Goal: Information Seeking & Learning: Find contact information

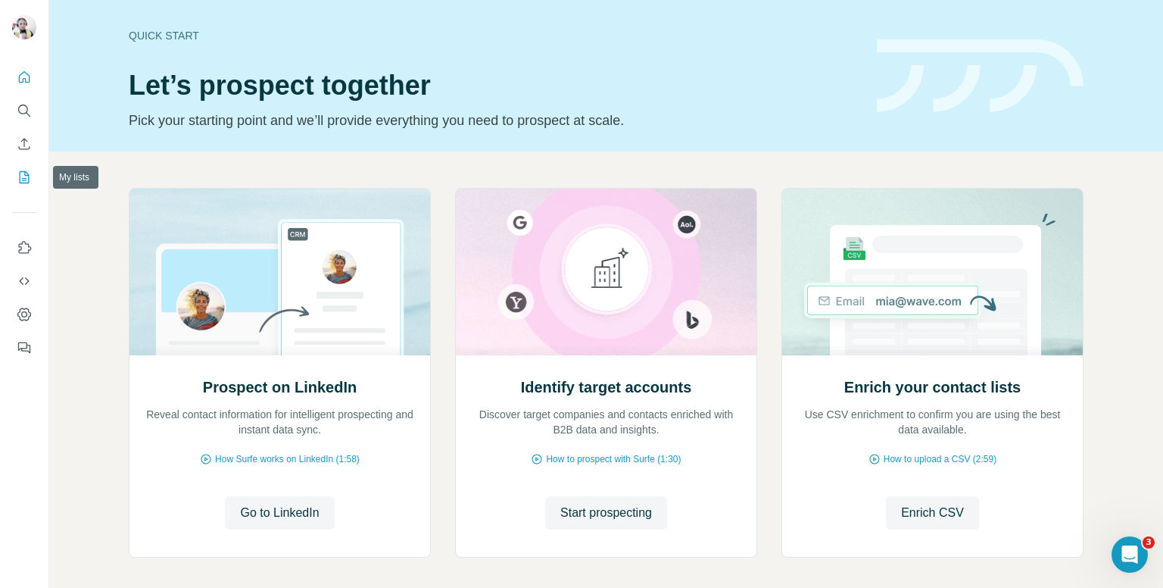
click at [26, 178] on icon "My lists" at bounding box center [24, 177] width 15 height 15
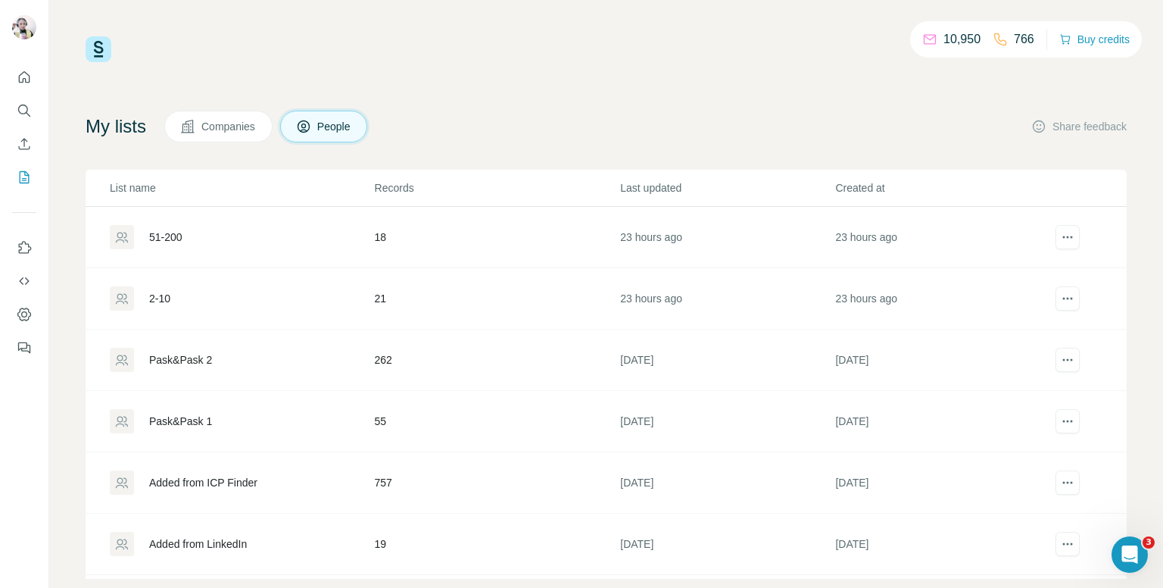
click at [217, 232] on div "51-200" at bounding box center [242, 237] width 264 height 24
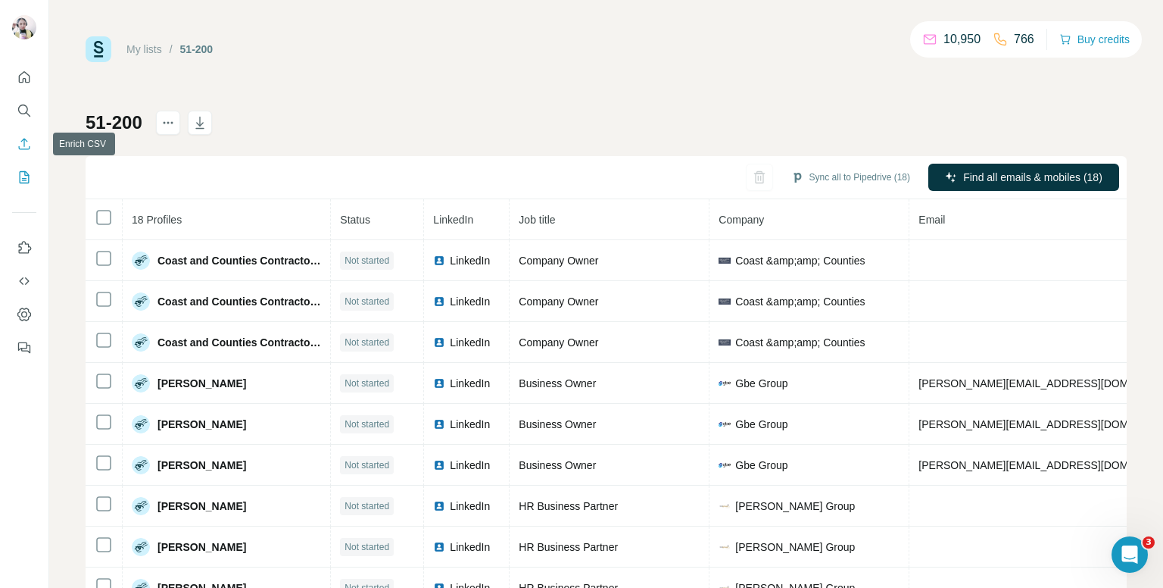
click at [20, 142] on icon "Enrich CSV" at bounding box center [24, 143] width 15 height 15
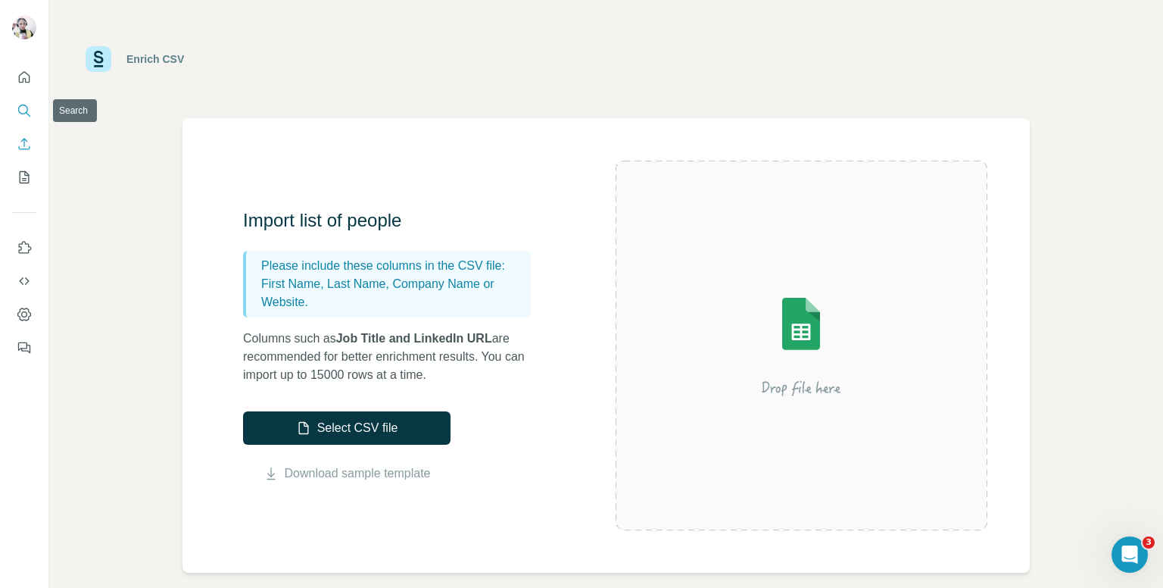
click at [25, 109] on icon "Search" at bounding box center [24, 110] width 15 height 15
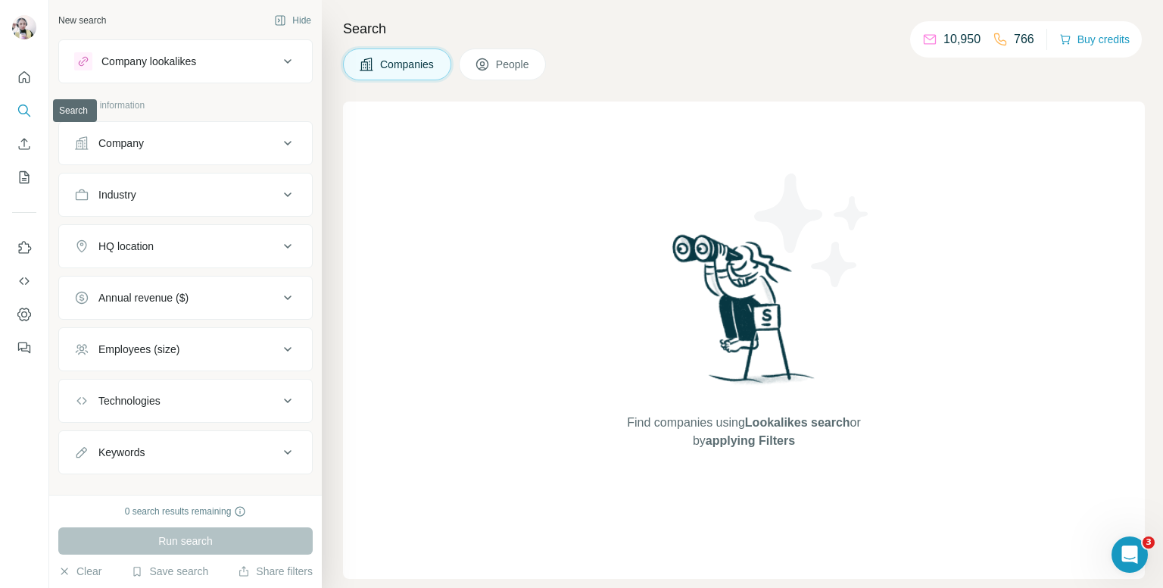
click at [25, 109] on icon "Search" at bounding box center [24, 110] width 15 height 15
click at [233, 189] on div "Industry" at bounding box center [176, 194] width 204 height 15
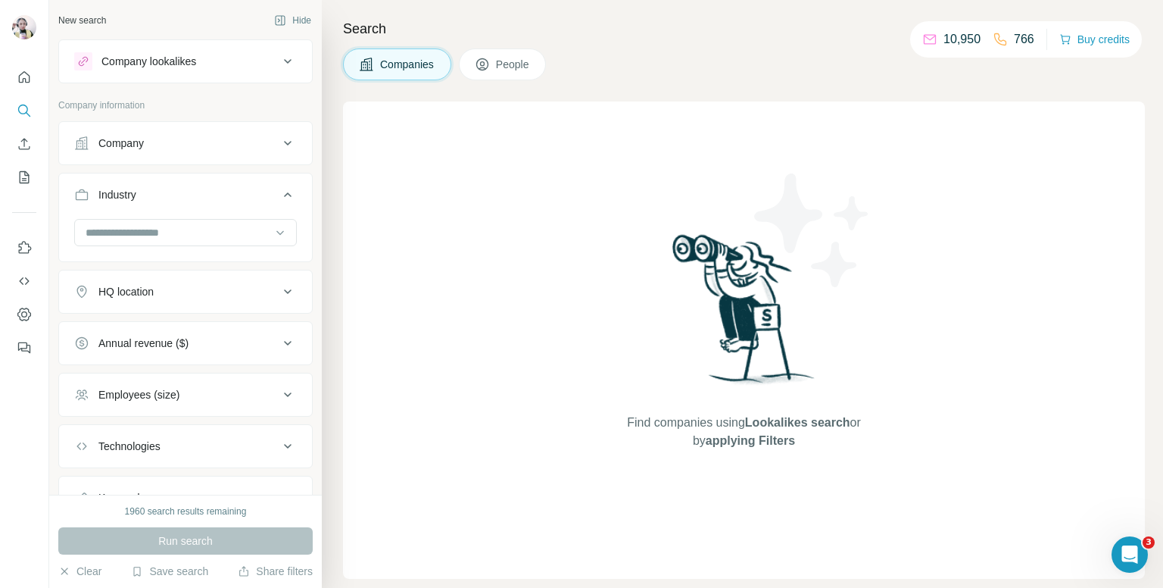
click at [189, 284] on div "HQ location" at bounding box center [176, 291] width 204 height 15
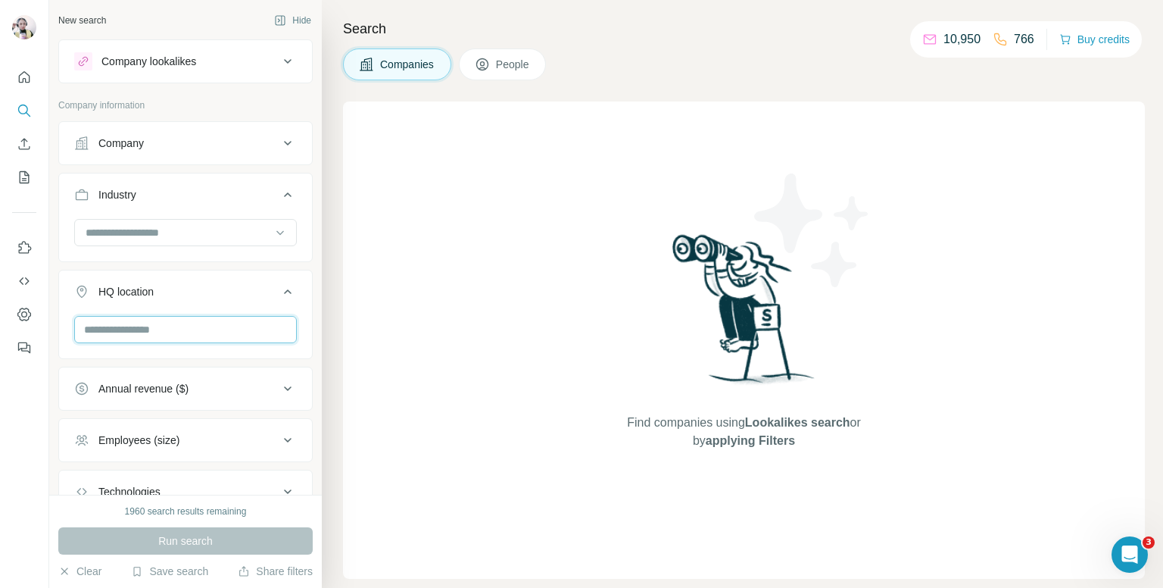
click at [183, 326] on input "text" at bounding box center [185, 329] width 223 height 27
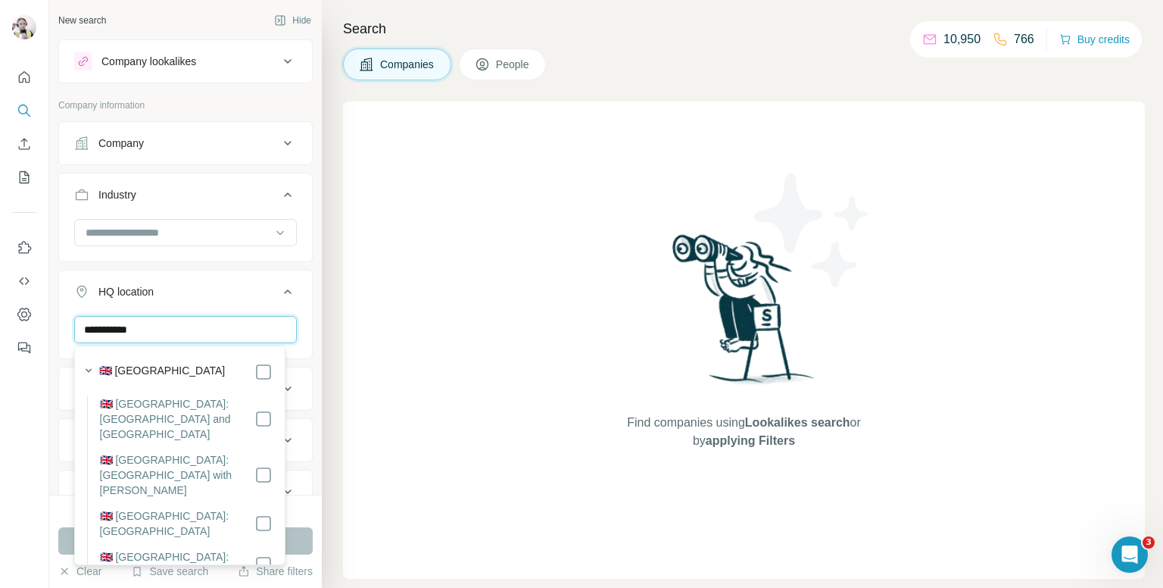
type input "**********"
click at [197, 374] on div "🇬🇧 [GEOGRAPHIC_DATA]" at bounding box center [185, 372] width 173 height 18
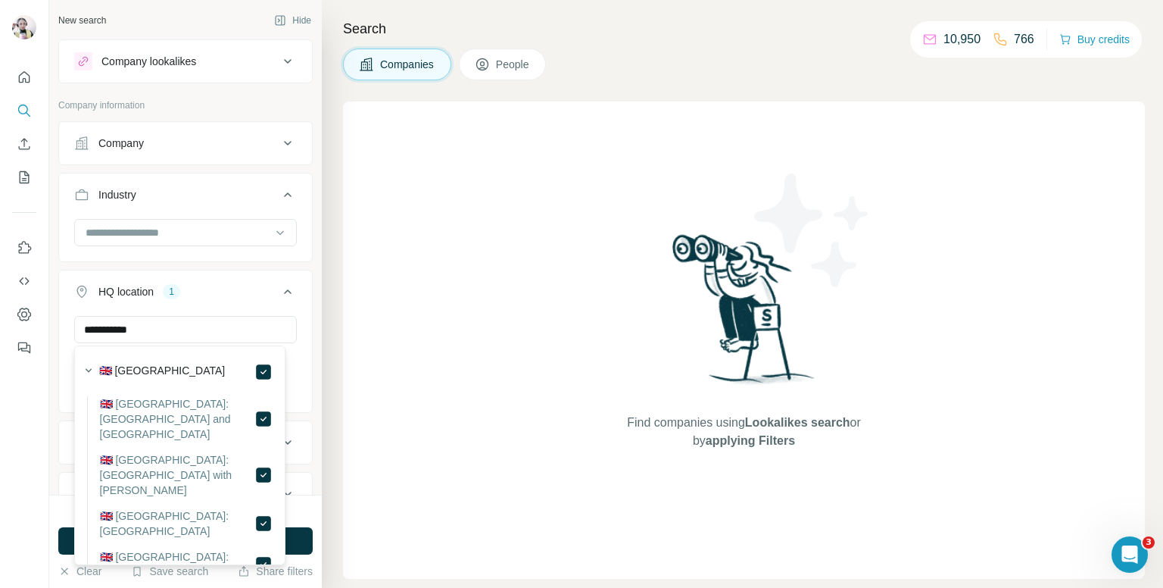
click at [282, 289] on icon at bounding box center [288, 292] width 18 height 18
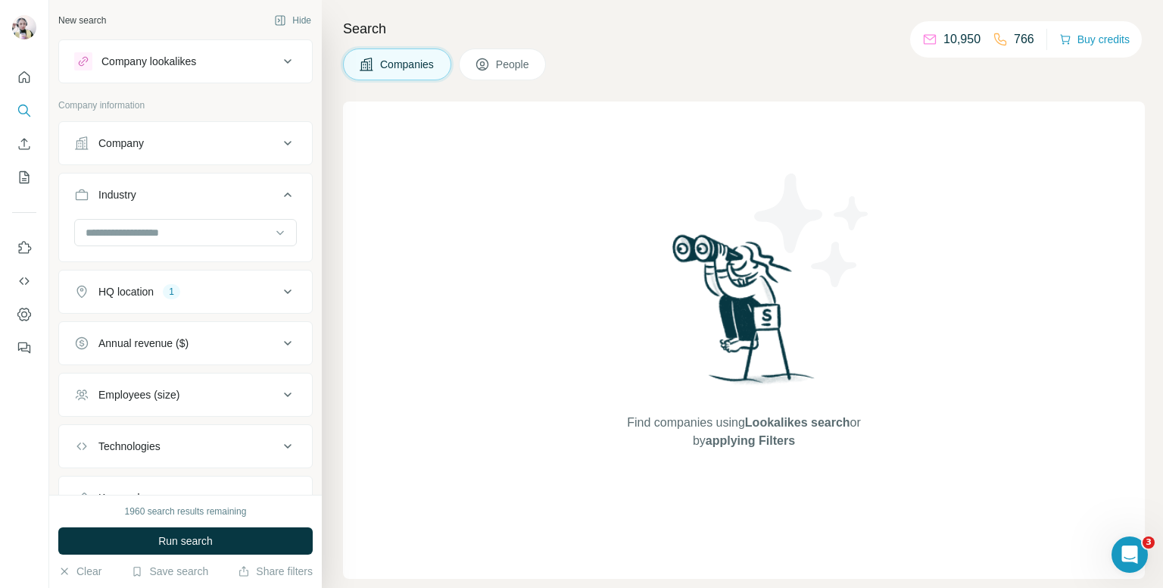
click at [199, 397] on div "Employees (size)" at bounding box center [176, 394] width 204 height 15
click at [280, 391] on icon at bounding box center [288, 395] width 18 height 18
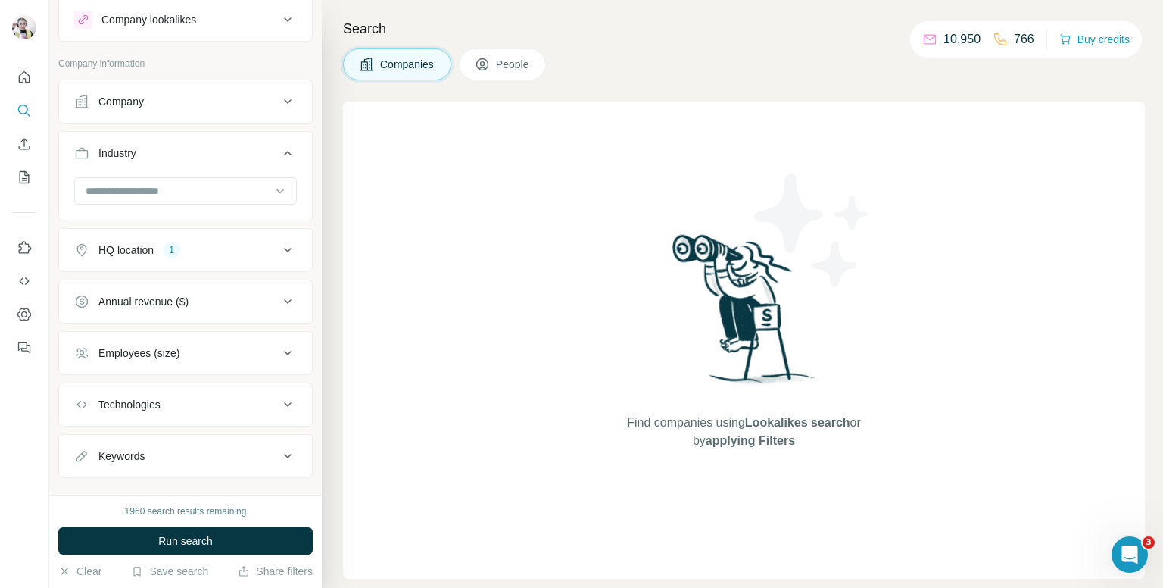
scroll to position [64, 0]
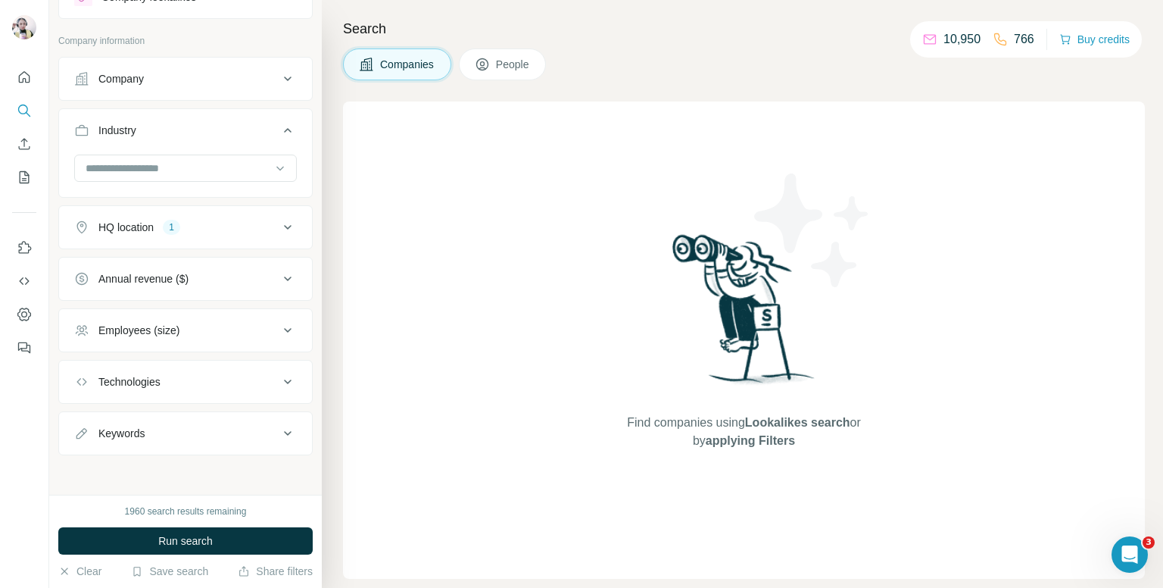
click at [152, 385] on div "Technologies" at bounding box center [129, 381] width 62 height 15
click at [191, 339] on button "Employees (size)" at bounding box center [185, 330] width 253 height 36
click at [89, 384] on icon at bounding box center [83, 391] width 18 height 18
click at [83, 415] on icon at bounding box center [83, 420] width 18 height 18
click at [279, 326] on icon at bounding box center [288, 330] width 18 height 18
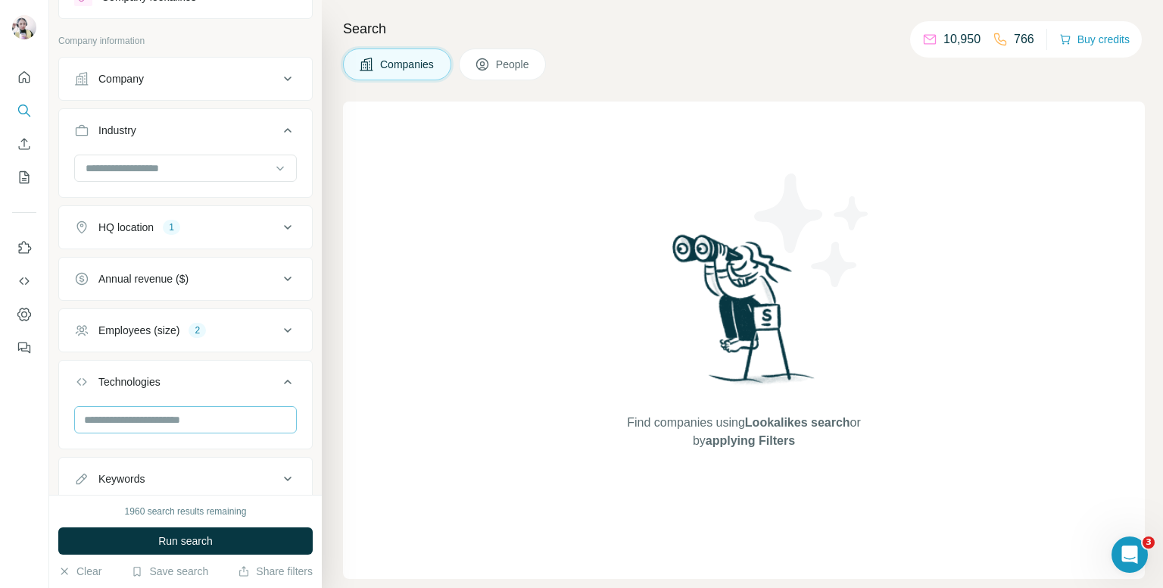
scroll to position [110, 0]
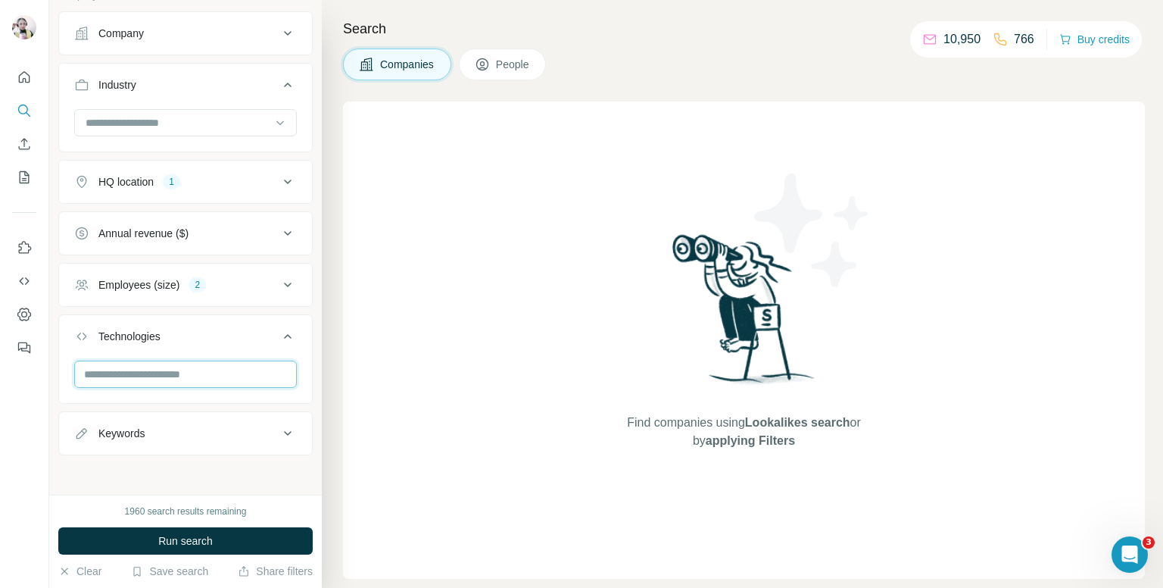
click at [229, 373] on input "text" at bounding box center [185, 374] width 223 height 27
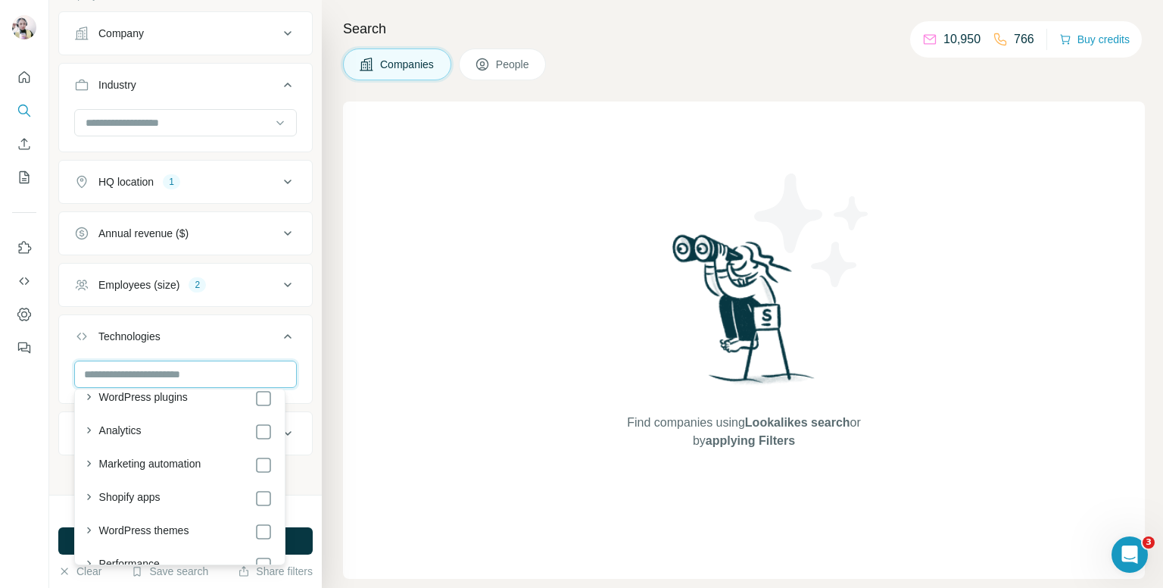
scroll to position [76, 0]
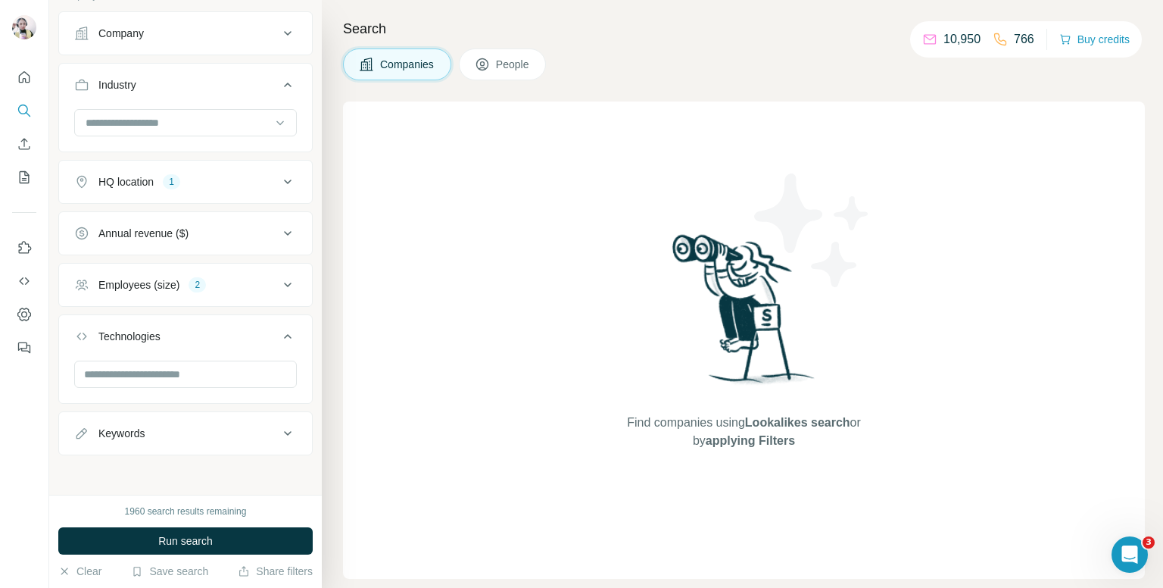
click at [279, 342] on icon at bounding box center [288, 336] width 18 height 18
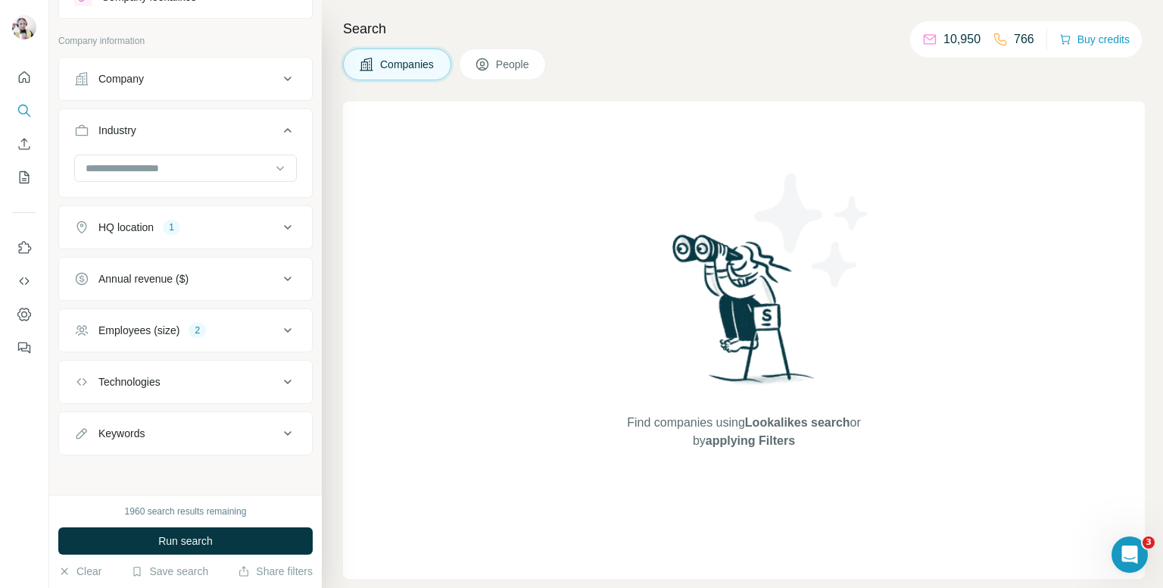
click at [108, 448] on button "Keywords" at bounding box center [185, 433] width 253 height 36
click at [126, 461] on input "text" at bounding box center [170, 470] width 192 height 27
type input "*****"
click at [258, 471] on div "*****" at bounding box center [185, 470] width 223 height 27
click at [279, 470] on icon "button" at bounding box center [284, 471] width 11 height 9
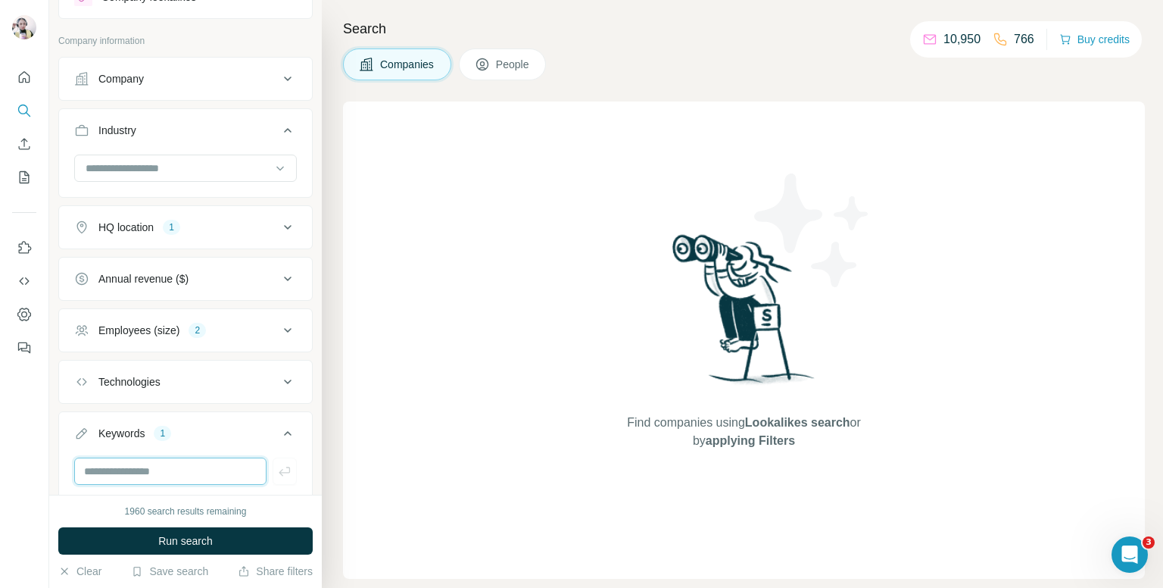
click at [180, 476] on input "text" at bounding box center [170, 470] width 192 height 27
click at [182, 467] on input "text" at bounding box center [170, 470] width 192 height 27
type input "********"
click at [277, 471] on icon "button" at bounding box center [284, 471] width 15 height 15
click at [279, 429] on icon at bounding box center [288, 433] width 18 height 18
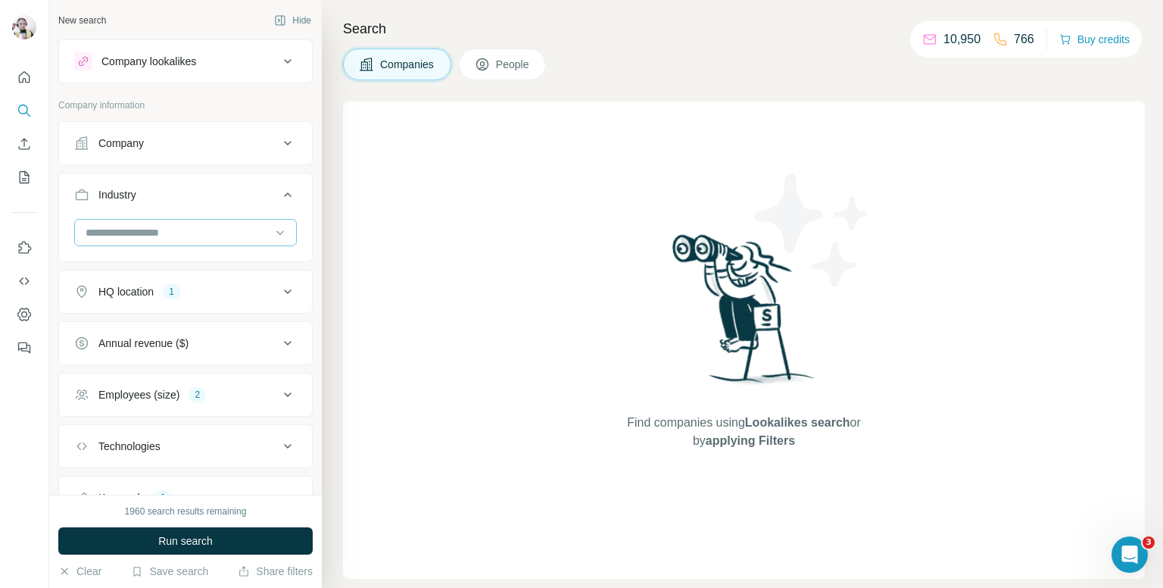
click at [200, 231] on input at bounding box center [177, 232] width 187 height 17
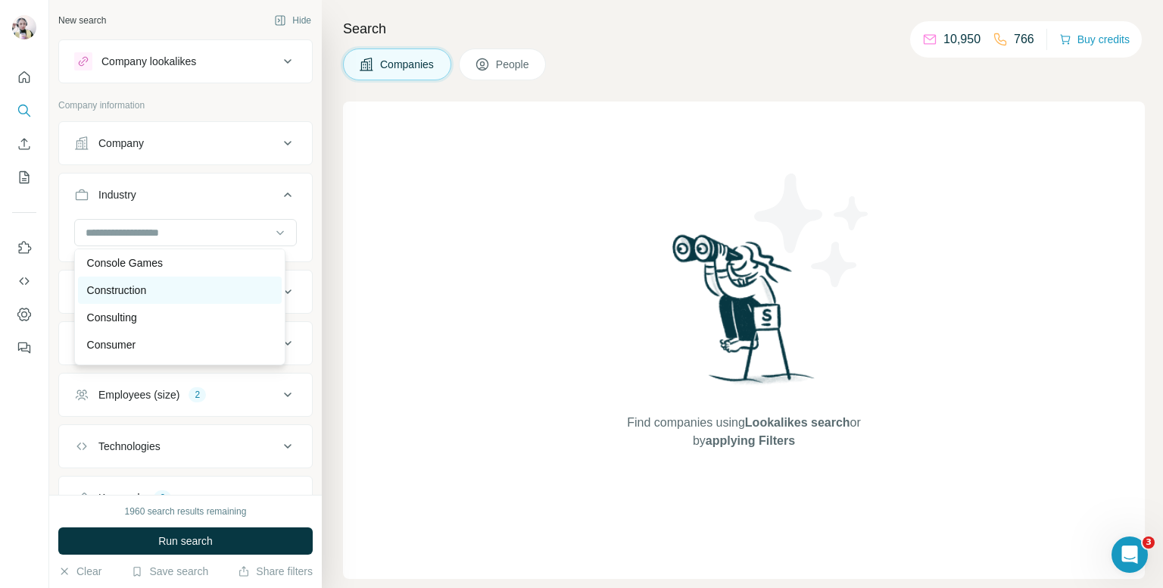
click at [162, 298] on div "Construction" at bounding box center [180, 290] width 186 height 15
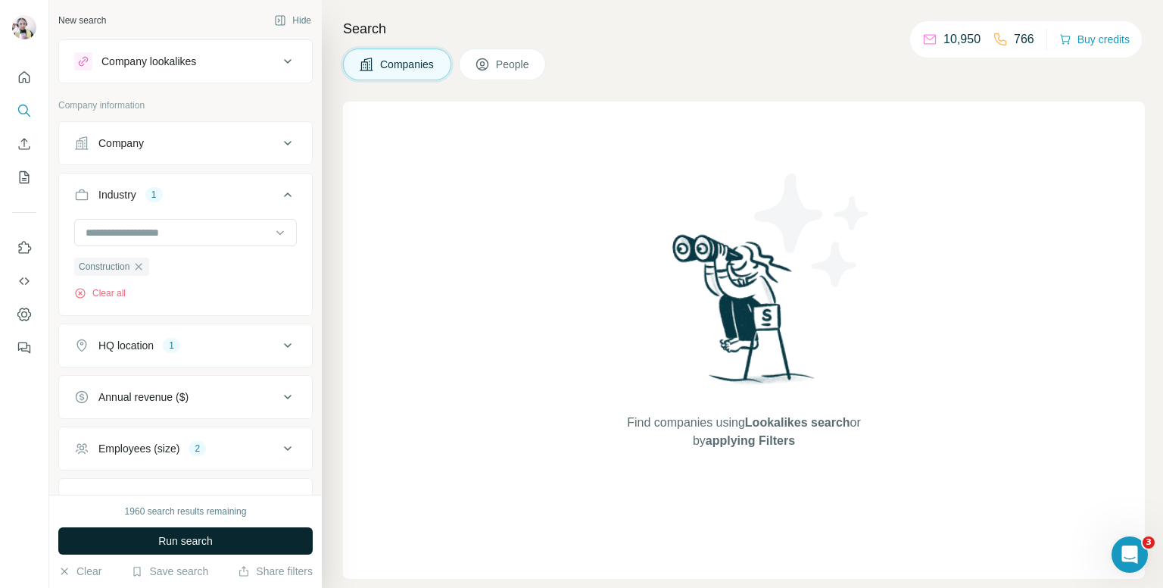
click at [195, 545] on span "Run search" at bounding box center [185, 540] width 55 height 15
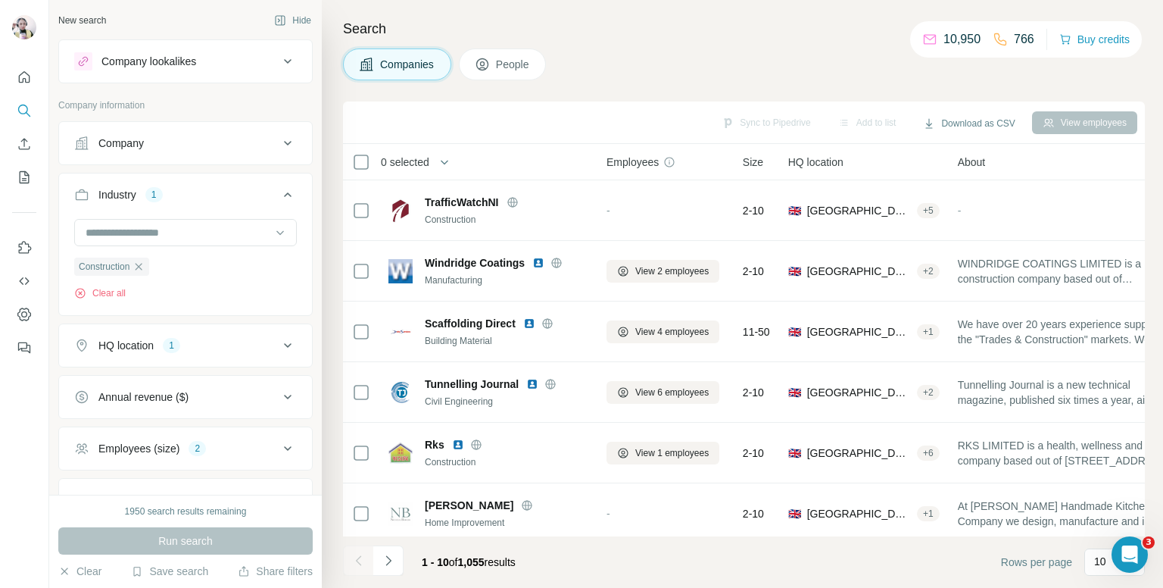
click at [518, 55] on button "People" at bounding box center [503, 64] width 88 height 32
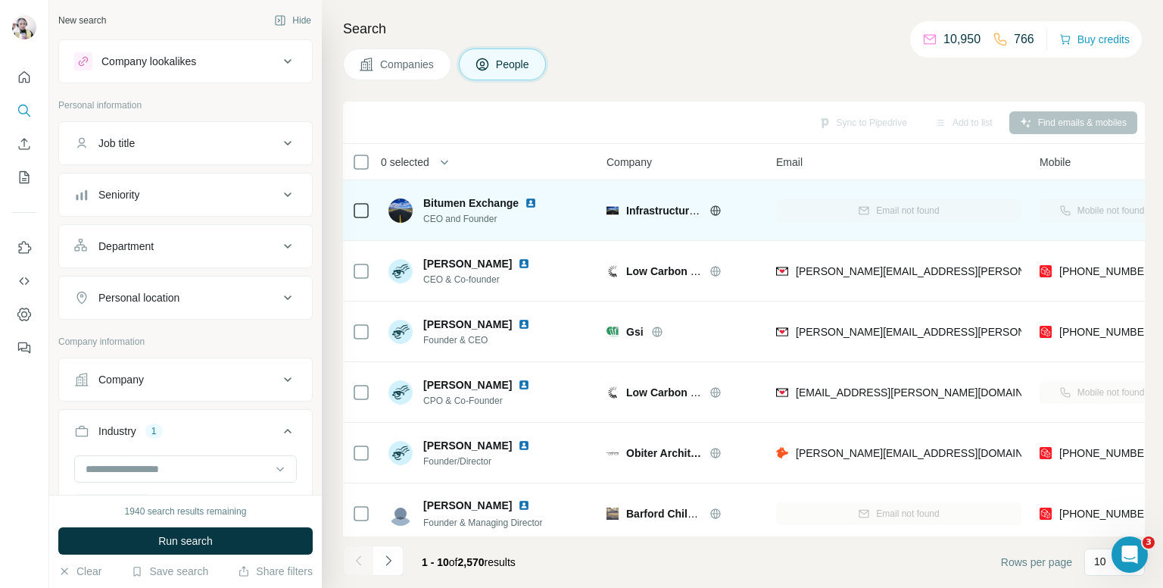
click at [532, 201] on img at bounding box center [531, 203] width 12 height 12
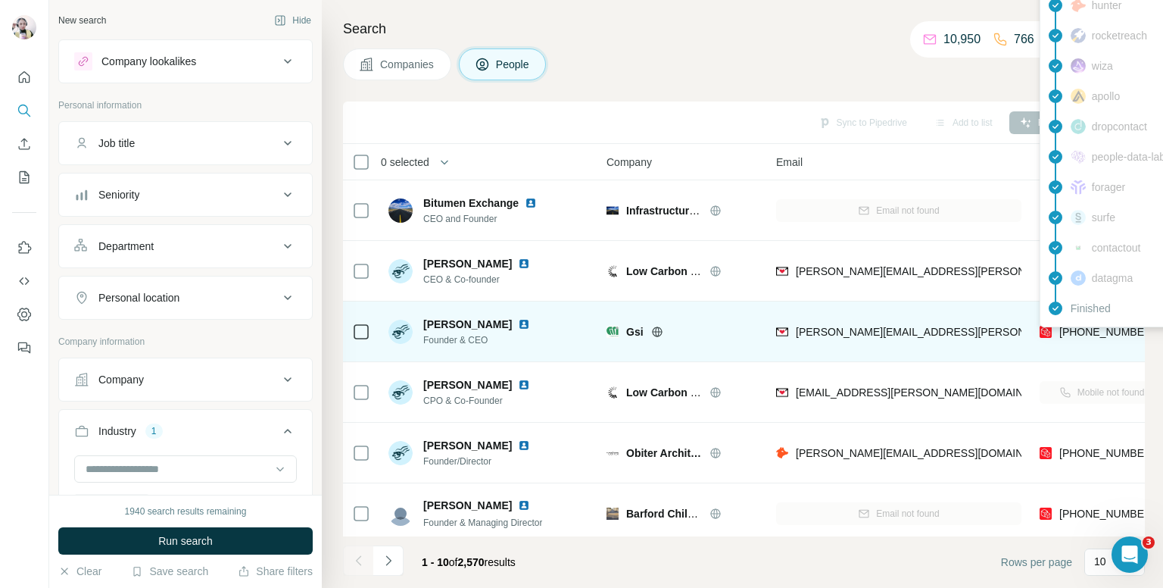
click at [1089, 328] on span "+447773333703" at bounding box center [1107, 332] width 95 height 12
copy span "447773333703"
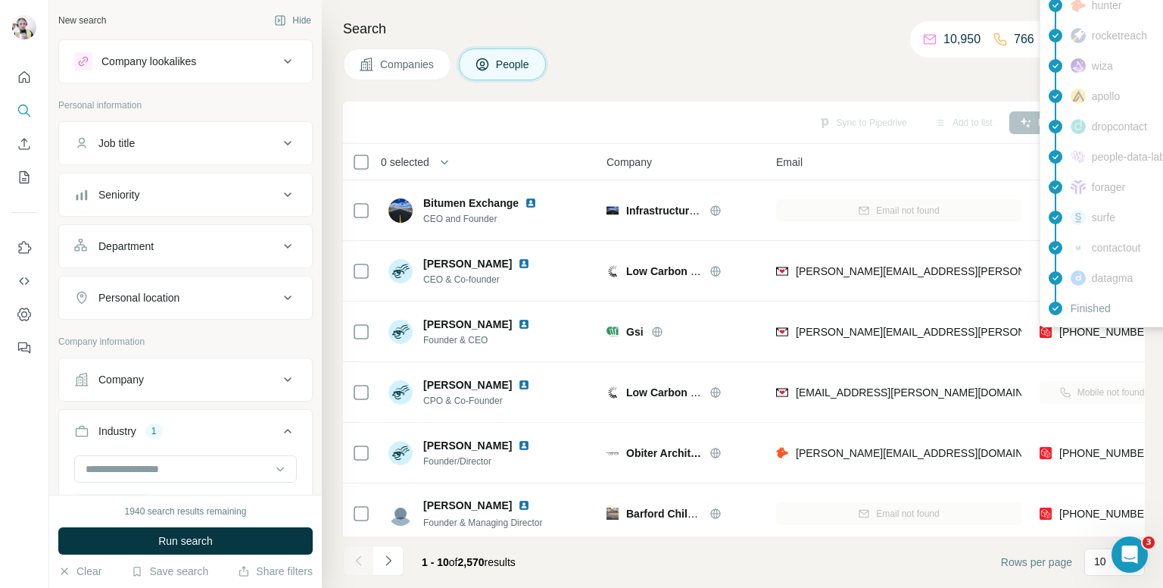
click at [791, 50] on div "Companies People" at bounding box center [744, 64] width 802 height 32
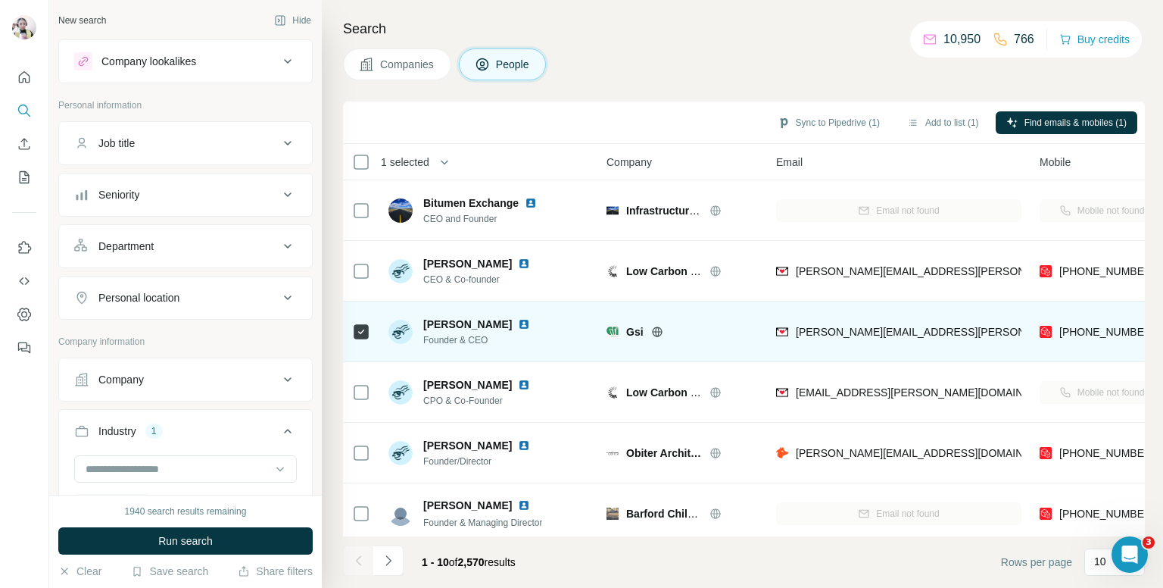
click at [350, 330] on td at bounding box center [361, 331] width 36 height 61
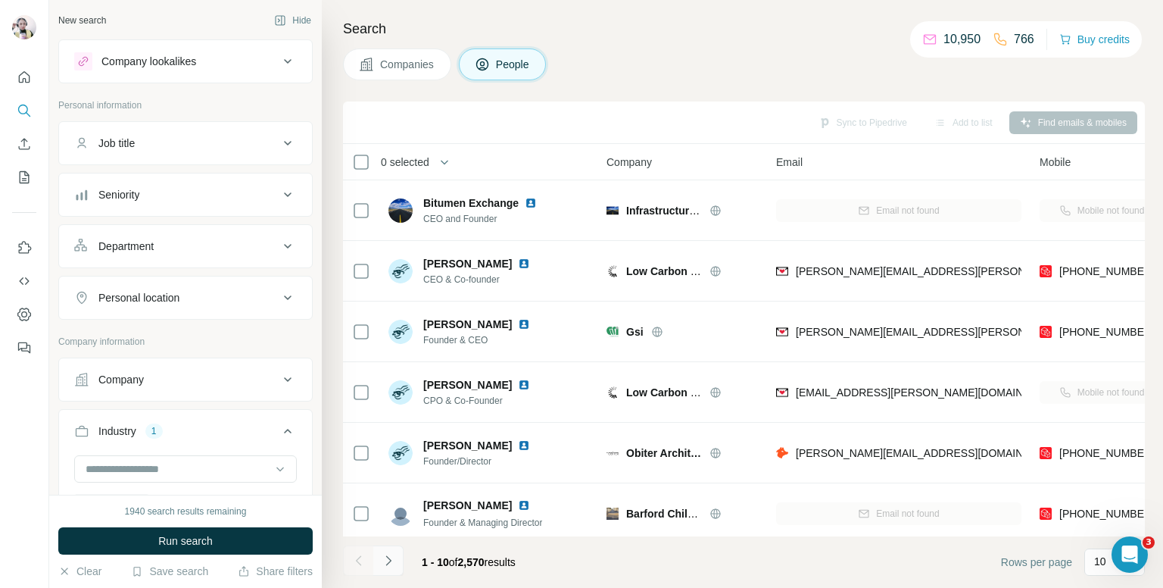
click at [388, 561] on icon "Navigate to next page" at bounding box center [388, 560] width 15 height 15
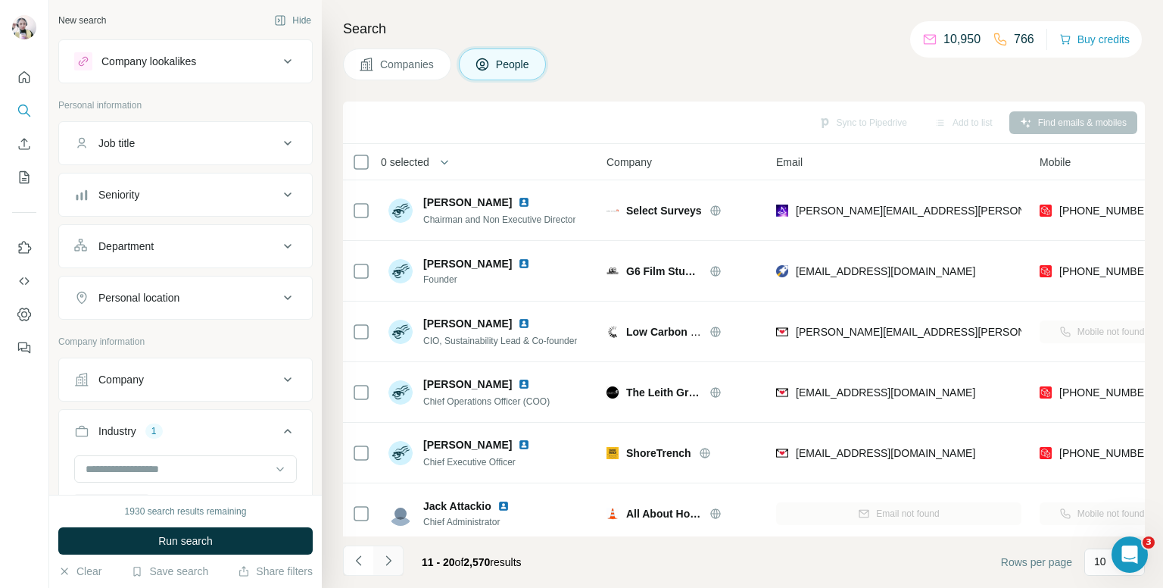
click at [388, 561] on icon "Navigate to next page" at bounding box center [388, 560] width 15 height 15
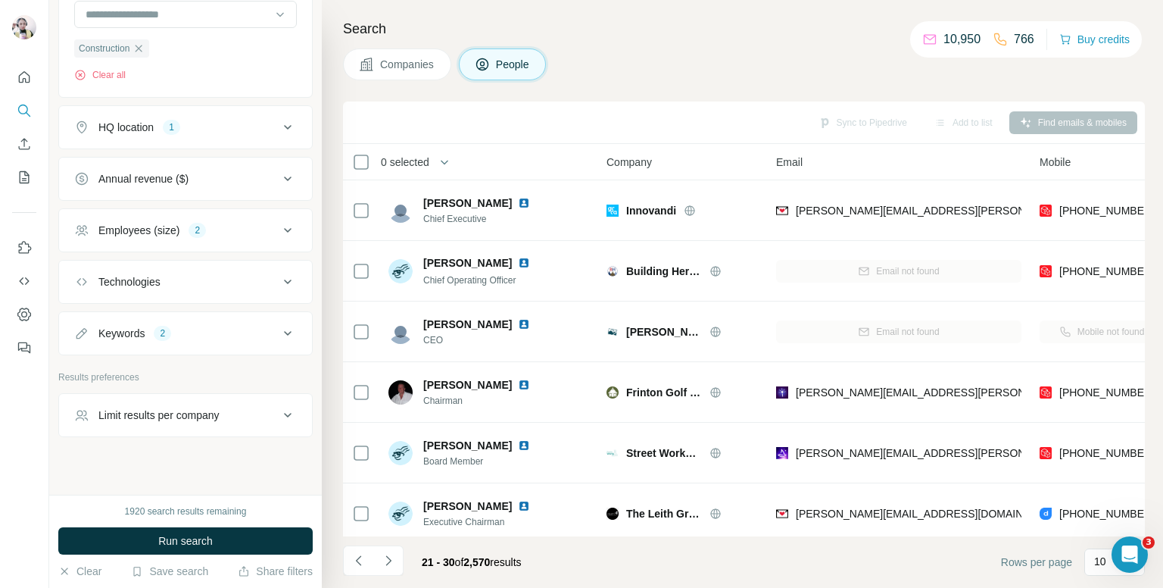
scroll to position [463, 0]
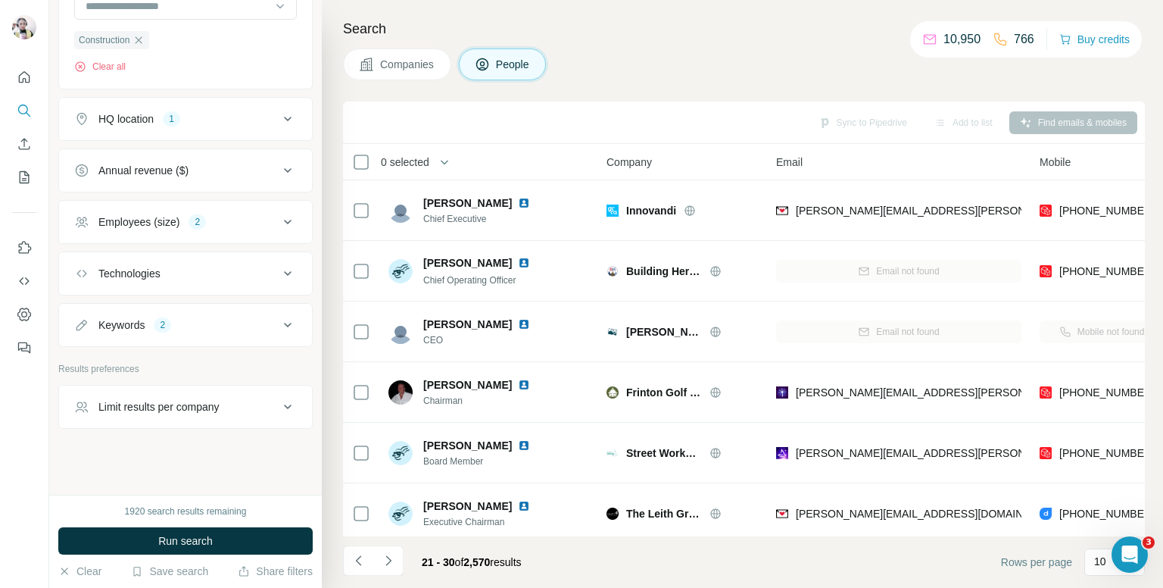
click at [279, 318] on icon at bounding box center [288, 325] width 18 height 18
click at [114, 391] on icon "button" at bounding box center [120, 397] width 12 height 12
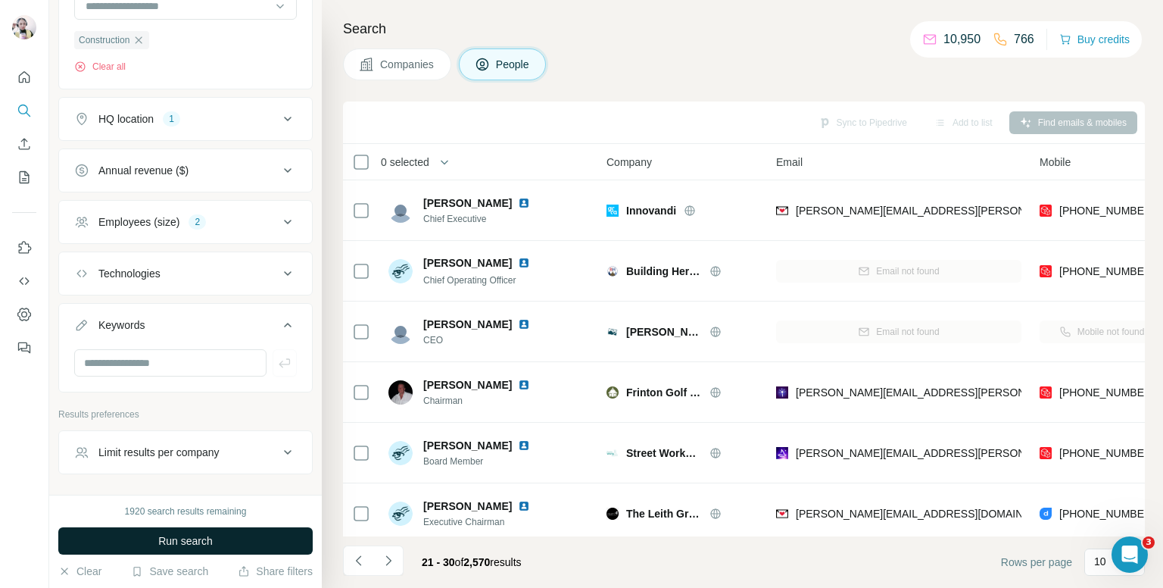
click at [267, 531] on button "Run search" at bounding box center [185, 540] width 254 height 27
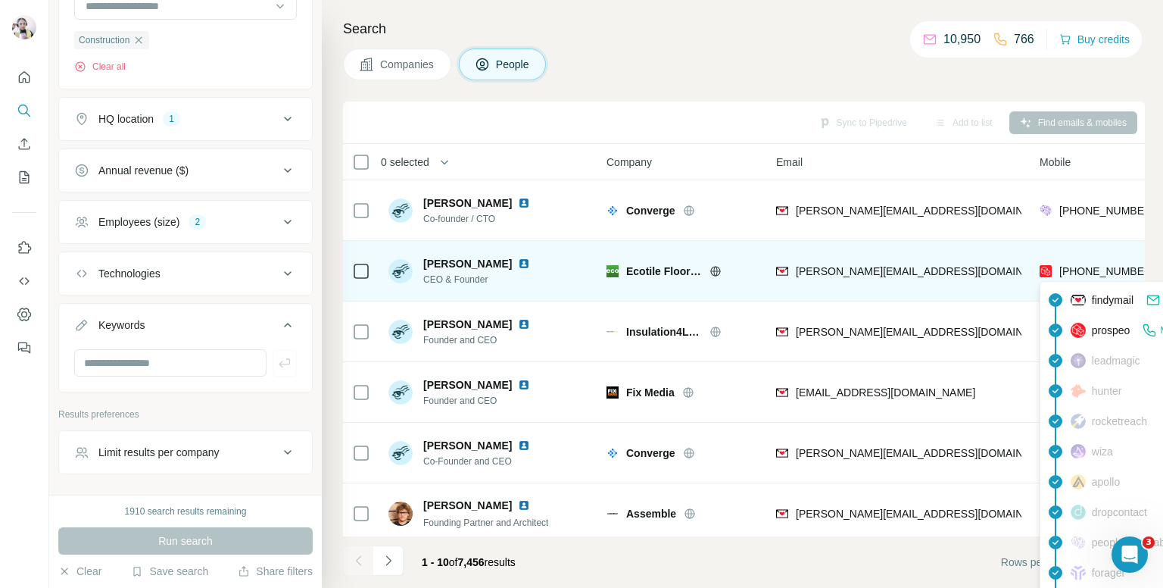
click at [1106, 270] on span "+447866365933" at bounding box center [1107, 271] width 95 height 12
click at [1088, 271] on span "+447866365933" at bounding box center [1107, 271] width 95 height 12
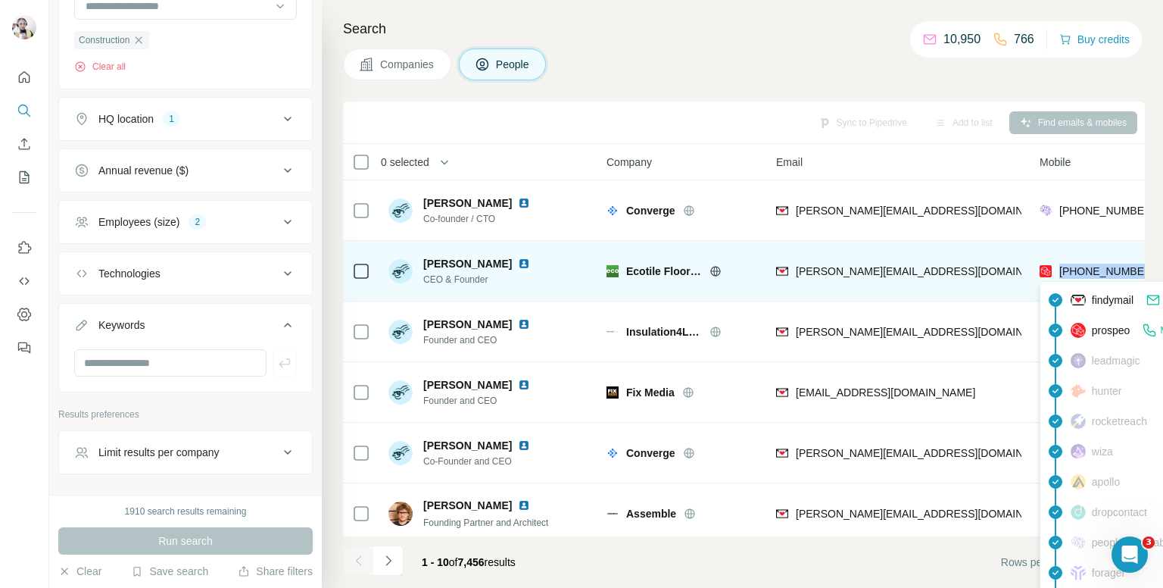
click at [1088, 271] on span "+447866365933" at bounding box center [1107, 271] width 95 height 12
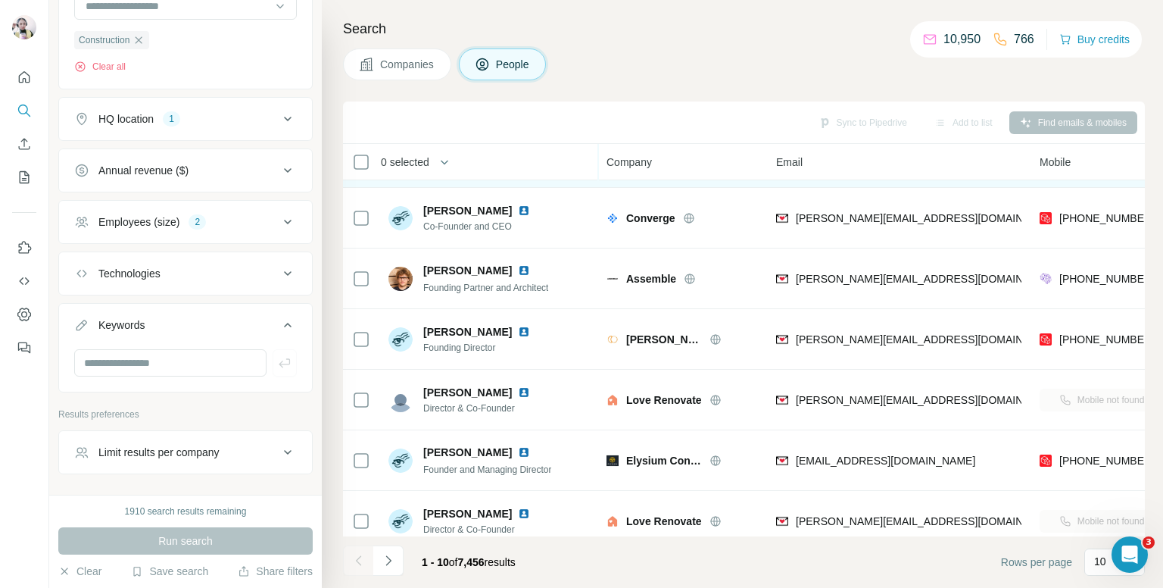
scroll to position [258, 0]
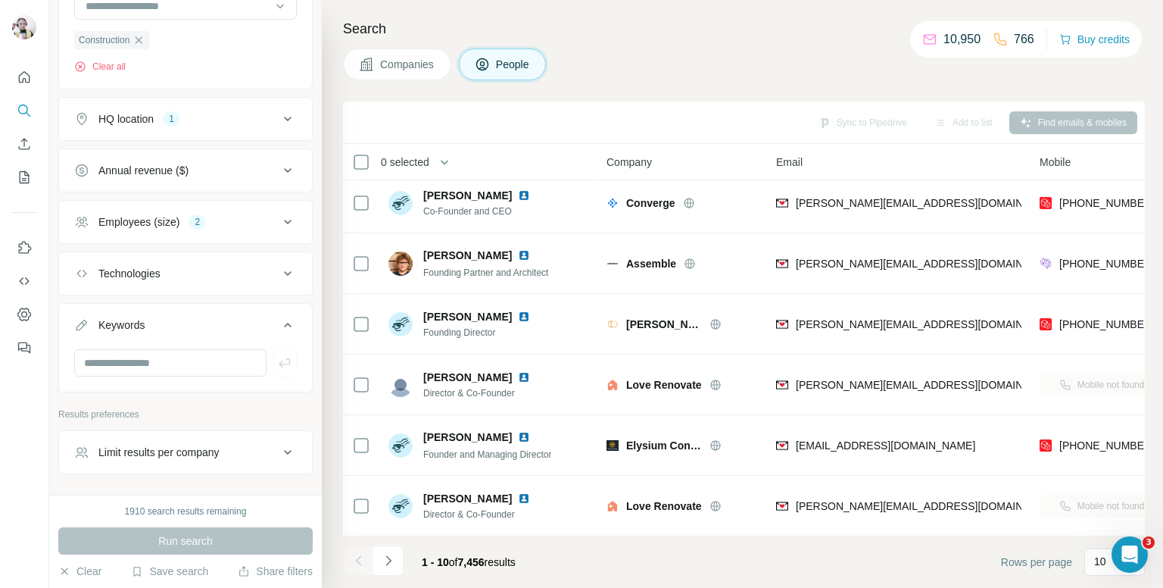
click at [623, 31] on h4 "Search" at bounding box center [744, 28] width 802 height 21
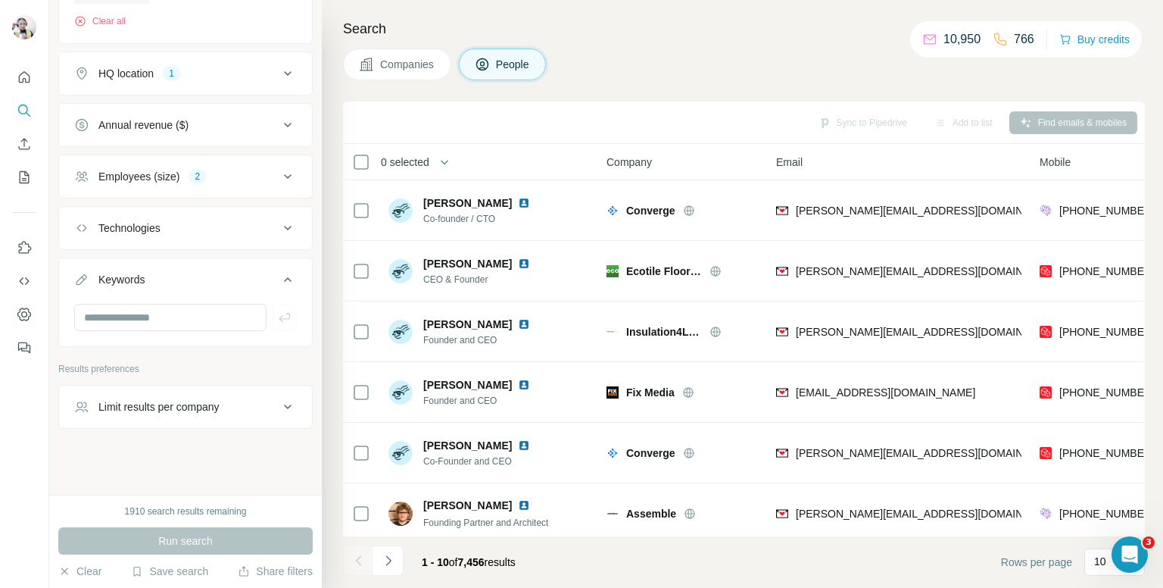
scroll to position [432, 0]
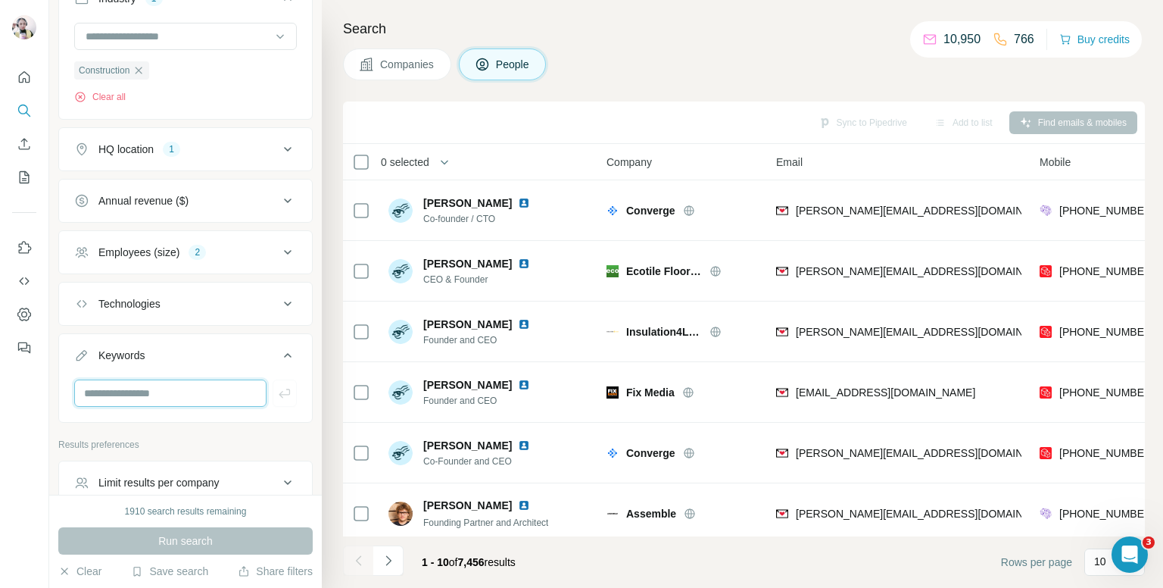
click at [153, 382] on input "text" at bounding box center [170, 392] width 192 height 27
click at [96, 391] on input "**********" at bounding box center [170, 392] width 192 height 27
type input "**********"
click at [279, 386] on icon "button" at bounding box center [284, 393] width 15 height 15
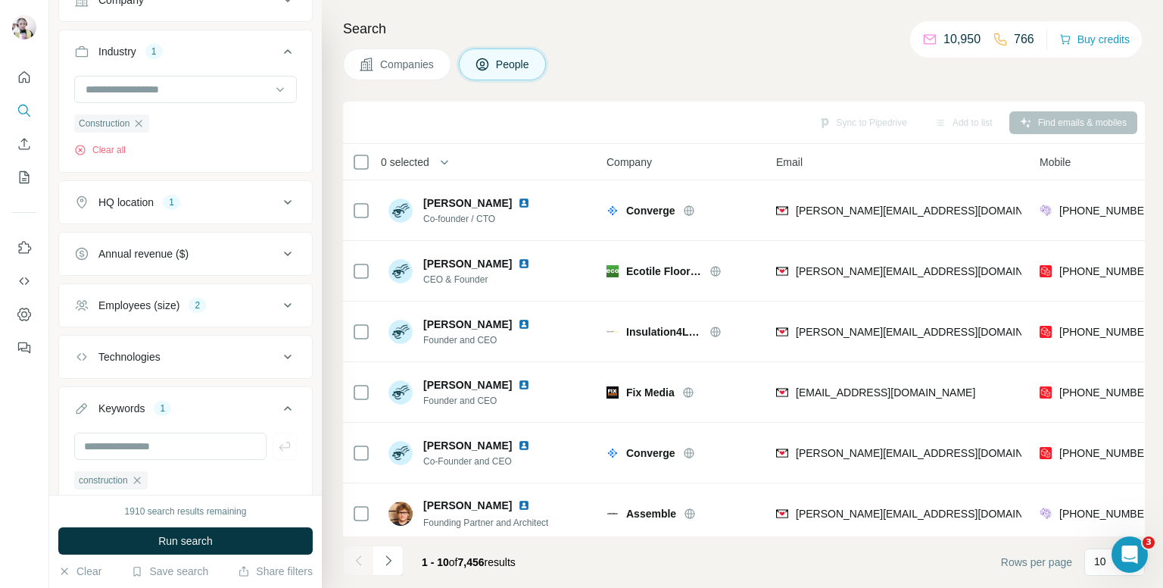
scroll to position [357, 0]
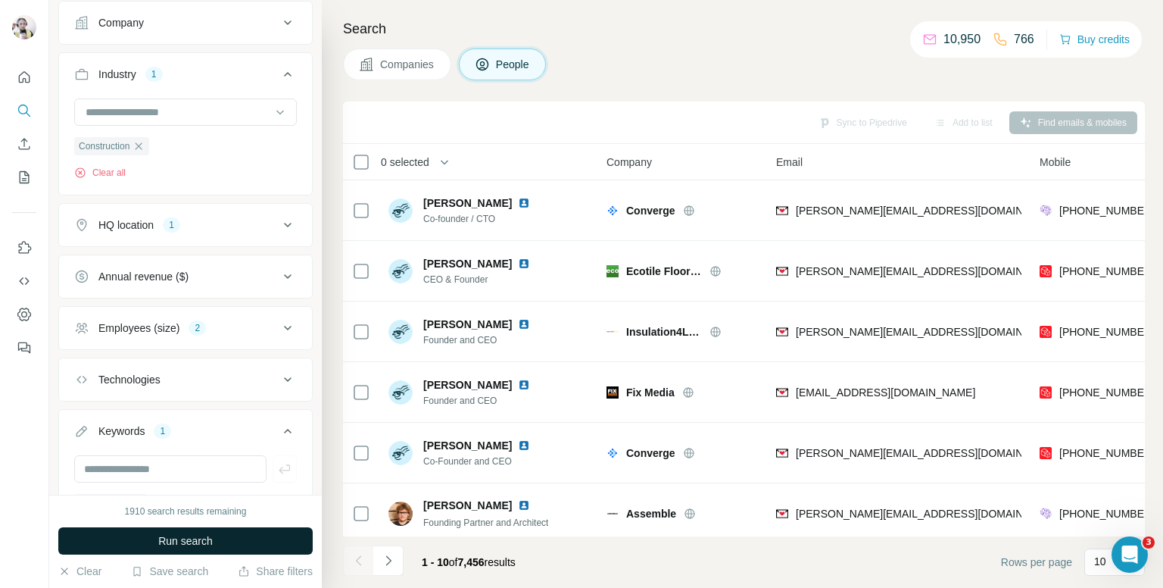
click at [249, 545] on button "Run search" at bounding box center [185, 540] width 254 height 27
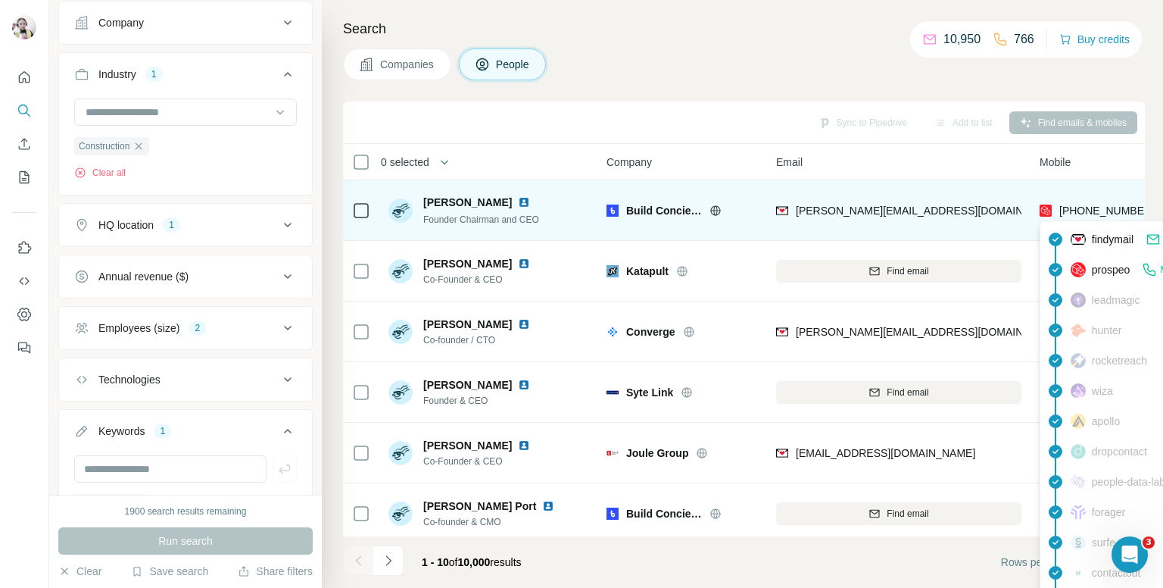
click at [1085, 208] on span "+447973671779" at bounding box center [1107, 210] width 95 height 12
copy tr "+447973671779"
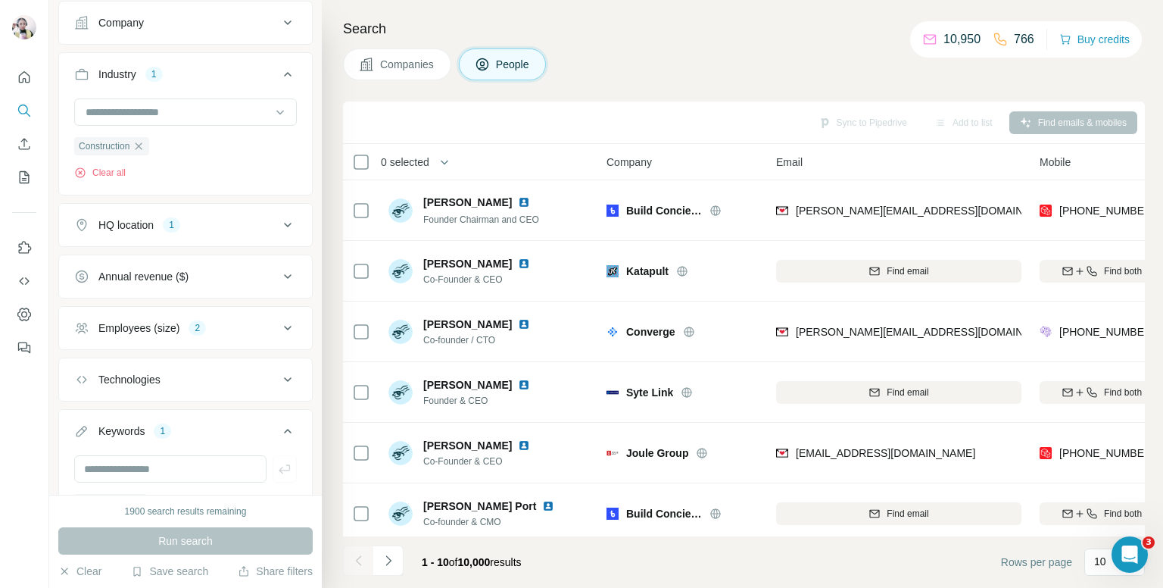
click at [763, 62] on div "Companies People" at bounding box center [744, 64] width 802 height 32
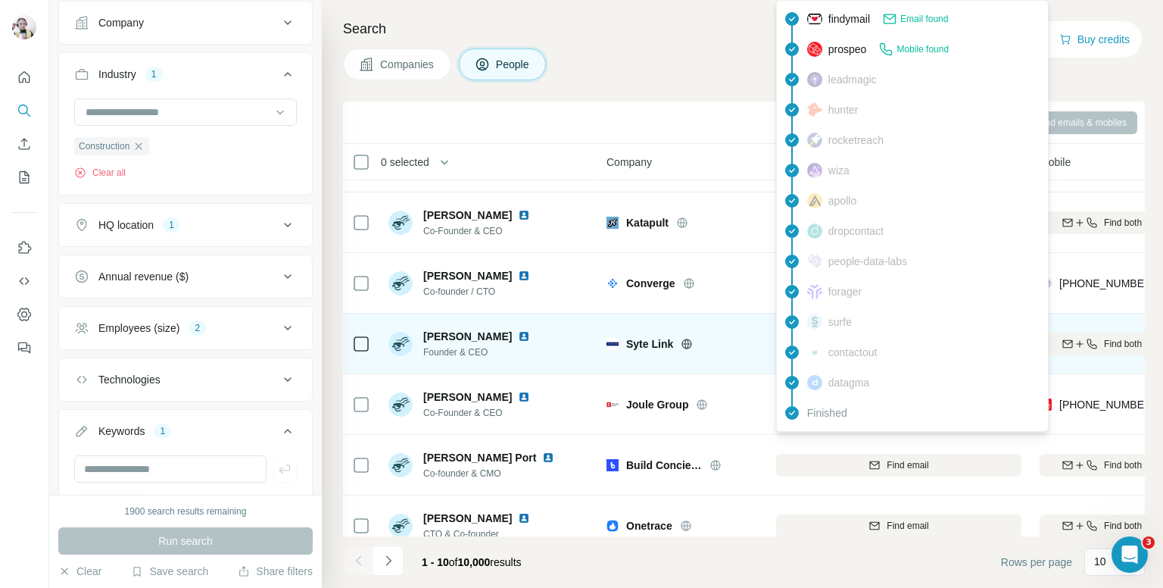
scroll to position [76, 0]
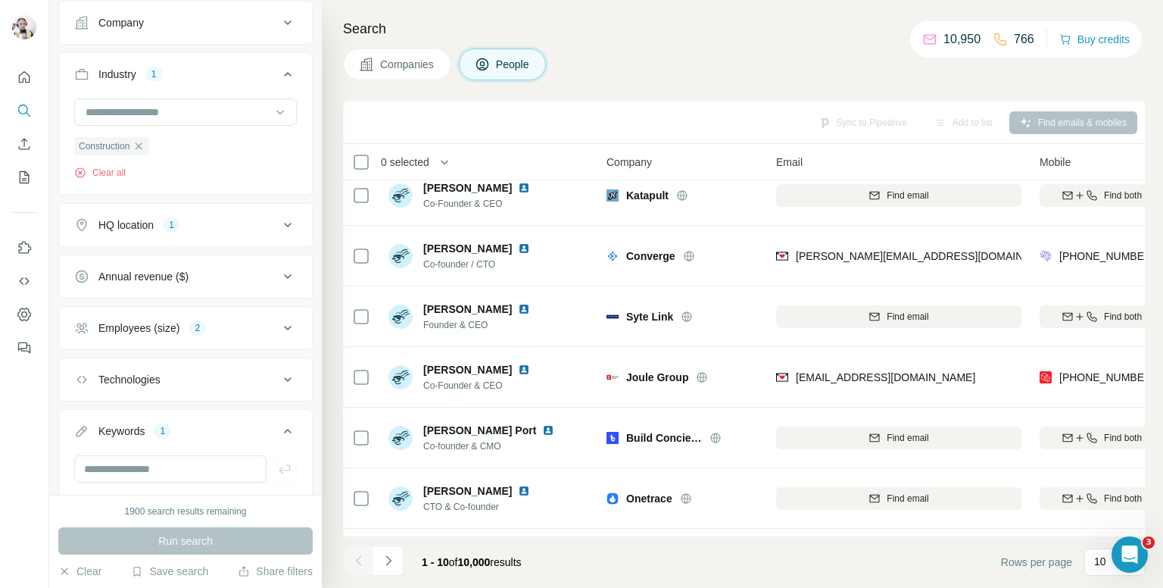
click at [666, 45] on div "Search Companies People Sync to Pipedrive Add to list Find emails & mobiles 0 s…" at bounding box center [742, 294] width 841 height 588
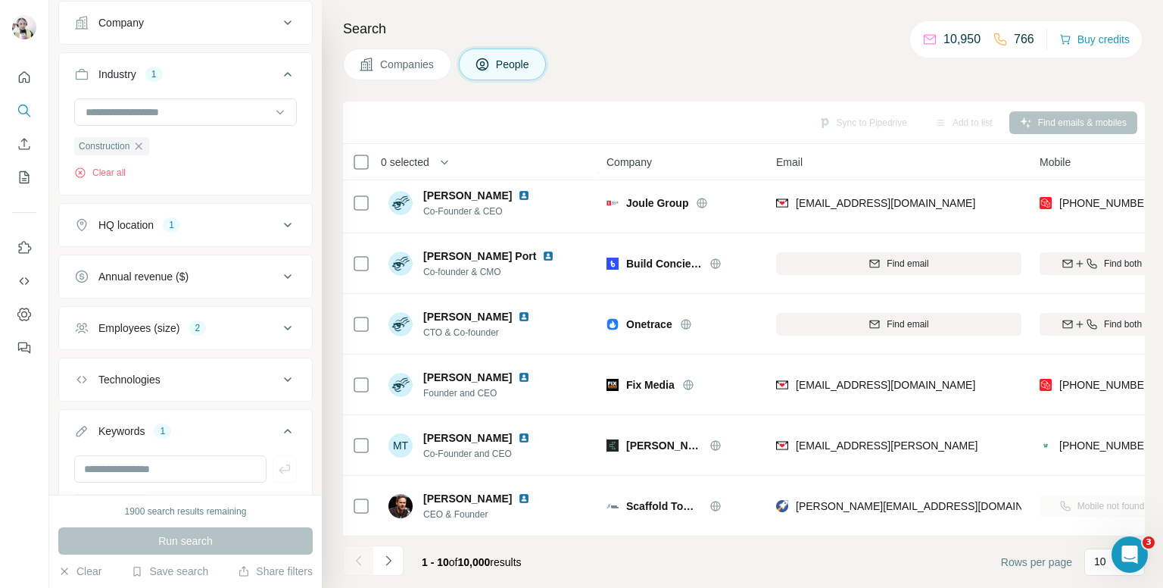
scroll to position [258, 0]
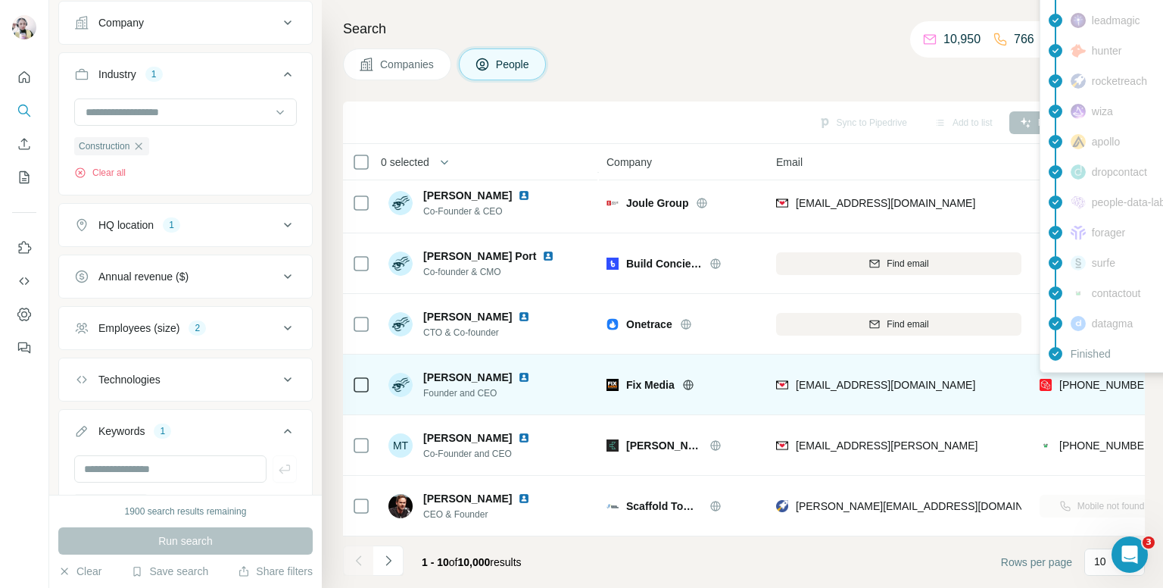
click at [1084, 379] on span "+447515852268" at bounding box center [1107, 385] width 95 height 12
copy tr "+447515852268"
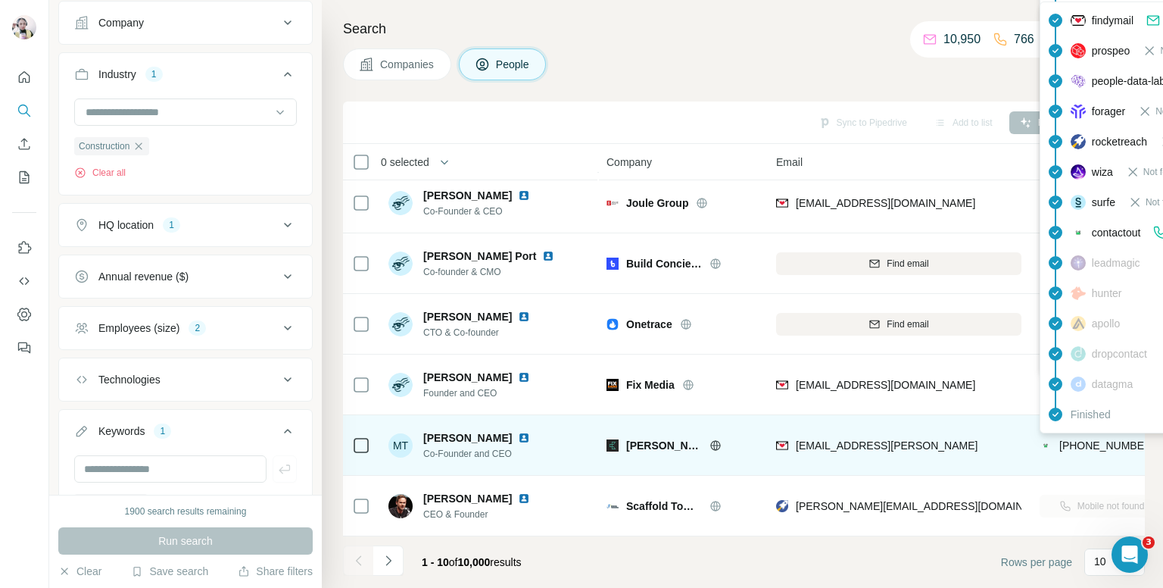
click at [1073, 439] on span "+447826553801" at bounding box center [1107, 445] width 95 height 12
copy tr "+447826553801"
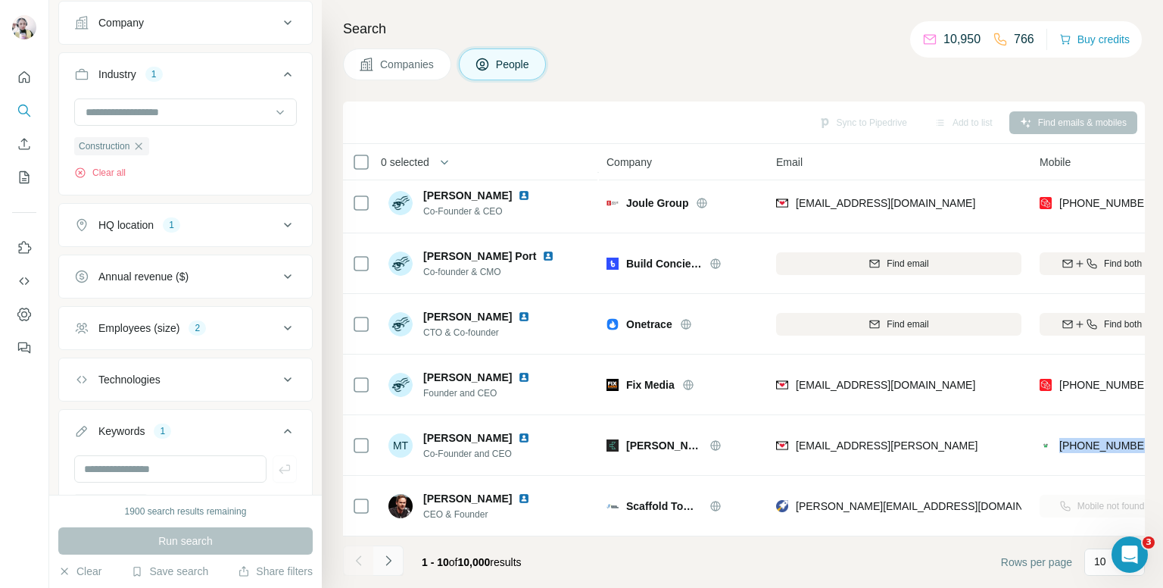
click at [390, 561] on icon "Navigate to next page" at bounding box center [388, 560] width 15 height 15
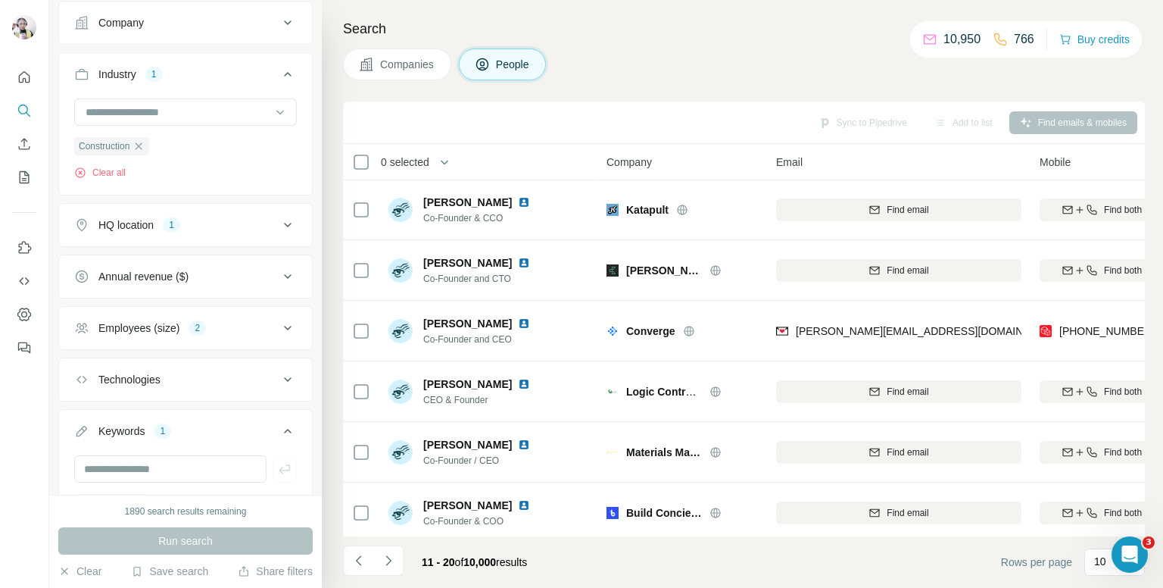
scroll to position [0, 0]
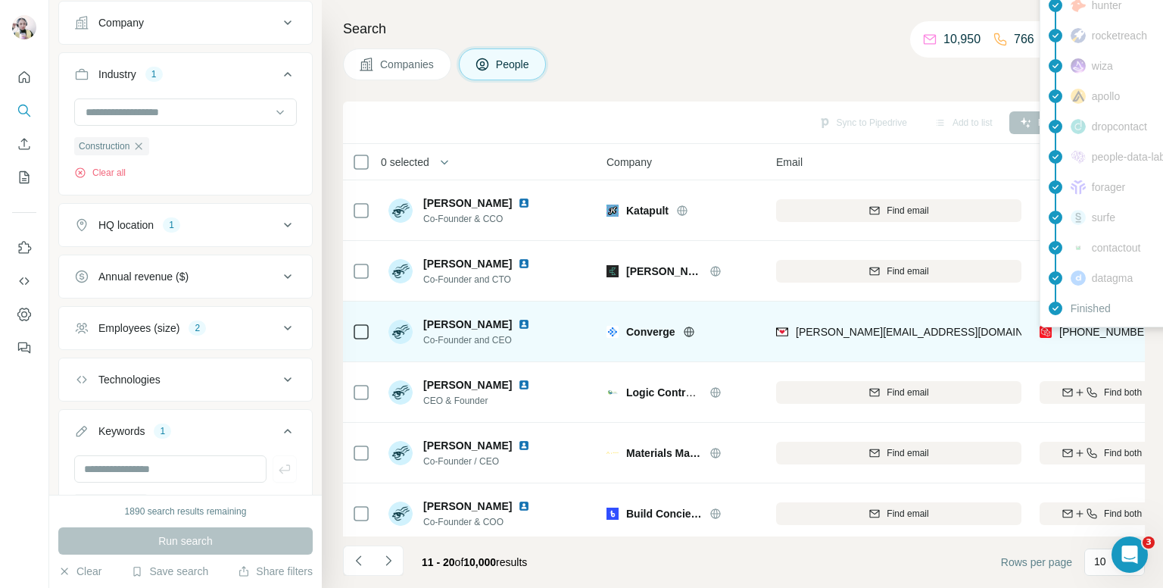
click at [1107, 331] on span "+447580425599" at bounding box center [1107, 332] width 95 height 12
copy tr "+447580425599"
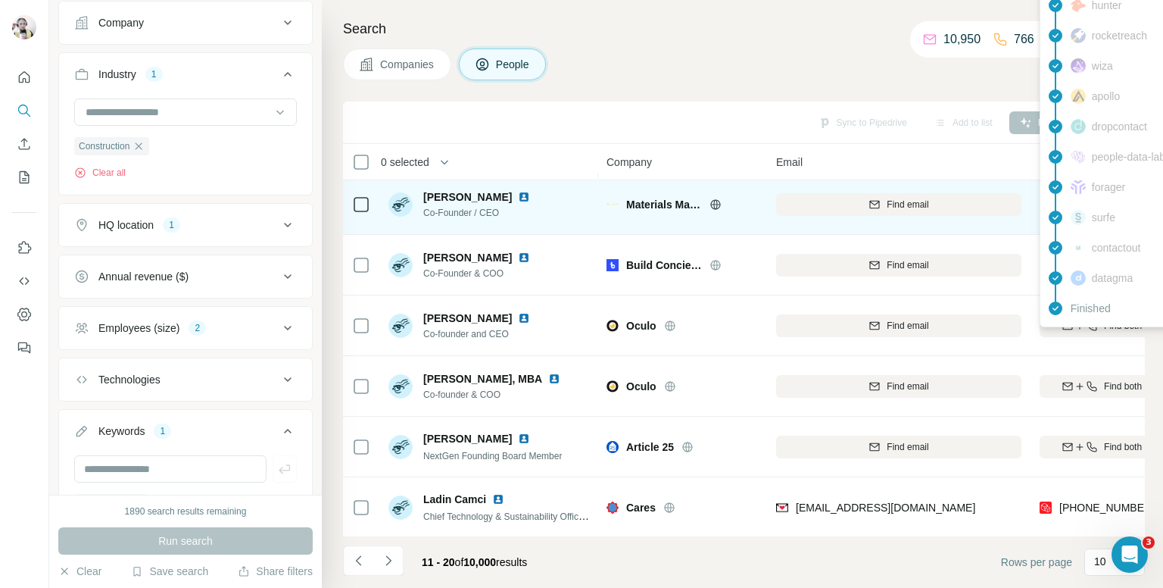
scroll to position [258, 0]
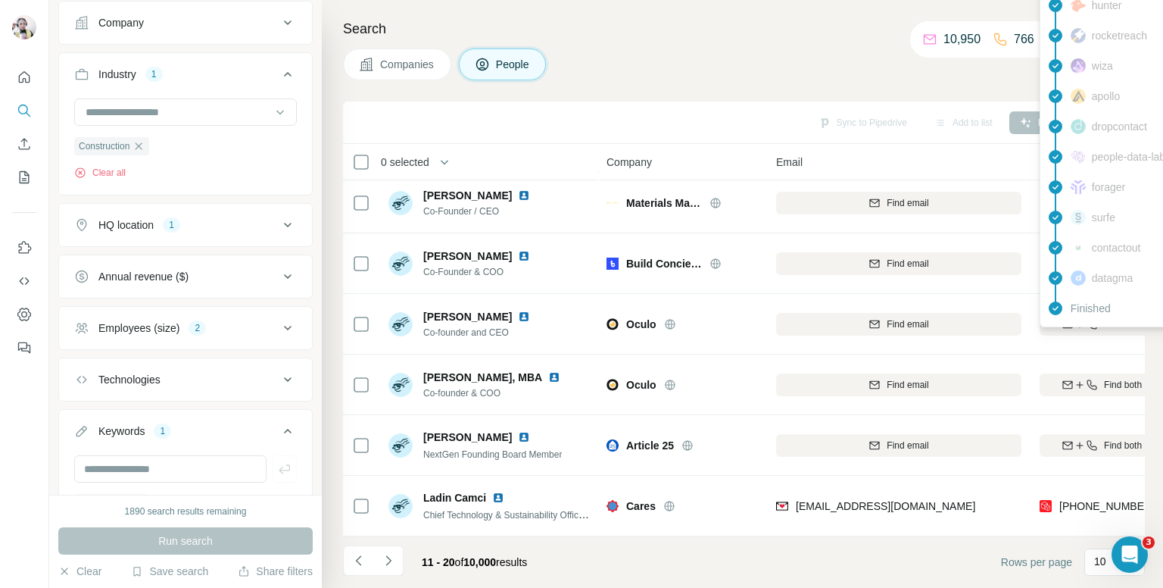
click at [383, 558] on icon "Navigate to next page" at bounding box center [388, 560] width 15 height 15
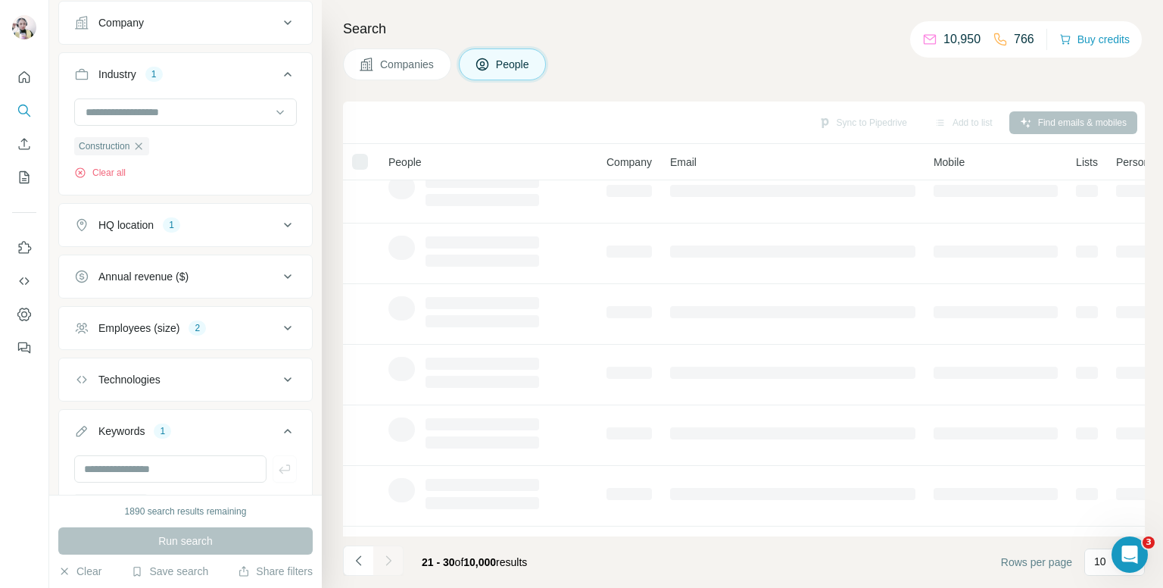
scroll to position [0, 0]
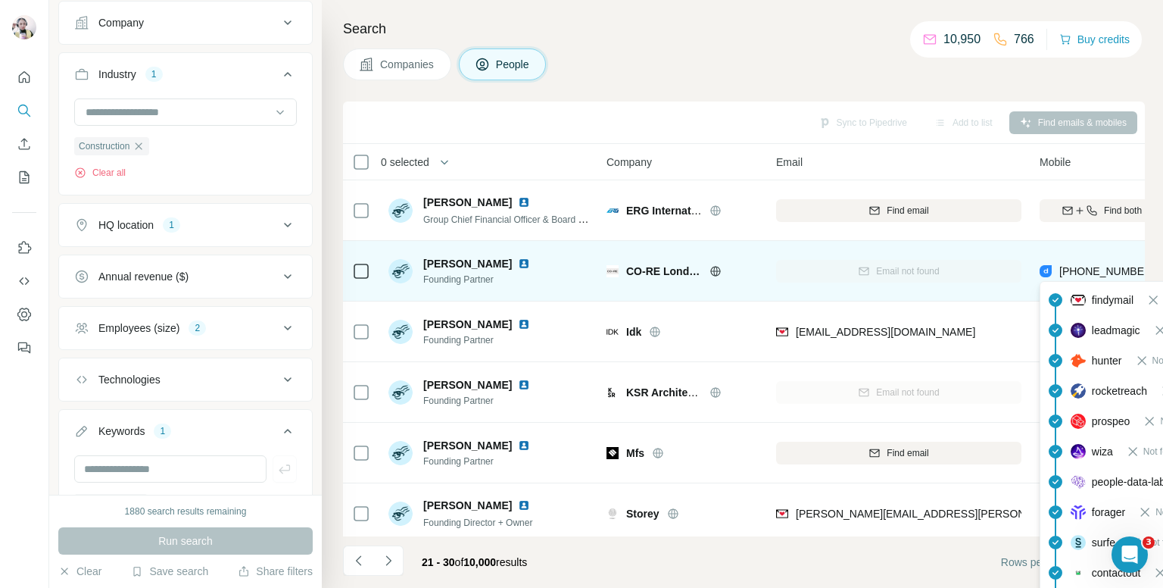
click at [1097, 274] on span "+447768568685" at bounding box center [1107, 271] width 95 height 12
click at [1089, 264] on span "+447768568685" at bounding box center [1107, 271] width 95 height 15
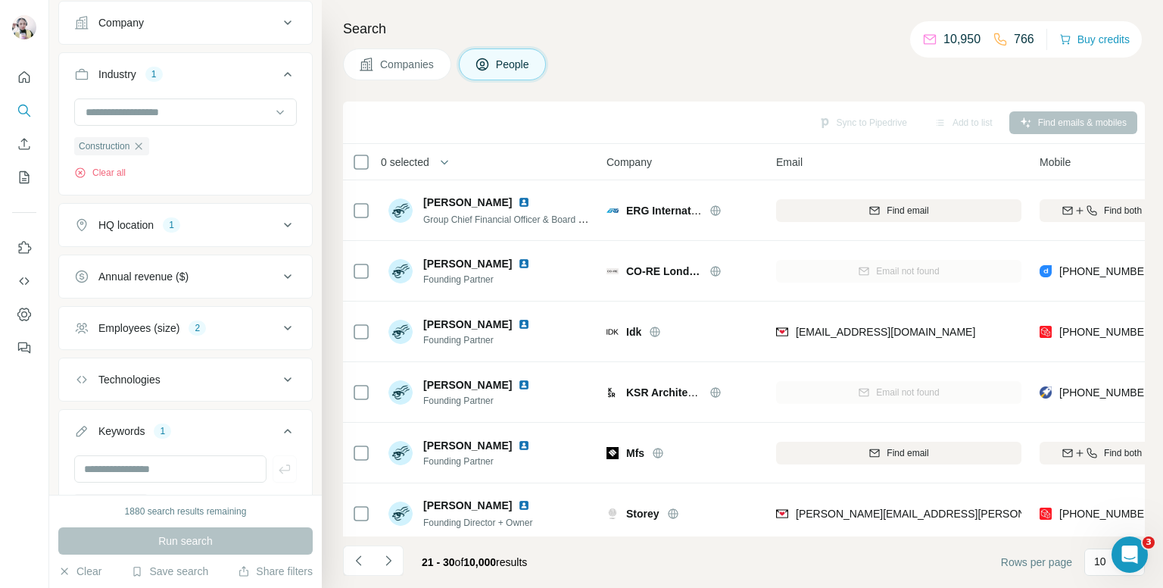
click at [800, 63] on div "Companies People" at bounding box center [744, 64] width 802 height 32
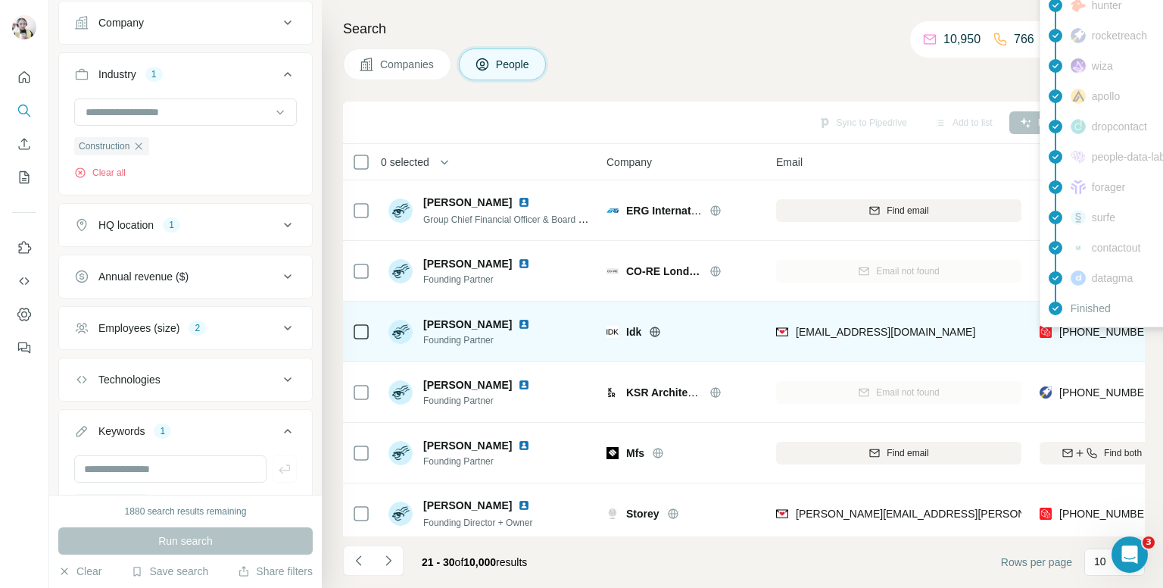
click at [1075, 329] on span "+447961341494" at bounding box center [1107, 332] width 95 height 12
copy tr "+447961341494"
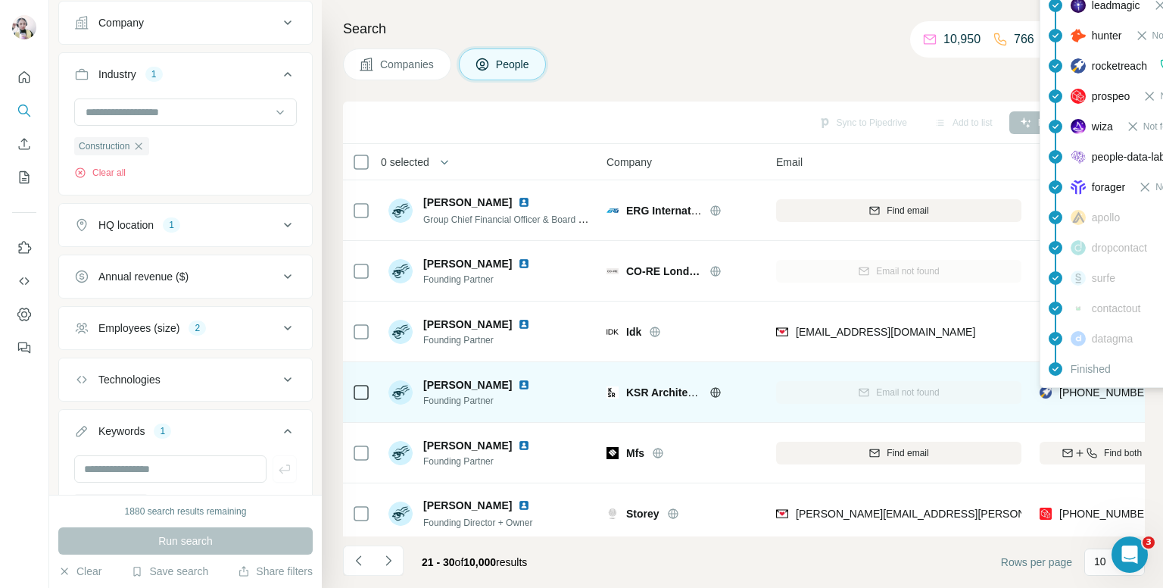
click at [1100, 392] on span "+447966416219" at bounding box center [1107, 392] width 95 height 12
copy tr "+447966416219"
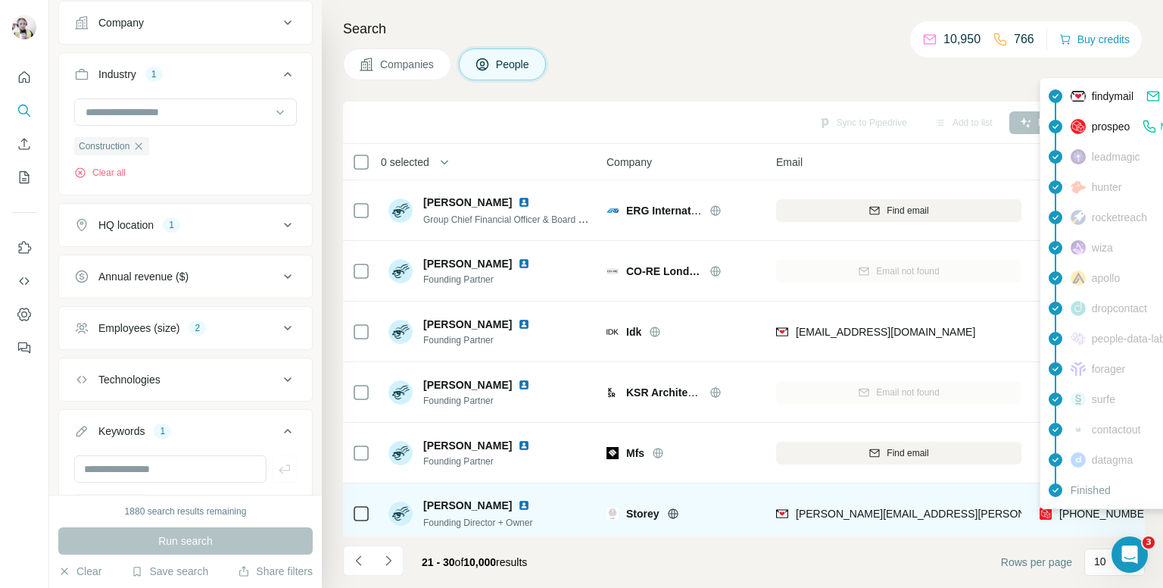
click at [1081, 510] on span "+447889227018" at bounding box center [1107, 513] width 95 height 12
copy tr "+447889227018"
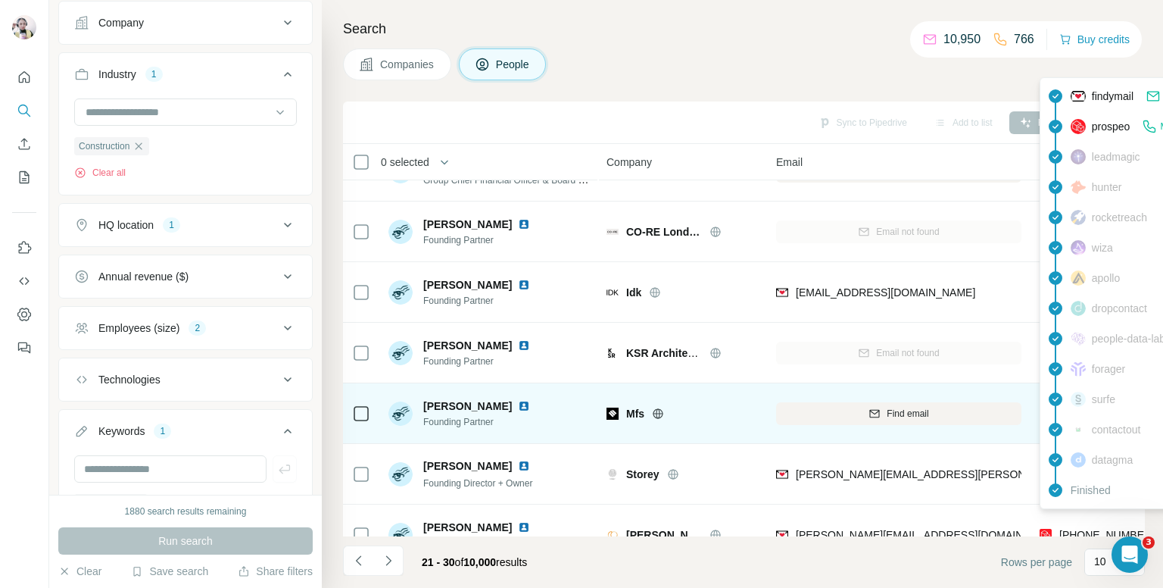
scroll to position [76, 0]
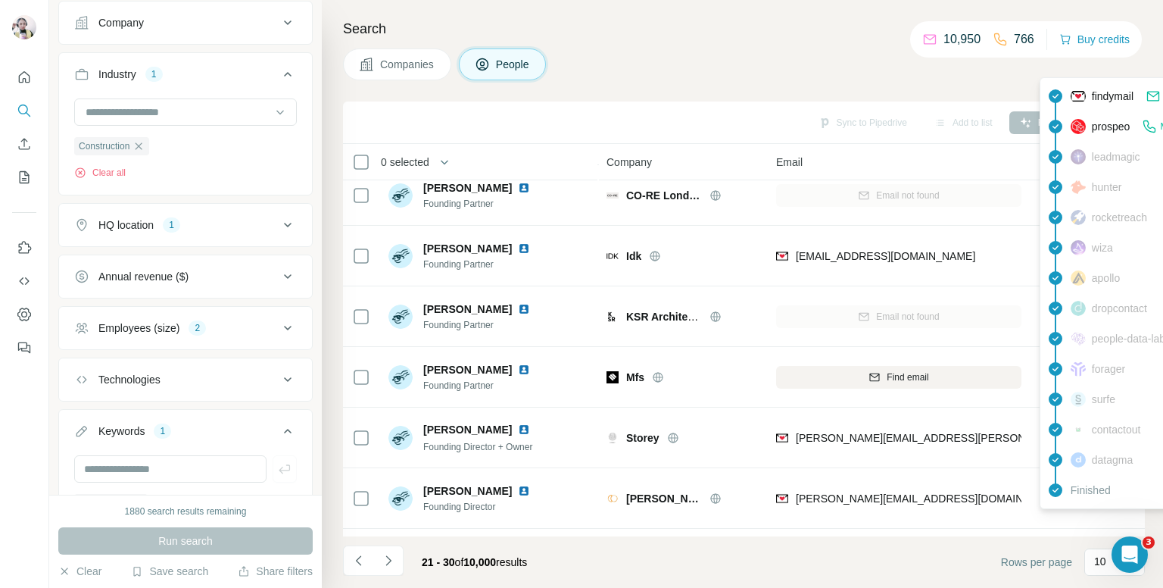
click at [707, 52] on div "Companies People" at bounding box center [744, 64] width 802 height 32
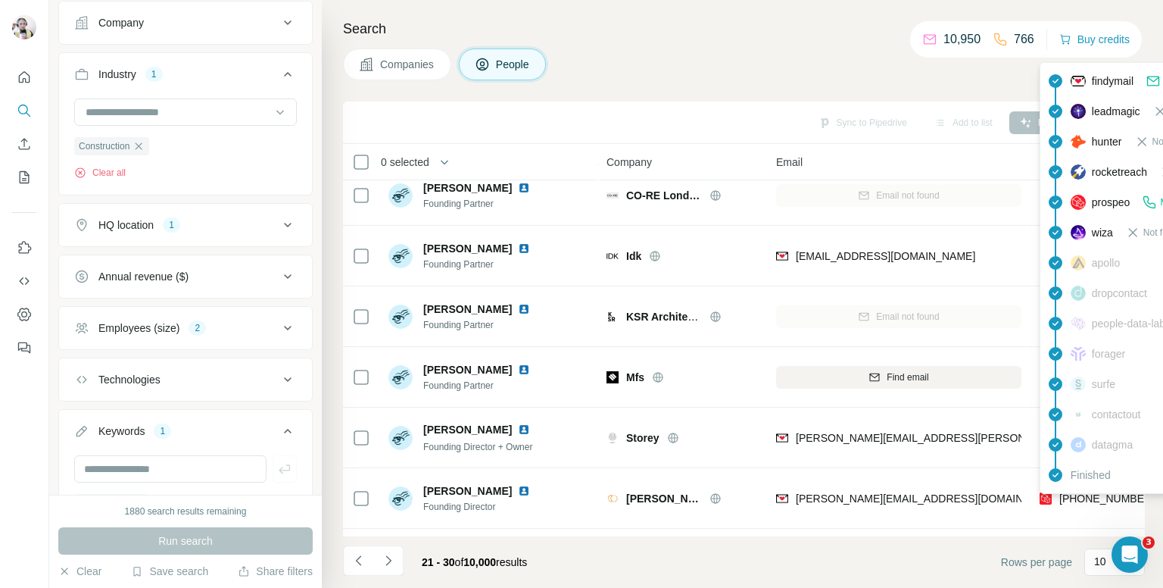
click at [1104, 492] on div "findymail Email found leadmagic Not found hunter Not found rocketreach Not foun…" at bounding box center [1176, 278] width 273 height 432
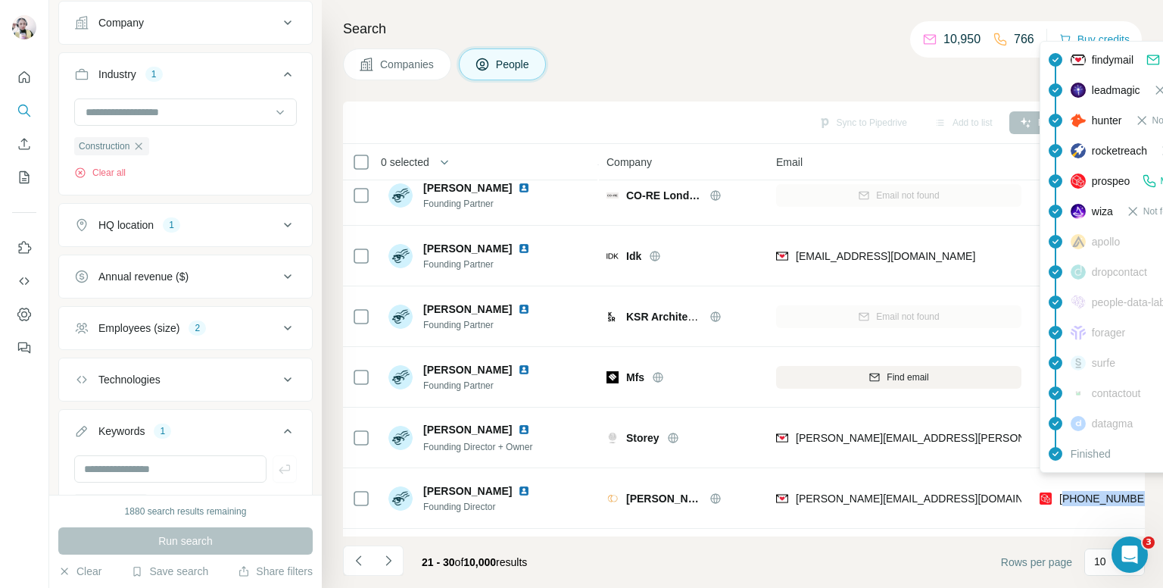
click at [1104, 492] on span "+447791301687" at bounding box center [1107, 498] width 95 height 12
copy tr "+447791301687"
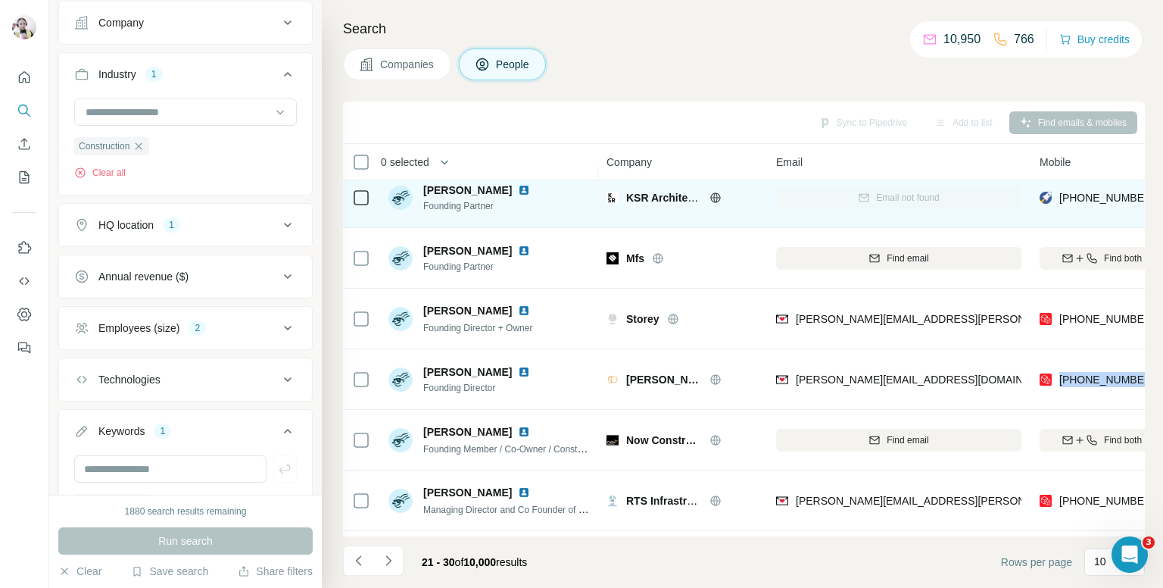
scroll to position [227, 0]
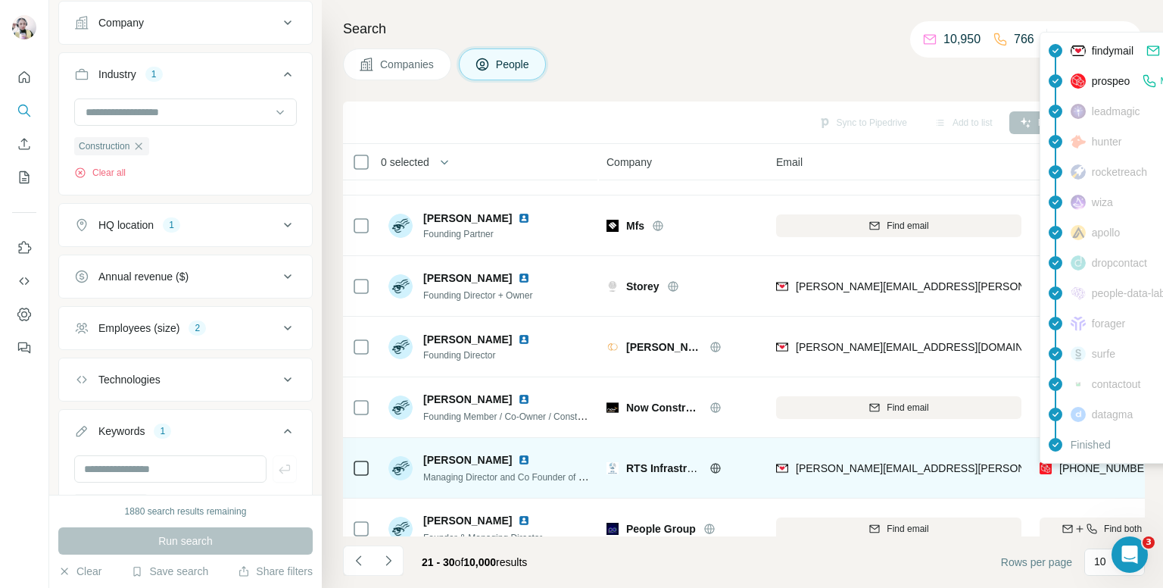
click at [1074, 467] on span "+447793840849" at bounding box center [1107, 468] width 95 height 12
copy tr "+447793840849"
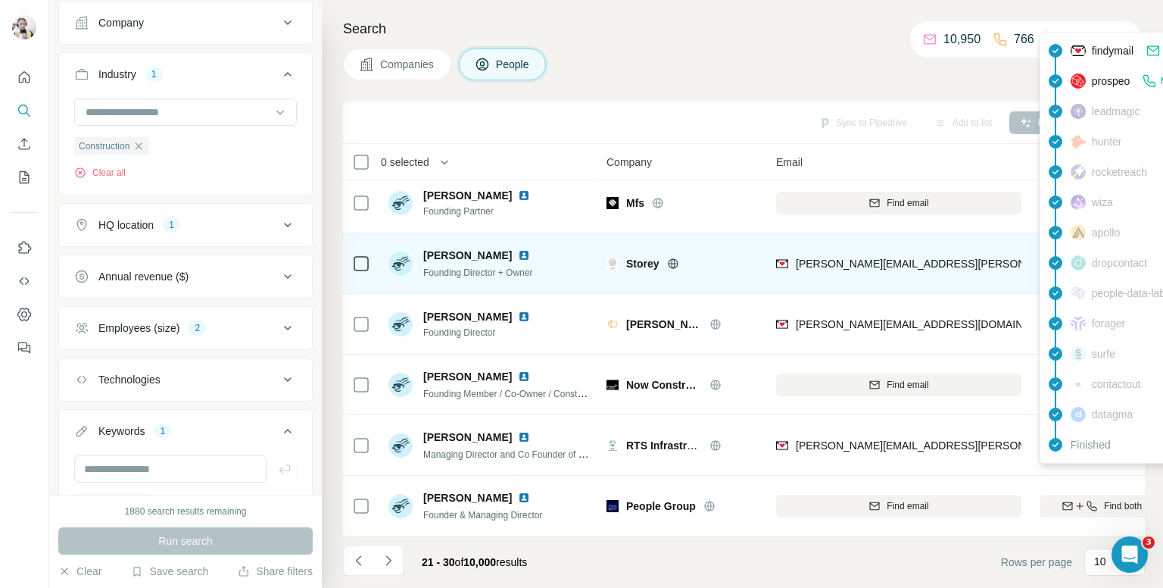
scroll to position [258, 0]
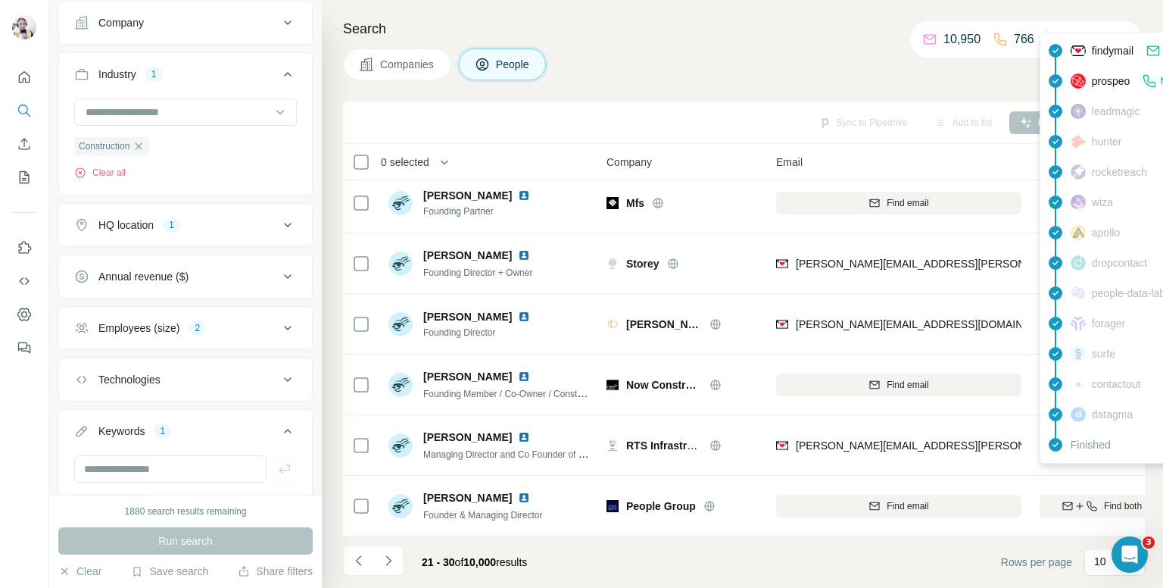
click at [710, 63] on div "Companies People" at bounding box center [744, 64] width 802 height 32
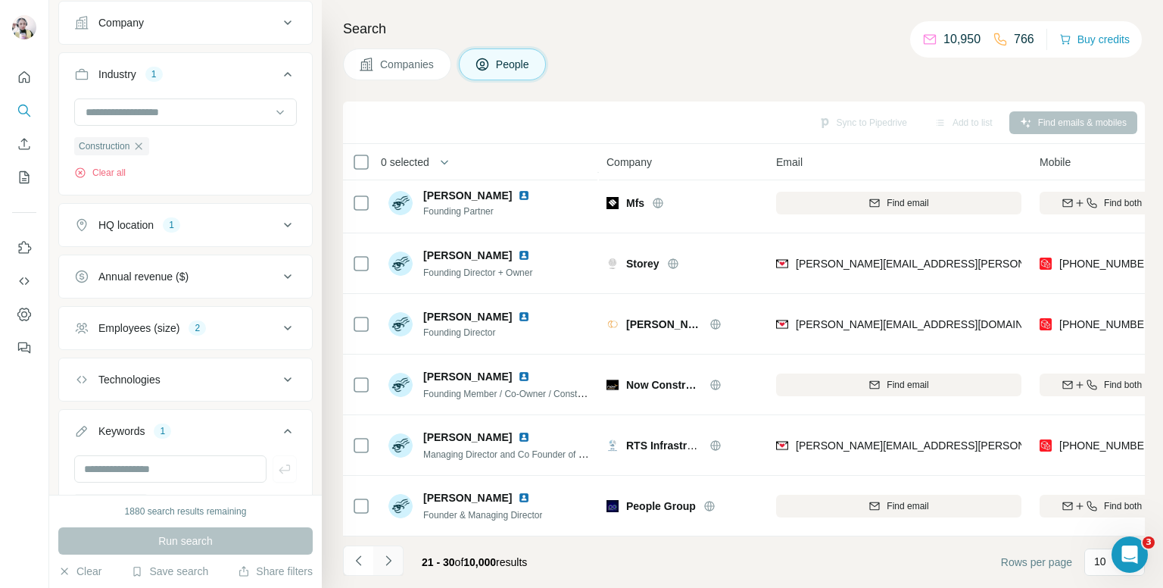
click at [388, 562] on icon "Navigate to next page" at bounding box center [388, 560] width 5 height 10
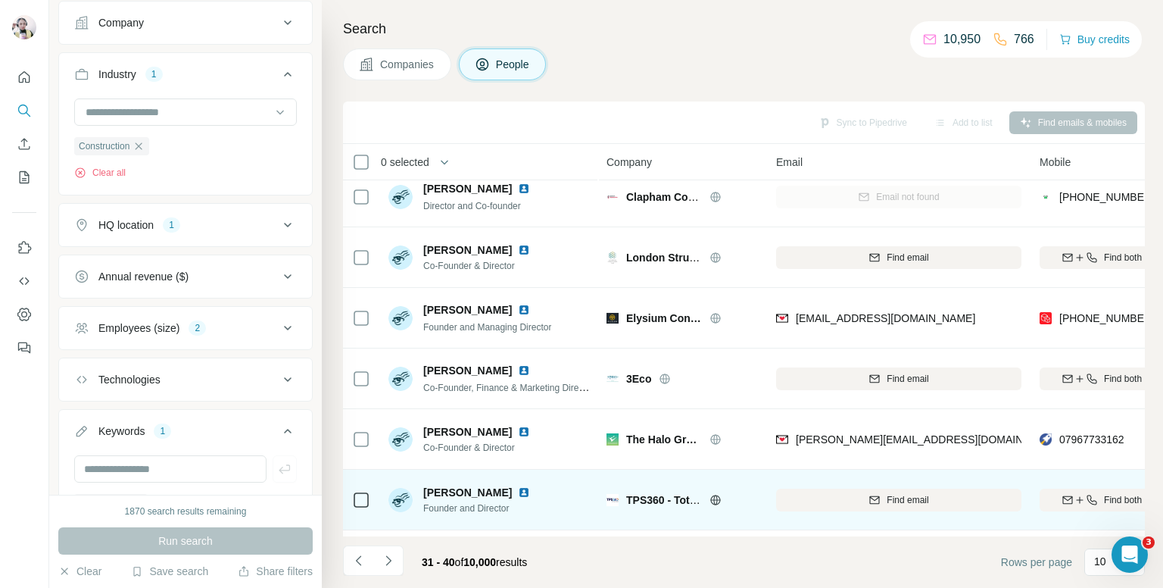
scroll to position [0, 0]
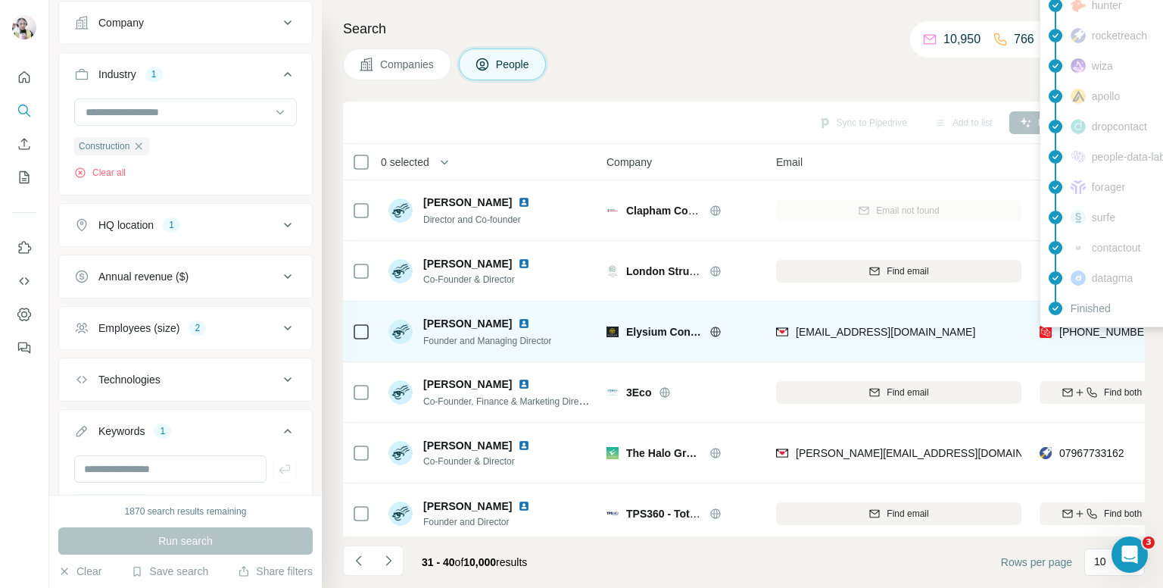
click at [1087, 325] on div "findymail Email found prospeo Mobile found leadmagic hunter rocketreach wiza ap…" at bounding box center [1176, 111] width 273 height 432
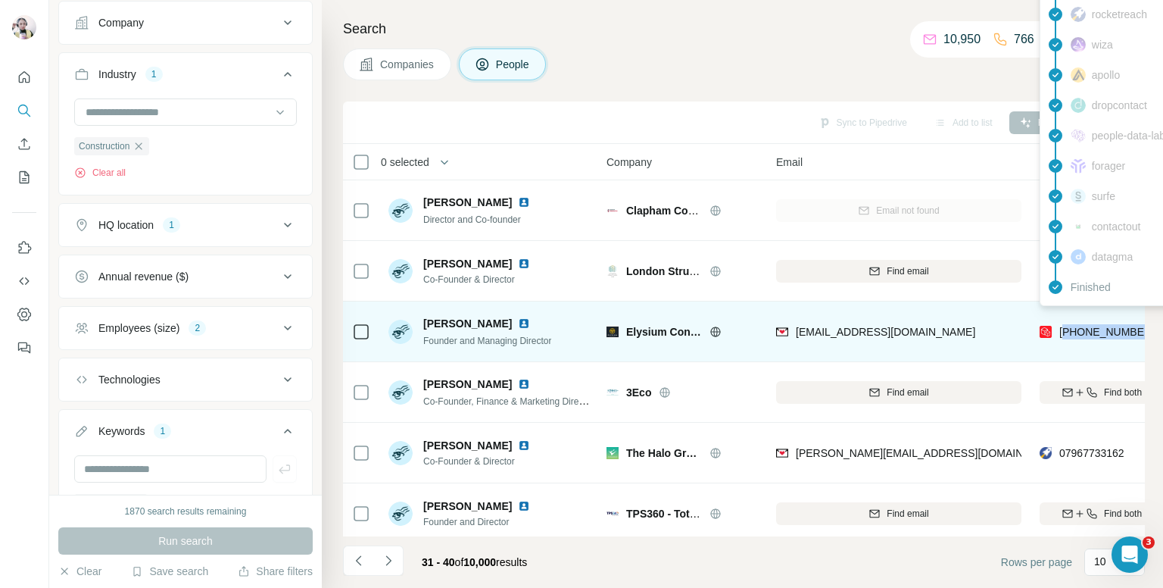
click at [1087, 326] on span "+447909227417" at bounding box center [1107, 332] width 95 height 12
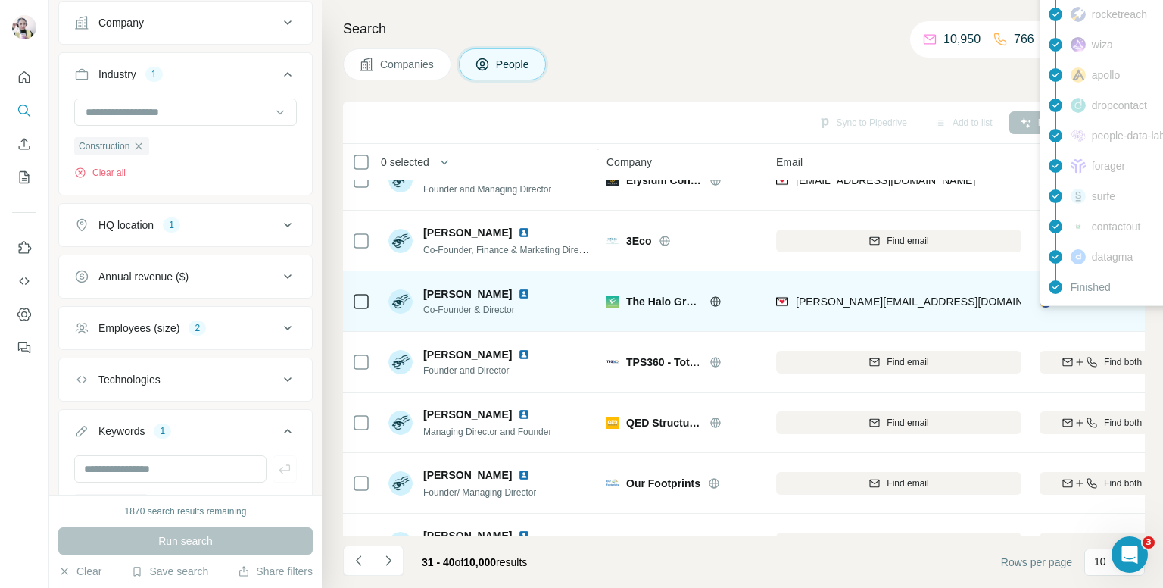
scroll to position [258, 0]
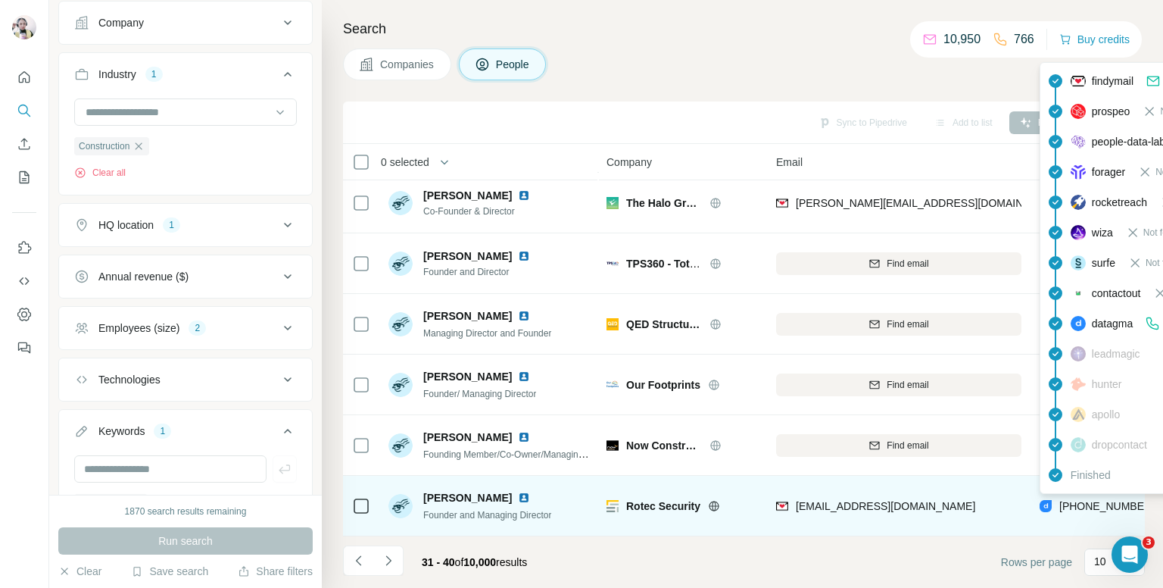
click at [1078, 500] on span "+447469404831" at bounding box center [1107, 506] width 95 height 12
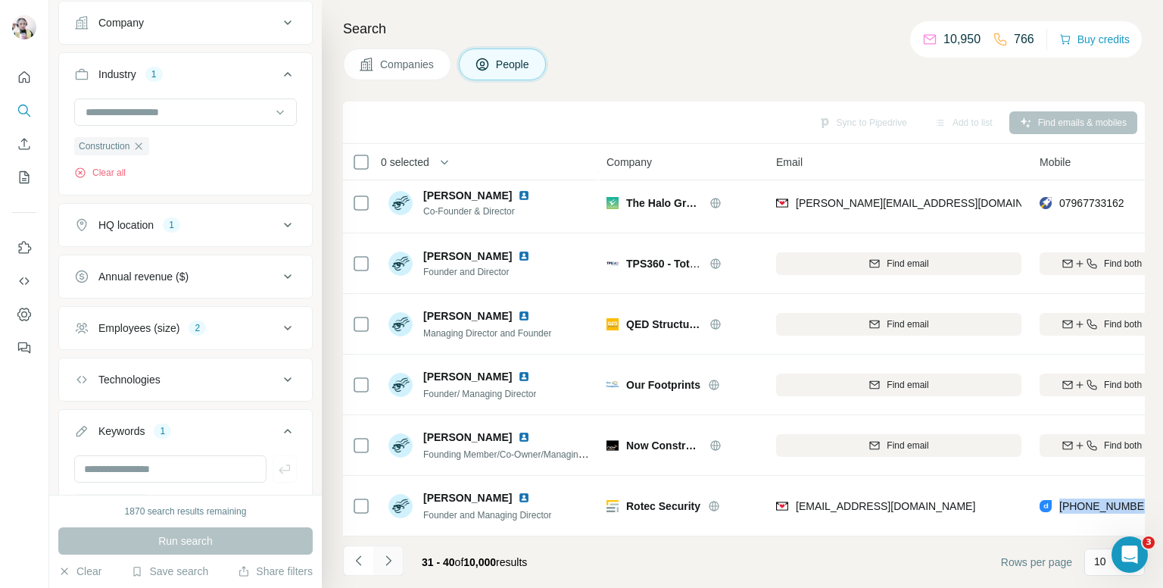
click at [388, 548] on button "Navigate to next page" at bounding box center [388, 560] width 30 height 30
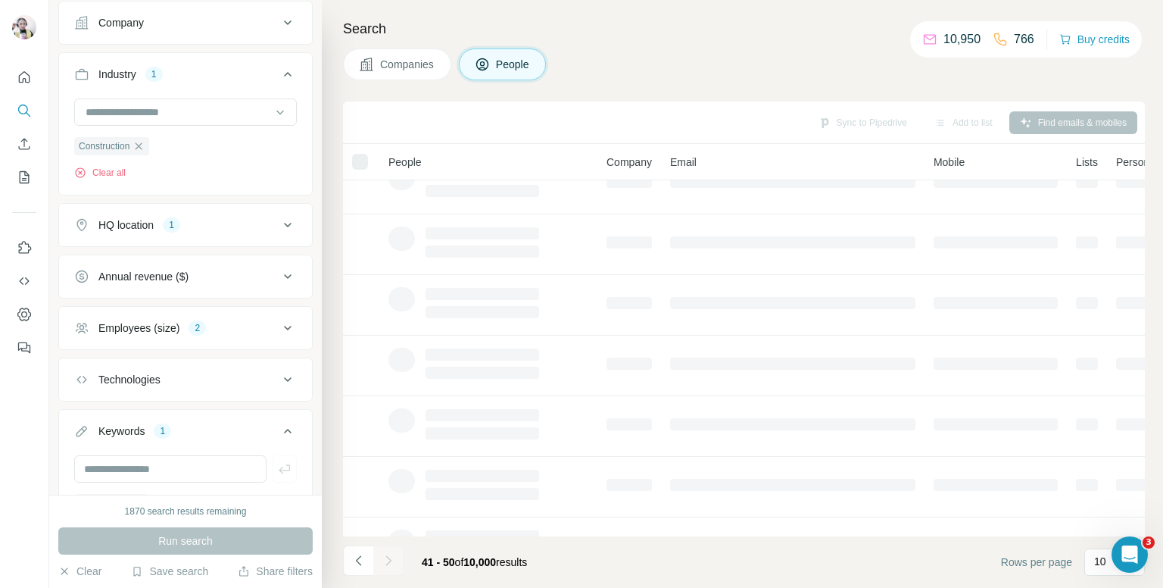
scroll to position [0, 0]
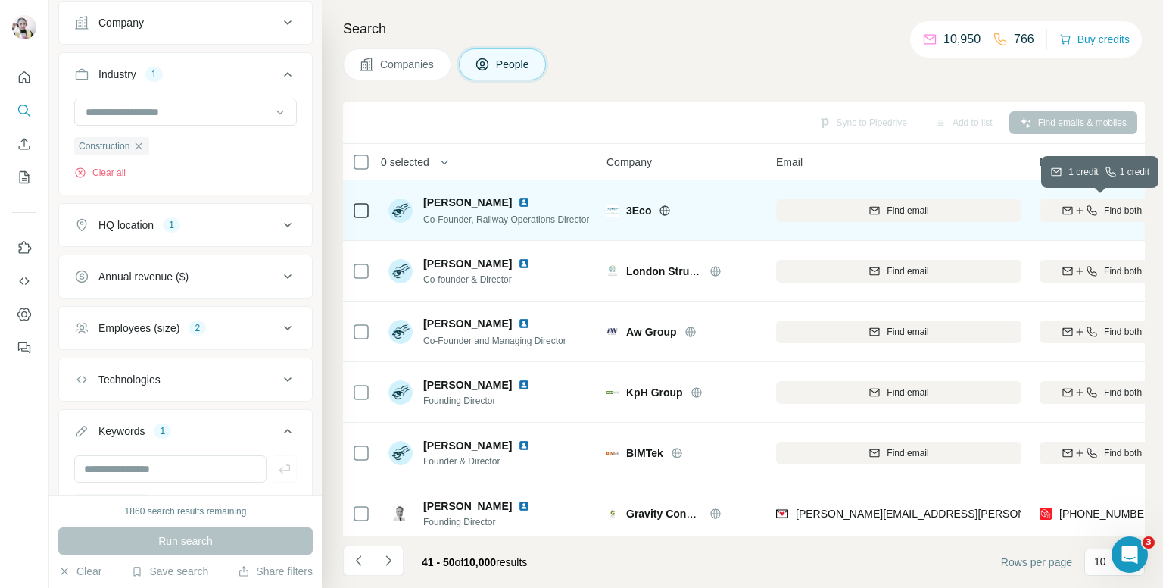
click at [1065, 216] on div "Find both" at bounding box center [1102, 211] width 124 height 14
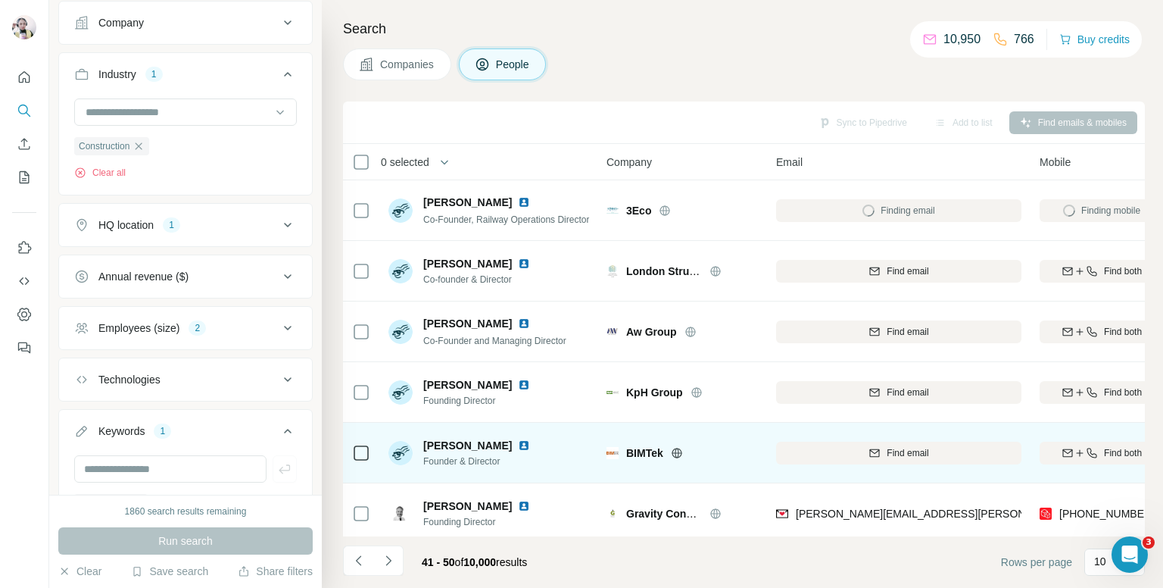
scroll to position [151, 0]
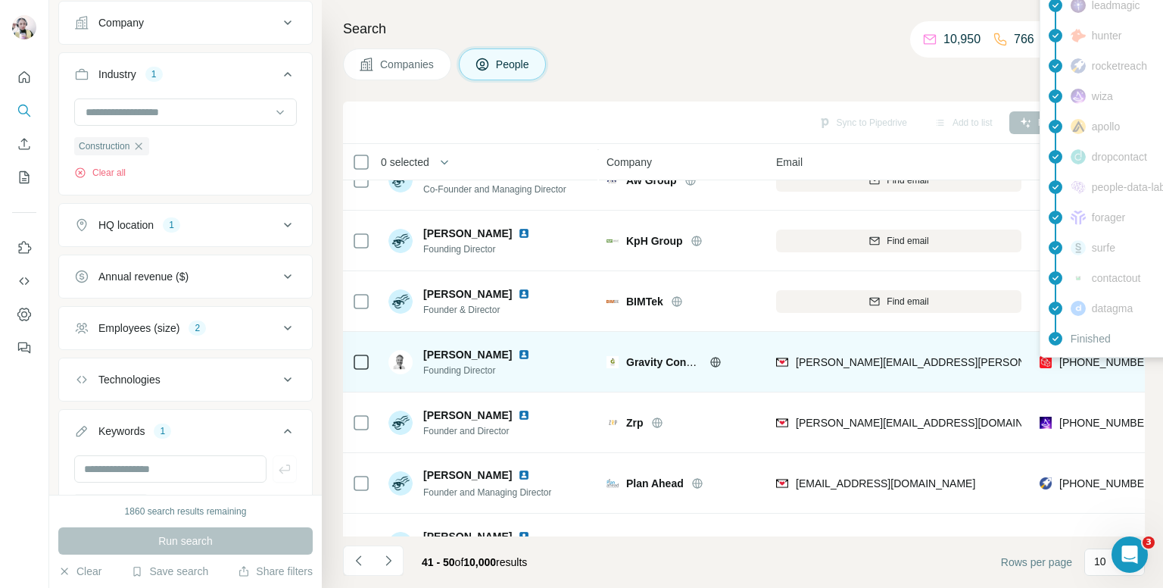
click at [1110, 362] on span "[PHONE_NUMBER]" at bounding box center [1107, 362] width 95 height 12
copy tr "[PHONE_NUMBER]"
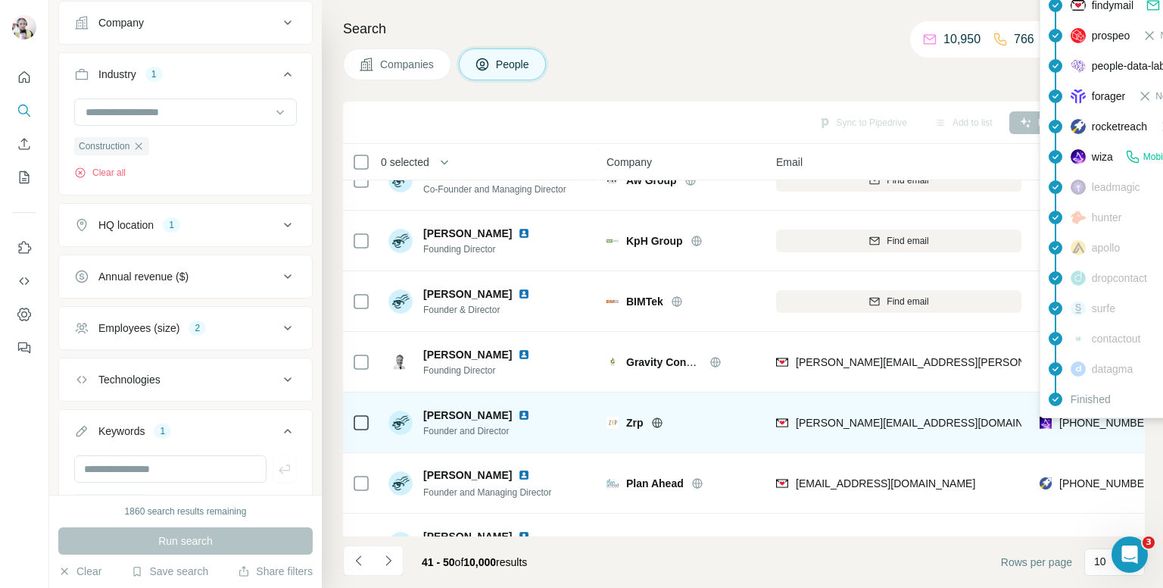
click at [1091, 423] on span "[PHONE_NUMBER]" at bounding box center [1107, 423] width 95 height 12
copy tr "[PHONE_NUMBER]"
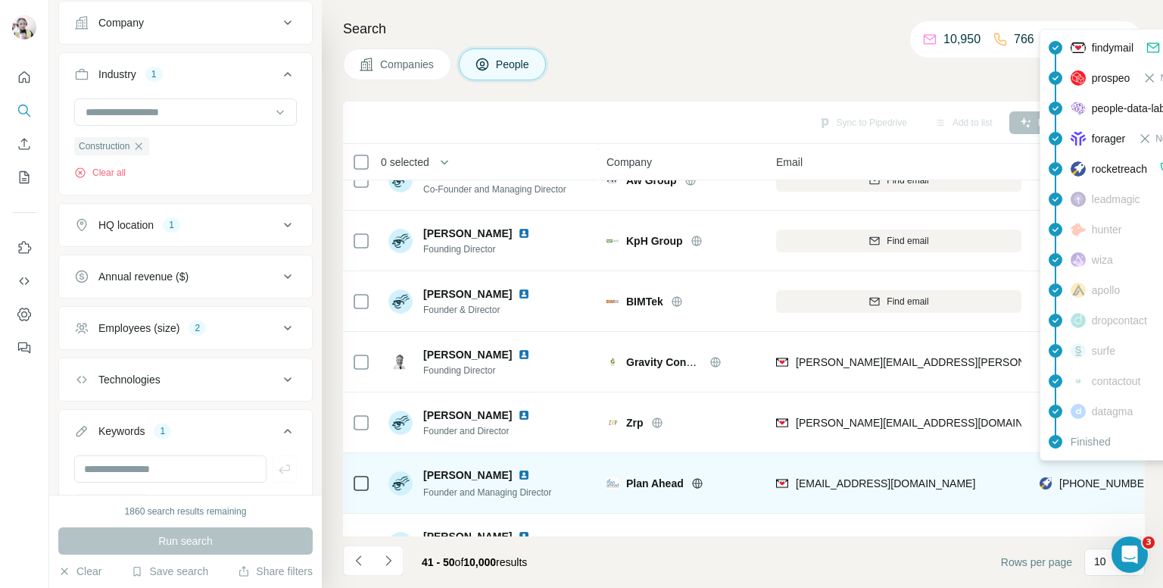
click at [1093, 482] on span "+447900558444" at bounding box center [1107, 483] width 95 height 12
copy tr "+447900558444"
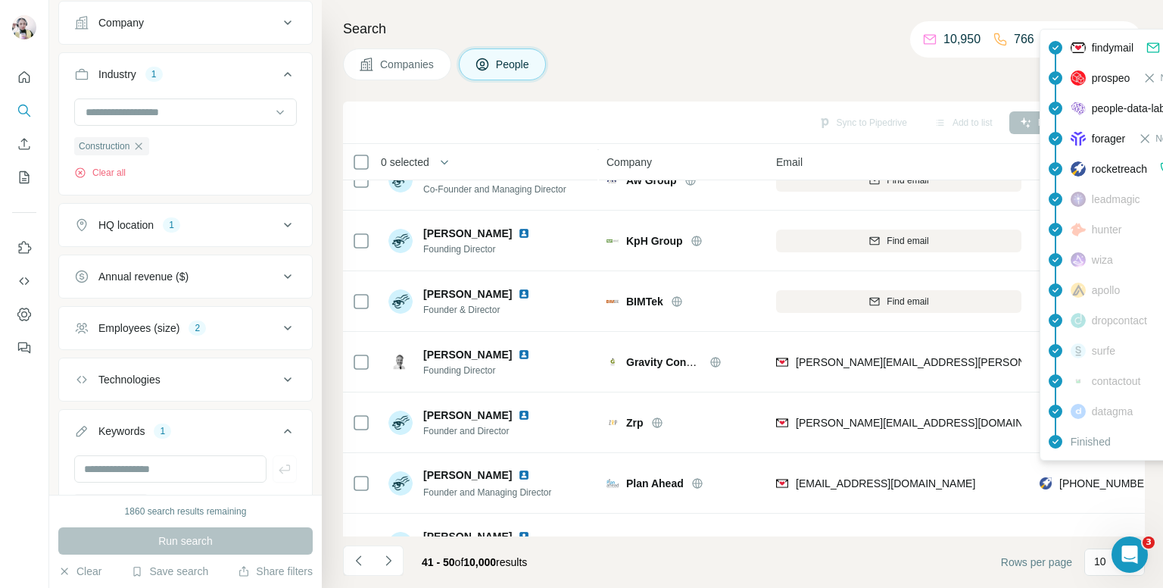
click at [723, 42] on div "Search Companies People Sync to Pipedrive Add to list Find emails & mobiles 0 s…" at bounding box center [742, 294] width 841 height 588
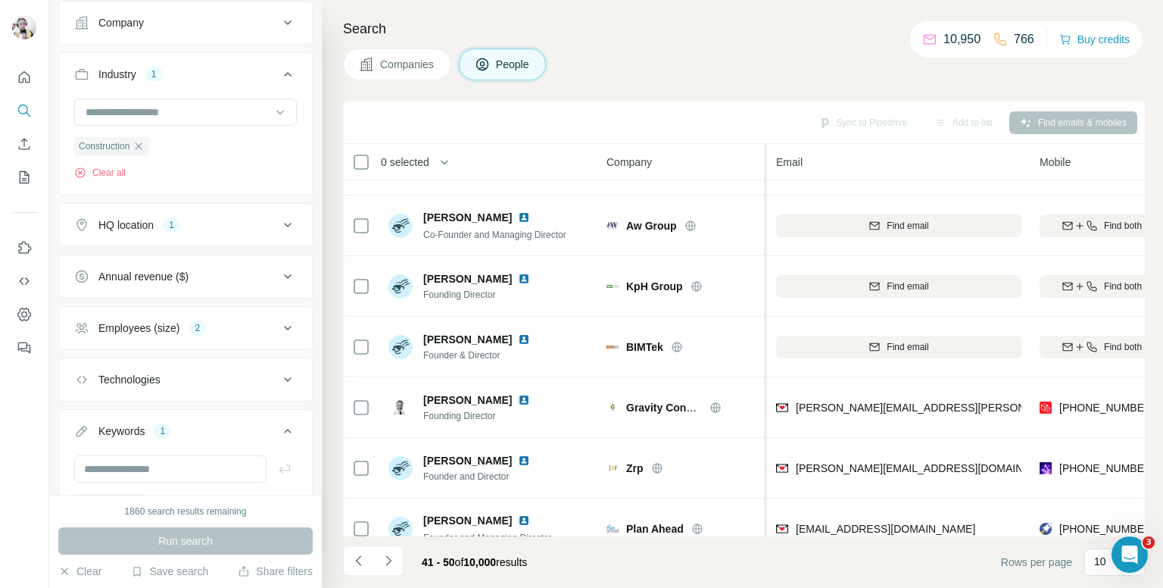
scroll to position [0, 0]
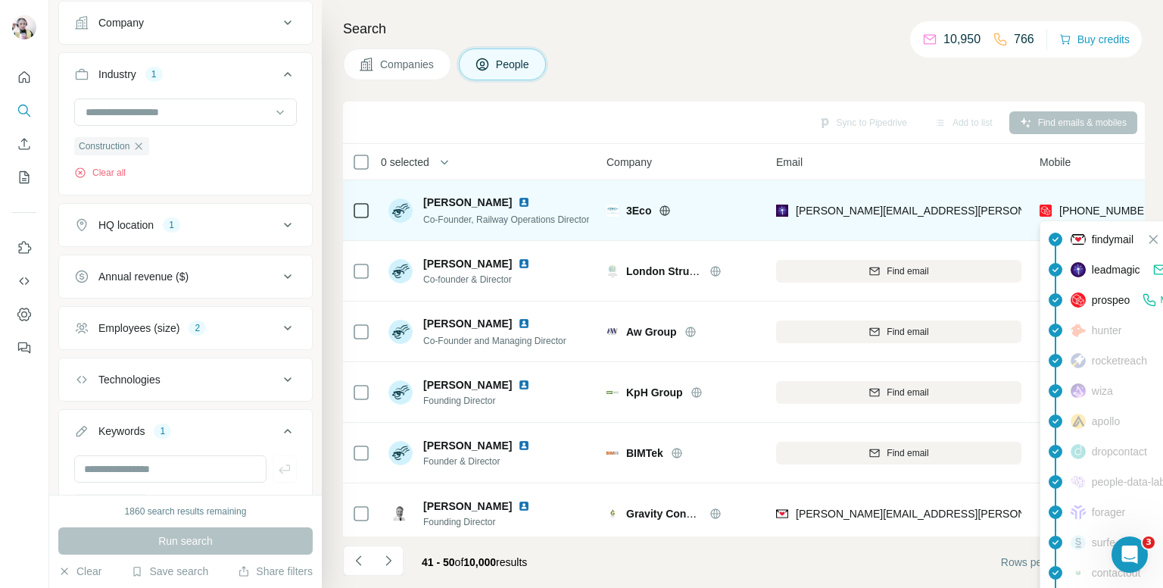
click at [1083, 207] on span "+447810866425" at bounding box center [1107, 210] width 95 height 12
copy tr "+447810866425"
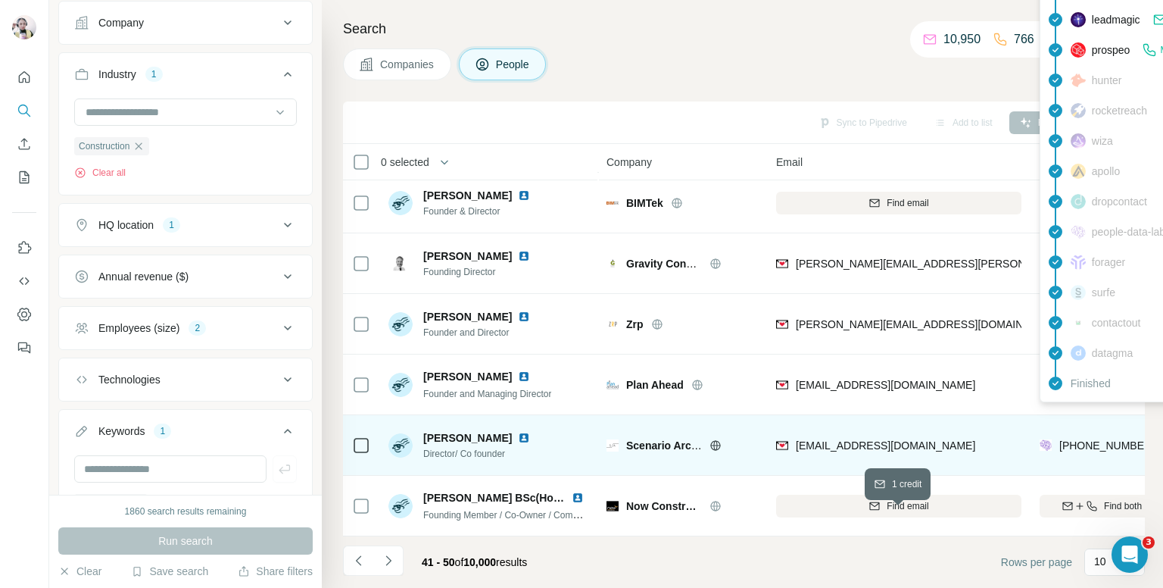
scroll to position [258, 0]
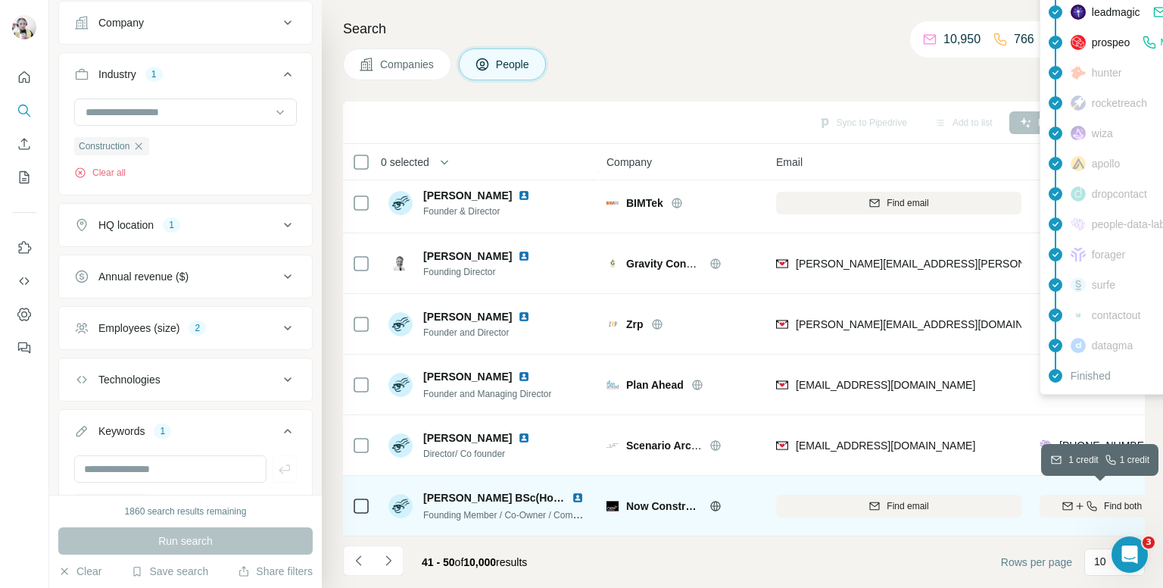
click at [1077, 505] on icon "button" at bounding box center [1080, 505] width 7 height 1
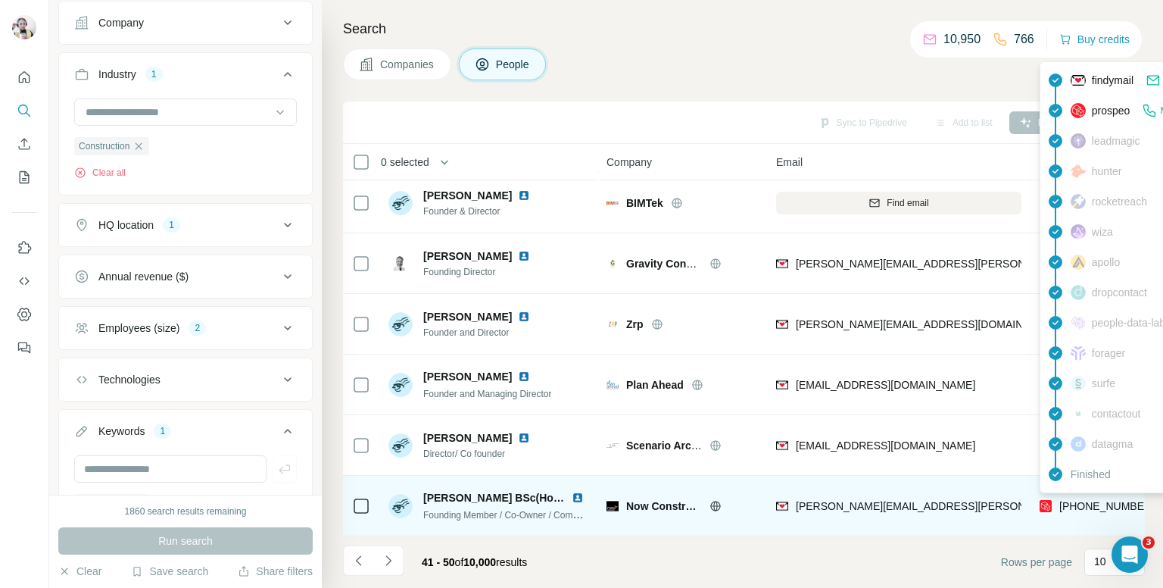
click at [1079, 500] on span "+447730426283" at bounding box center [1107, 506] width 95 height 12
copy tr "+447730426283"
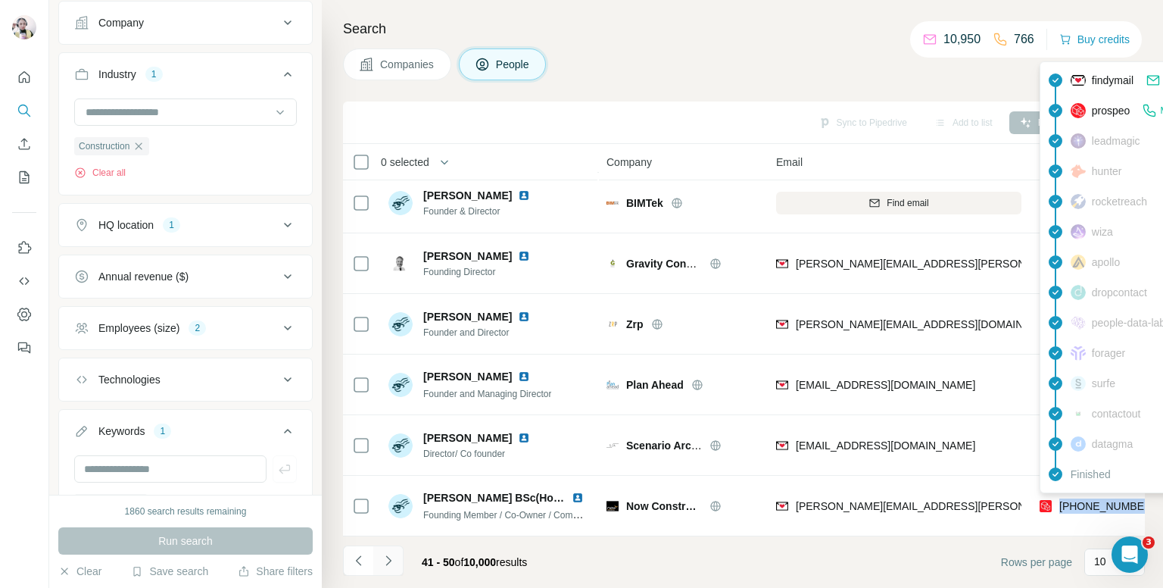
click at [388, 549] on button "Navigate to next page" at bounding box center [388, 560] width 30 height 30
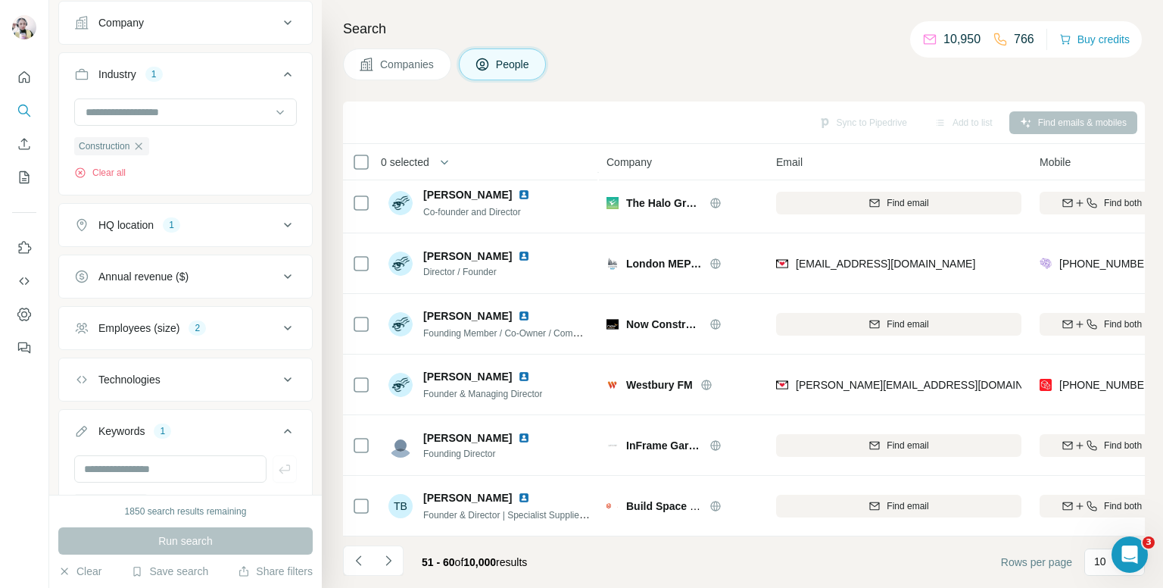
scroll to position [0, 0]
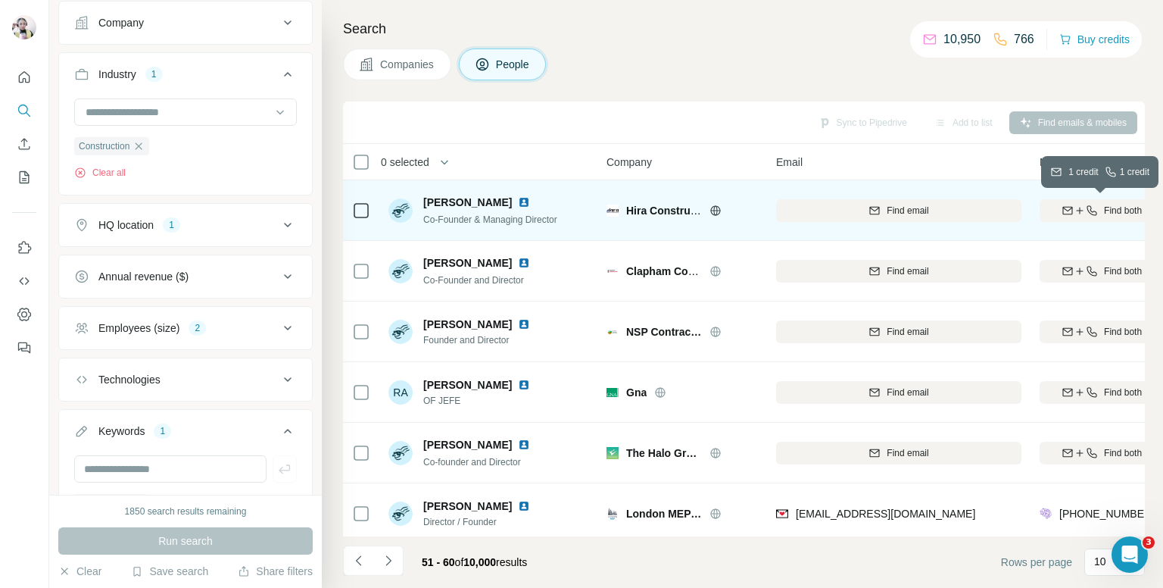
click at [1082, 210] on icon "button" at bounding box center [1080, 210] width 12 height 12
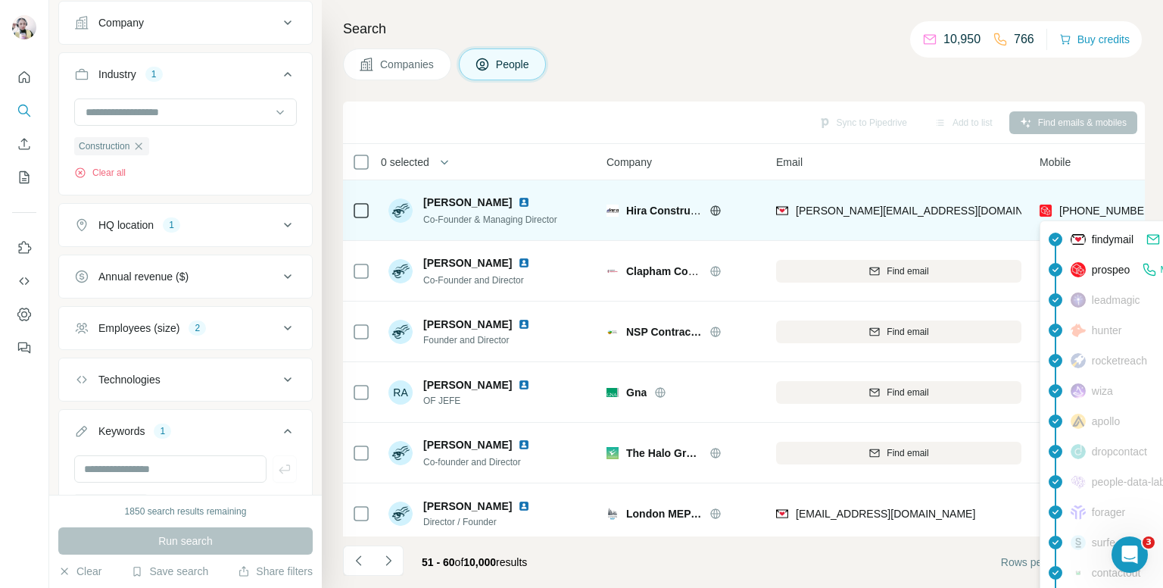
click at [1091, 208] on span "+447957327193" at bounding box center [1107, 210] width 95 height 12
copy tr "+447957327193"
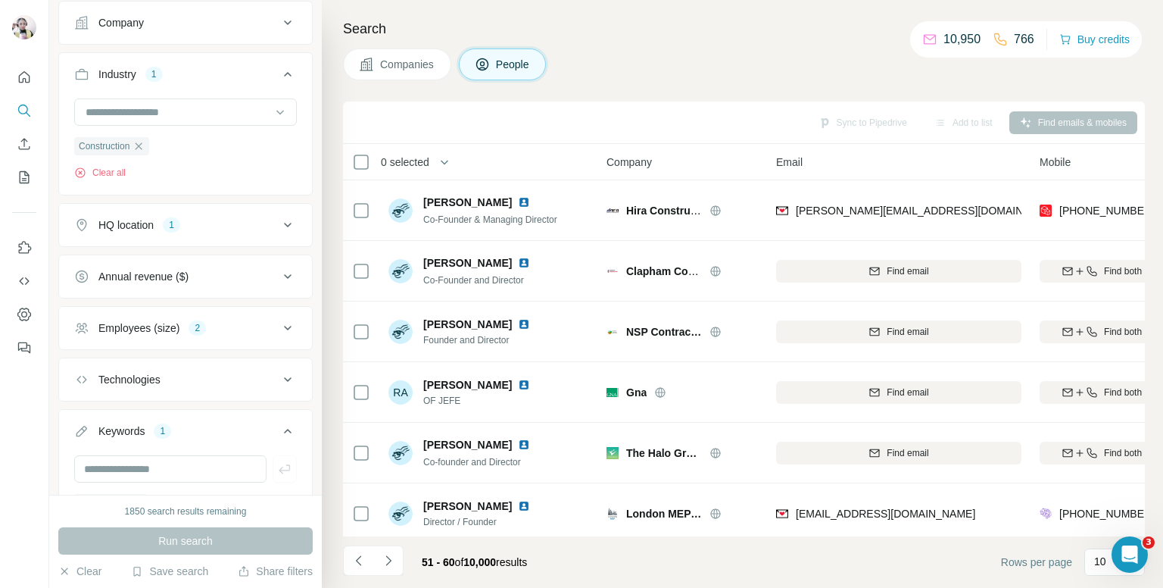
click at [841, 47] on div "Search Companies People Sync to Pipedrive Add to list Find emails & mobiles 0 s…" at bounding box center [742, 294] width 841 height 588
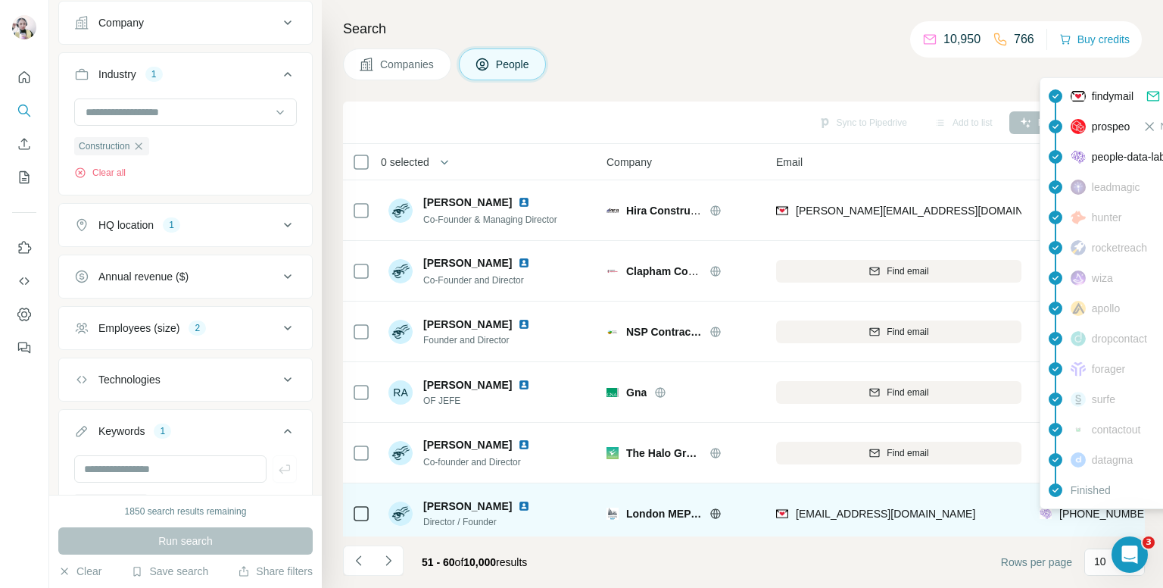
click at [1089, 510] on span "+447435603079" at bounding box center [1107, 513] width 95 height 12
copy tr "+447435603079"
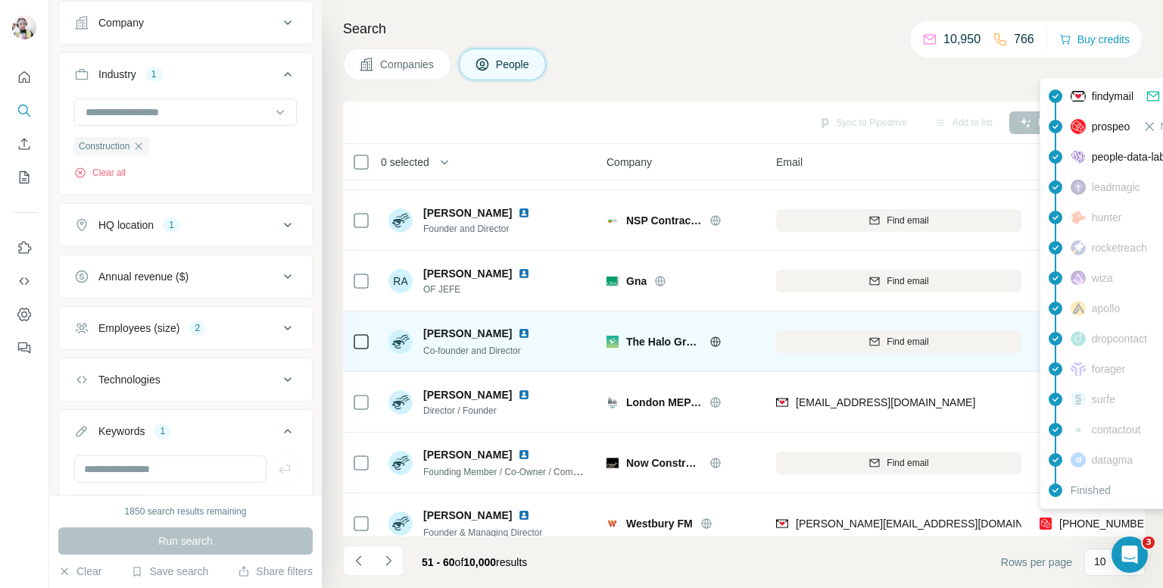
scroll to position [151, 0]
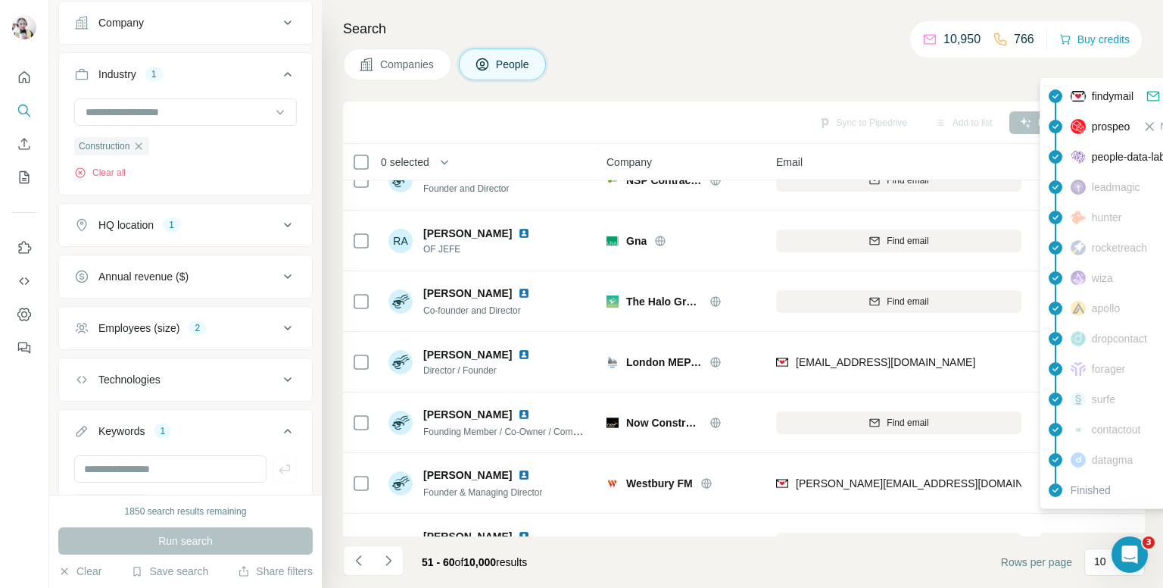
click at [835, 18] on h4 "Search" at bounding box center [744, 28] width 802 height 21
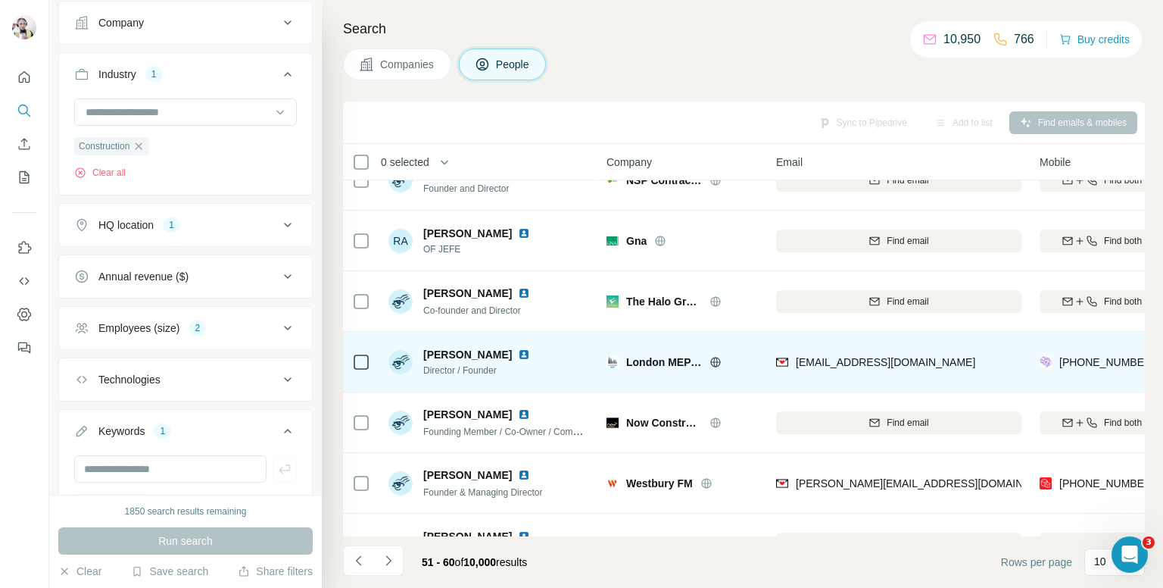
scroll to position [227, 0]
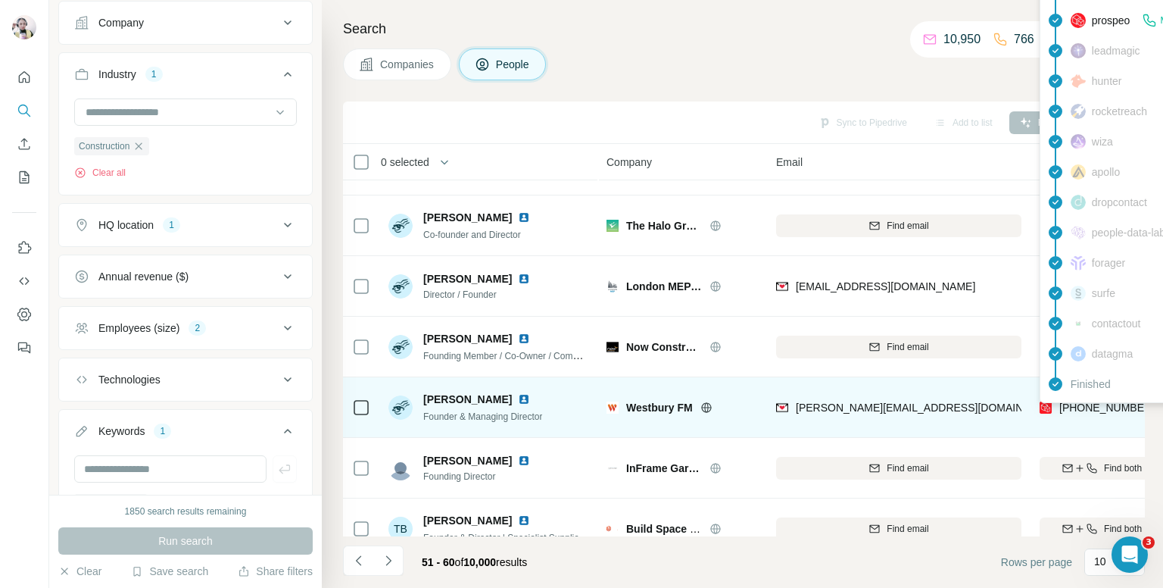
click at [1088, 407] on span "+447864053012" at bounding box center [1107, 407] width 95 height 12
copy tr "+447864053012"
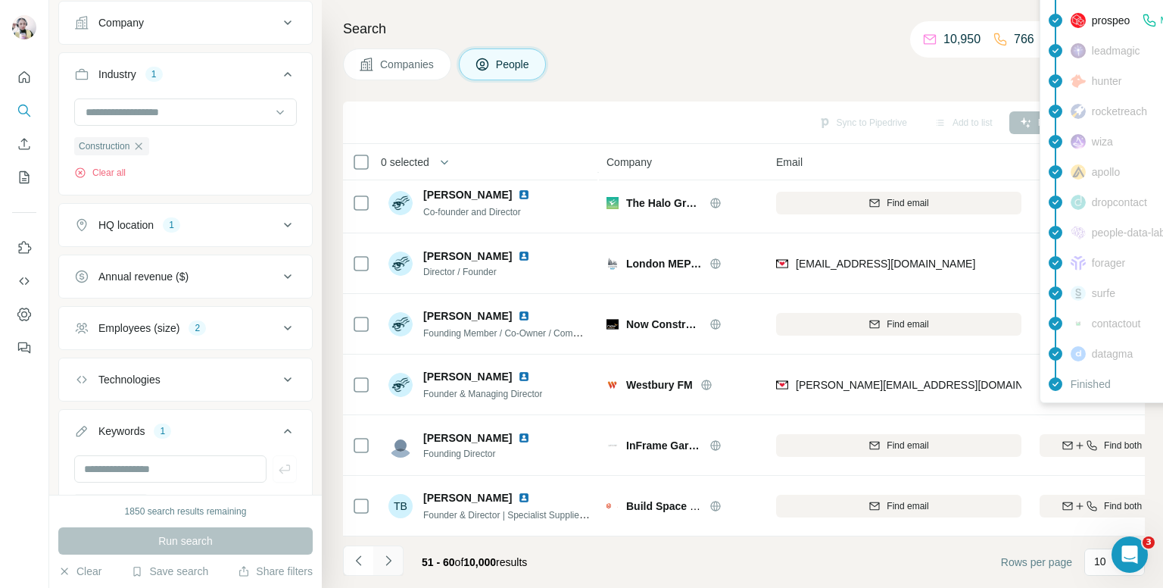
click at [391, 548] on button "Navigate to next page" at bounding box center [388, 560] width 30 height 30
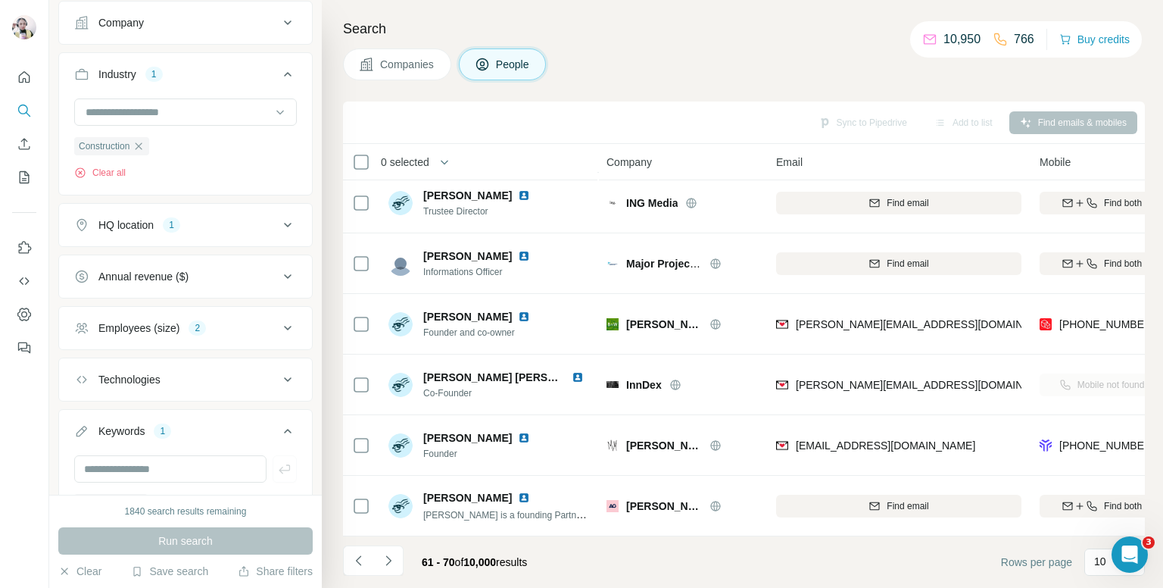
scroll to position [0, 0]
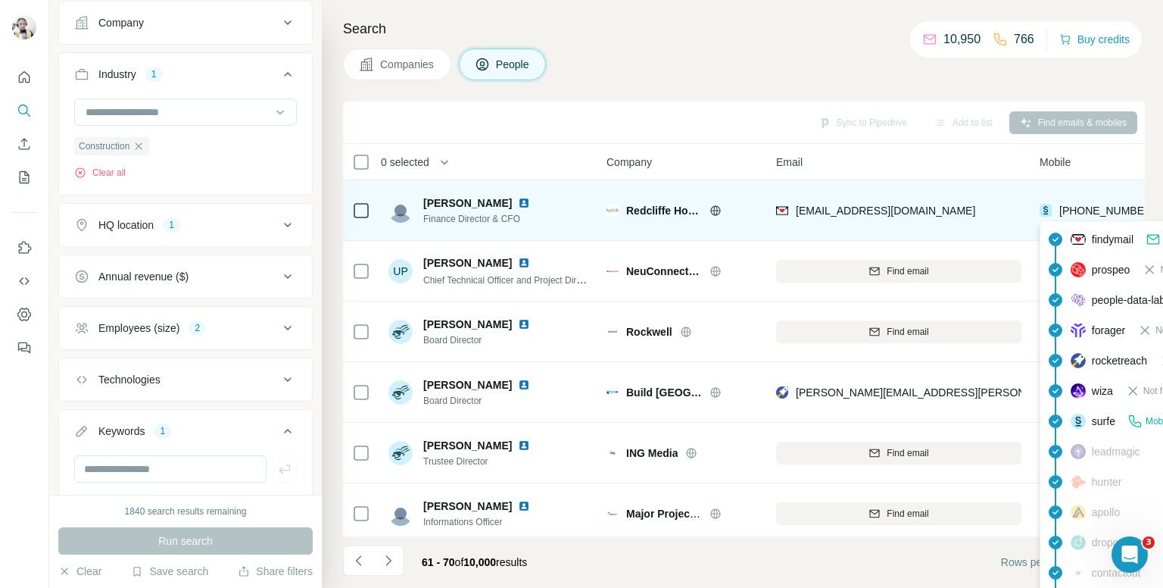
click at [1091, 209] on span "+447958663405" at bounding box center [1107, 210] width 95 height 12
copy tr "+447958663405"
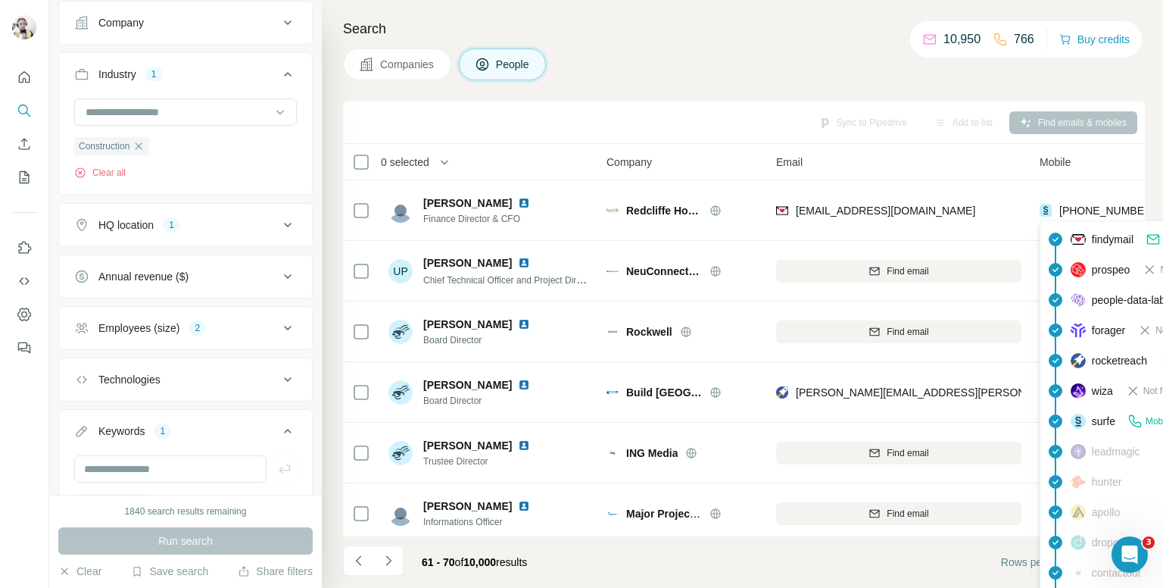
click at [810, 88] on div "Search Companies People Sync to Pipedrive Add to list Find emails & mobiles 0 s…" at bounding box center [742, 294] width 841 height 588
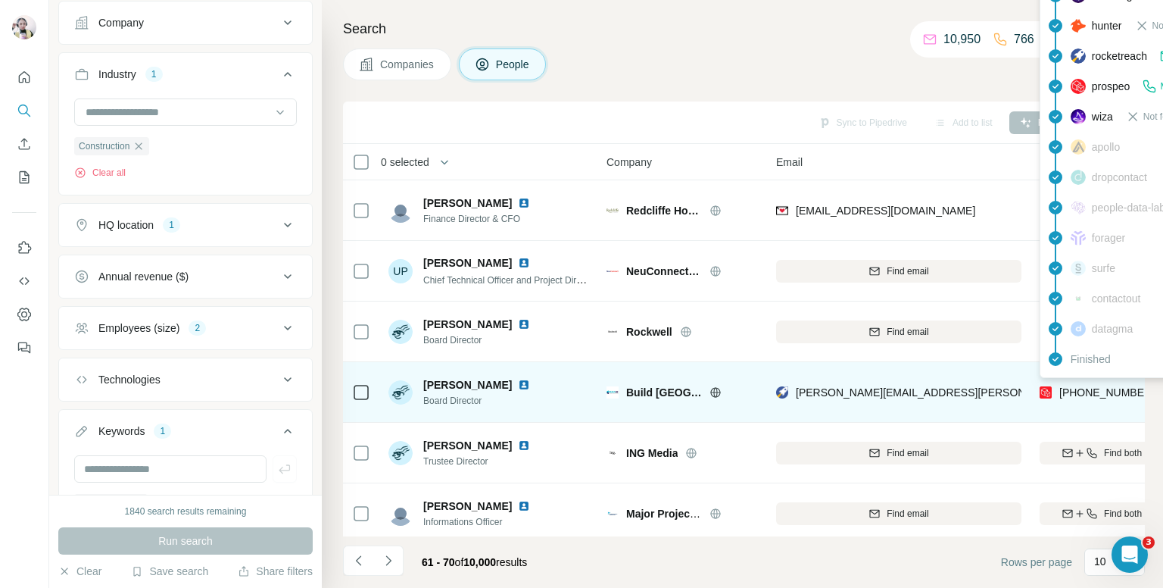
click at [1106, 396] on span "+447786512804" at bounding box center [1107, 392] width 95 height 12
copy tr "+447786512804"
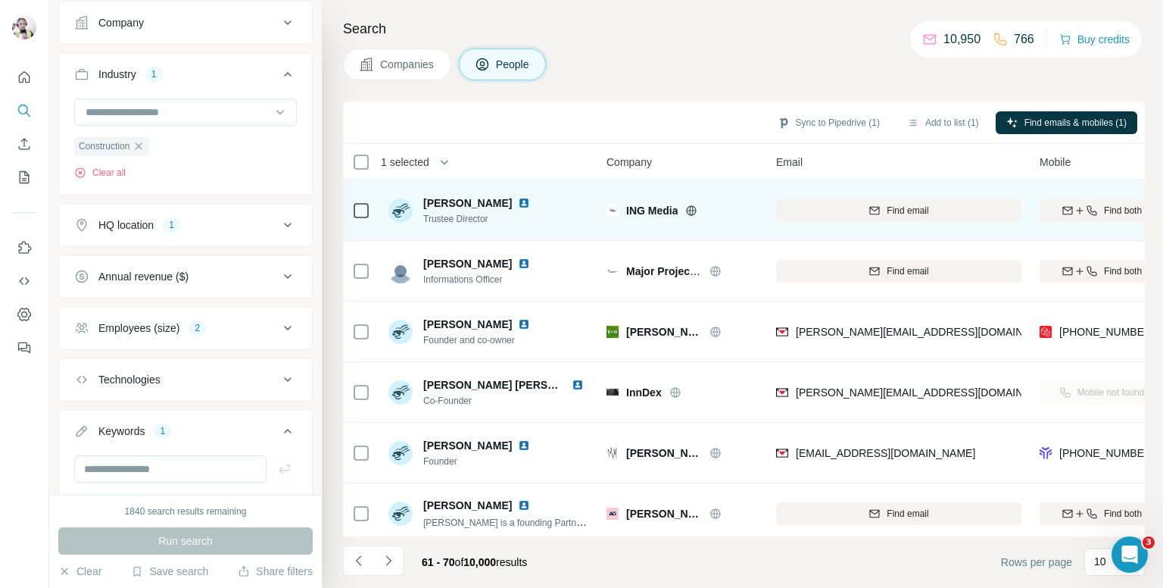
scroll to position [258, 0]
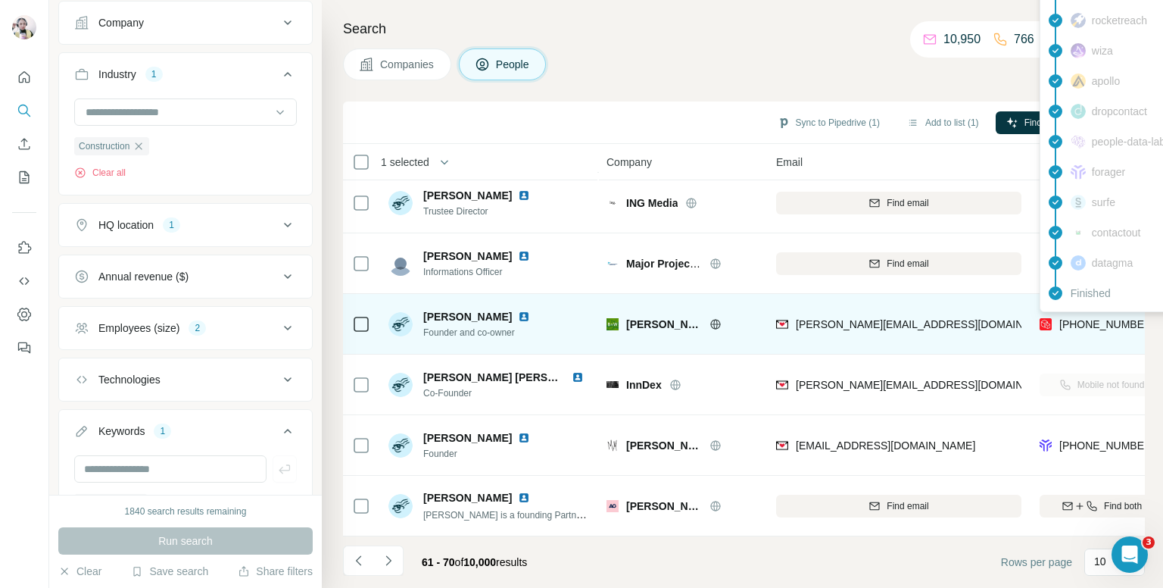
click at [1108, 322] on span "+447703464385" at bounding box center [1107, 324] width 95 height 12
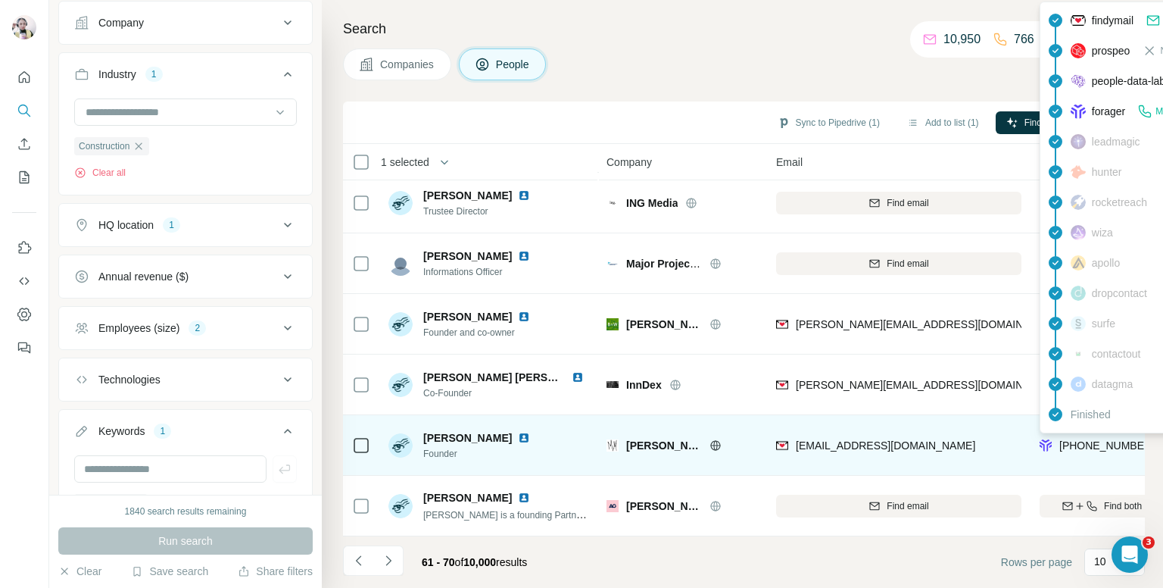
click at [1104, 442] on span "+447725012344" at bounding box center [1107, 445] width 95 height 12
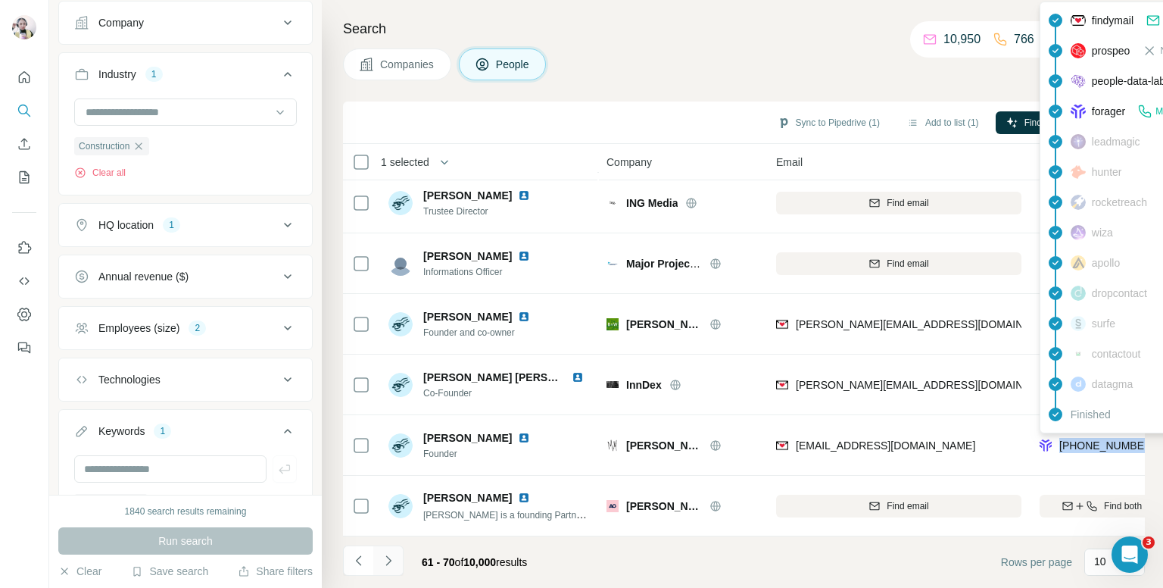
click at [385, 567] on icon "Navigate to next page" at bounding box center [388, 560] width 15 height 15
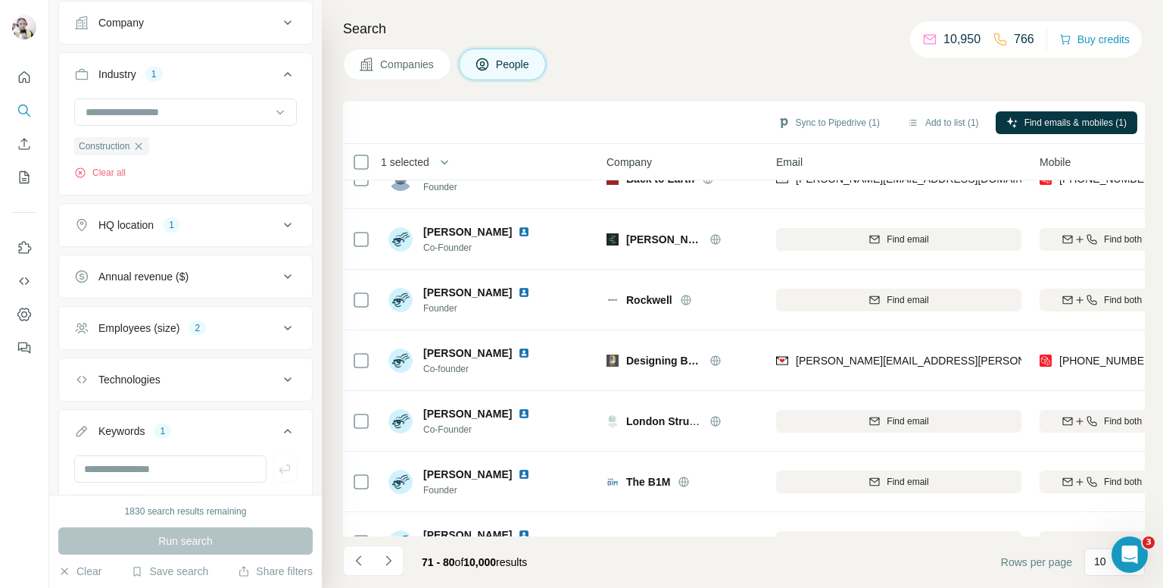
scroll to position [0, 0]
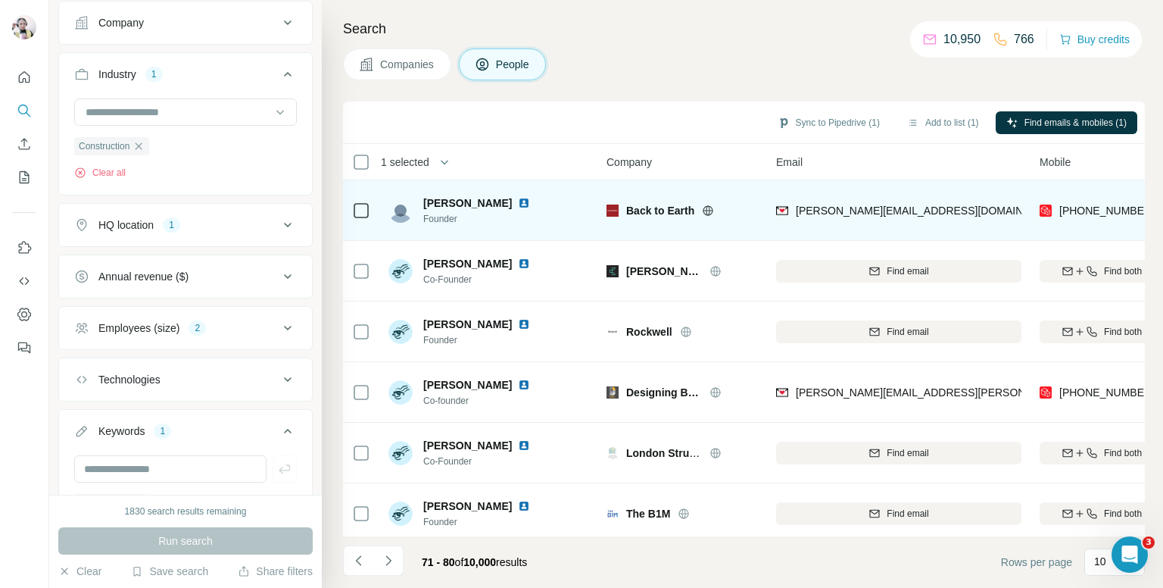
click at [1102, 201] on div "+447702199120" at bounding box center [1102, 210] width 124 height 42
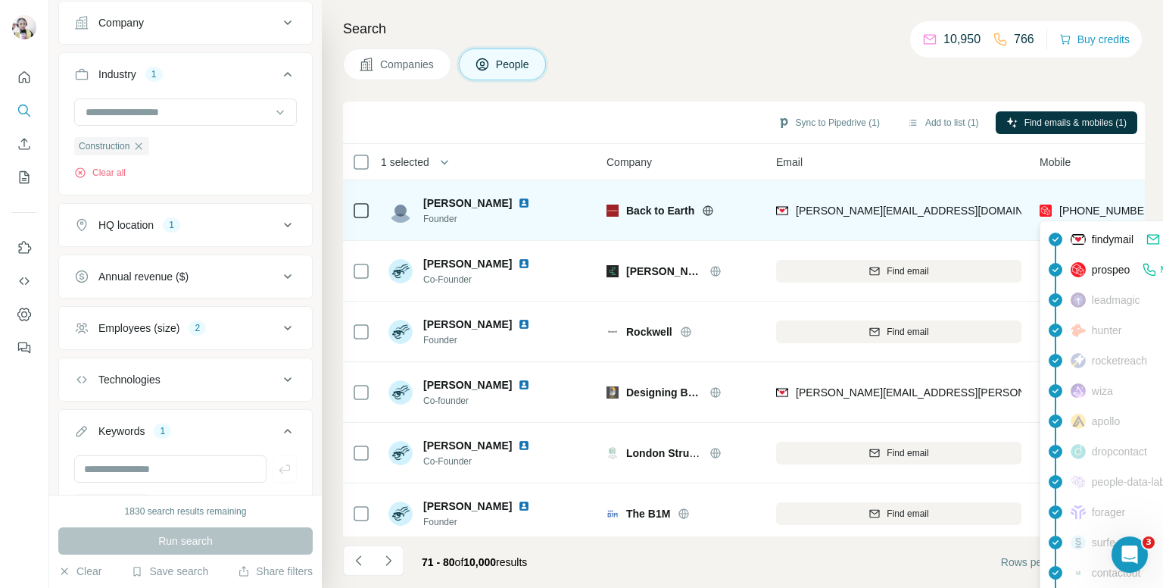
click at [1101, 208] on span "+447702199120" at bounding box center [1107, 210] width 95 height 12
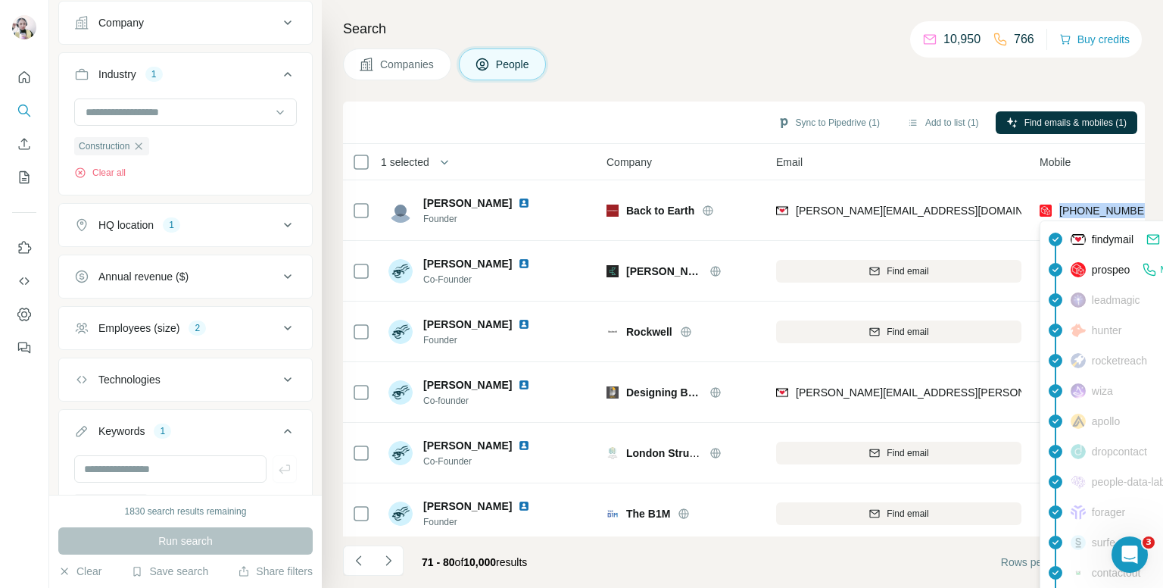
click at [844, 72] on div "Companies People" at bounding box center [744, 64] width 802 height 32
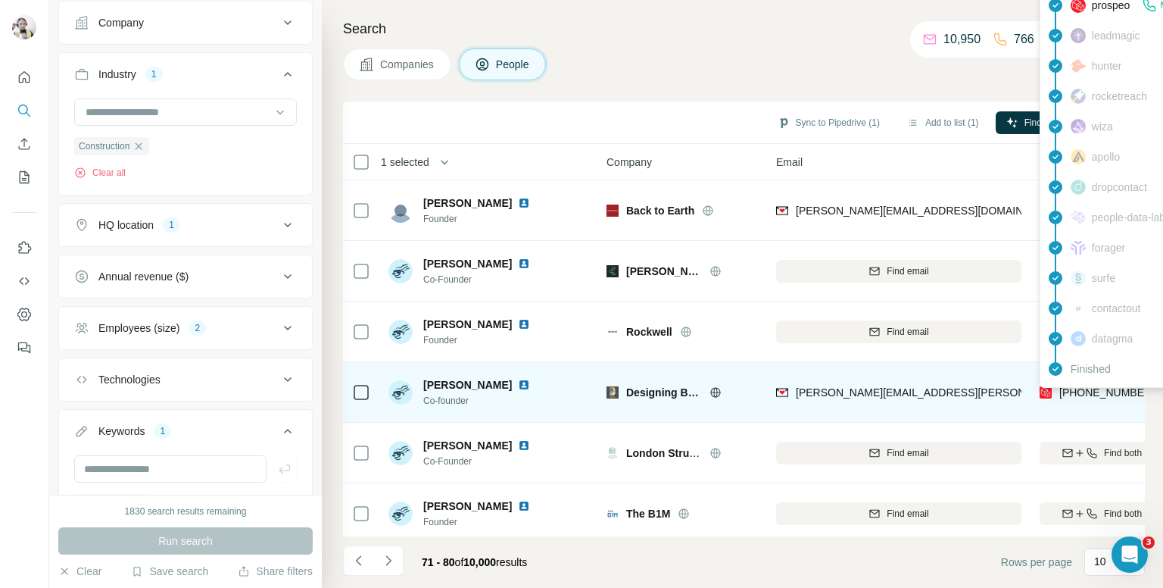
click at [1072, 391] on span "+447803906129" at bounding box center [1107, 392] width 95 height 12
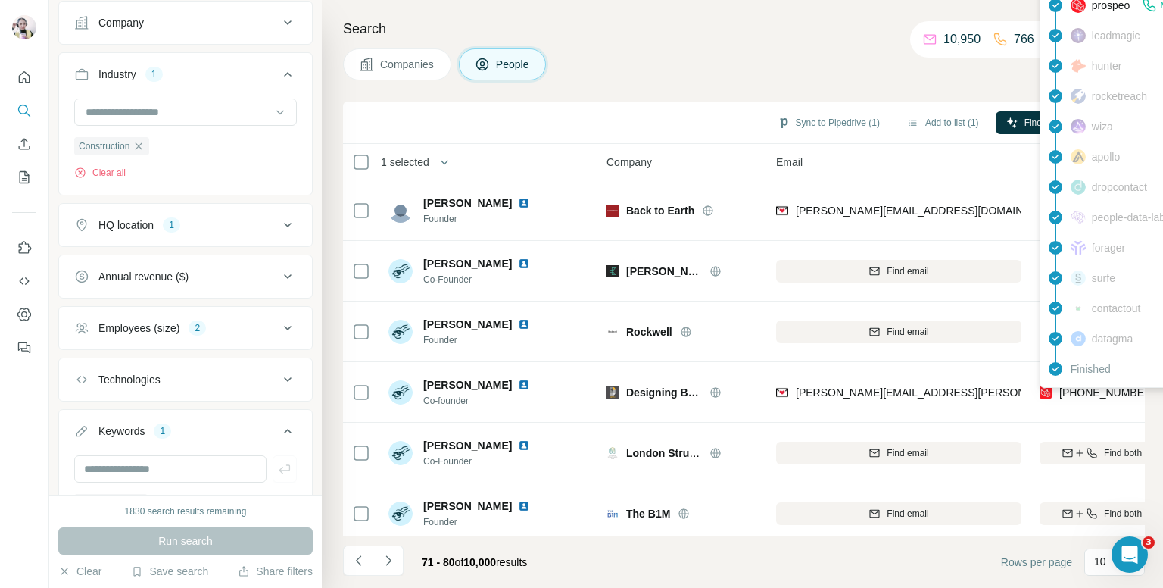
drag, startPoint x: 1072, startPoint y: 391, endPoint x: 674, endPoint y: 123, distance: 479.8
click at [643, 64] on div "Companies People" at bounding box center [744, 64] width 802 height 32
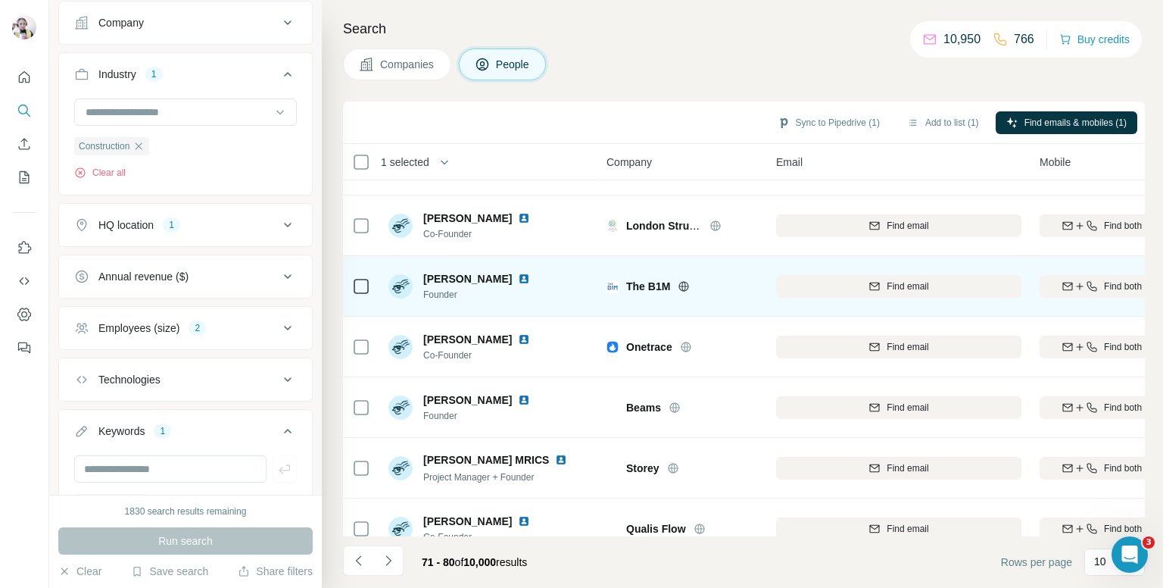
scroll to position [258, 0]
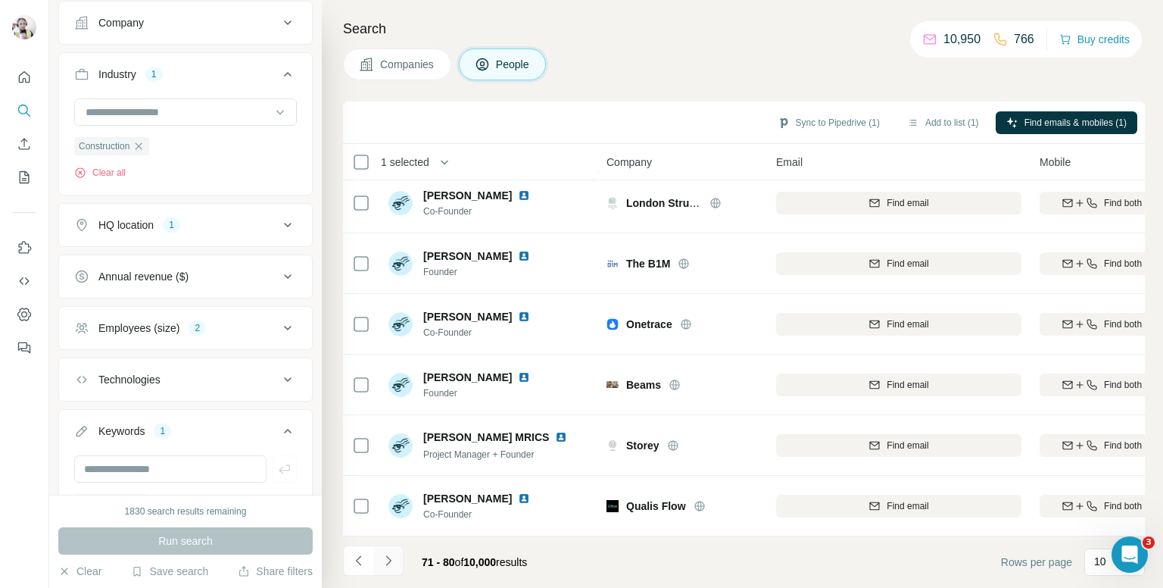
click at [388, 560] on icon "Navigate to next page" at bounding box center [388, 560] width 15 height 15
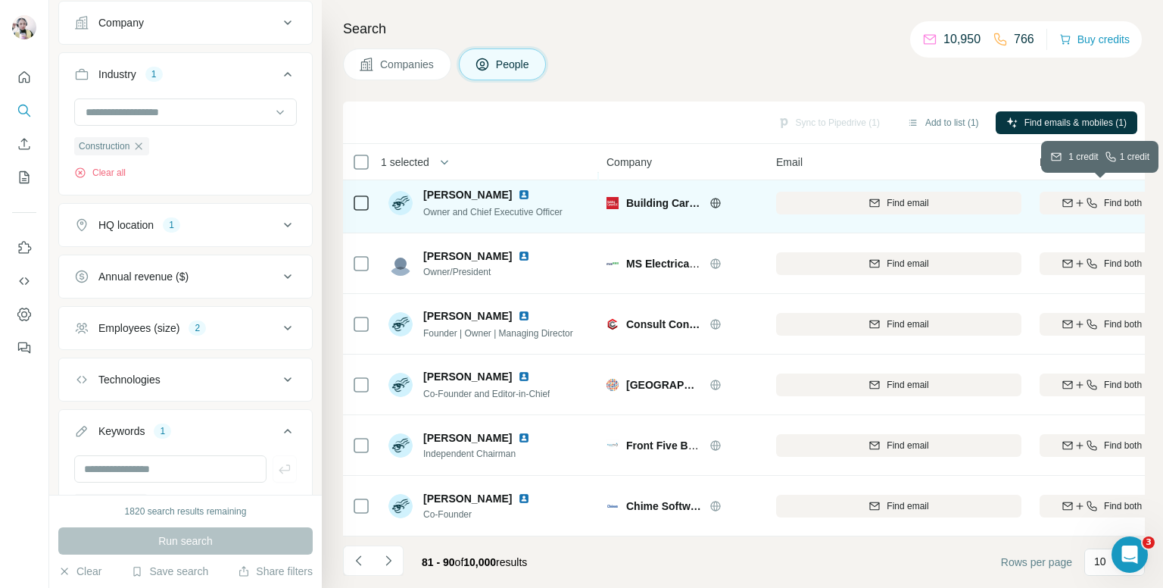
click at [1082, 197] on icon "button" at bounding box center [1080, 203] width 12 height 12
click at [714, 198] on icon at bounding box center [715, 203] width 4 height 10
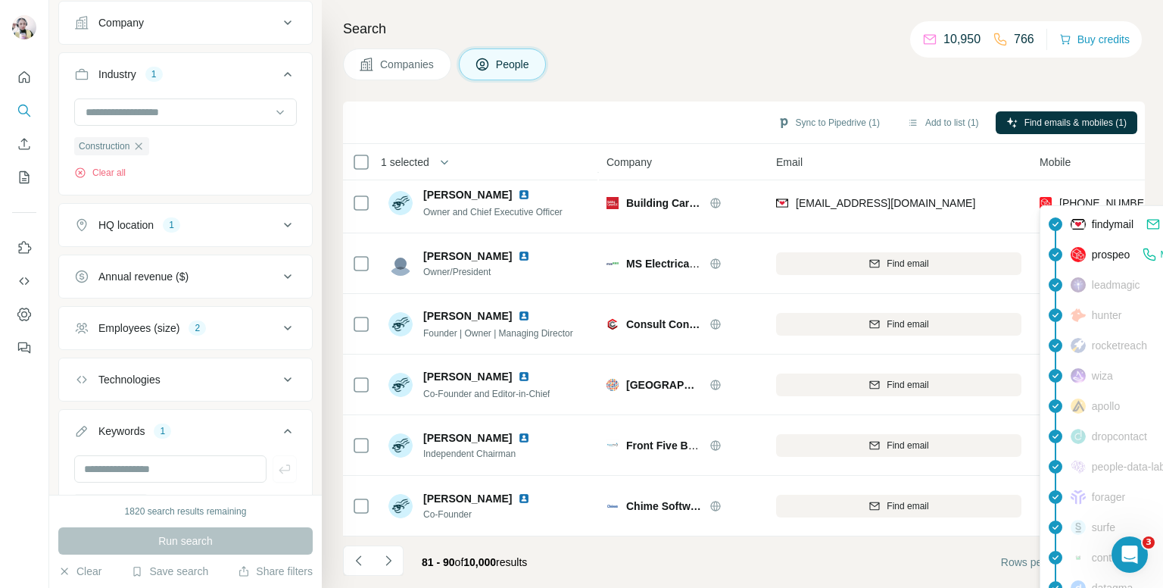
click at [1112, 197] on span "+447841644252" at bounding box center [1107, 203] width 95 height 12
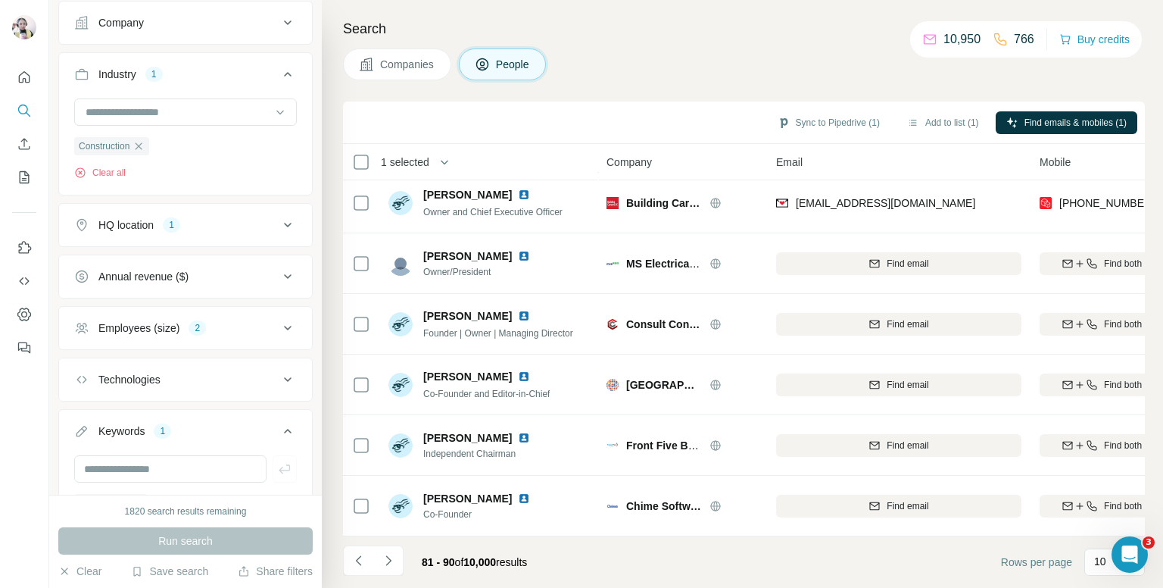
click at [804, 61] on div "Companies People" at bounding box center [744, 64] width 802 height 32
click at [382, 559] on icon "Navigate to next page" at bounding box center [388, 560] width 15 height 15
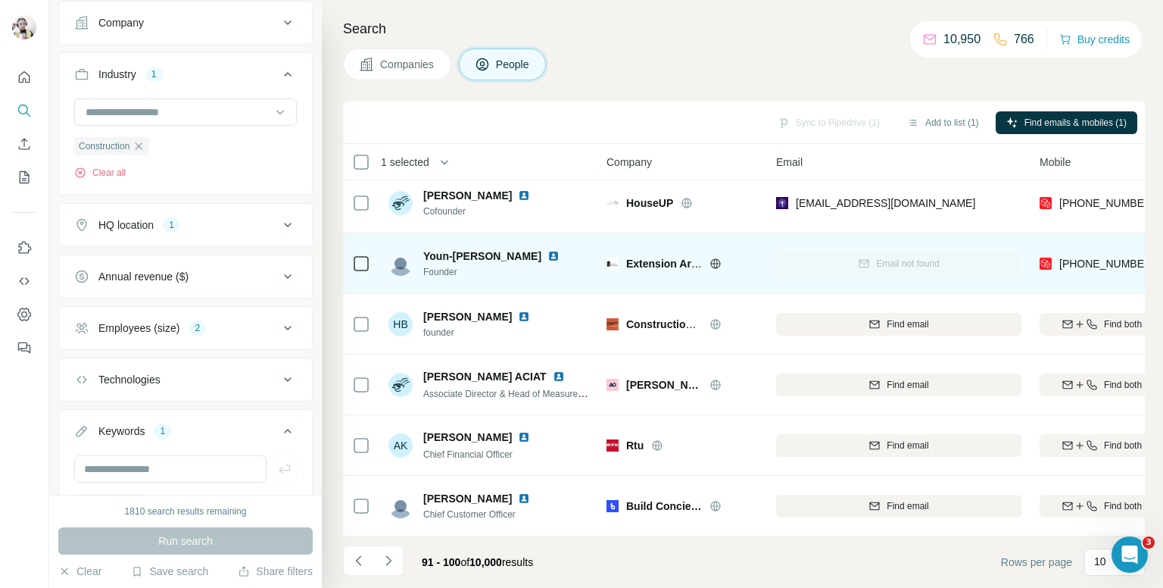
scroll to position [0, 0]
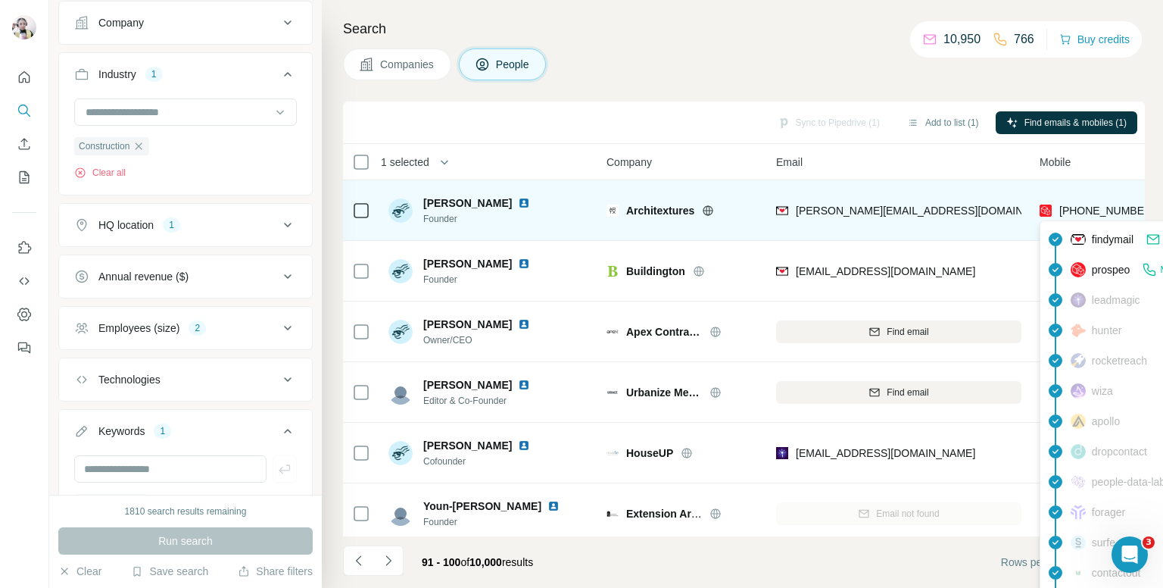
click at [1090, 208] on span "+447545774561" at bounding box center [1107, 210] width 95 height 12
click at [1090, 207] on span "+447545774561" at bounding box center [1107, 210] width 95 height 12
click at [1097, 207] on span "+447545774561" at bounding box center [1107, 210] width 95 height 12
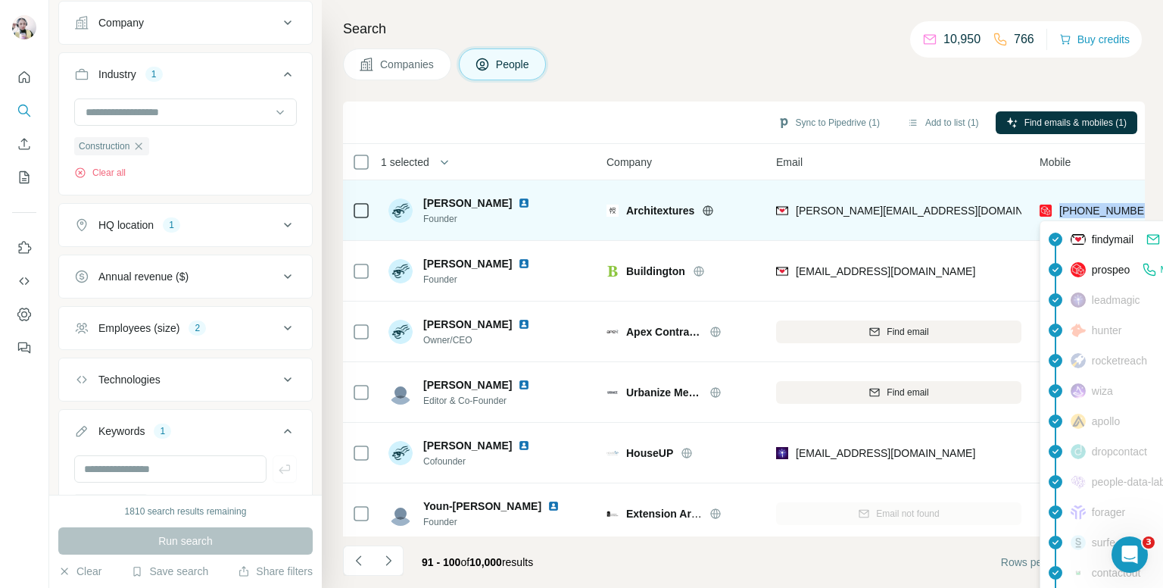
click at [1097, 207] on span "+447545774561" at bounding box center [1107, 210] width 95 height 12
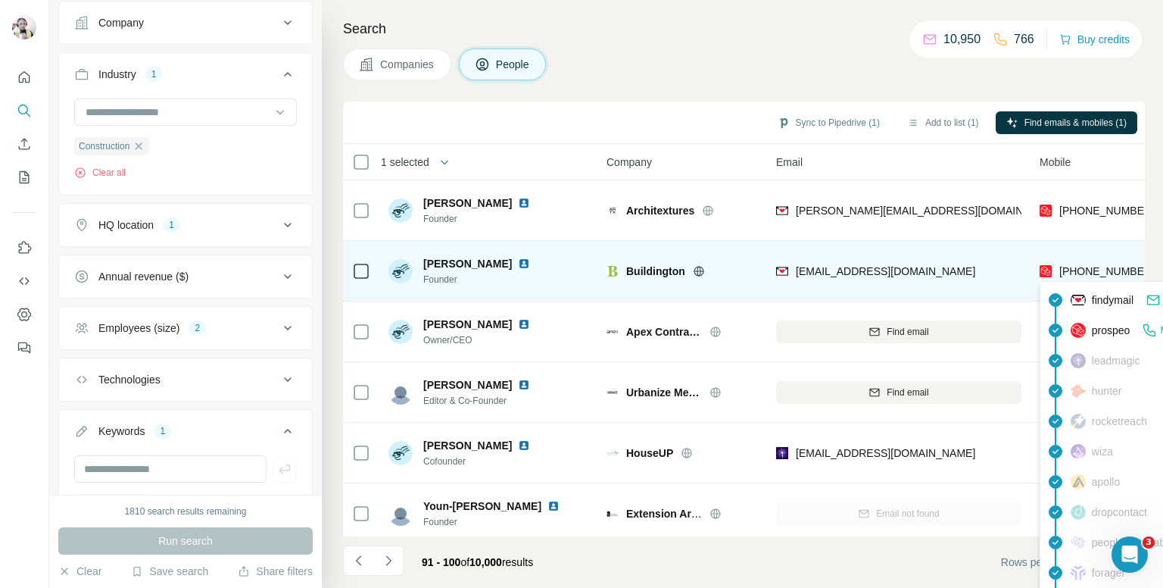
click at [1094, 267] on span "+447565090838" at bounding box center [1107, 271] width 95 height 12
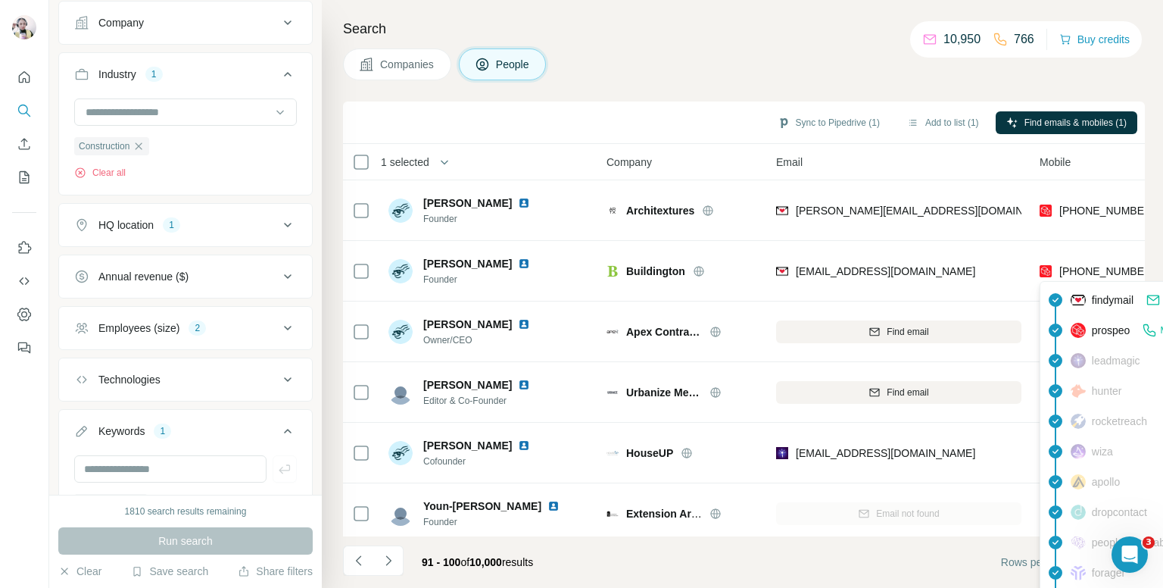
click at [836, 66] on div "Companies People" at bounding box center [744, 64] width 802 height 32
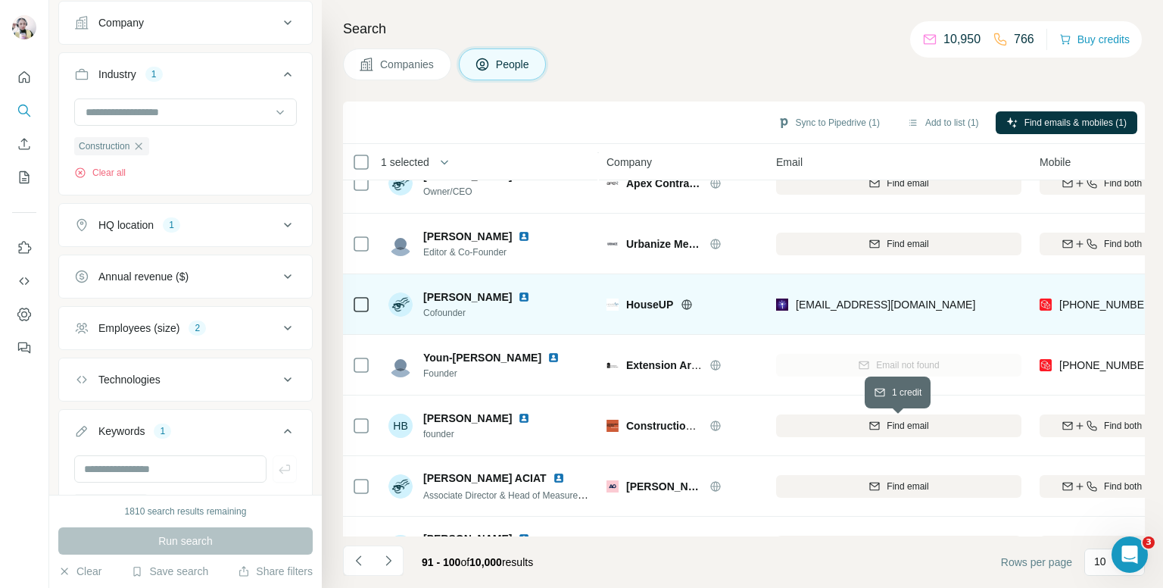
scroll to position [151, 0]
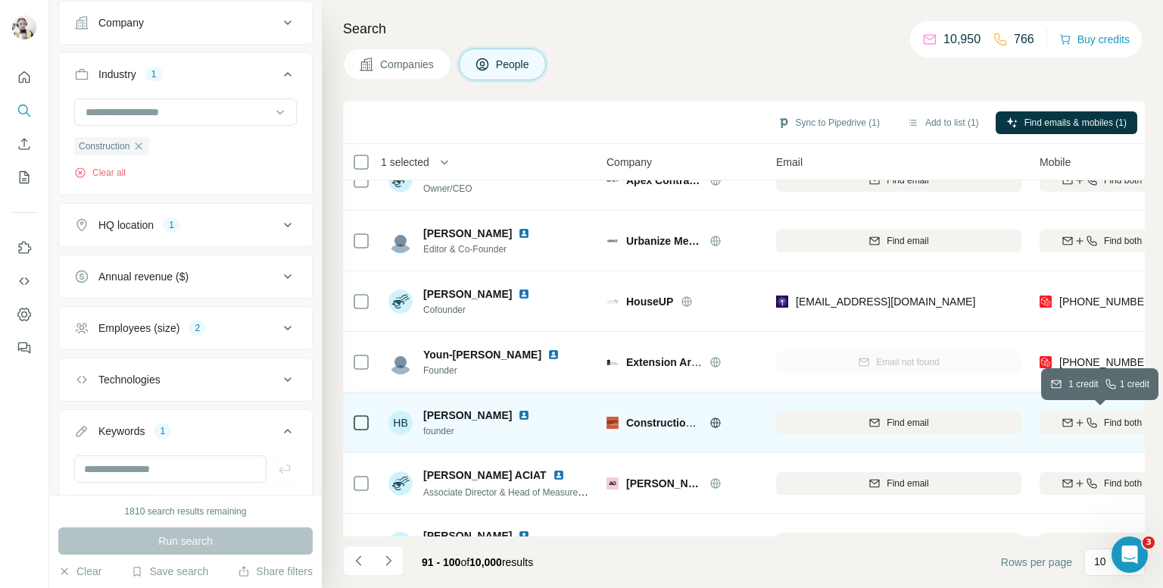
click at [1096, 417] on icon "button" at bounding box center [1092, 423] width 12 height 12
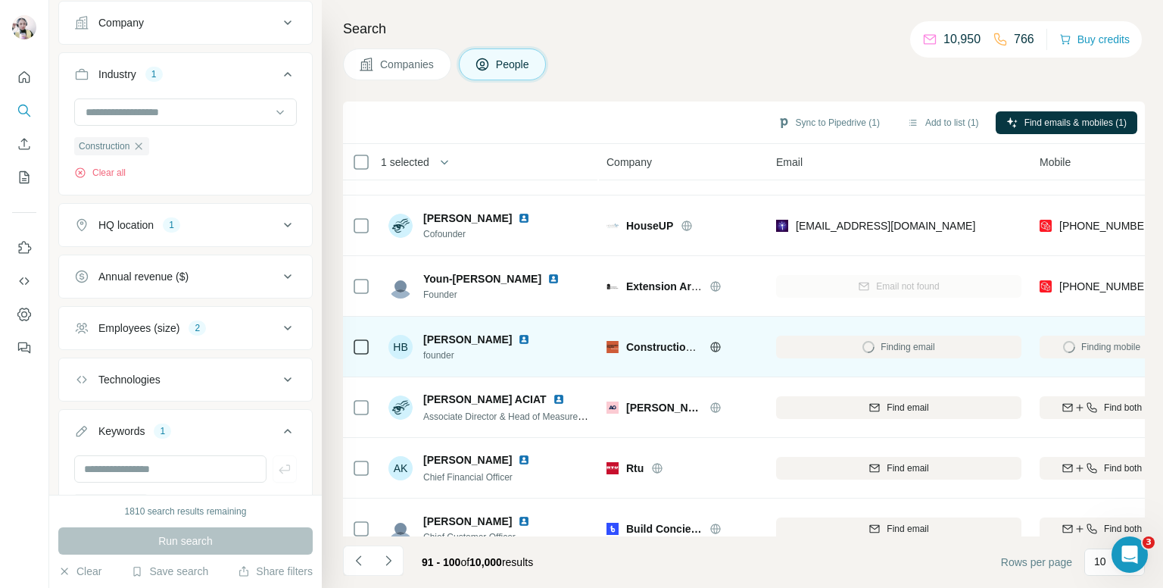
scroll to position [258, 0]
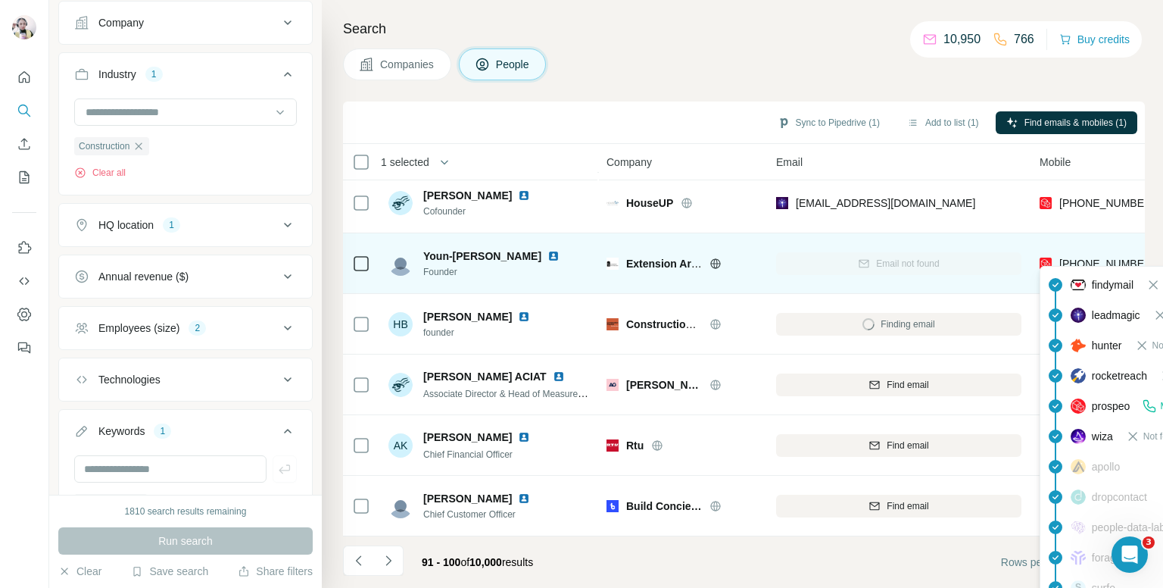
click at [1106, 258] on span "+447501480135" at bounding box center [1107, 264] width 95 height 12
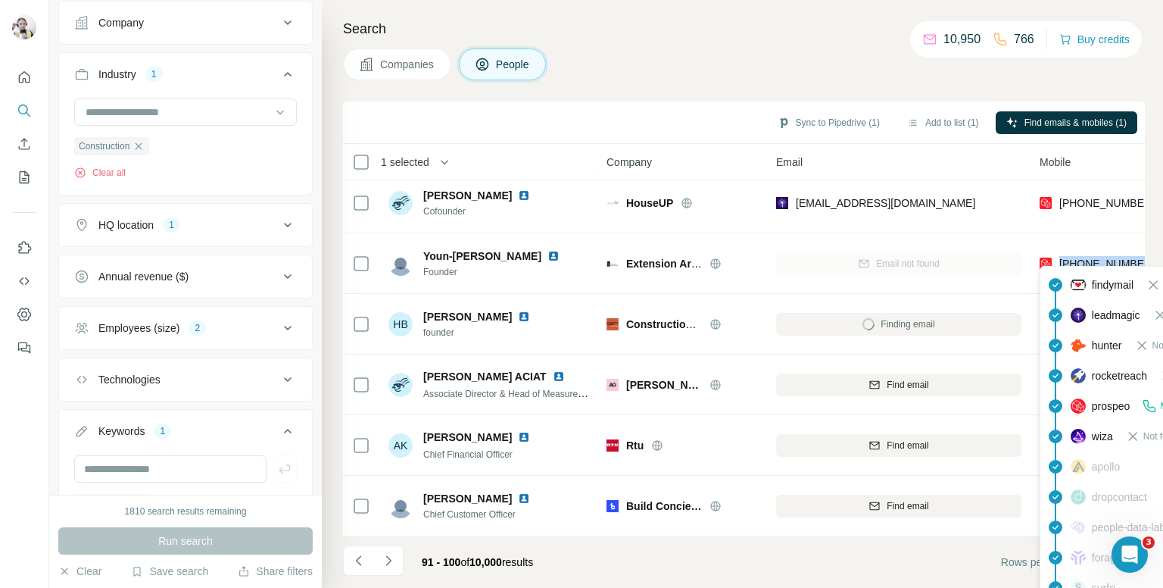
click at [816, 56] on div "Companies People" at bounding box center [744, 64] width 802 height 32
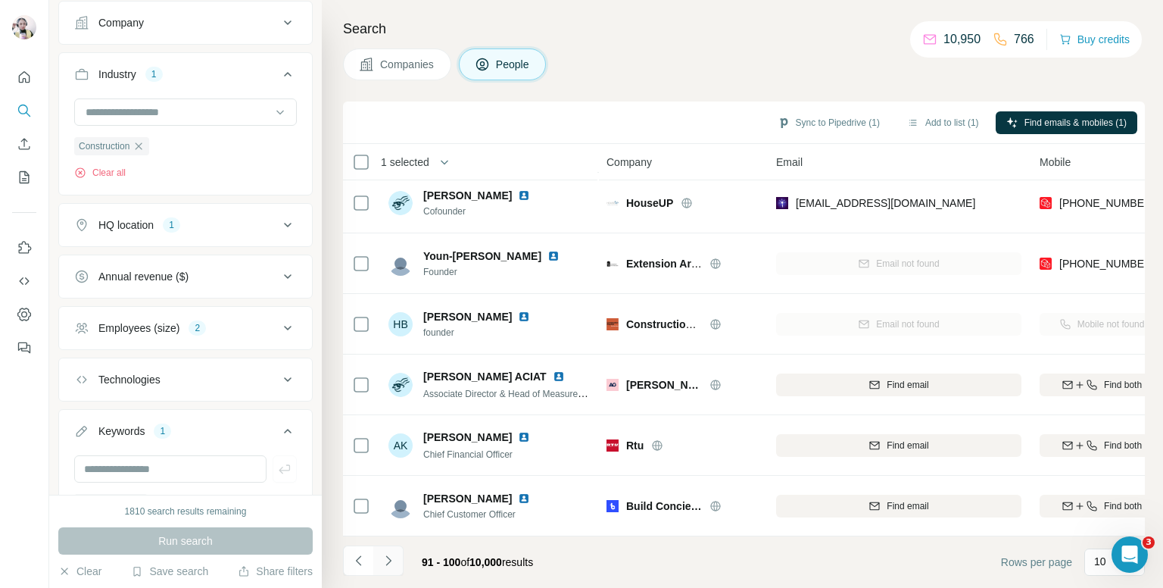
click at [386, 561] on icon "Navigate to next page" at bounding box center [388, 560] width 15 height 15
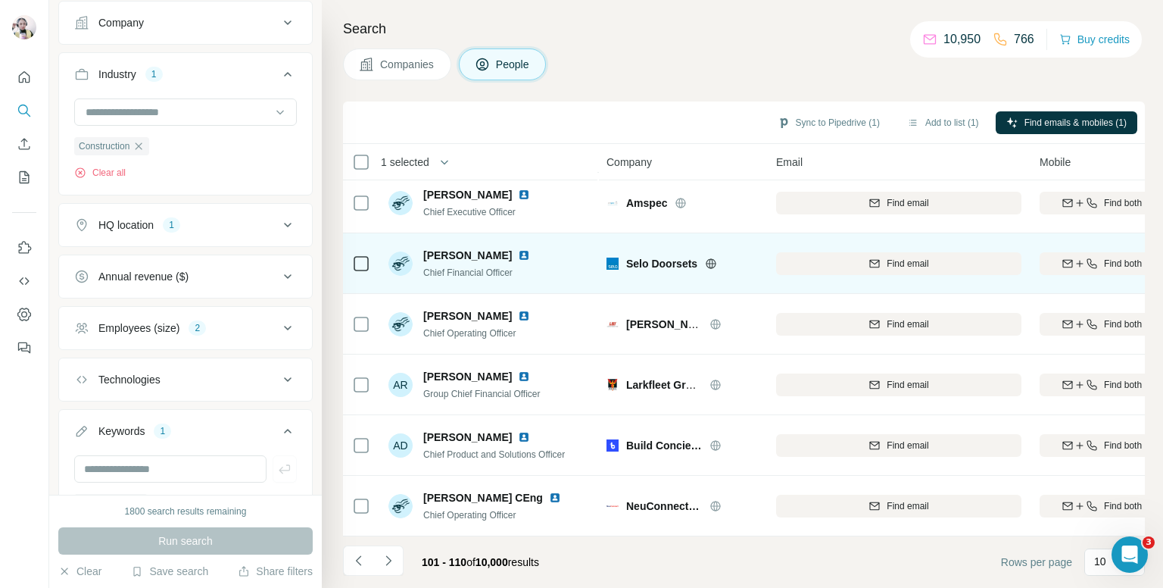
scroll to position [0, 0]
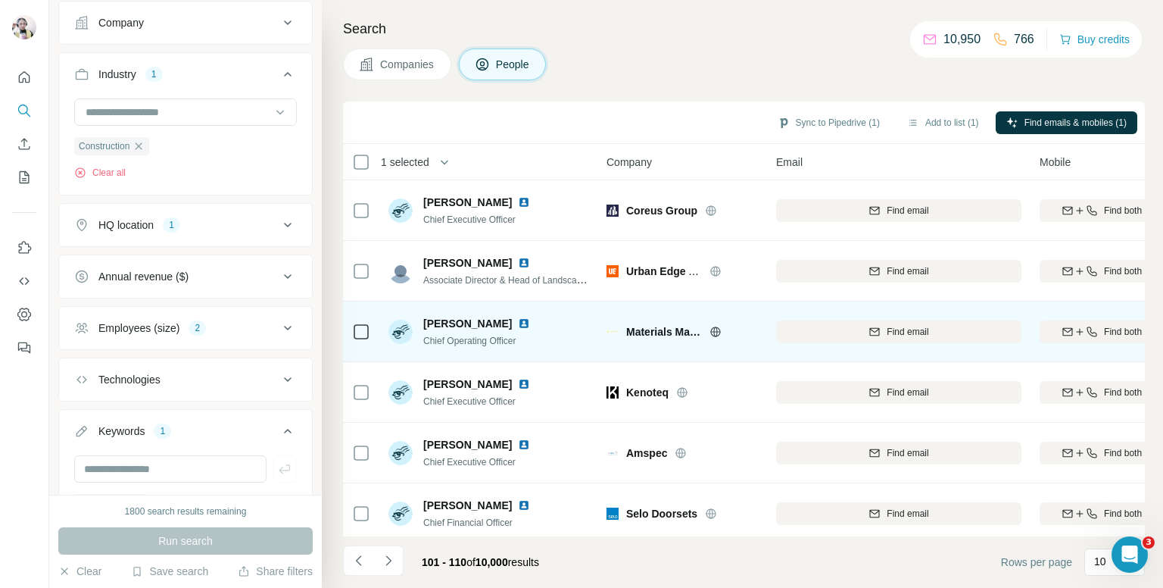
click at [710, 330] on icon at bounding box center [715, 331] width 10 height 10
click at [1094, 329] on icon "button" at bounding box center [1092, 332] width 12 height 12
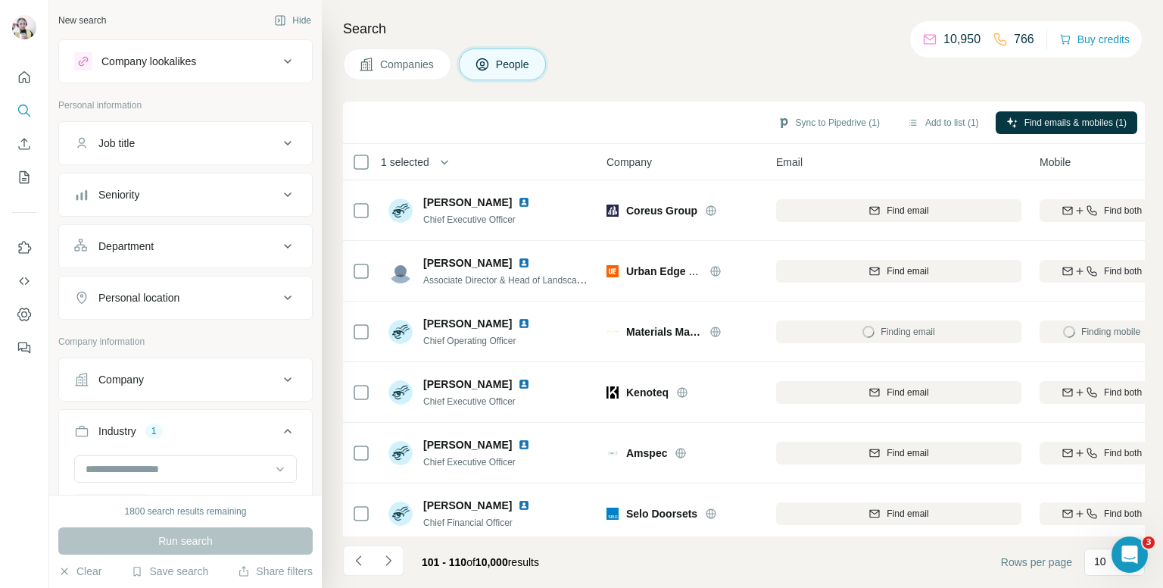
scroll to position [3030, 0]
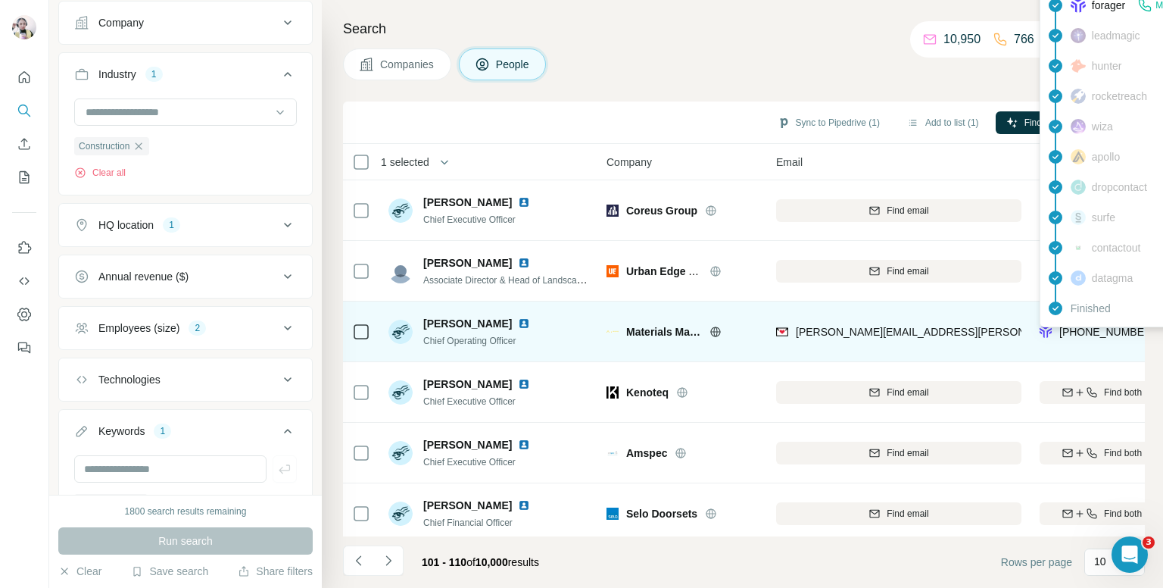
click at [1082, 324] on div "findymail Email found prospeo Not found people-data-labs Not found forager Mobi…" at bounding box center [1176, 111] width 273 height 432
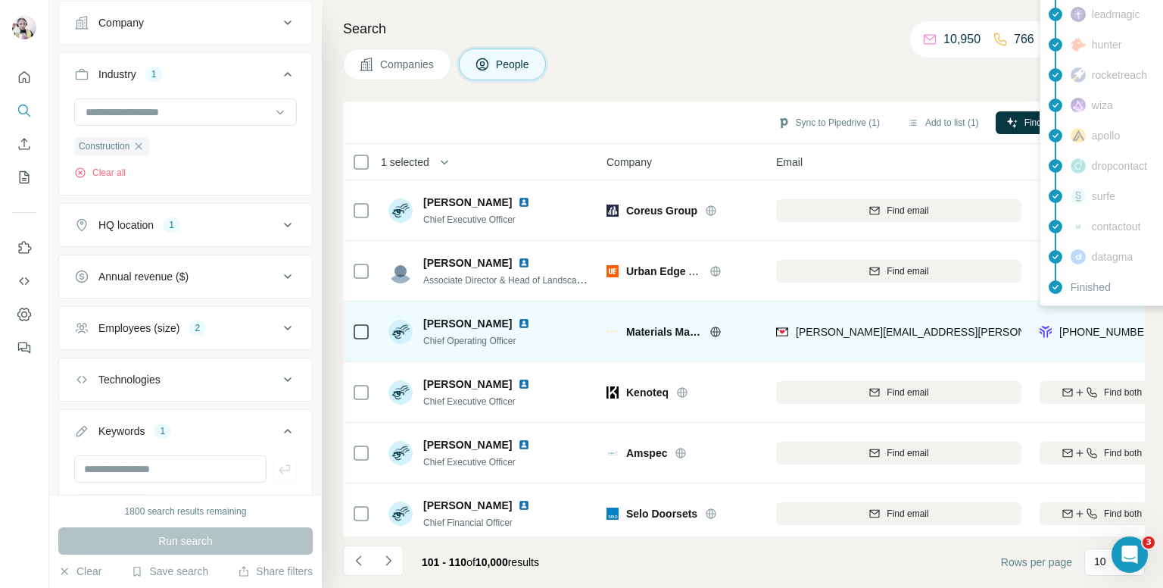
click at [1082, 328] on span "[PHONE_NUMBER]" at bounding box center [1107, 332] width 95 height 12
copy tr "[PHONE_NUMBER]"
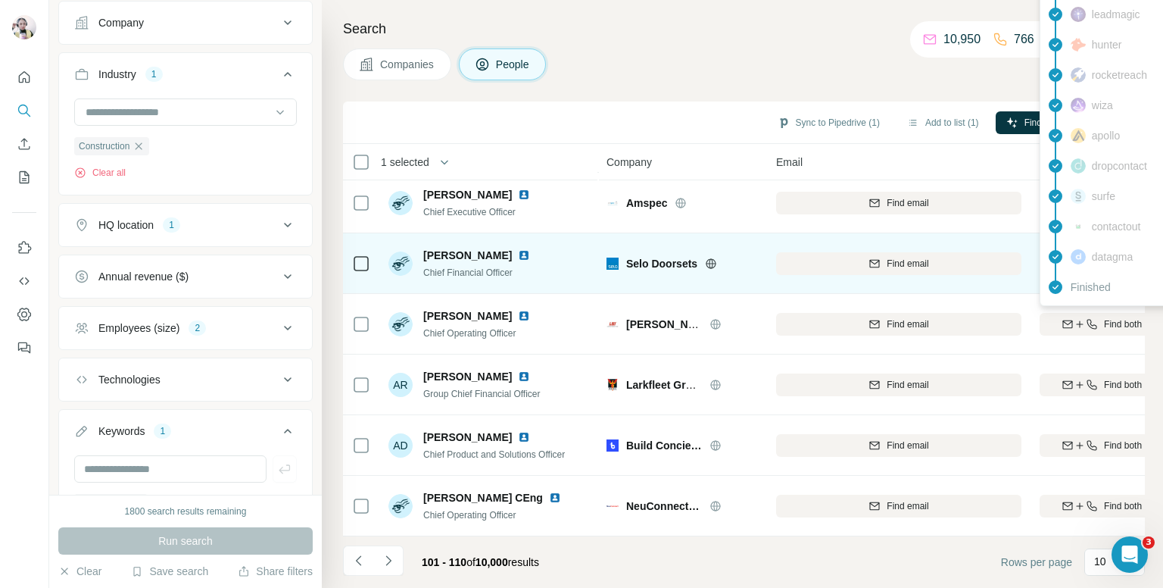
scroll to position [0, 0]
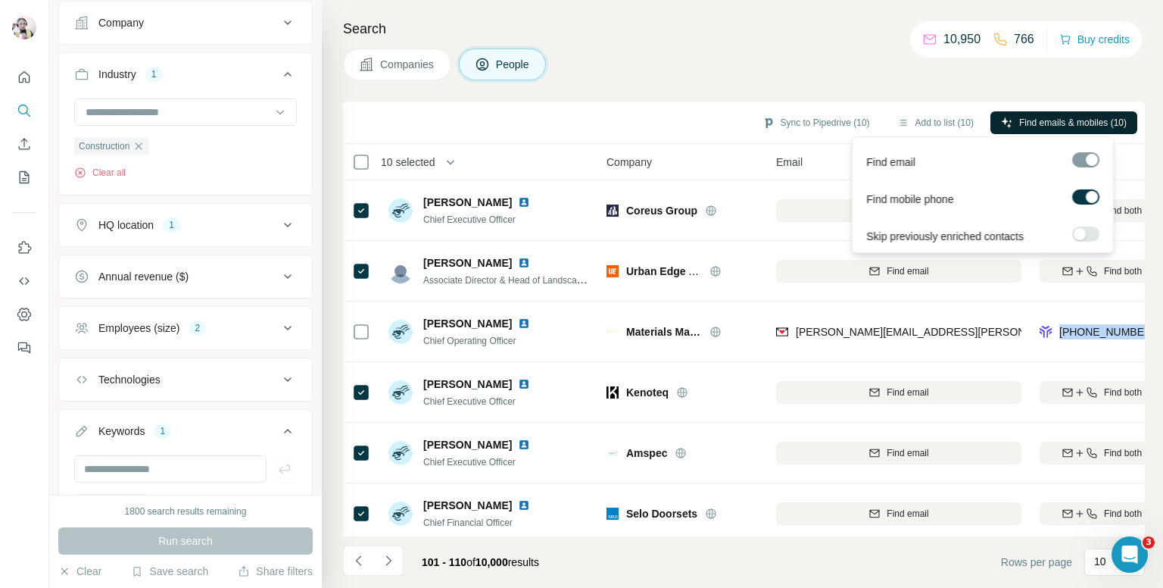
click at [1057, 121] on span "Find emails & mobiles (10)" at bounding box center [1073, 123] width 108 height 14
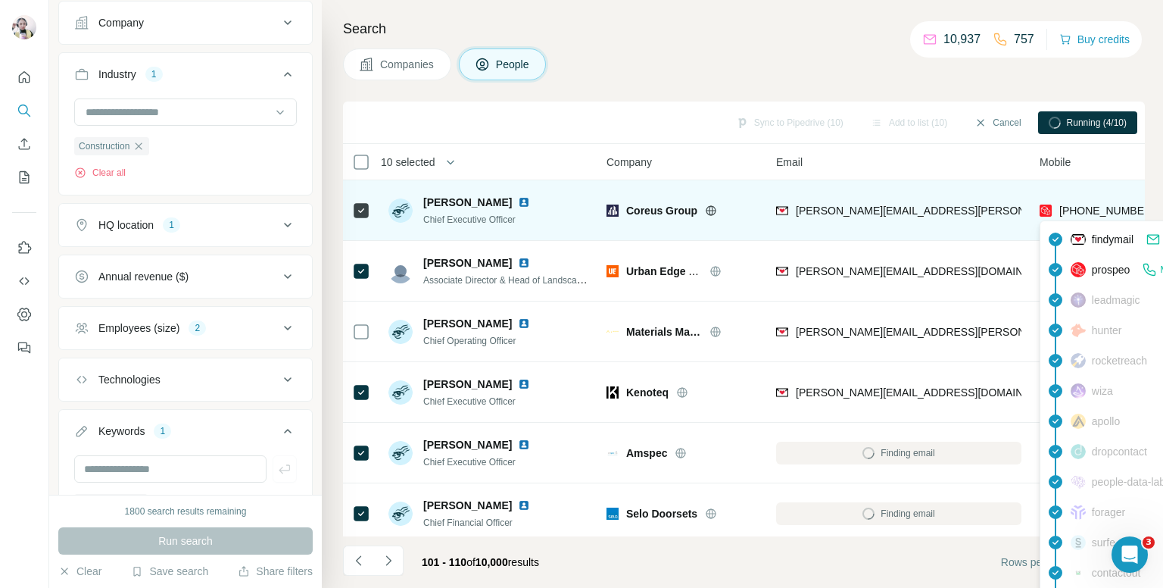
click at [1100, 211] on span "[PHONE_NUMBER]" at bounding box center [1107, 210] width 95 height 12
copy tr "[PHONE_NUMBER]"
click at [847, 40] on div "Search Companies People Sync to Pipedrive (10) Add to list (10) Cancel Running …" at bounding box center [742, 294] width 841 height 588
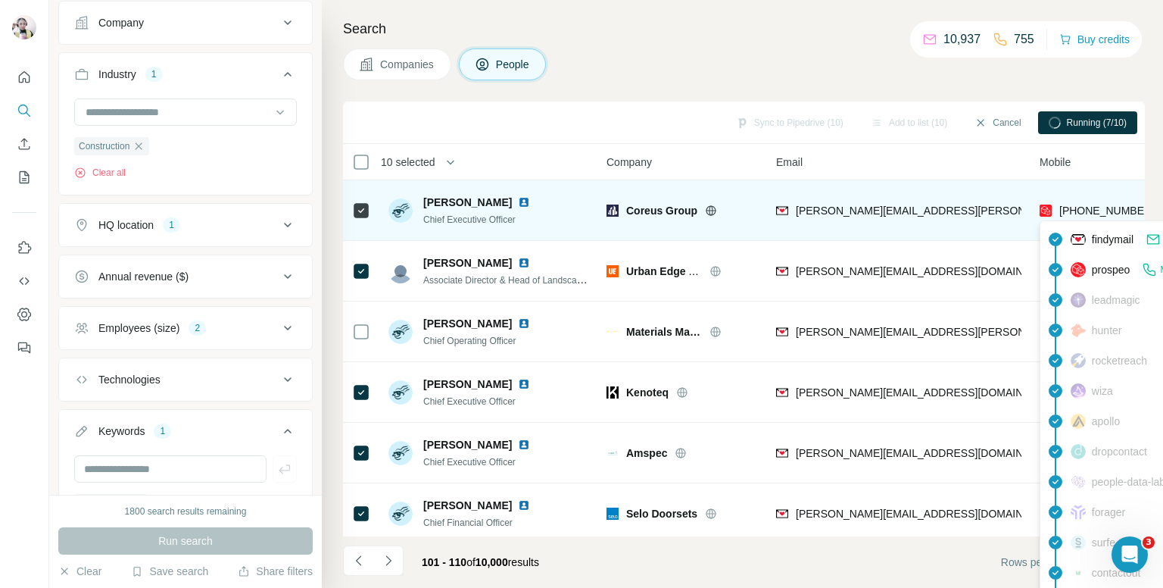
click at [1086, 207] on span "[PHONE_NUMBER]" at bounding box center [1107, 210] width 95 height 12
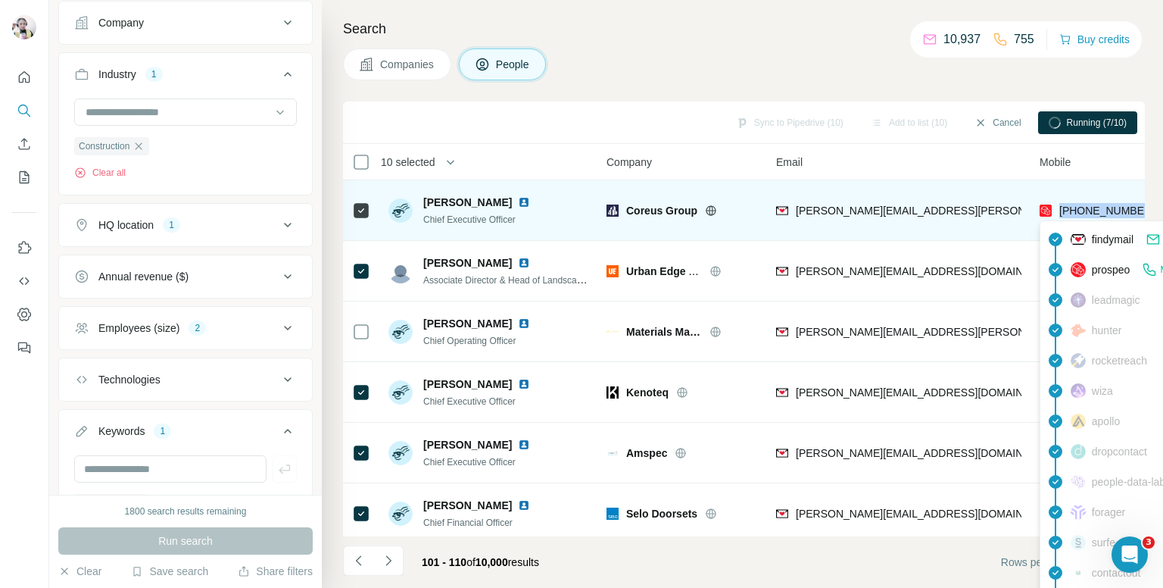
click at [1091, 207] on span "[PHONE_NUMBER]" at bounding box center [1107, 210] width 95 height 12
copy tr "[PHONE_NUMBER]"
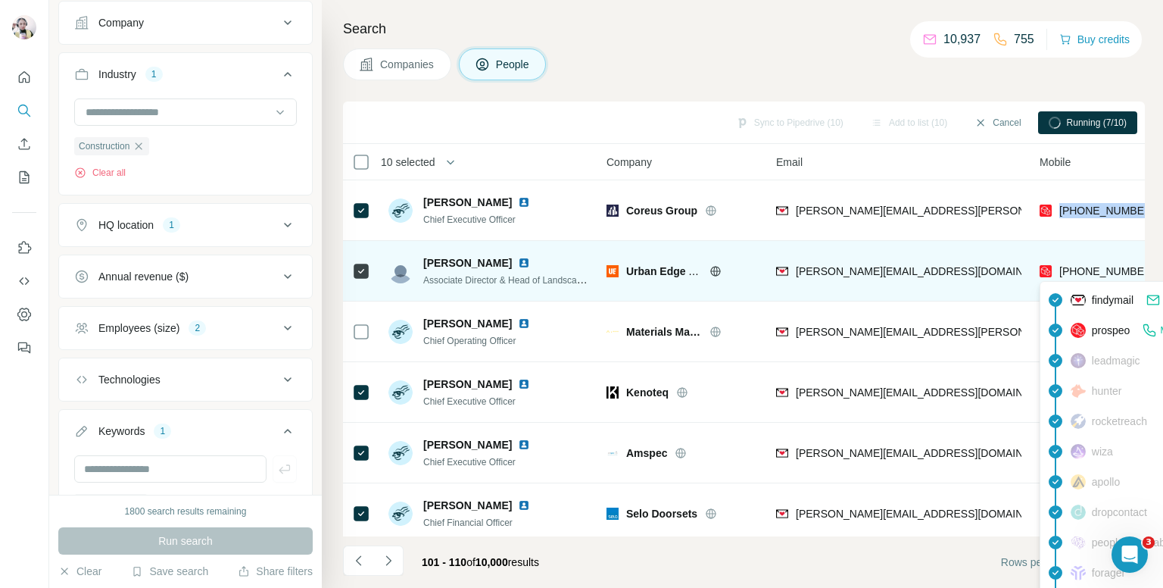
click at [1101, 267] on span "[PHONE_NUMBER]" at bounding box center [1107, 271] width 95 height 12
copy tr "[PHONE_NUMBER]"
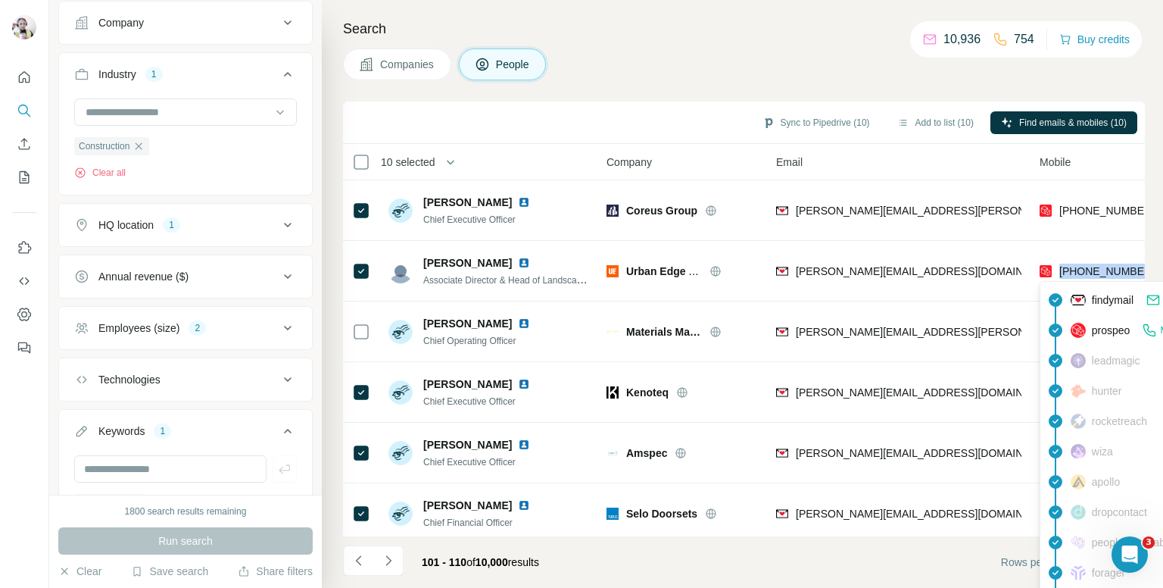
click at [726, 48] on div "Companies People" at bounding box center [744, 64] width 802 height 32
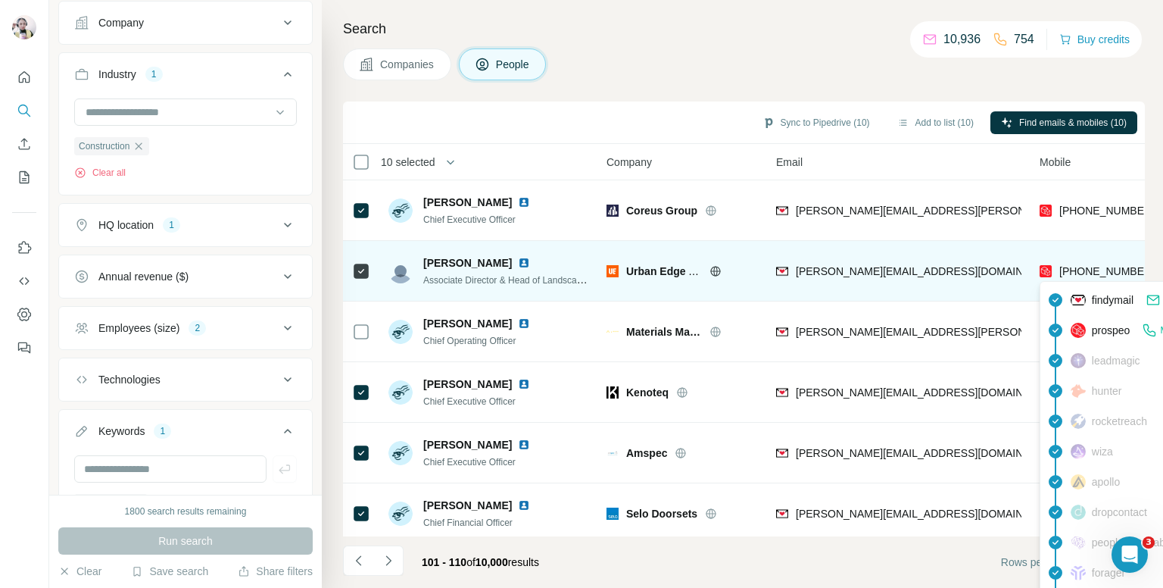
click at [1098, 270] on span "[PHONE_NUMBER]" at bounding box center [1107, 271] width 95 height 12
copy tr "[PHONE_NUMBER]"
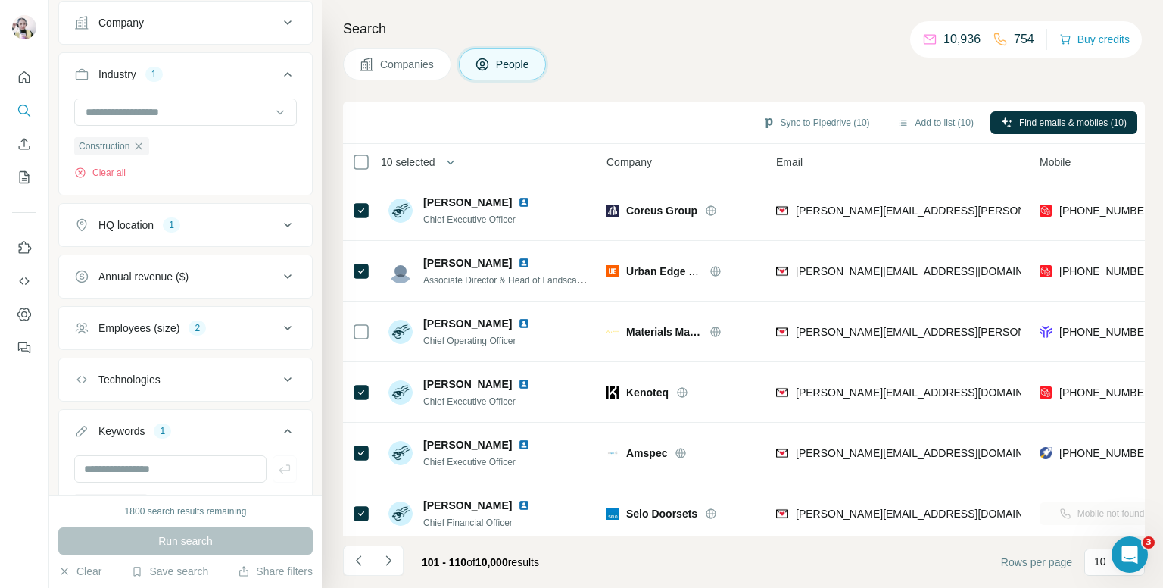
click at [773, 49] on div "Companies People" at bounding box center [744, 64] width 802 height 32
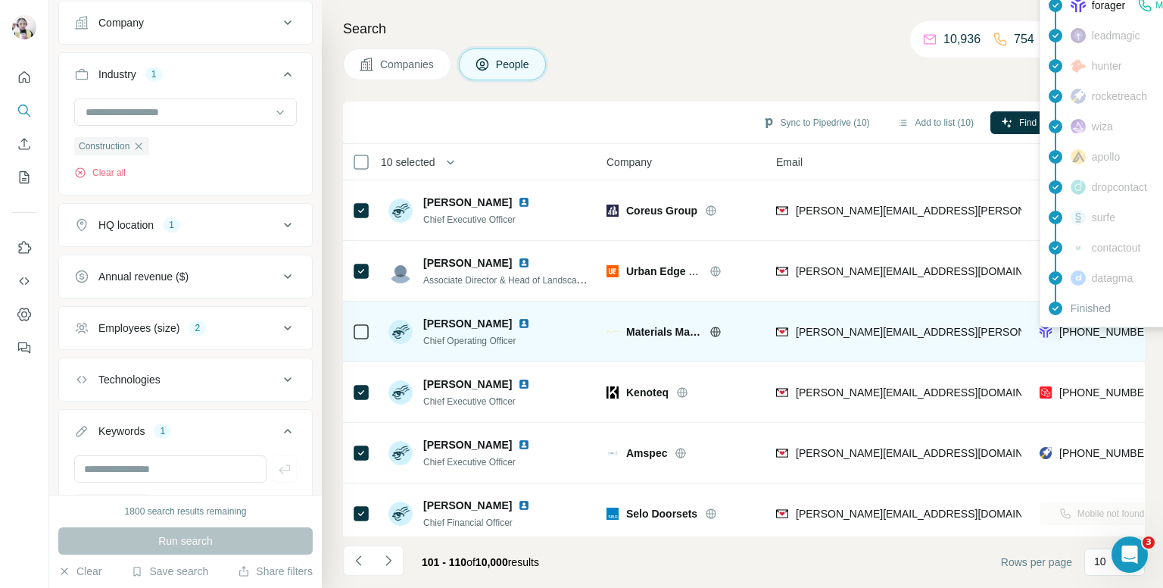
click at [1094, 328] on span "[PHONE_NUMBER]" at bounding box center [1107, 332] width 95 height 12
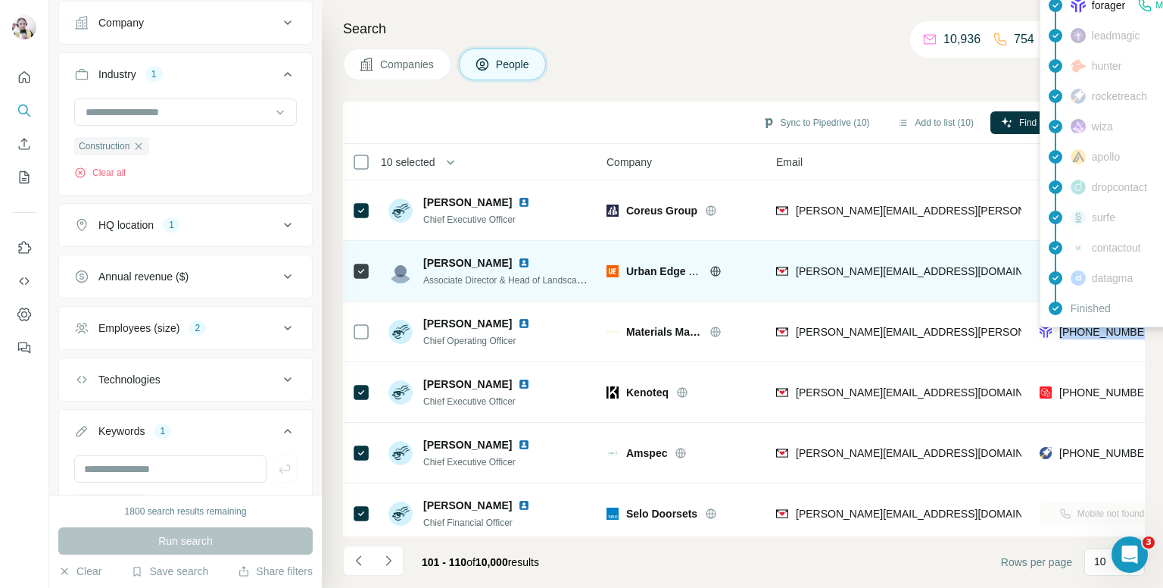
drag, startPoint x: 1094, startPoint y: 328, endPoint x: 855, endPoint y: 261, distance: 247.7
click at [796, 43] on div "Search Companies People Sync to Pipedrive (10) Add to list (10) Find emails & m…" at bounding box center [742, 294] width 841 height 588
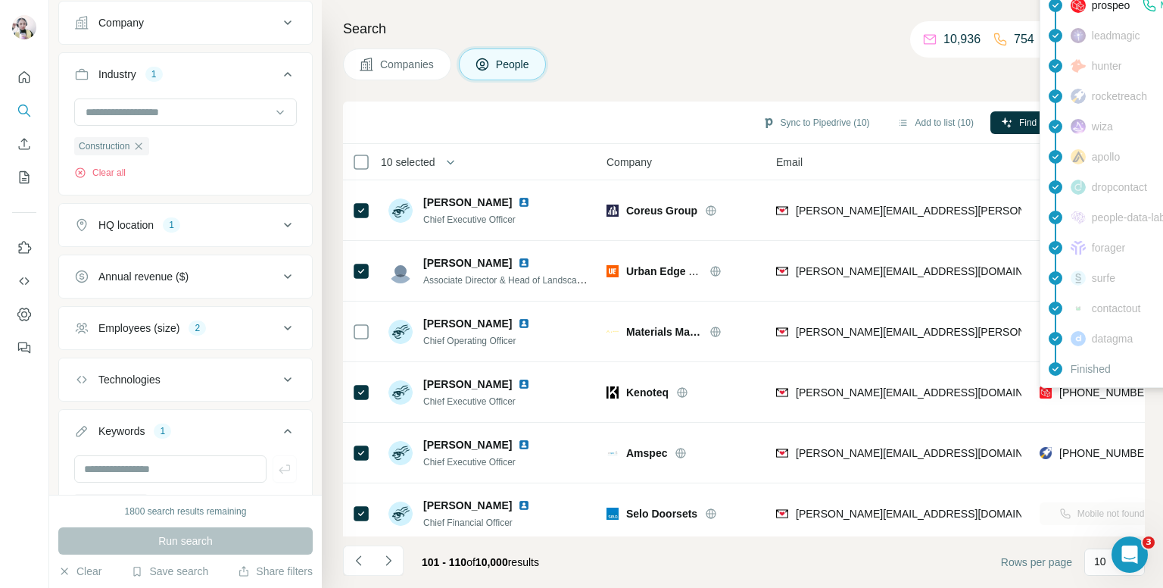
click at [1099, 383] on div "Finished" at bounding box center [1176, 369] width 265 height 30
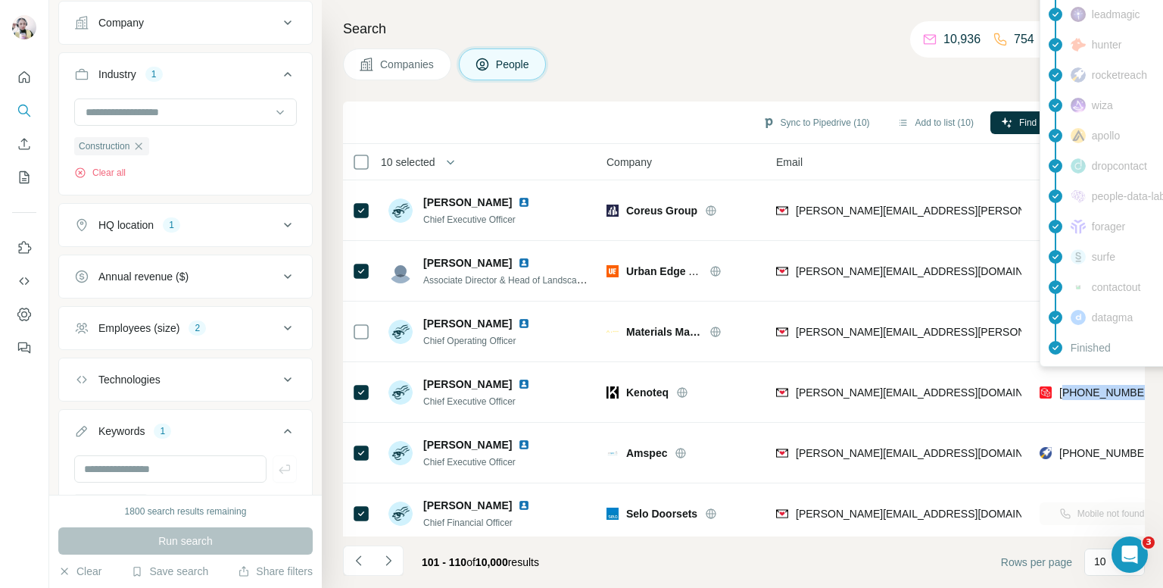
click at [1099, 385] on span "[PHONE_NUMBER]" at bounding box center [1107, 392] width 95 height 15
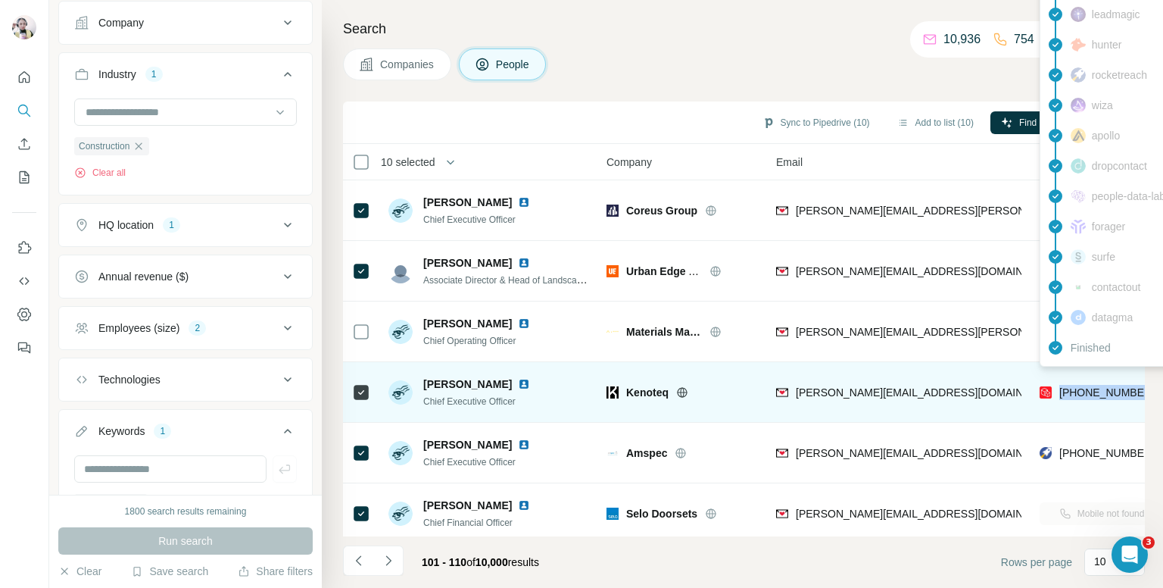
copy tr "[PHONE_NUMBER]"
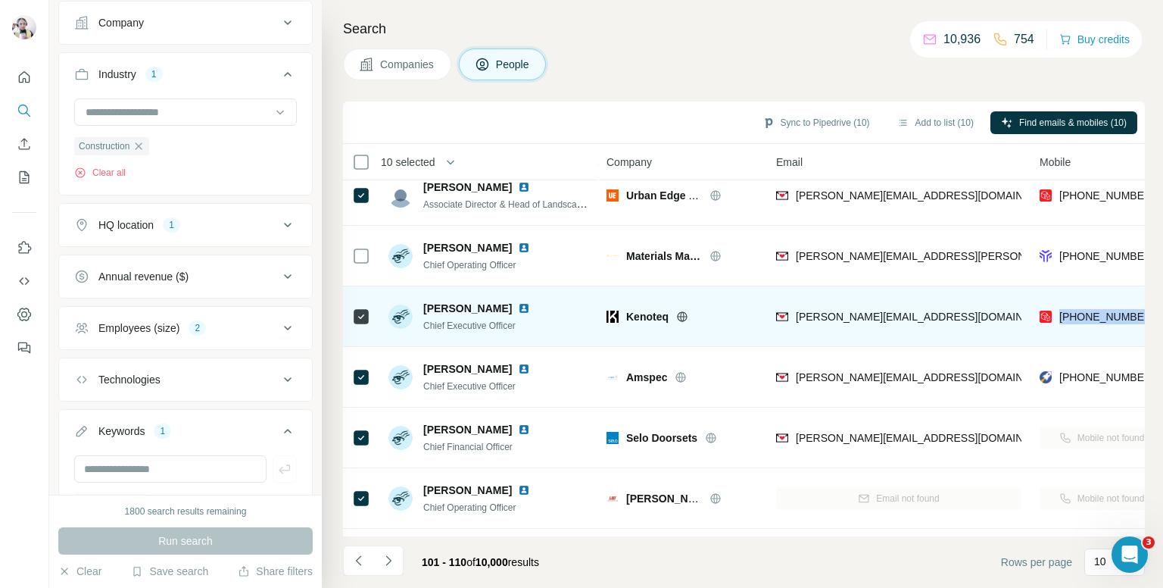
scroll to position [151, 0]
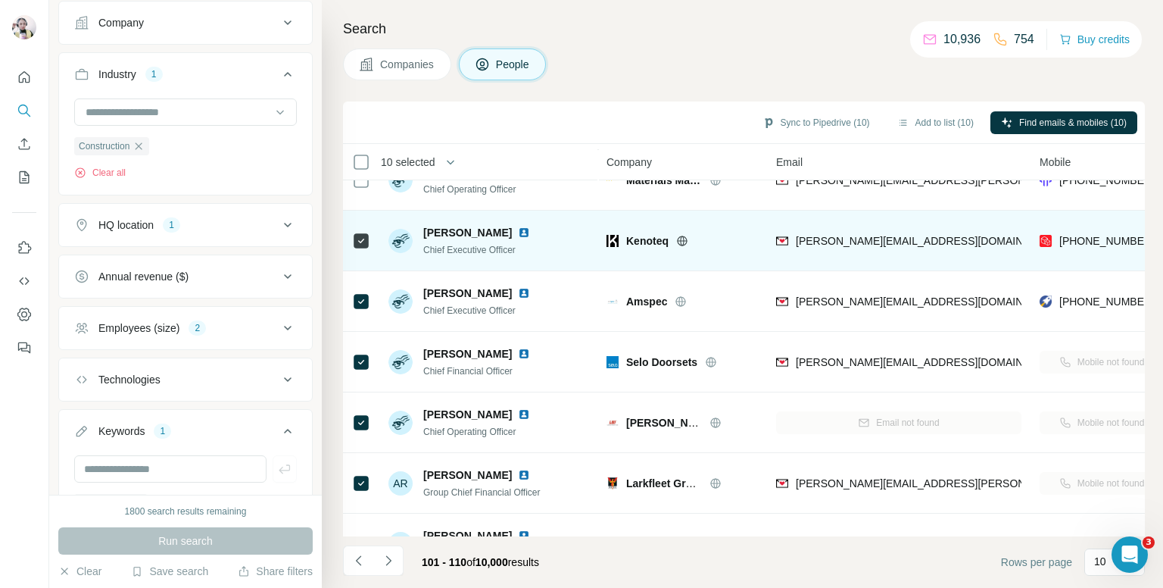
click at [451, 228] on span "[PERSON_NAME]" at bounding box center [467, 232] width 89 height 15
copy span "[PERSON_NAME]"
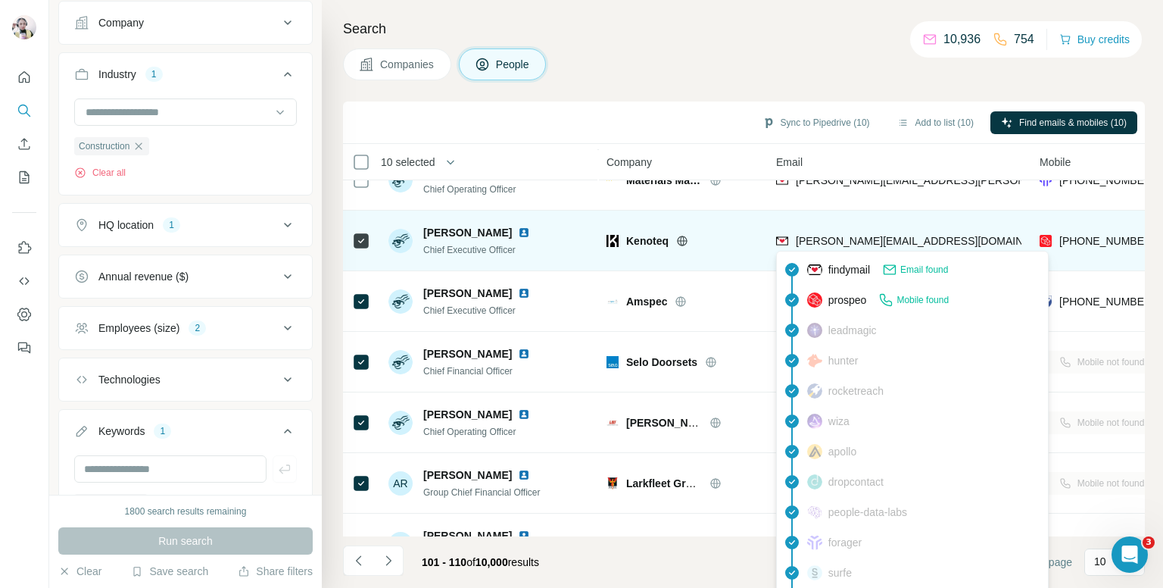
click at [851, 239] on span "[PERSON_NAME][EMAIL_ADDRESS][DOMAIN_NAME]" at bounding box center [929, 241] width 267 height 12
copy span "[PERSON_NAME][EMAIL_ADDRESS][DOMAIN_NAME]"
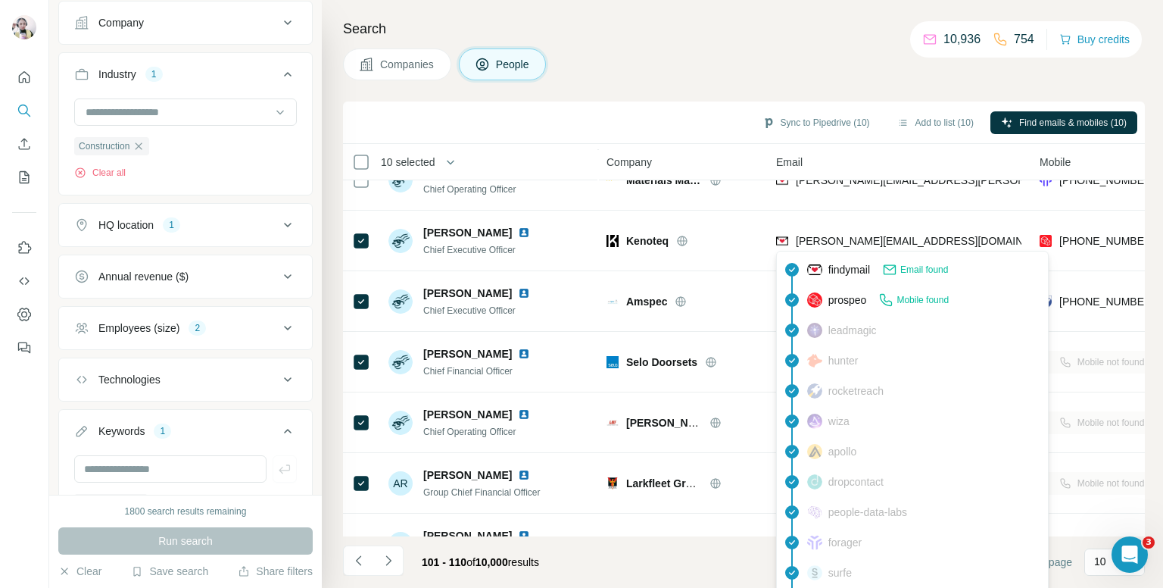
click at [624, 66] on div "Companies People" at bounding box center [744, 64] width 802 height 32
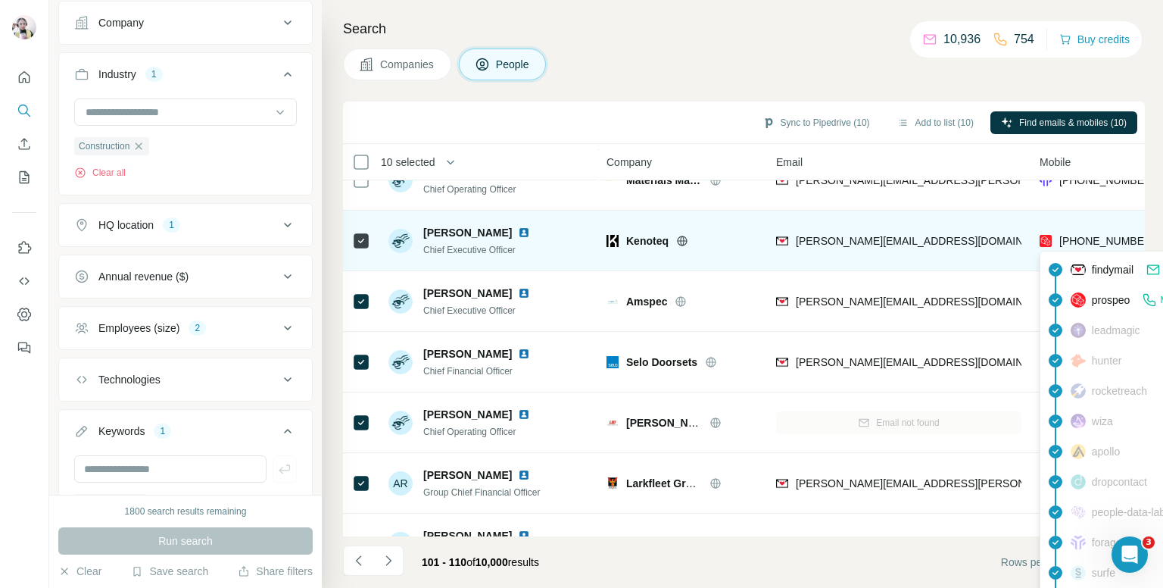
click at [1090, 237] on span "[PHONE_NUMBER]" at bounding box center [1107, 241] width 95 height 12
copy tr "[PHONE_NUMBER]"
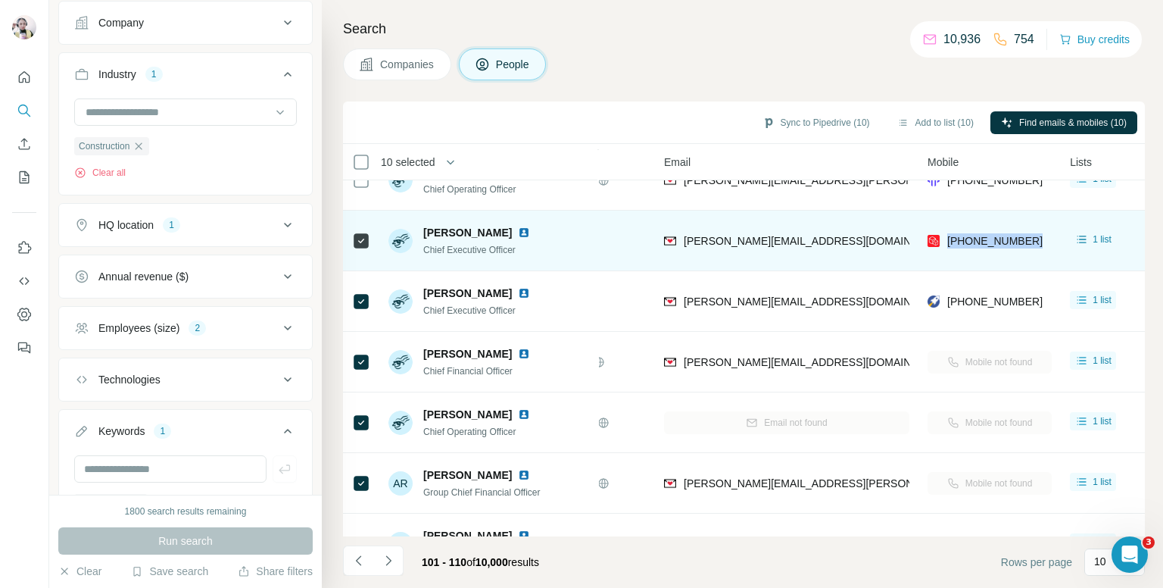
scroll to position [151, 27]
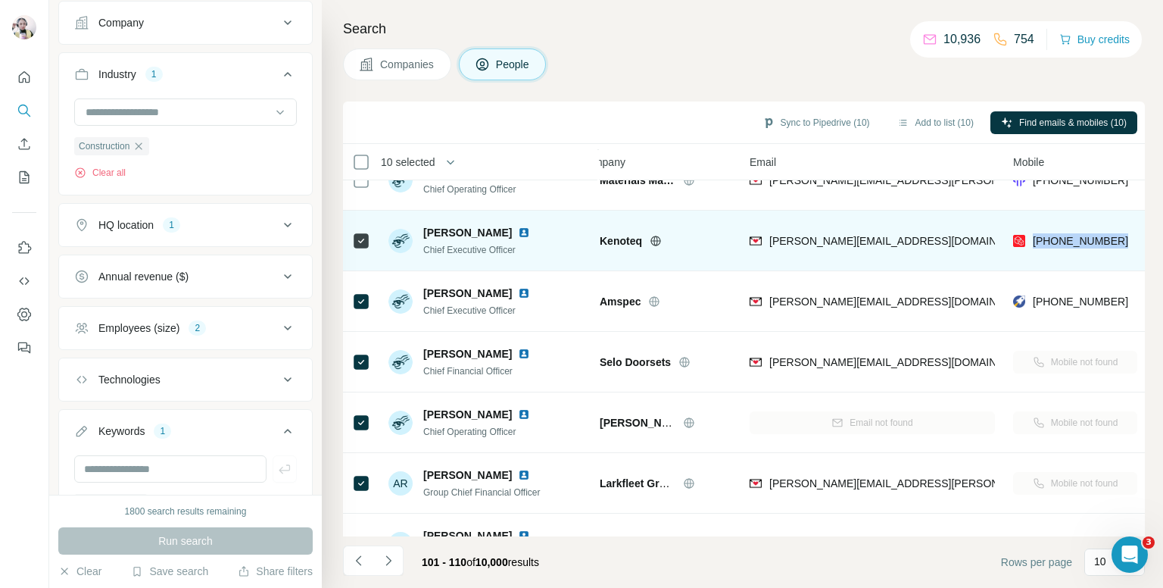
click at [654, 241] on icon at bounding box center [656, 241] width 12 height 12
click at [518, 231] on img at bounding box center [524, 232] width 12 height 12
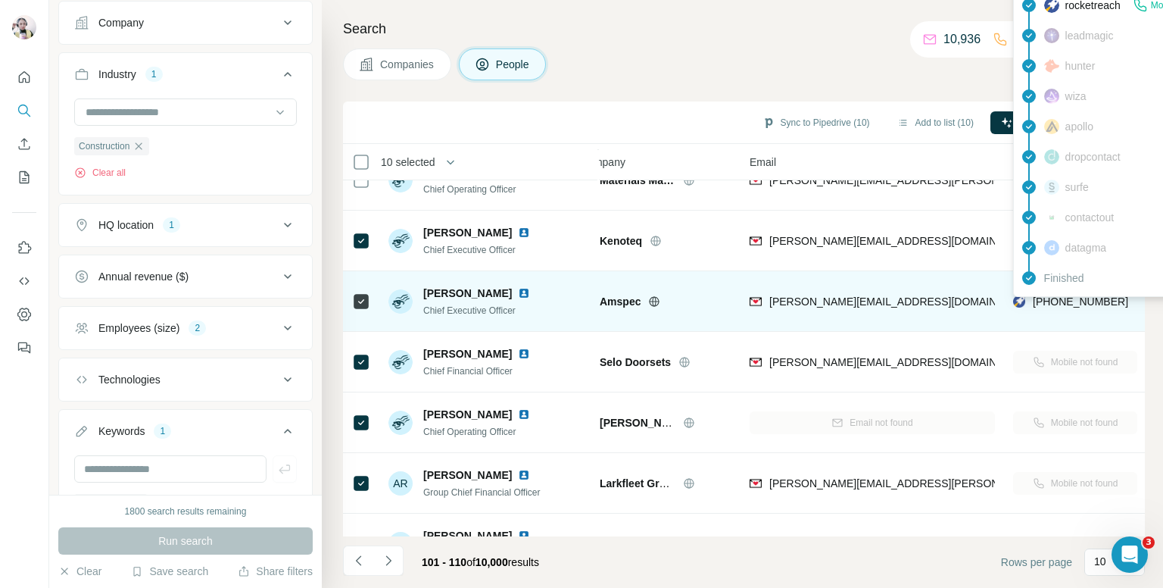
click at [1050, 301] on span "[PHONE_NUMBER]" at bounding box center [1080, 301] width 95 height 12
copy tr "[PHONE_NUMBER]"
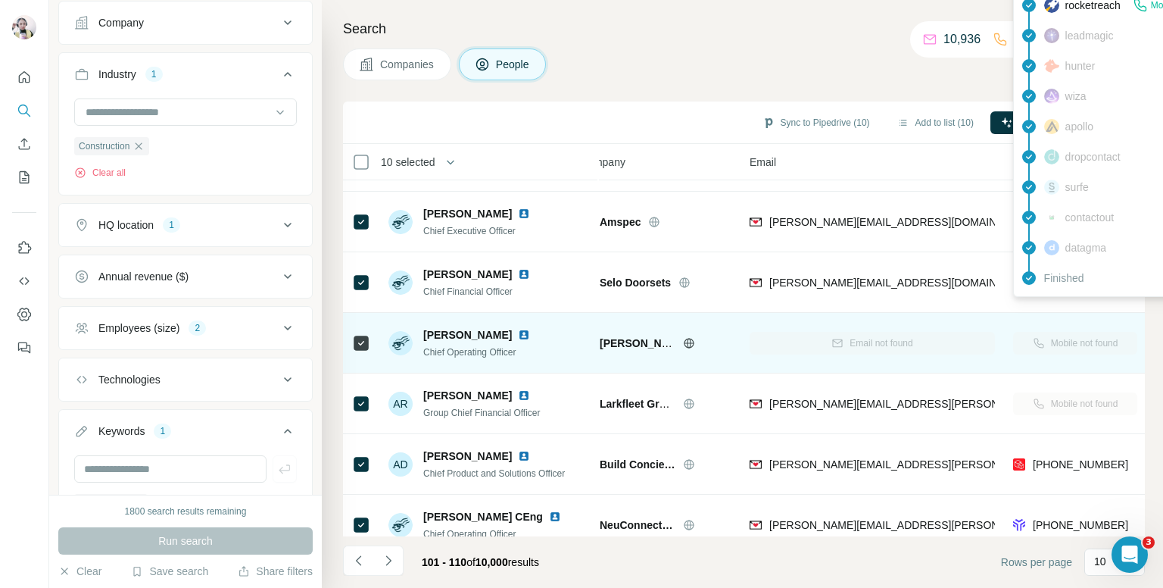
scroll to position [258, 27]
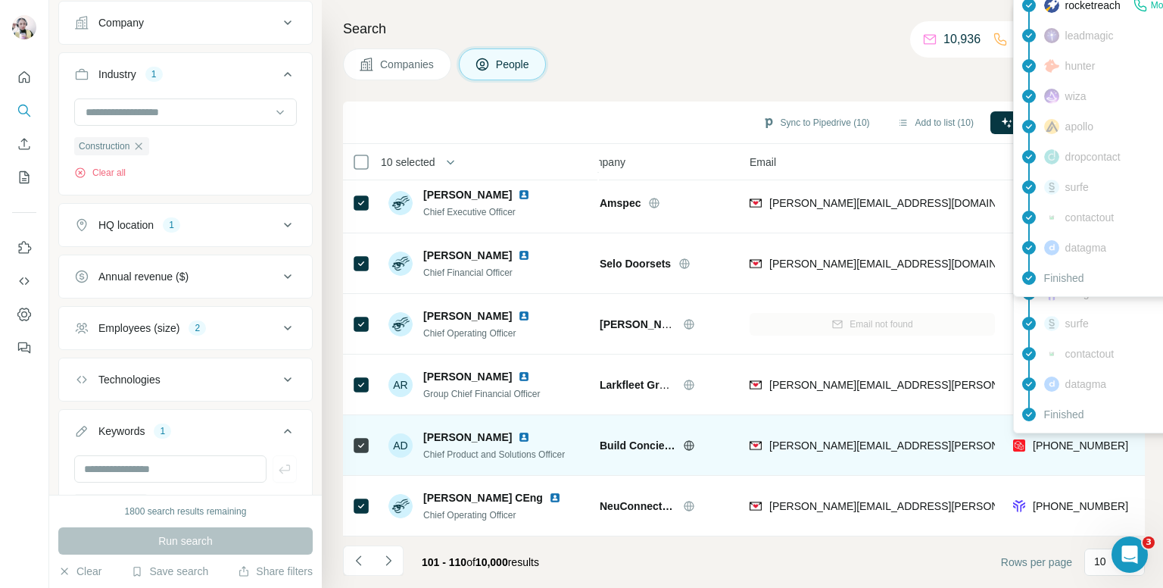
click at [1073, 439] on span "[PHONE_NUMBER]" at bounding box center [1080, 445] width 95 height 12
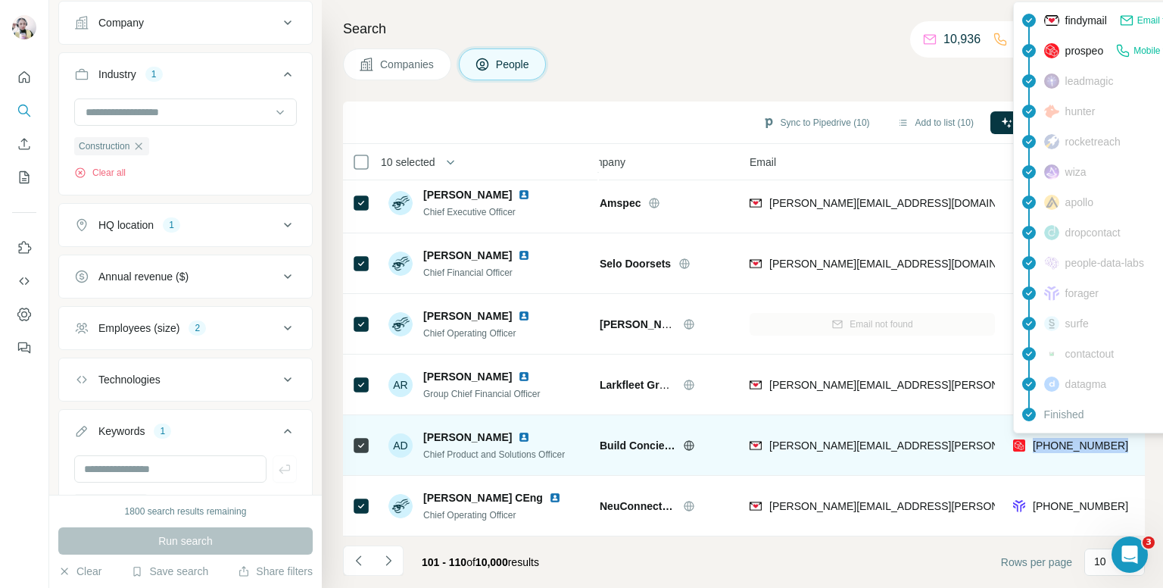
click at [1073, 439] on span "[PHONE_NUMBER]" at bounding box center [1080, 445] width 95 height 12
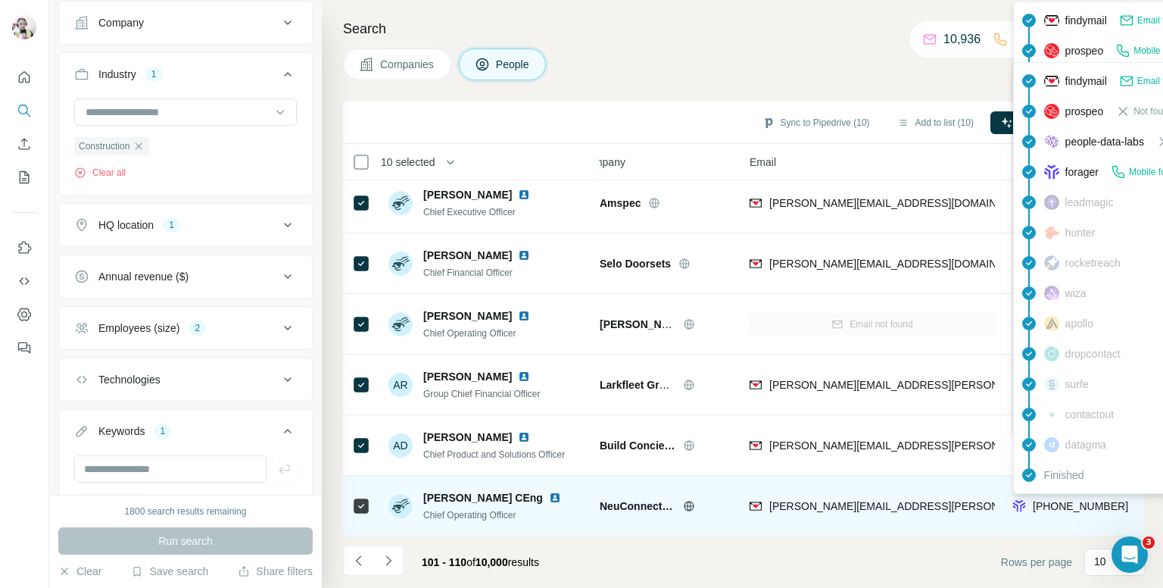
click at [1071, 500] on span "[PHONE_NUMBER]" at bounding box center [1080, 506] width 95 height 12
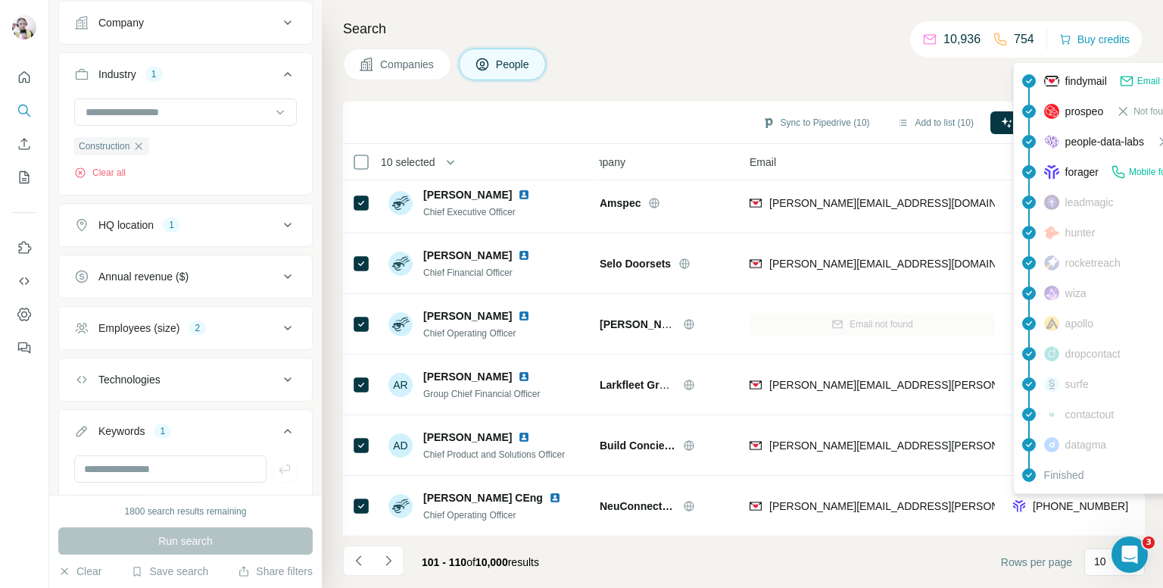
click at [726, 63] on div "Companies People" at bounding box center [744, 64] width 802 height 32
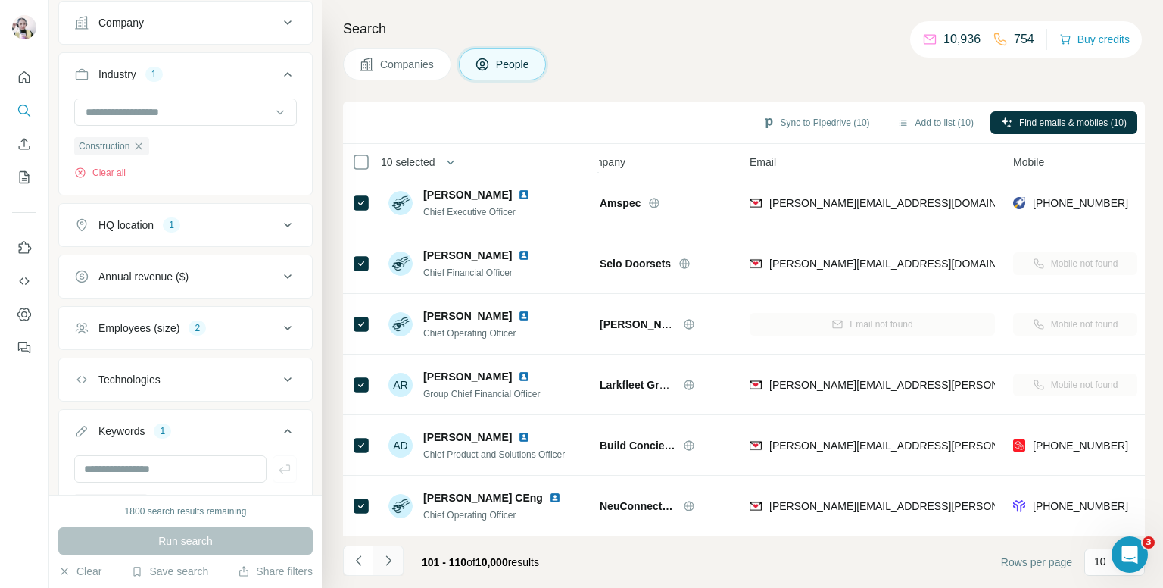
click at [386, 557] on icon "Navigate to next page" at bounding box center [388, 560] width 15 height 15
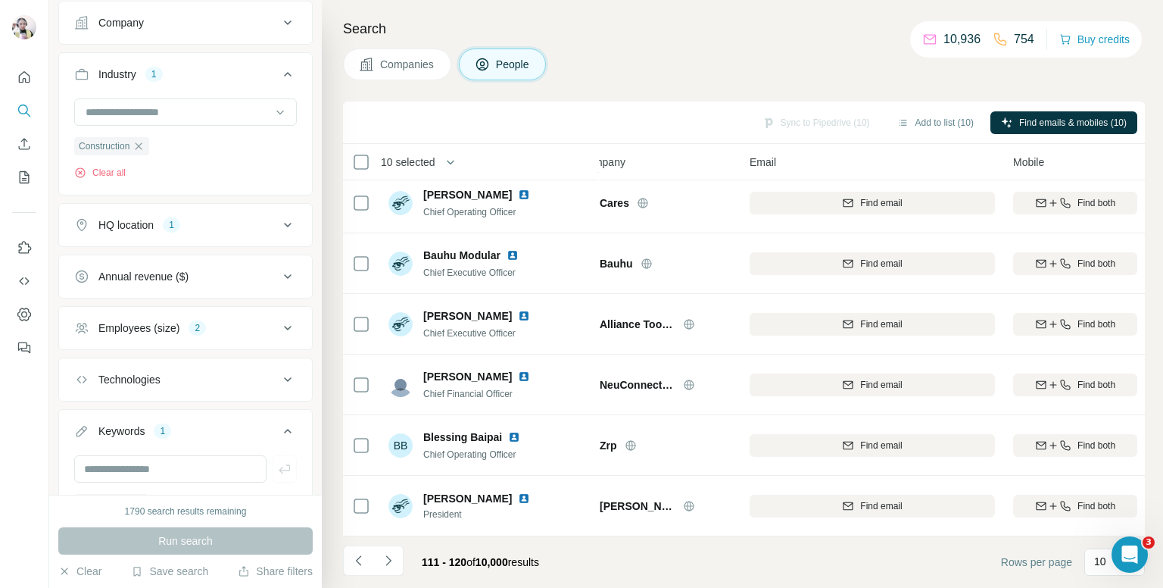
scroll to position [0, 27]
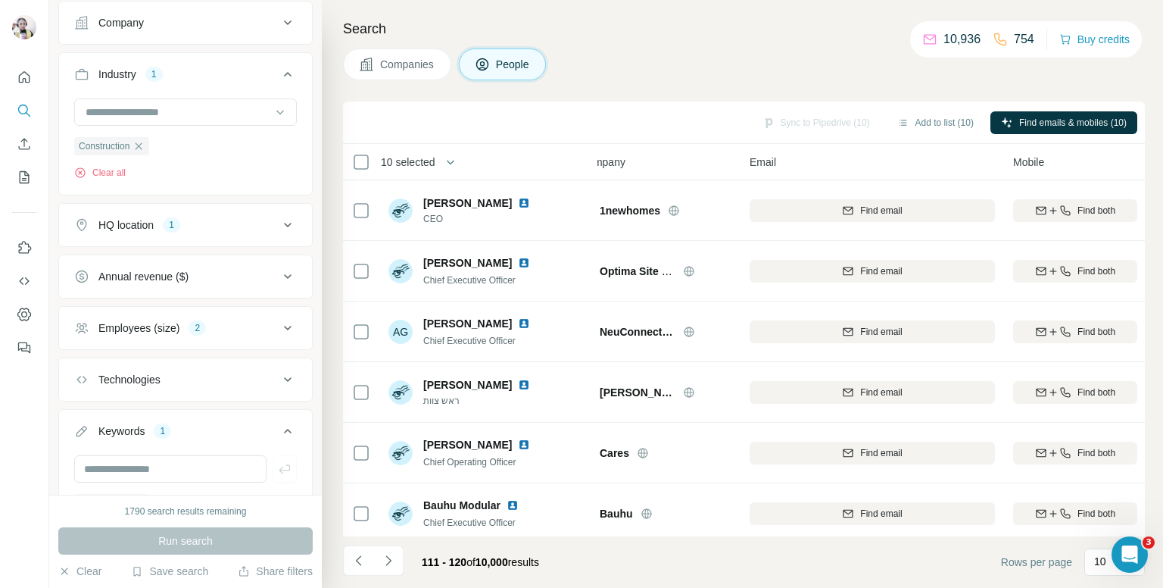
click at [397, 163] on span "10 selected" at bounding box center [408, 162] width 55 height 15
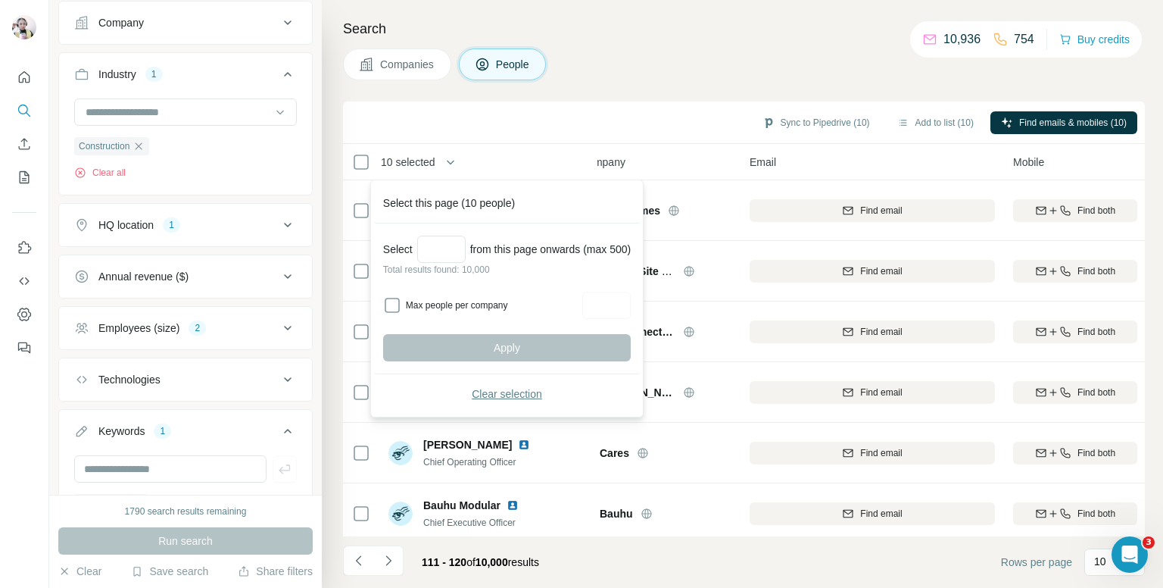
click at [501, 395] on span "Clear selection" at bounding box center [507, 393] width 70 height 15
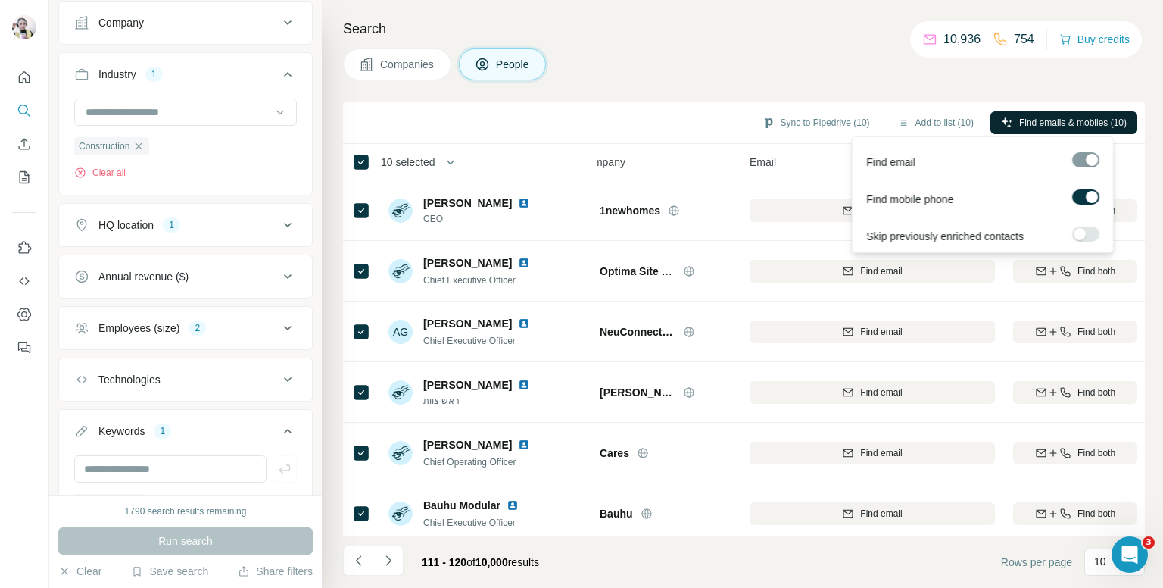
click at [1019, 118] on span "Find emails & mobiles (10)" at bounding box center [1073, 123] width 108 height 14
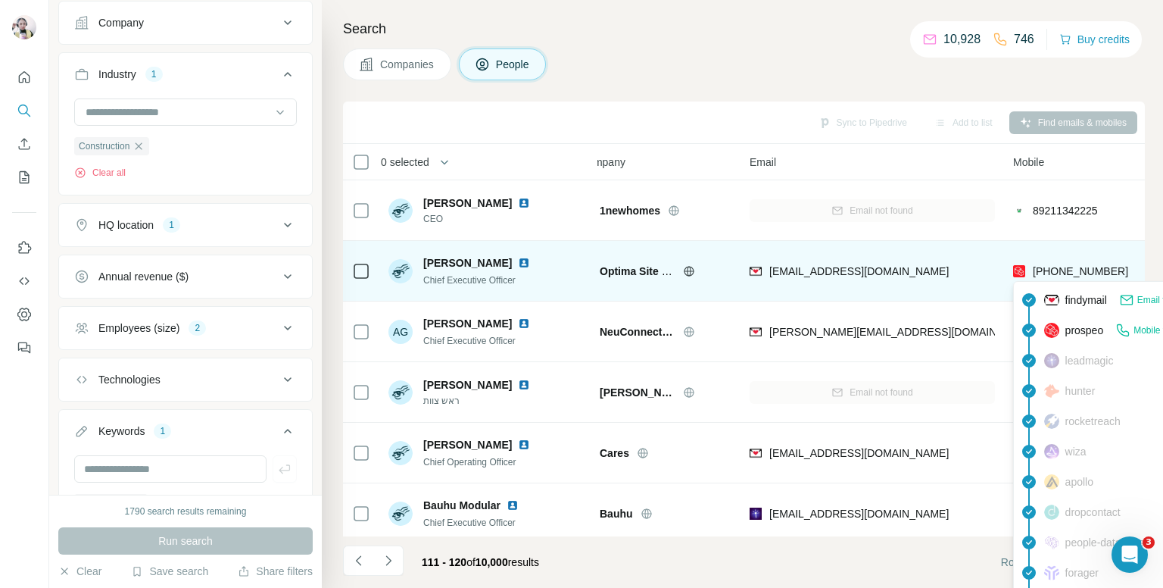
click at [1048, 267] on span "[PHONE_NUMBER]" at bounding box center [1080, 271] width 95 height 12
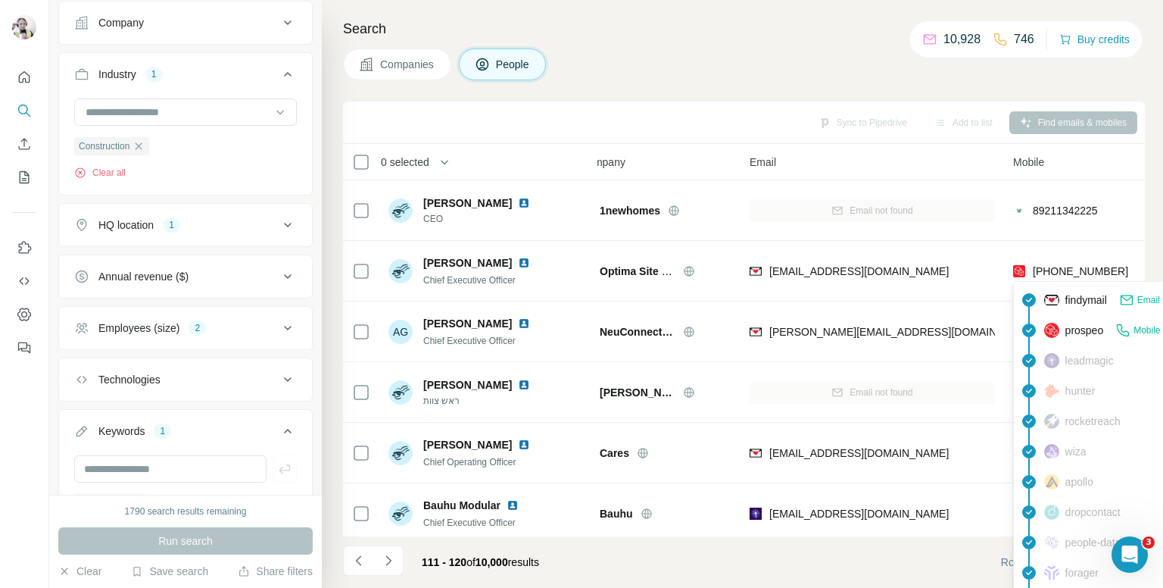
click at [821, 83] on div "Search Companies People Sync to Pipedrive Add to list Find emails & mobiles 0 s…" at bounding box center [742, 294] width 841 height 588
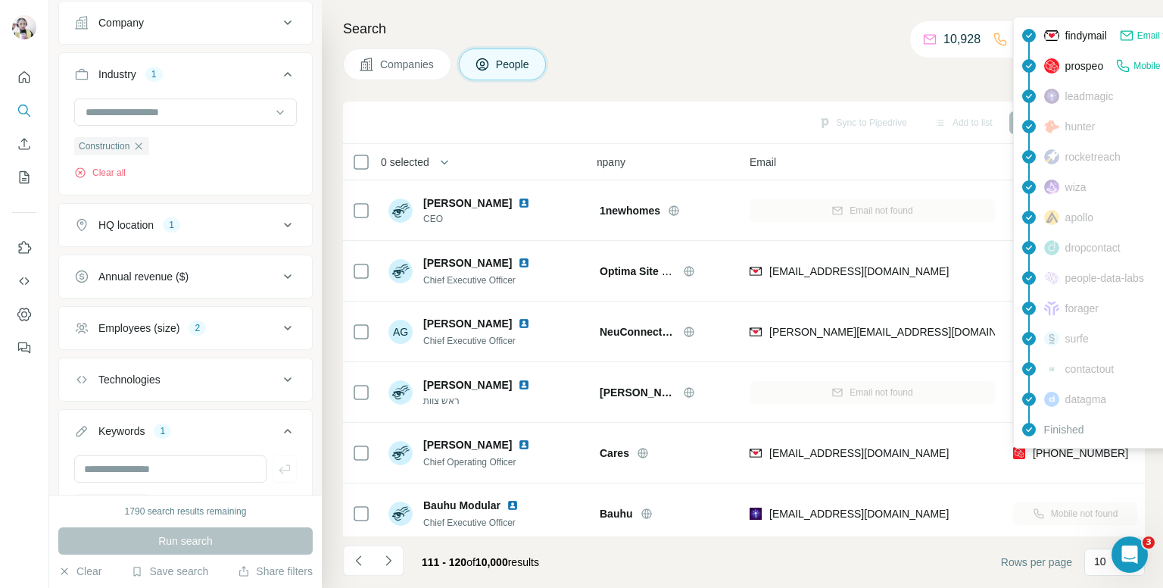
click at [1072, 446] on div "findymail Email found prospeo Mobile found leadmagic hunter rocketreach wiza ap…" at bounding box center [1149, 233] width 273 height 432
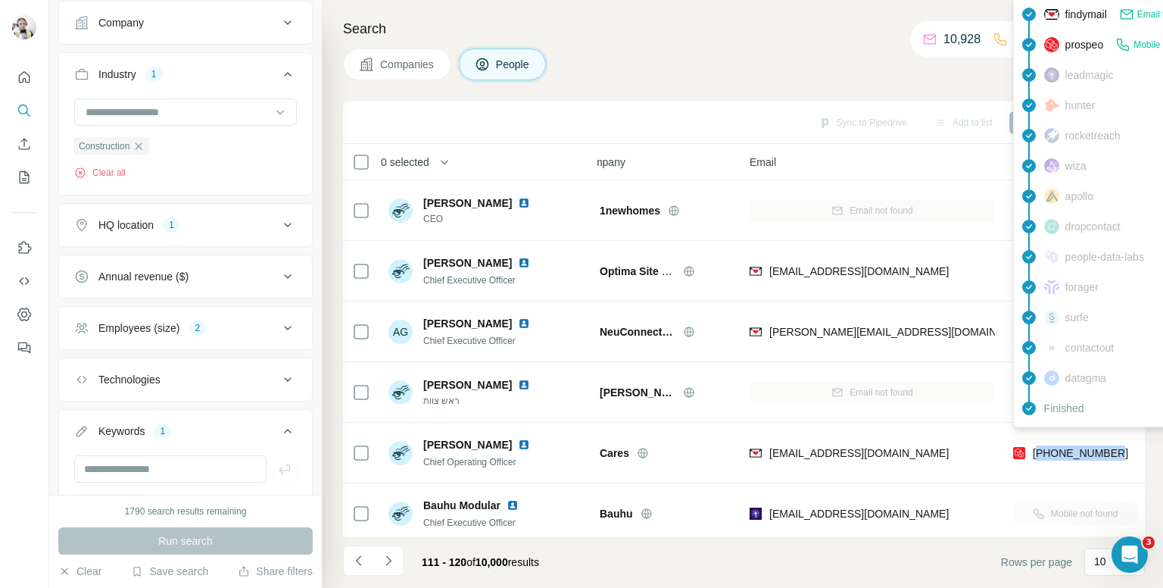
click at [1072, 447] on span "[PHONE_NUMBER]" at bounding box center [1080, 453] width 95 height 12
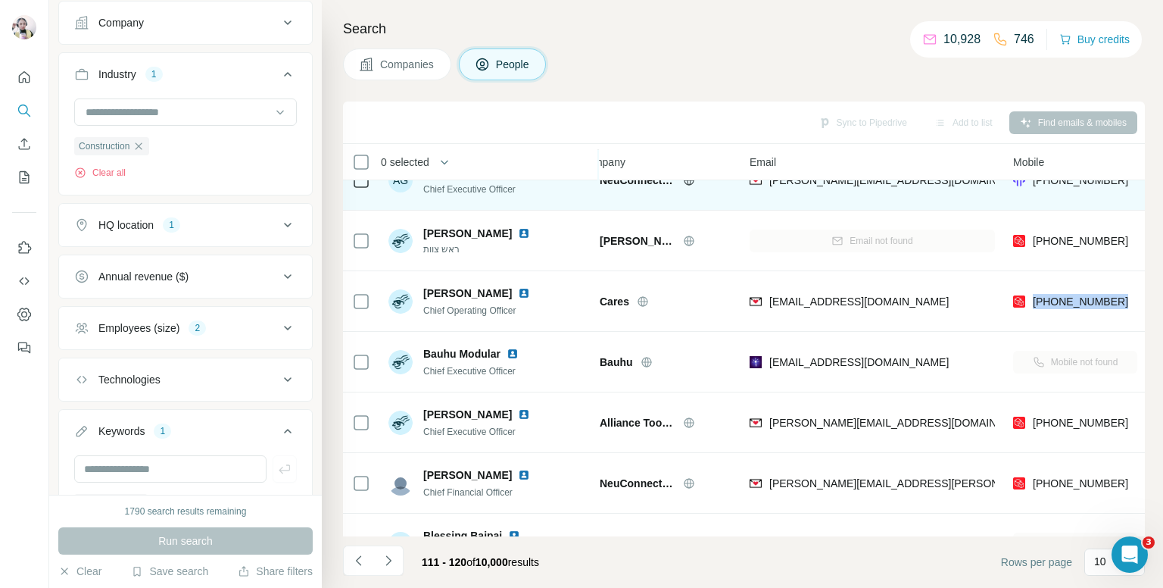
scroll to position [227, 27]
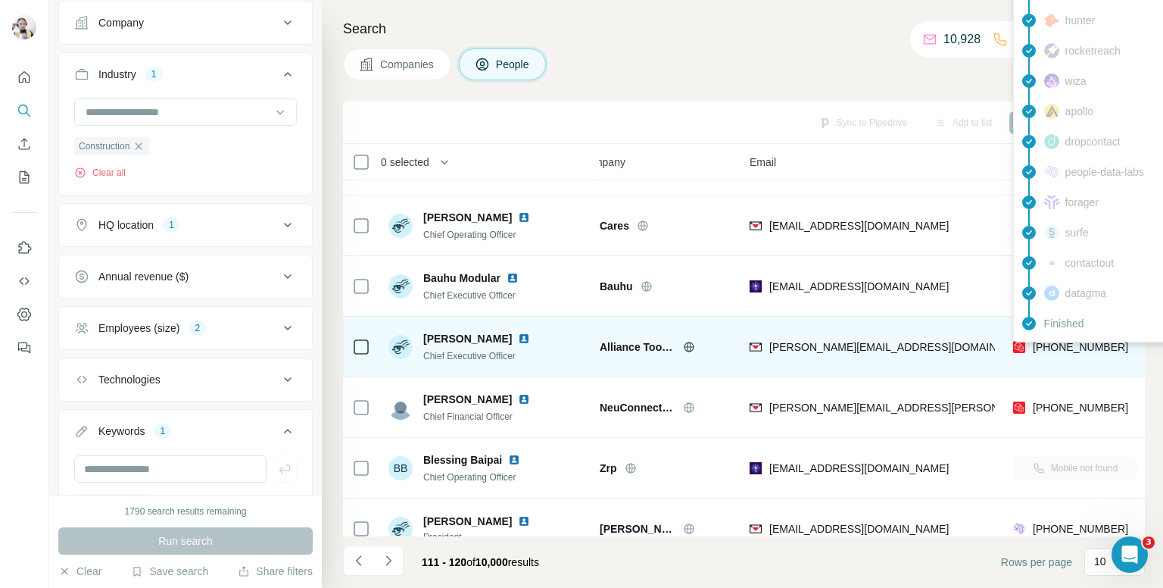
click at [1057, 343] on span "[PHONE_NUMBER]" at bounding box center [1080, 347] width 95 height 12
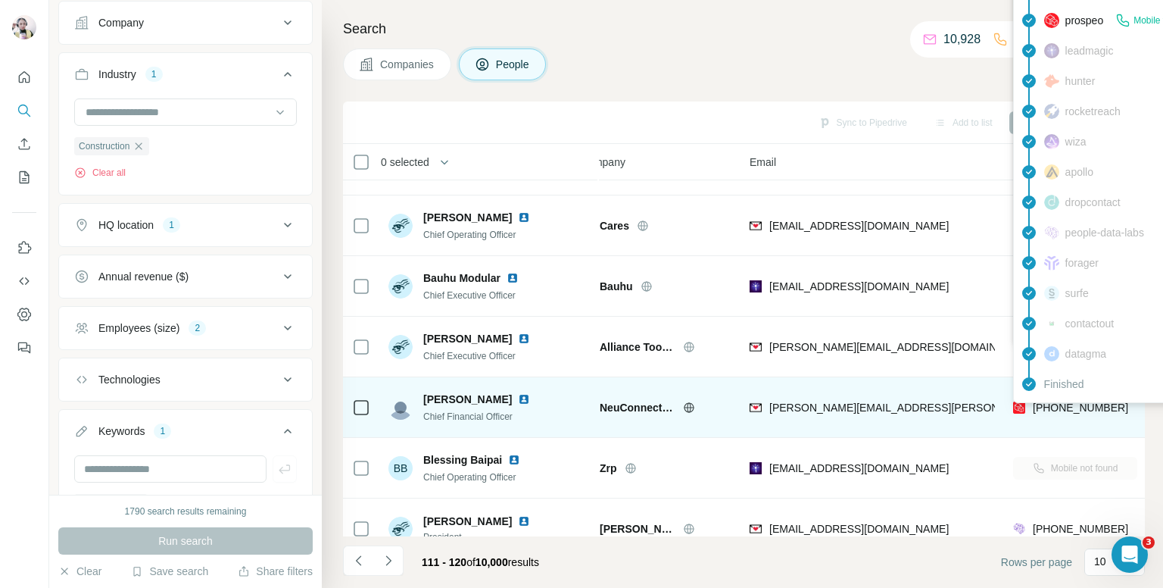
click at [1082, 402] on div "findymail Email found prospeo Mobile found leadmagic hunter rocketreach wiza ap…" at bounding box center [1149, 187] width 273 height 432
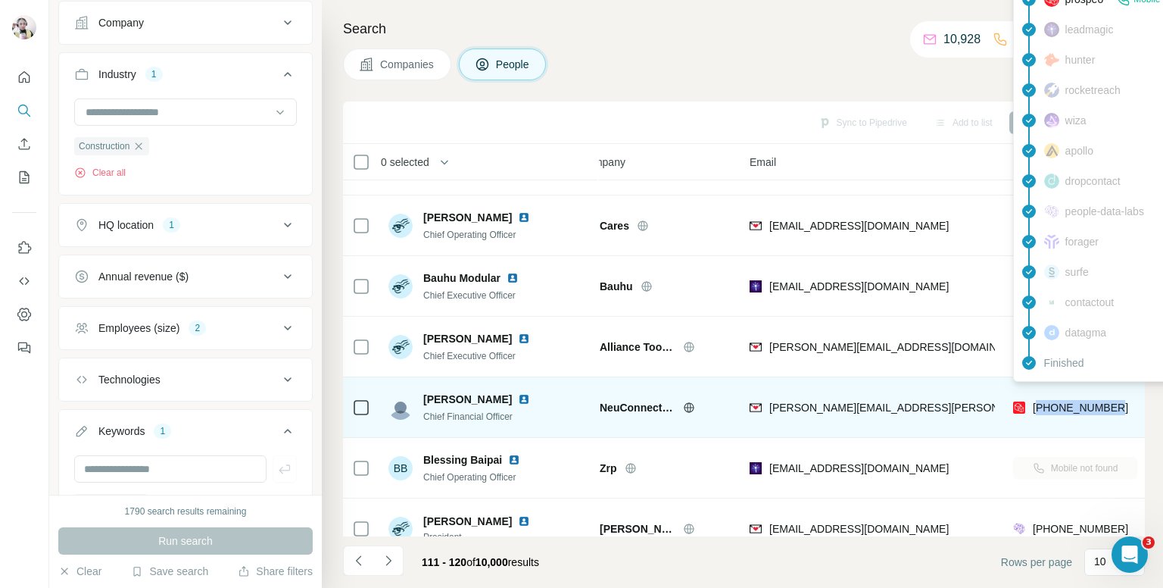
click at [1082, 402] on span "[PHONE_NUMBER]" at bounding box center [1080, 407] width 95 height 12
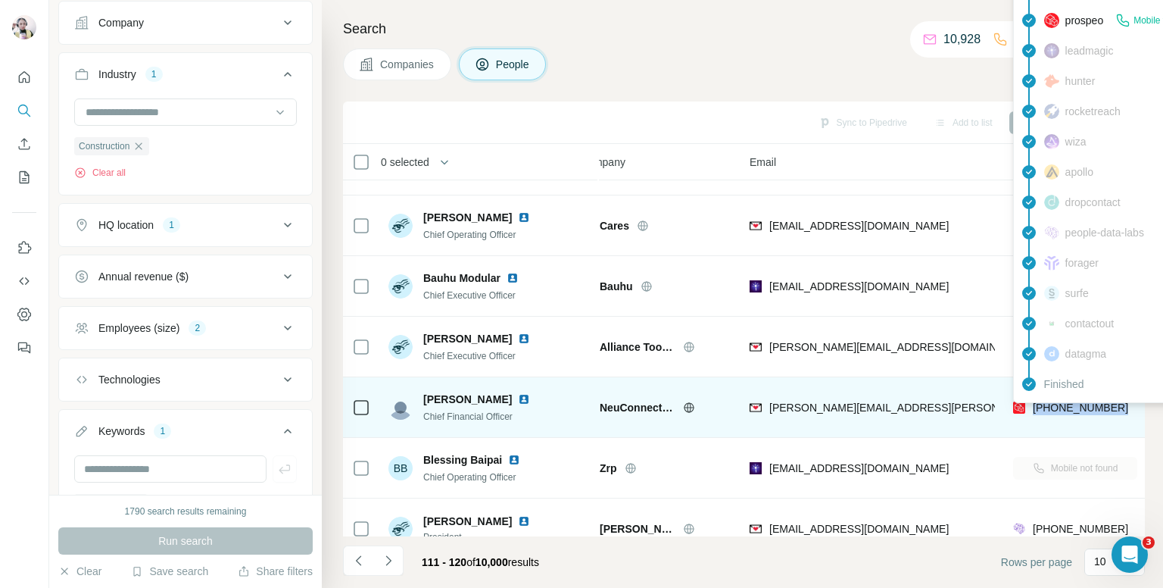
click at [1079, 409] on span "[PHONE_NUMBER]" at bounding box center [1080, 407] width 95 height 12
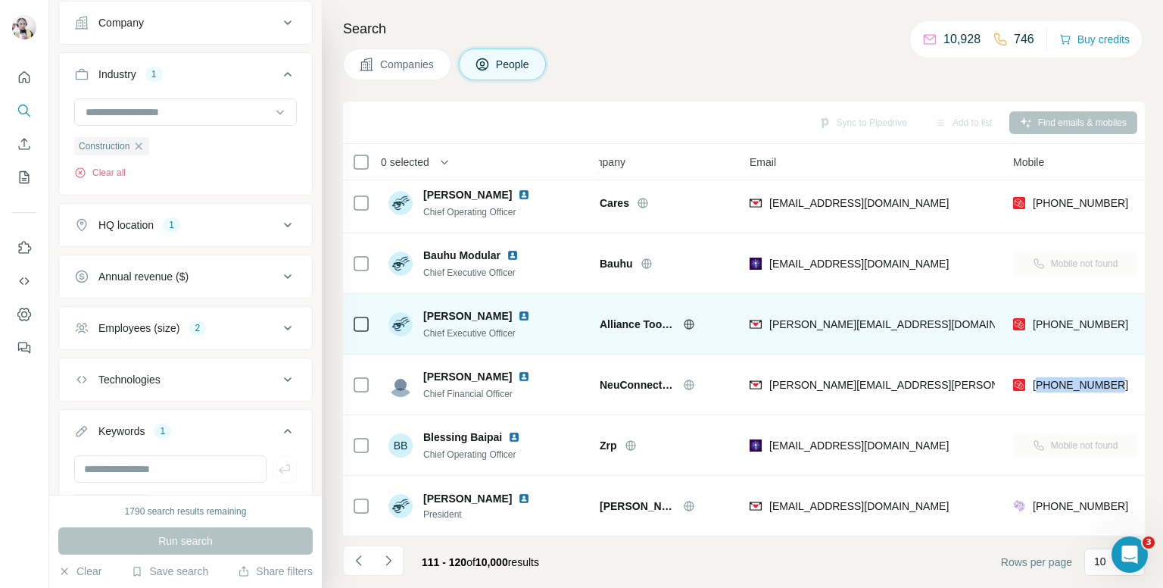
scroll to position [258, 27]
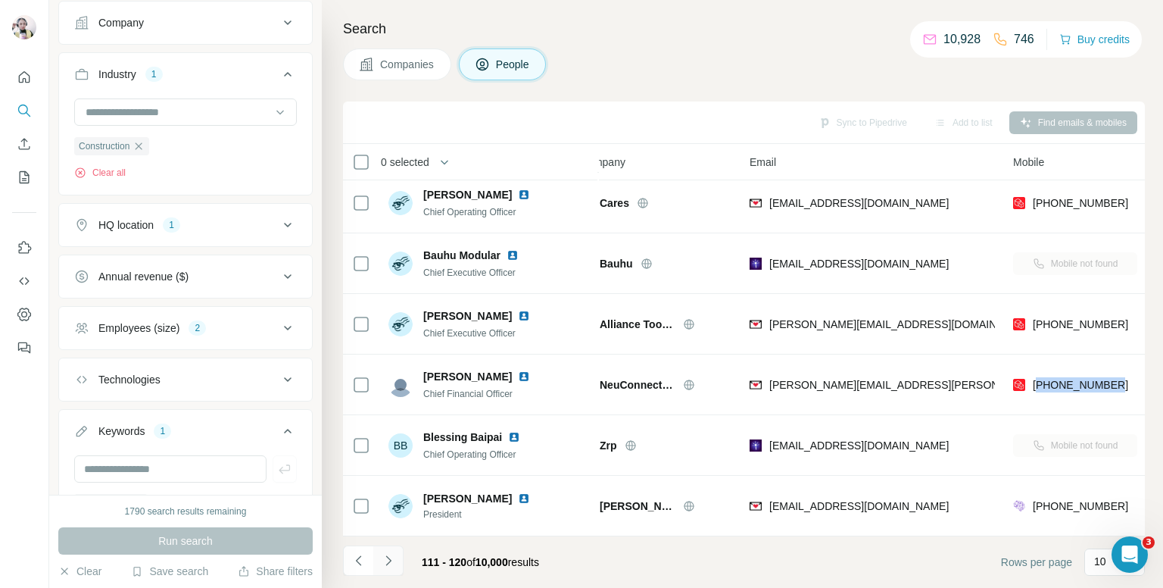
click at [388, 559] on icon "Navigate to next page" at bounding box center [388, 560] width 15 height 15
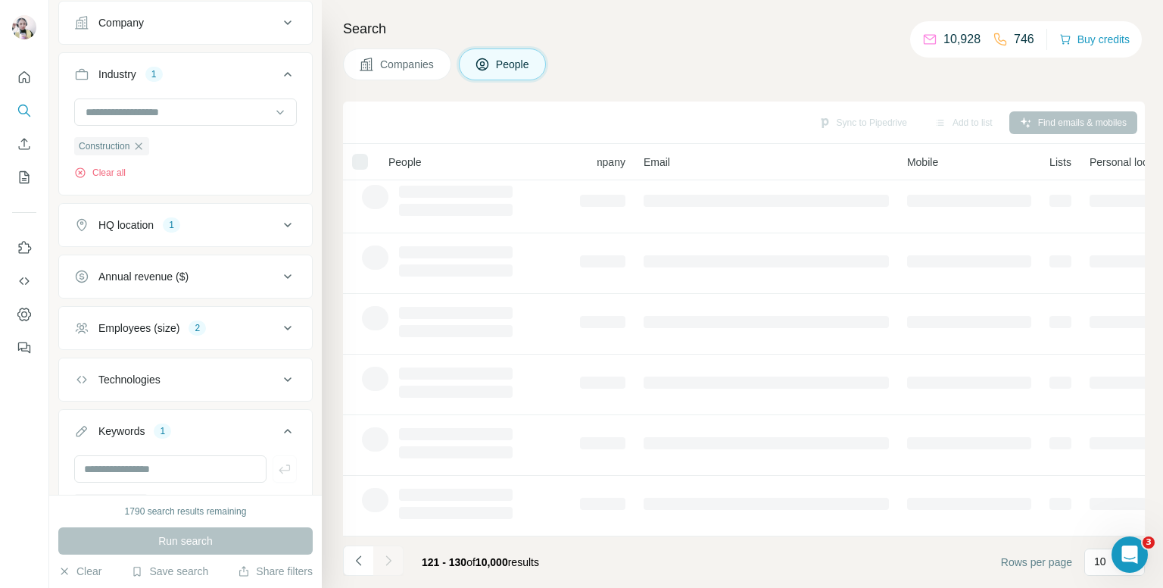
click at [361, 164] on div at bounding box center [360, 162] width 16 height 16
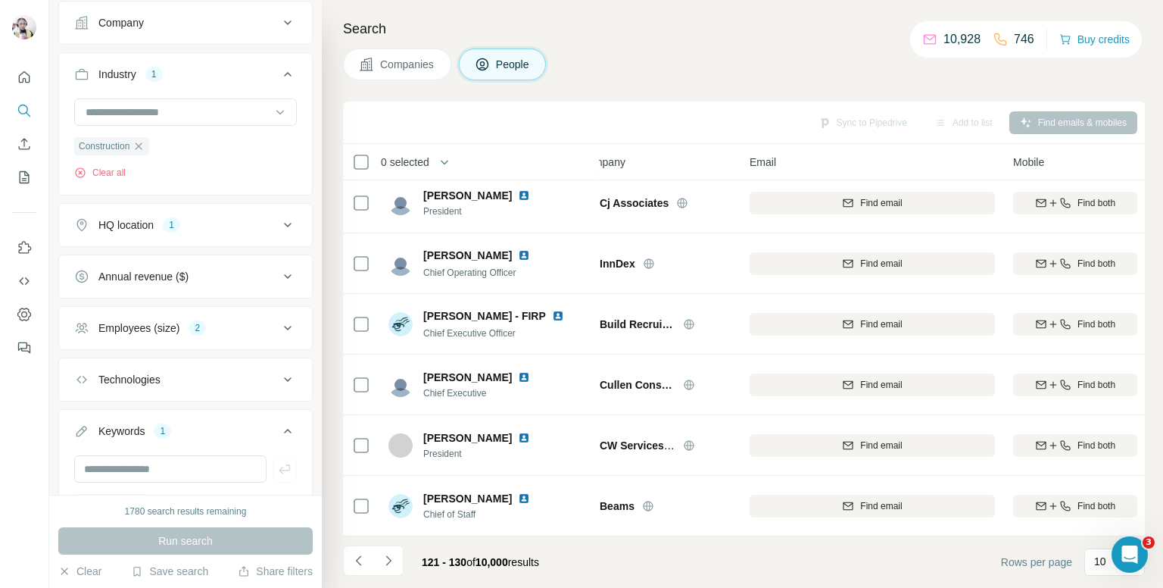
scroll to position [0, 27]
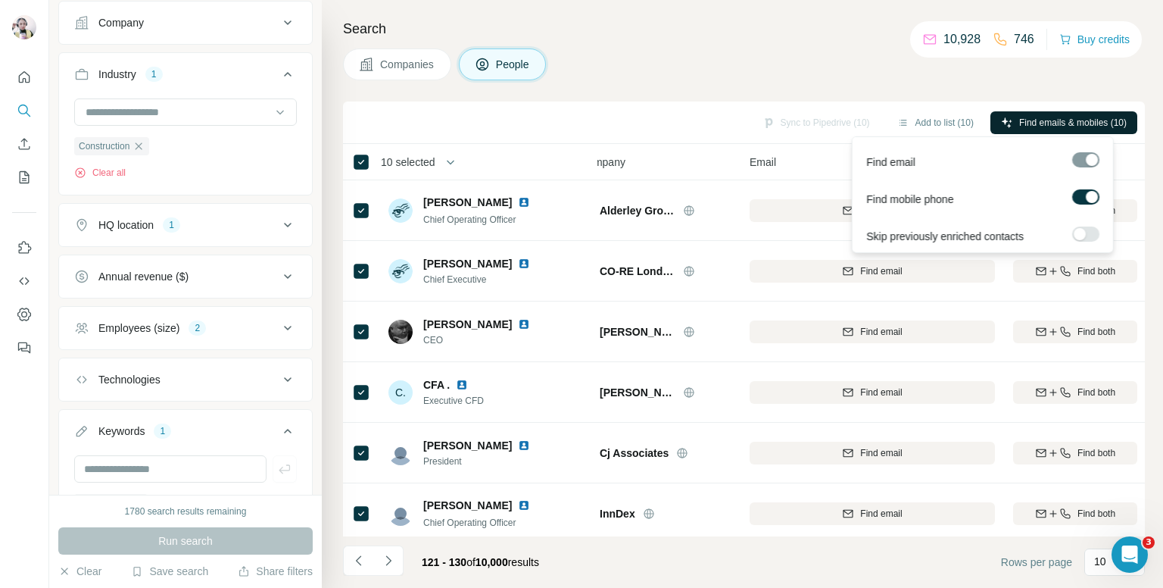
click at [1019, 125] on span "Find emails & mobiles (10)" at bounding box center [1073, 123] width 108 height 14
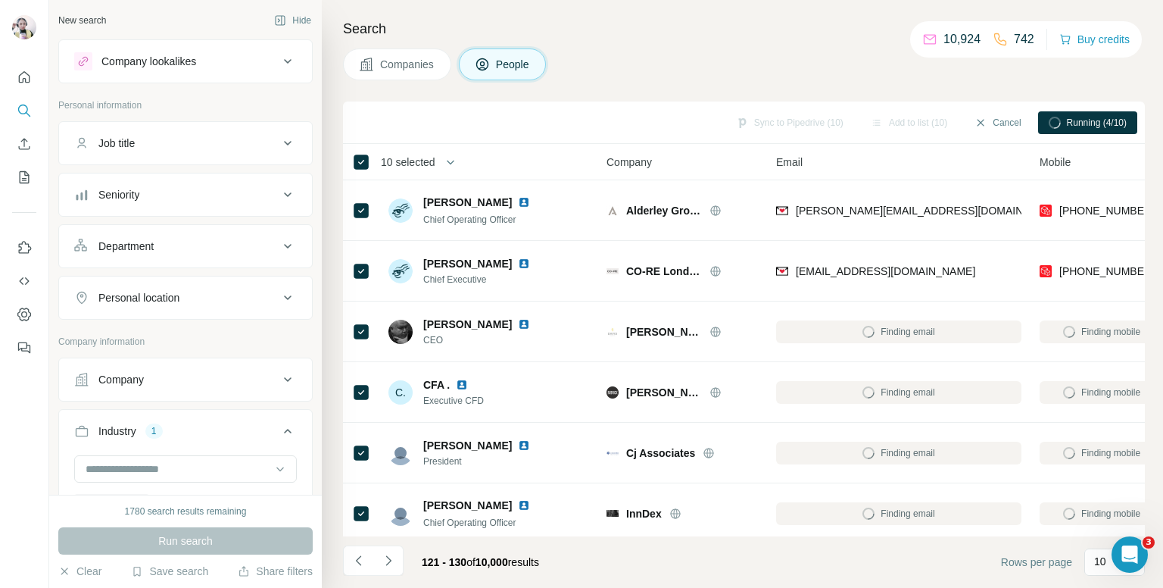
scroll to position [3030, 0]
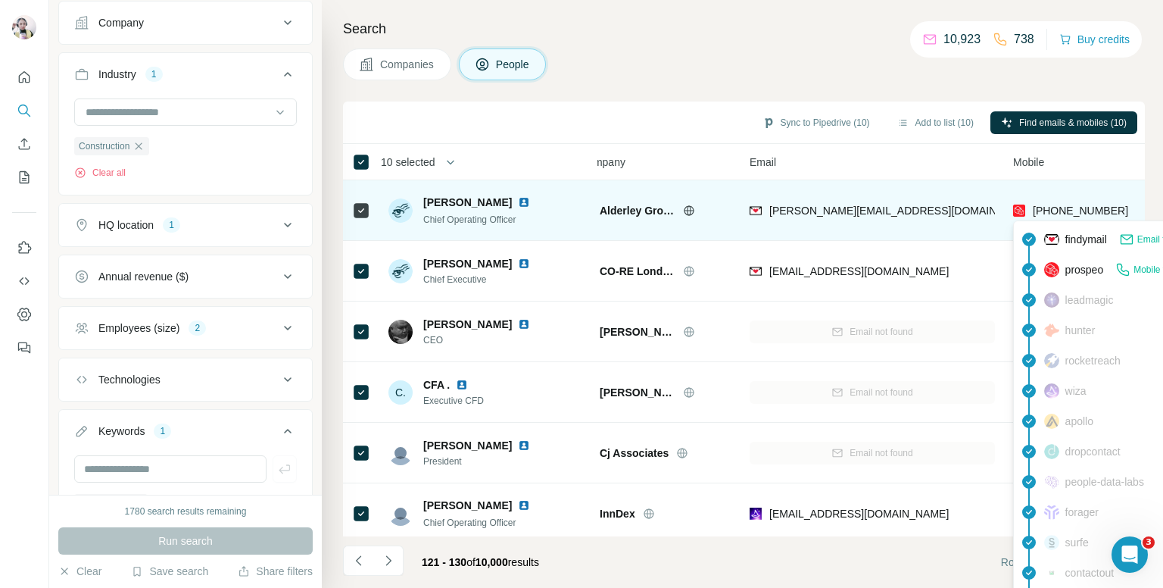
click at [1054, 207] on span "+447768429739" at bounding box center [1080, 210] width 95 height 12
copy tr "[PHONE_NUMBER]"
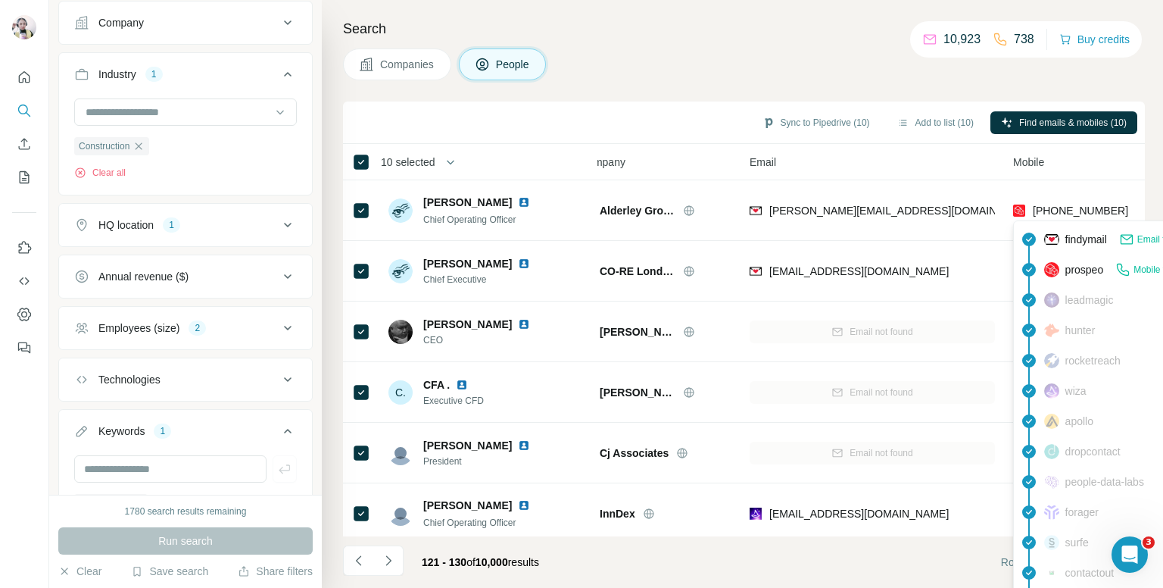
click at [902, 71] on div "Companies People" at bounding box center [744, 64] width 802 height 32
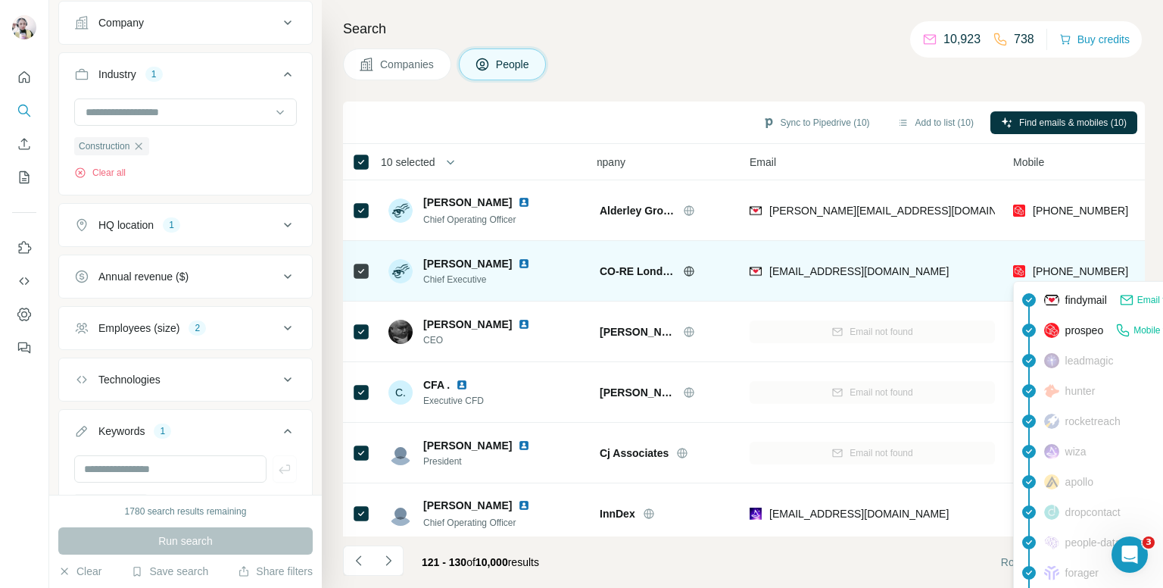
click at [1065, 267] on span "[PHONE_NUMBER]" at bounding box center [1080, 271] width 95 height 12
copy tr "[PHONE_NUMBER]"
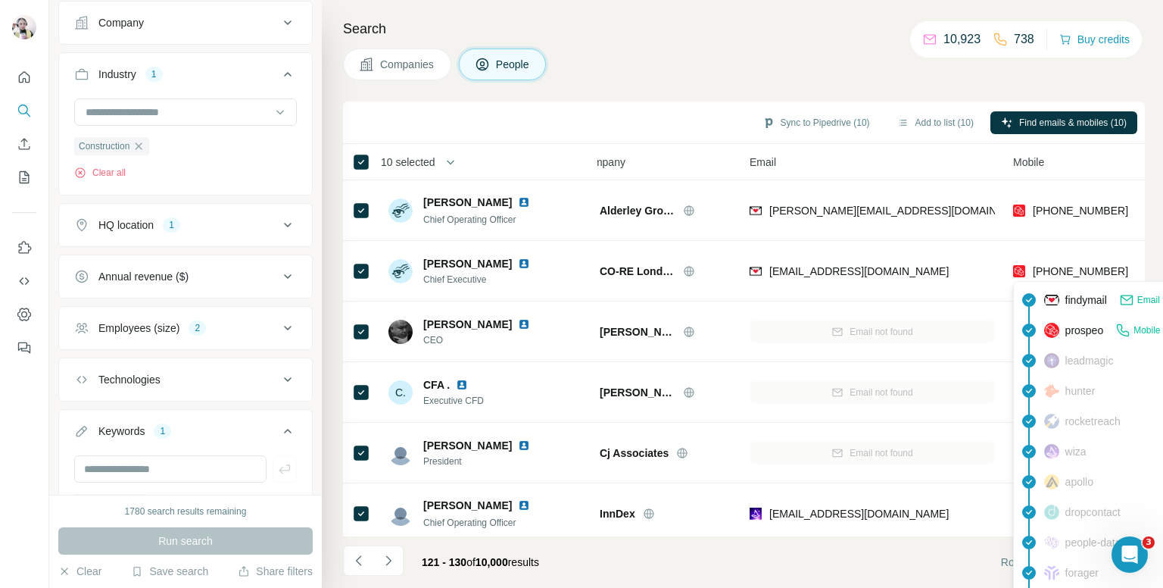
click at [709, 70] on div "Companies People" at bounding box center [744, 64] width 802 height 32
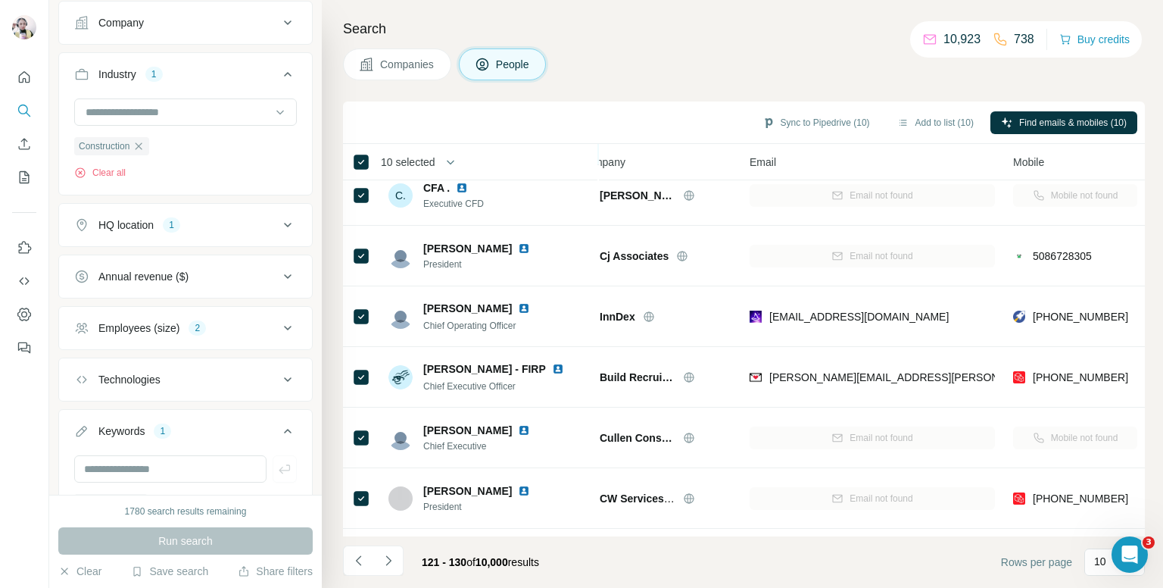
scroll to position [227, 27]
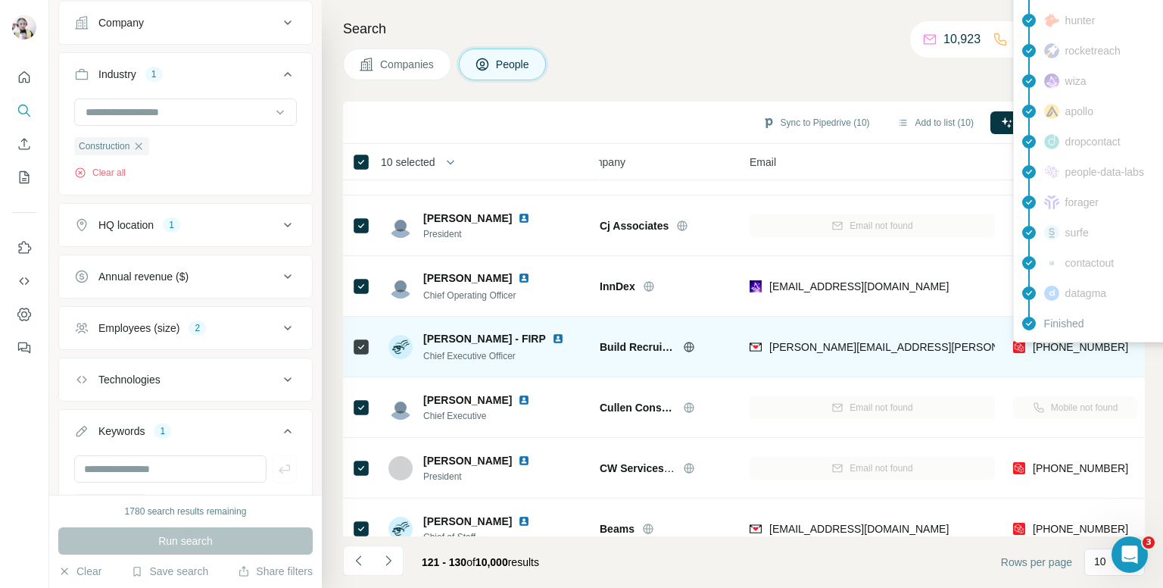
click at [1082, 350] on span "[PHONE_NUMBER]" at bounding box center [1080, 347] width 95 height 12
copy tr "[PHONE_NUMBER]"
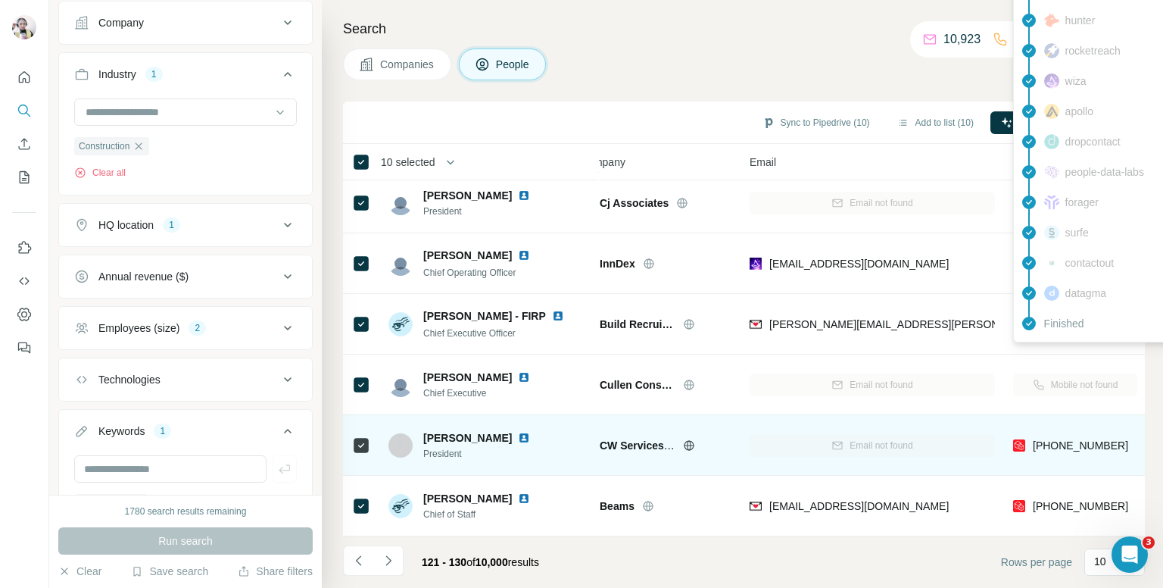
scroll to position [258, 27]
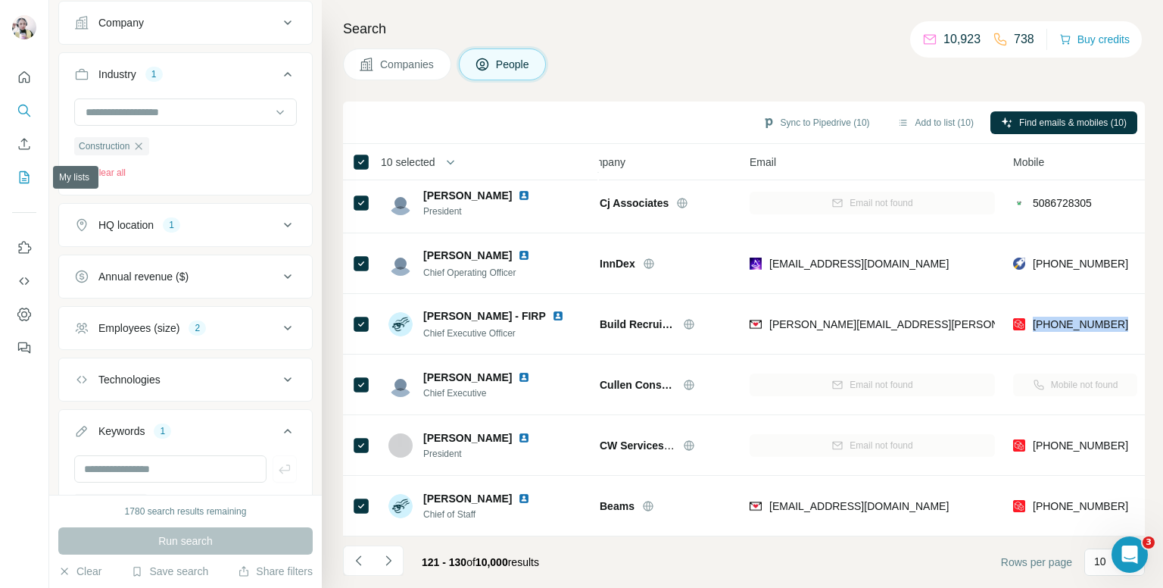
click at [15, 183] on button "My lists" at bounding box center [24, 177] width 24 height 27
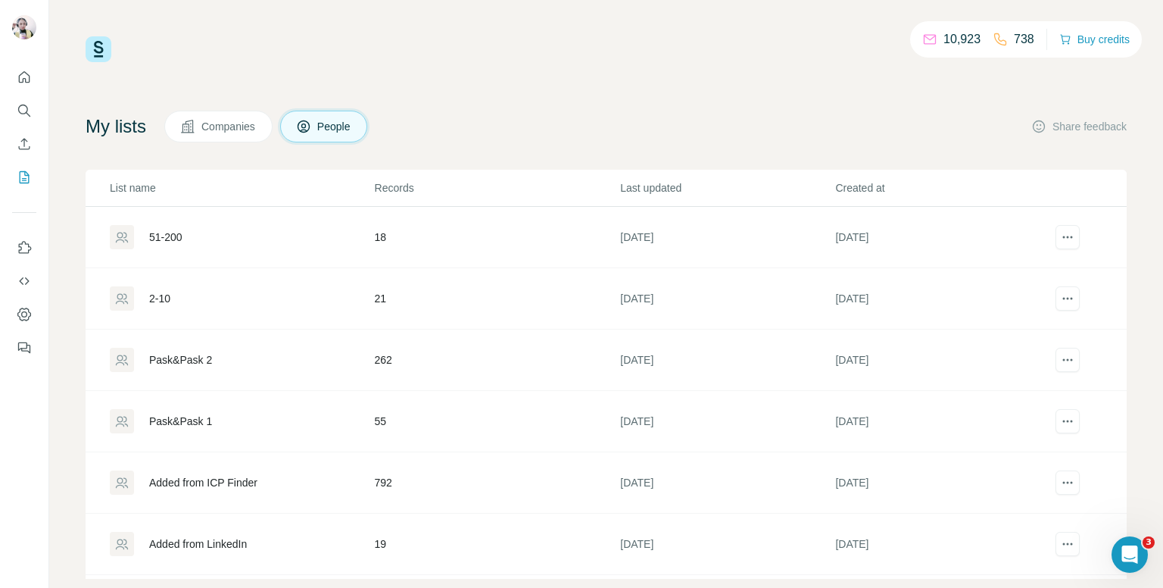
scroll to position [27, 0]
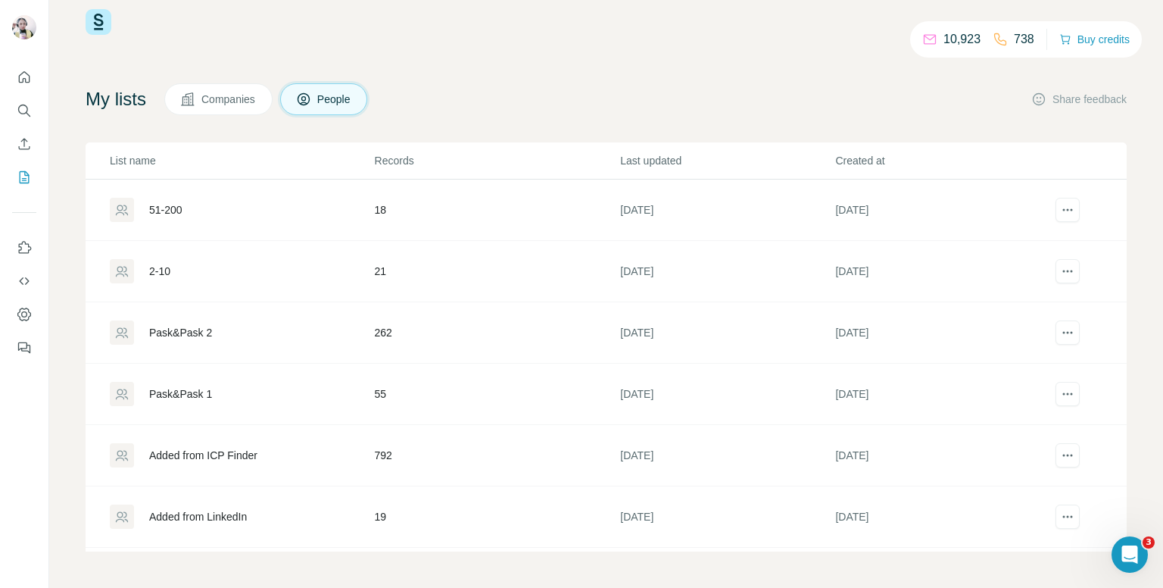
click at [301, 522] on div "Added from LinkedIn" at bounding box center [242, 516] width 264 height 24
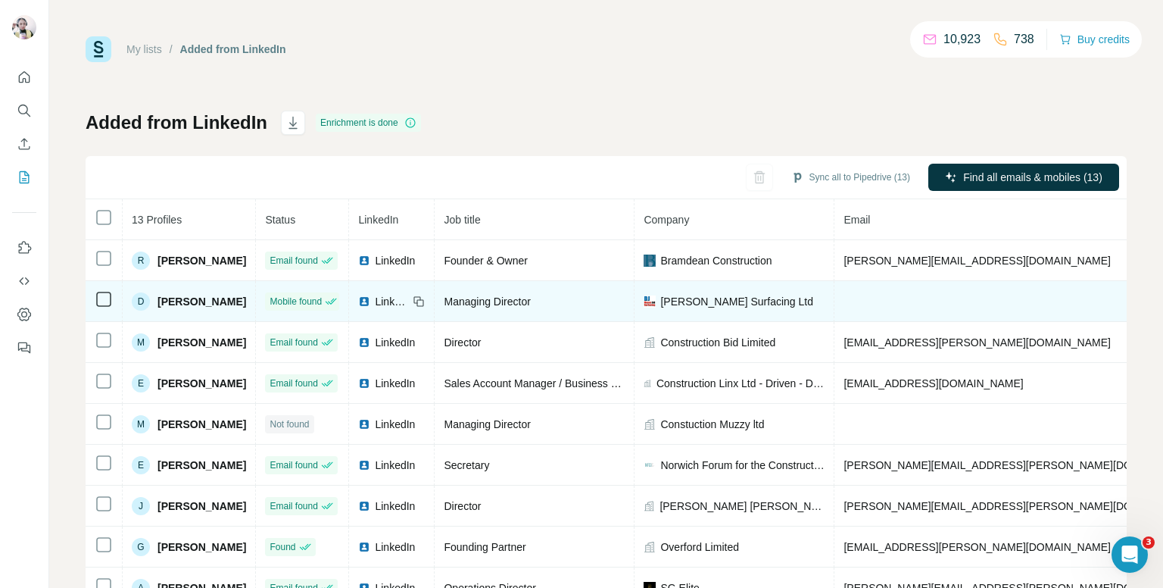
copy span "+447833567237"
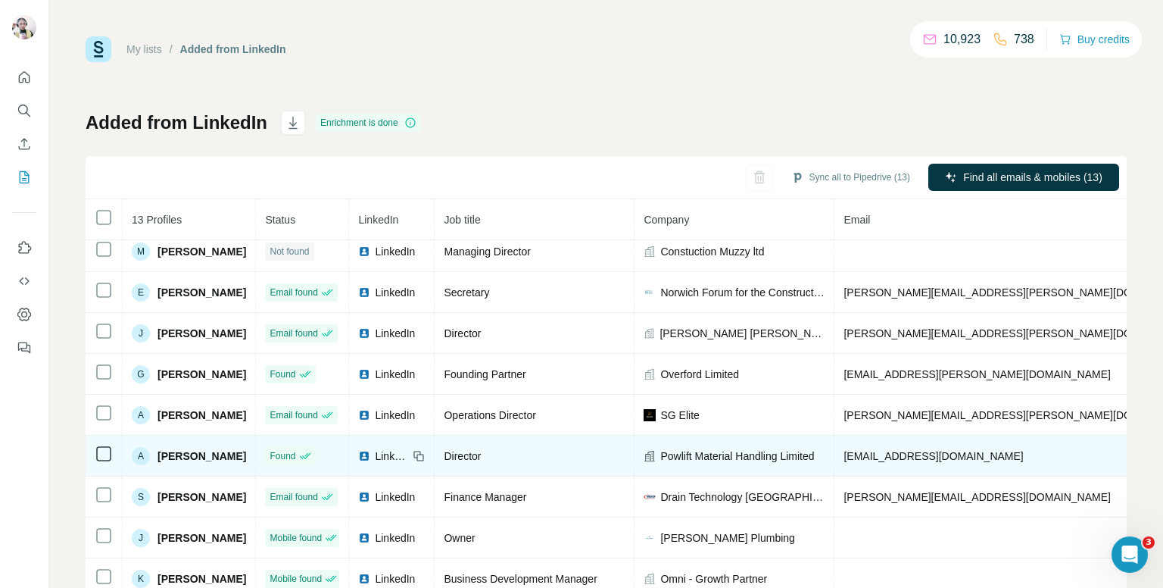
scroll to position [48, 0]
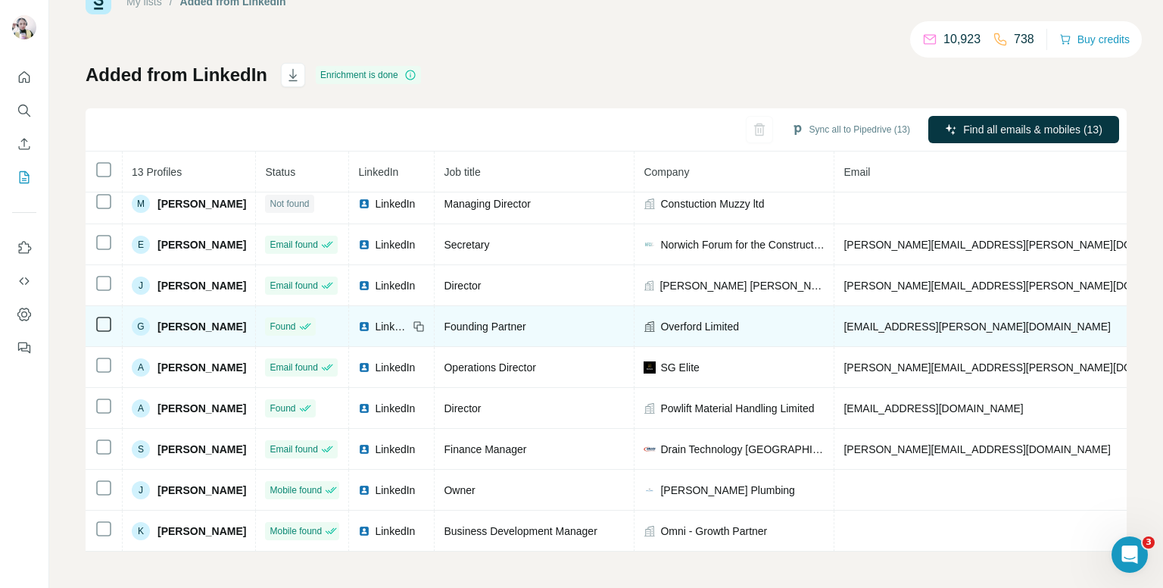
copy span "+447949608082"
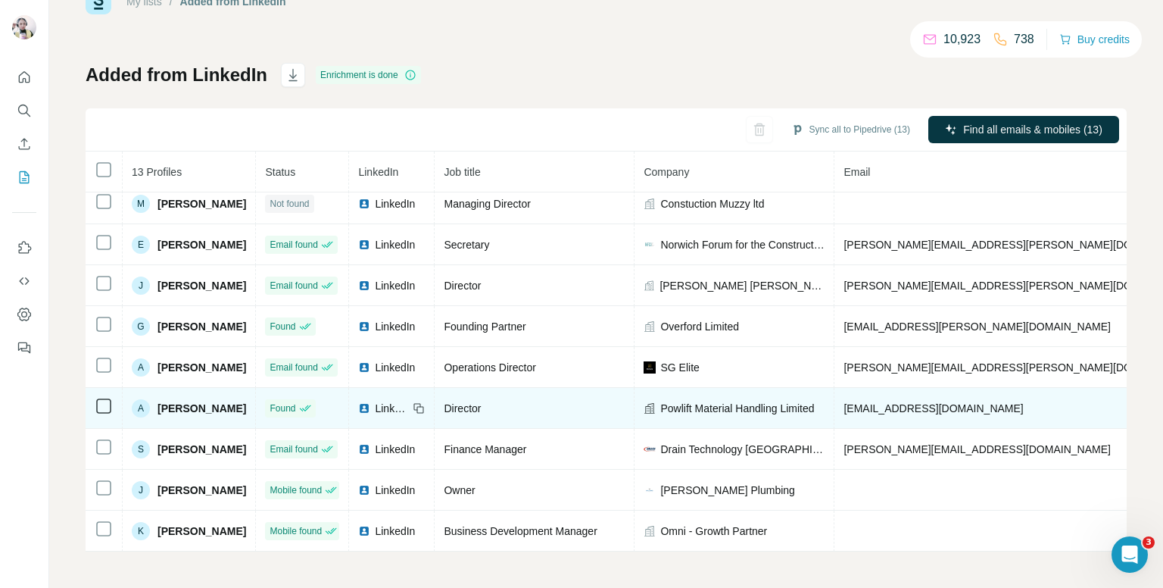
copy span "+447818408476"
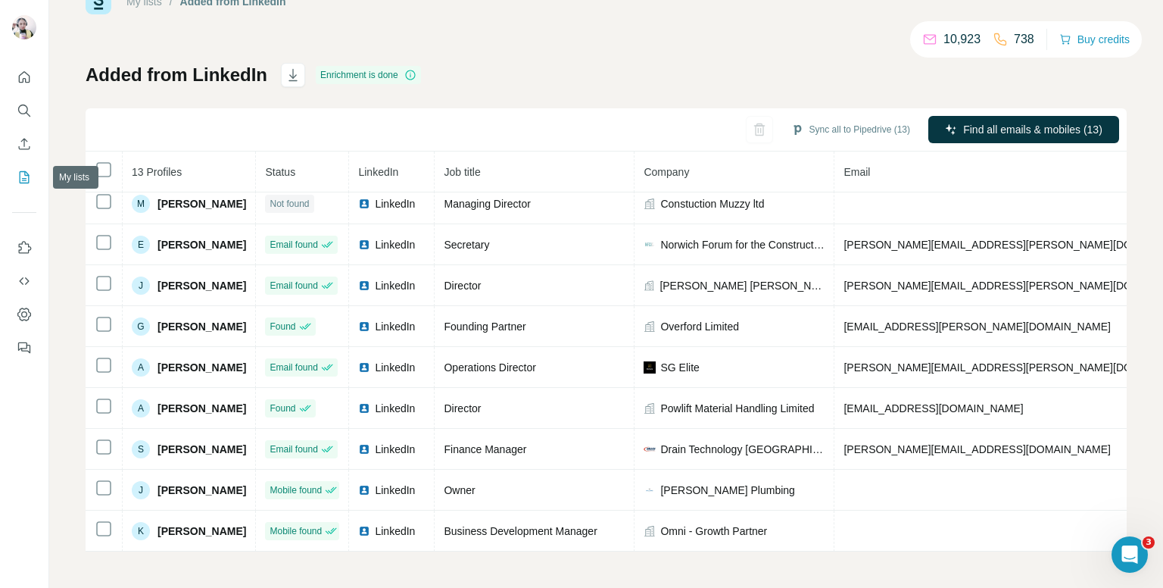
click at [15, 180] on button "My lists" at bounding box center [24, 177] width 24 height 27
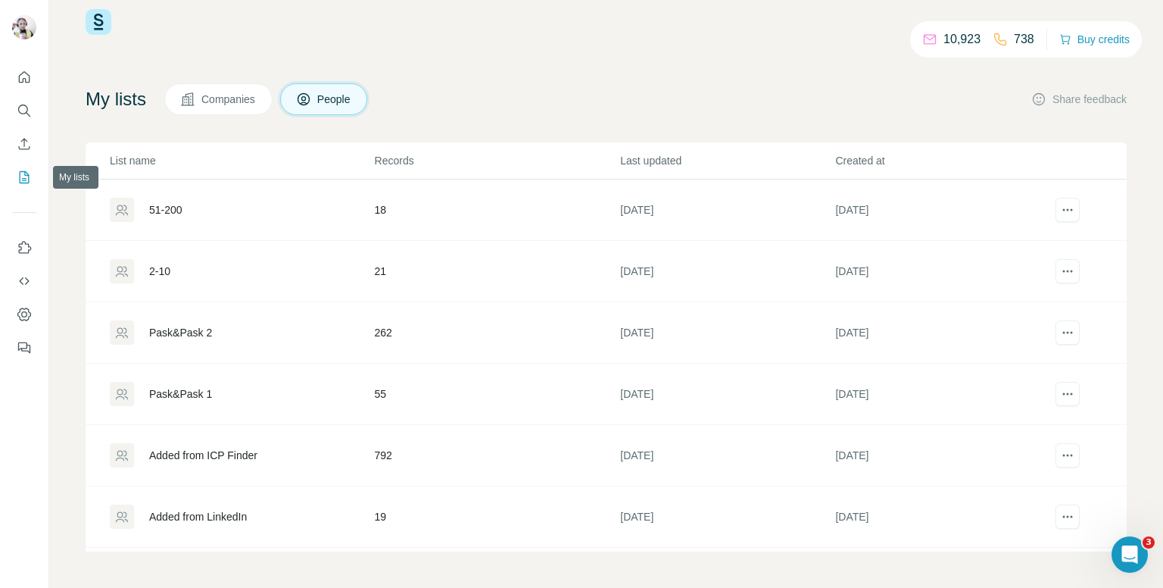
scroll to position [27, 0]
click at [21, 179] on icon "My lists" at bounding box center [24, 177] width 15 height 15
click at [318, 450] on div "Added from ICP Finder" at bounding box center [242, 455] width 264 height 24
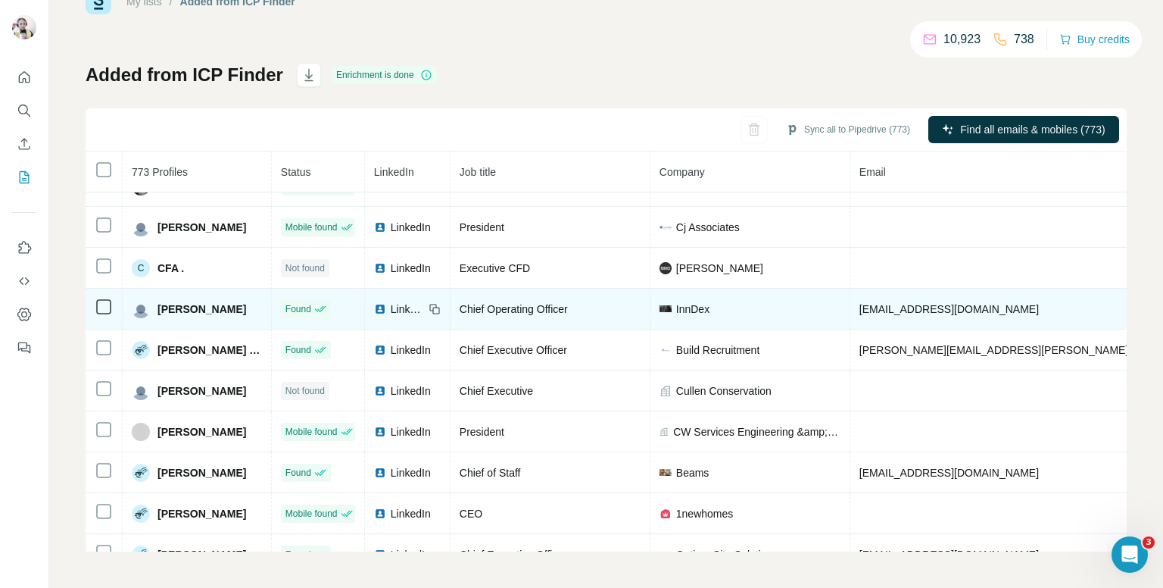
scroll to position [130, 0]
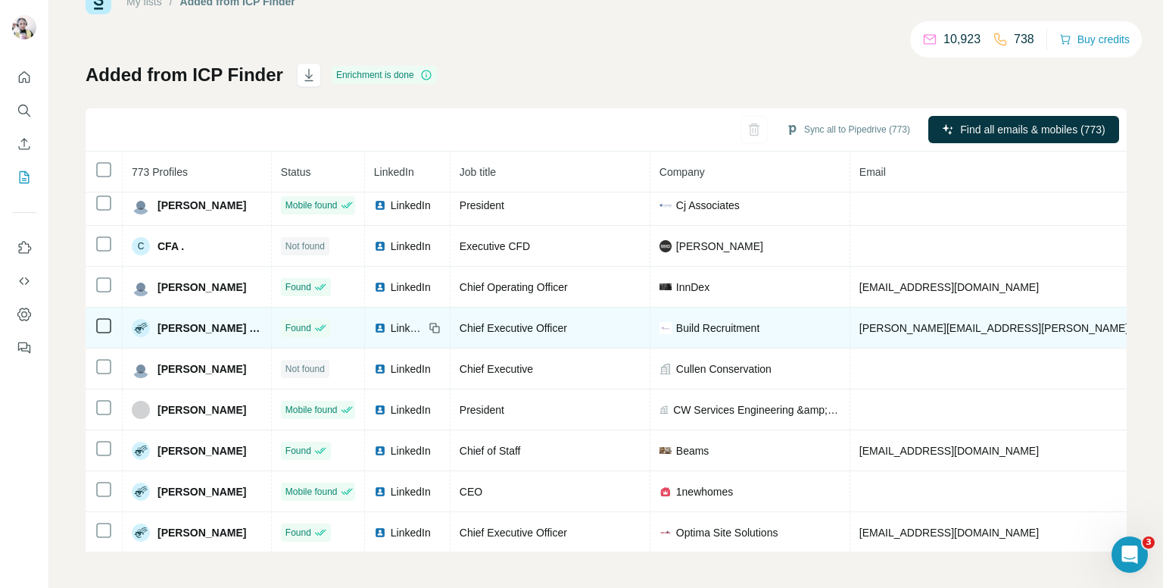
copy span "[PHONE_NUMBER]"
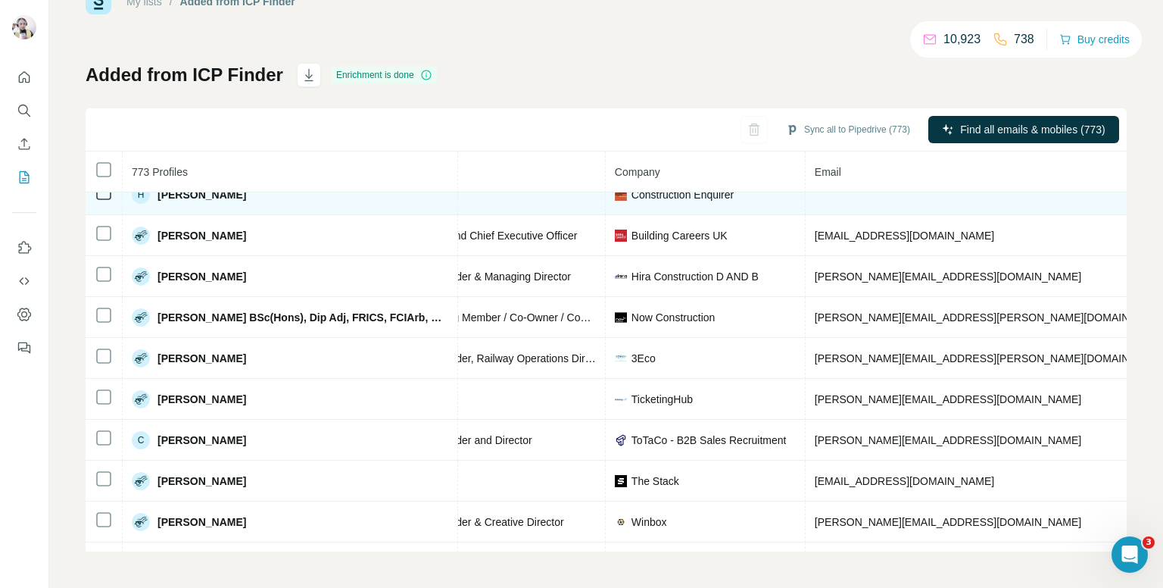
scroll to position [1272, 231]
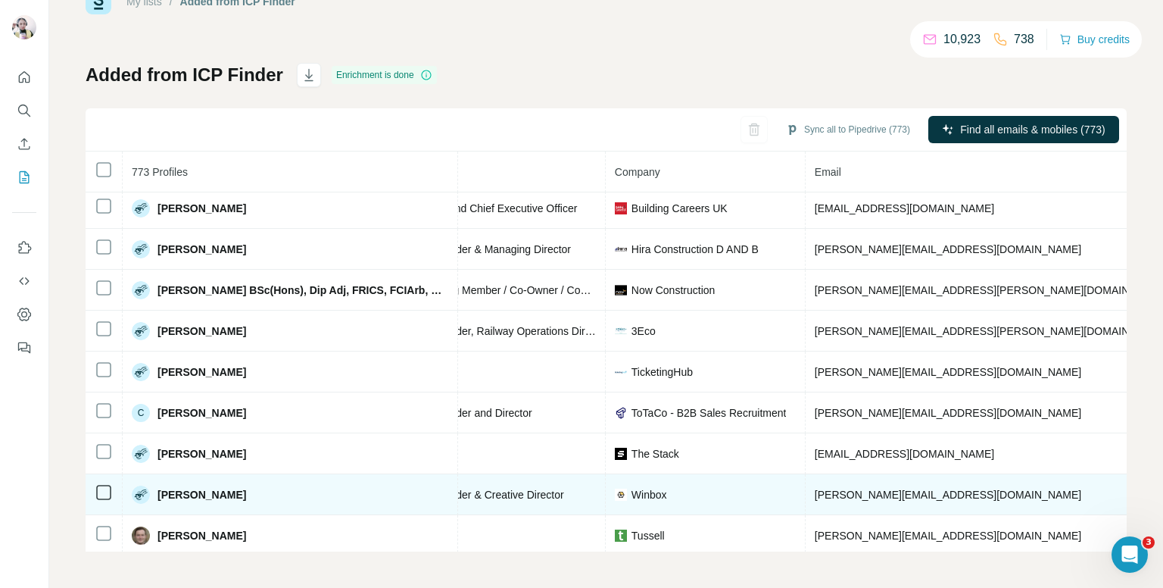
copy span "+447896705889"
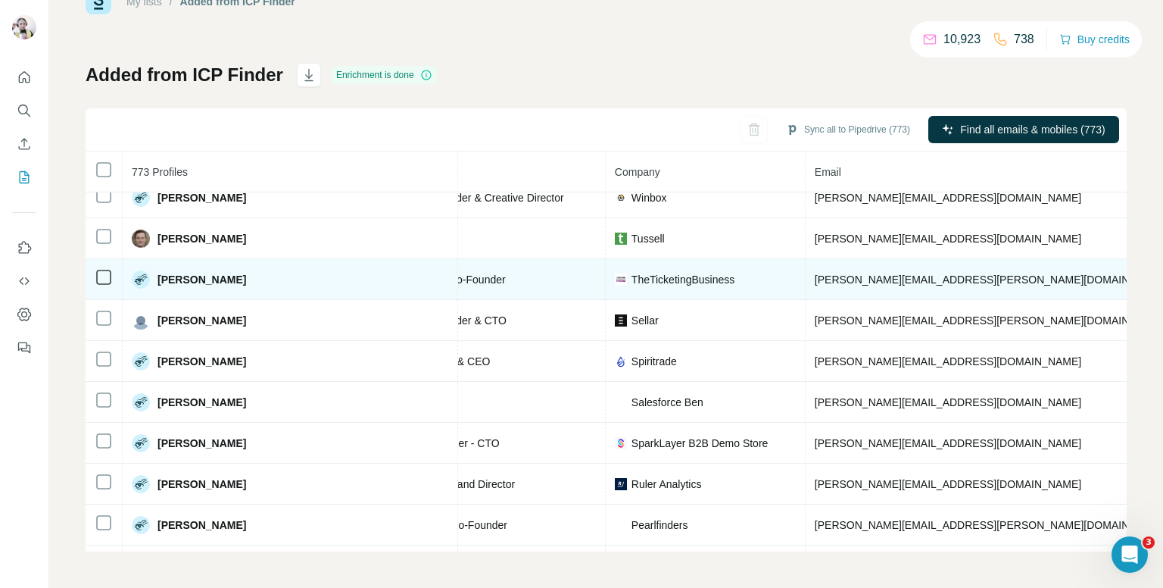
scroll to position [1575, 231]
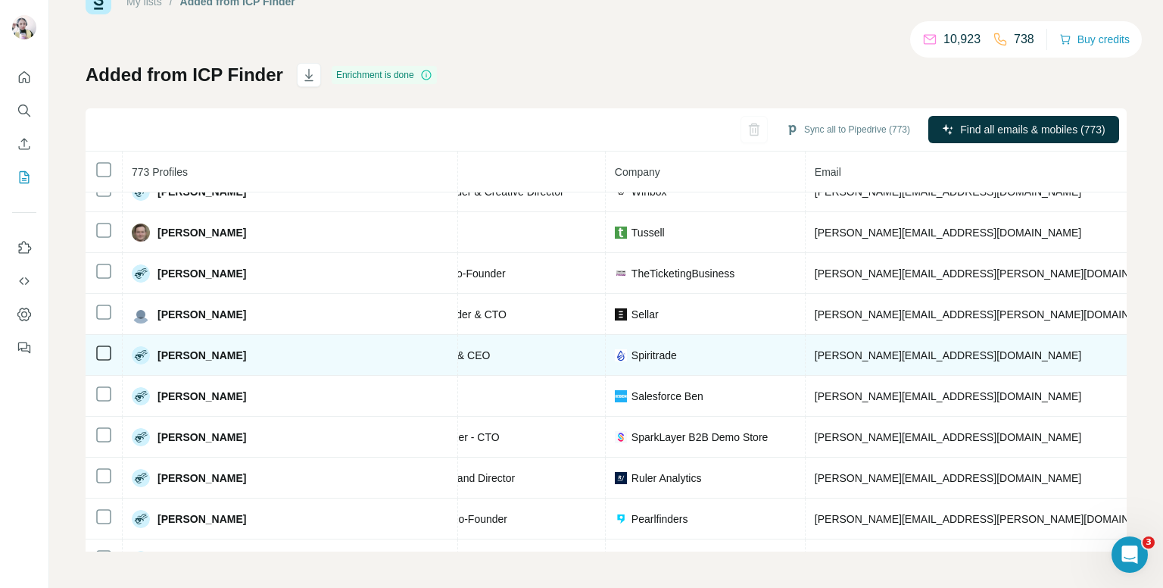
copy span "+447778855532"
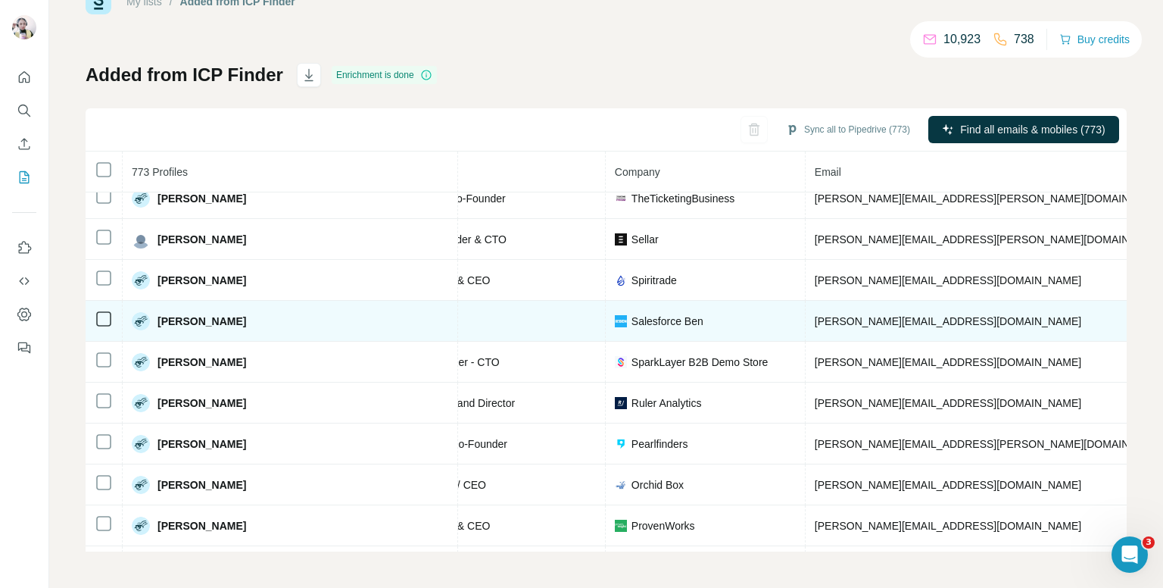
scroll to position [1651, 231]
copy span "+447714248002"
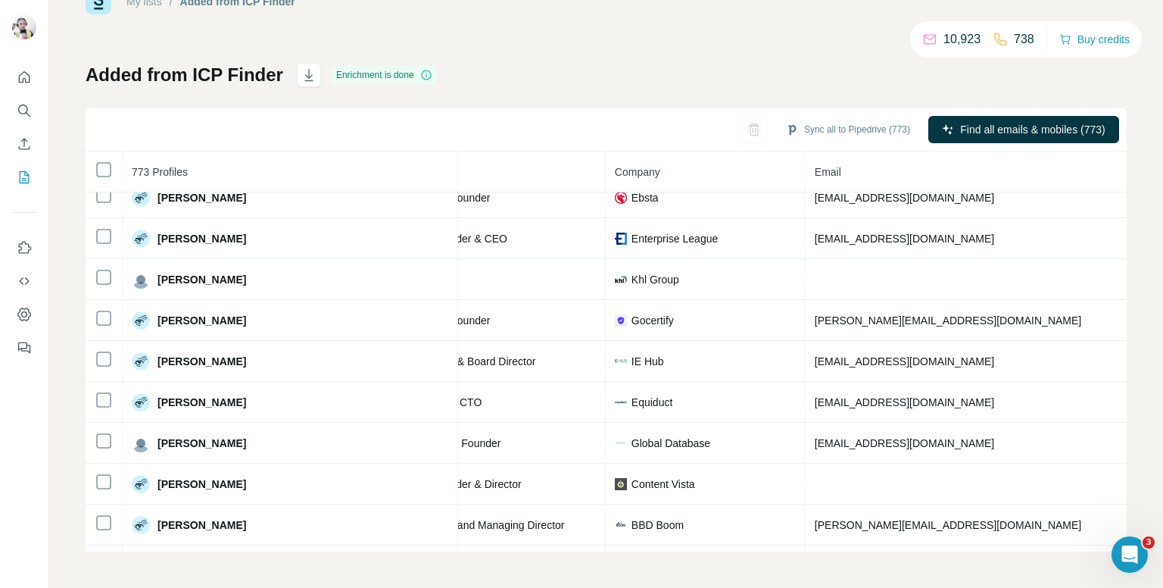
scroll to position [2490, 231]
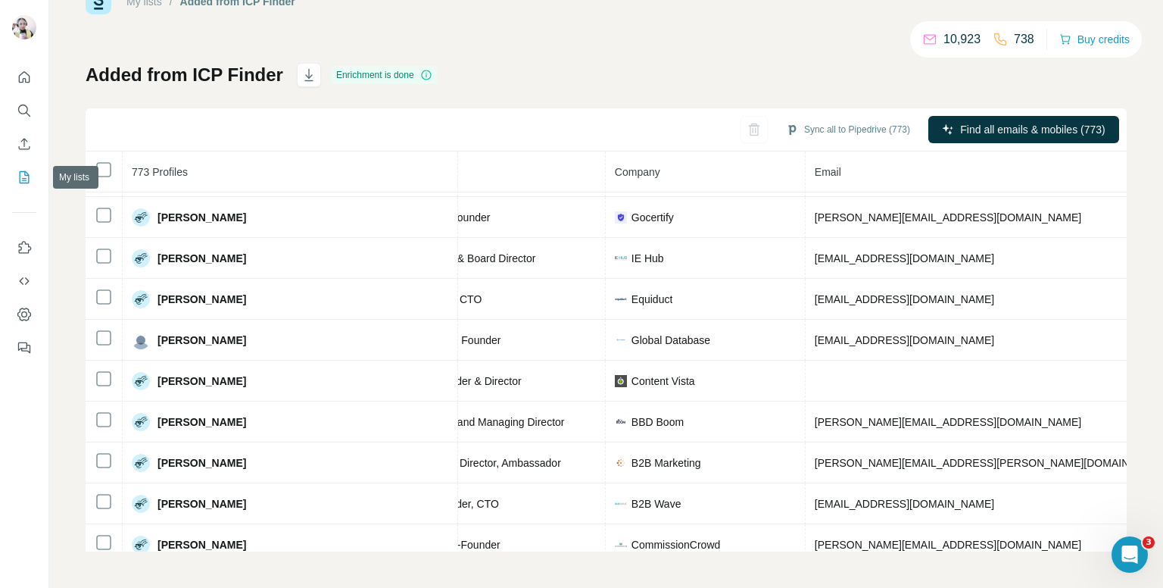
click at [22, 176] on icon "My lists" at bounding box center [24, 177] width 15 height 15
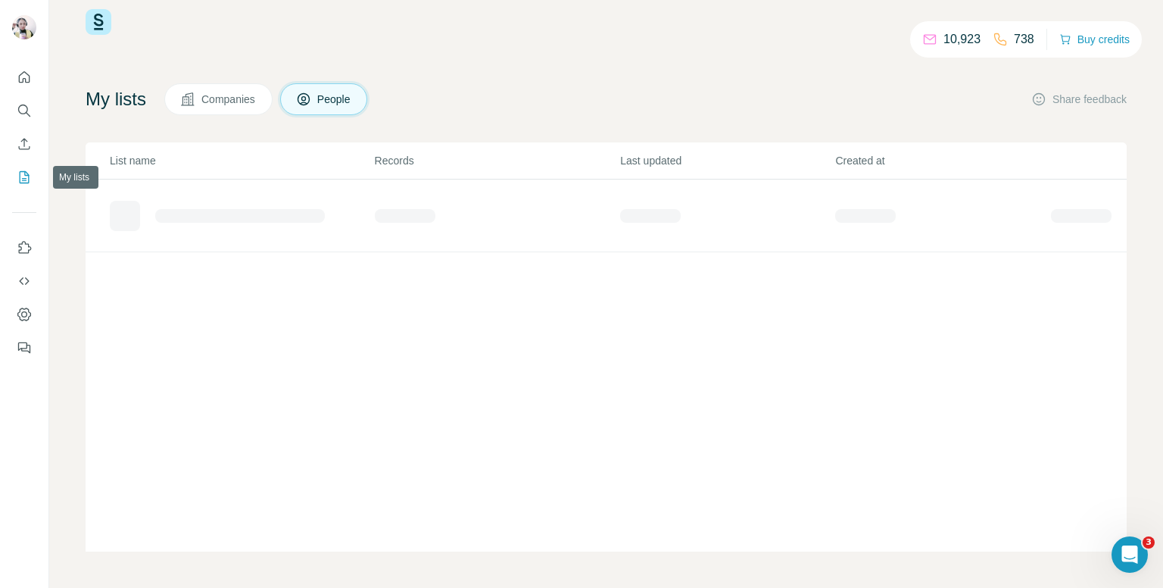
scroll to position [27, 0]
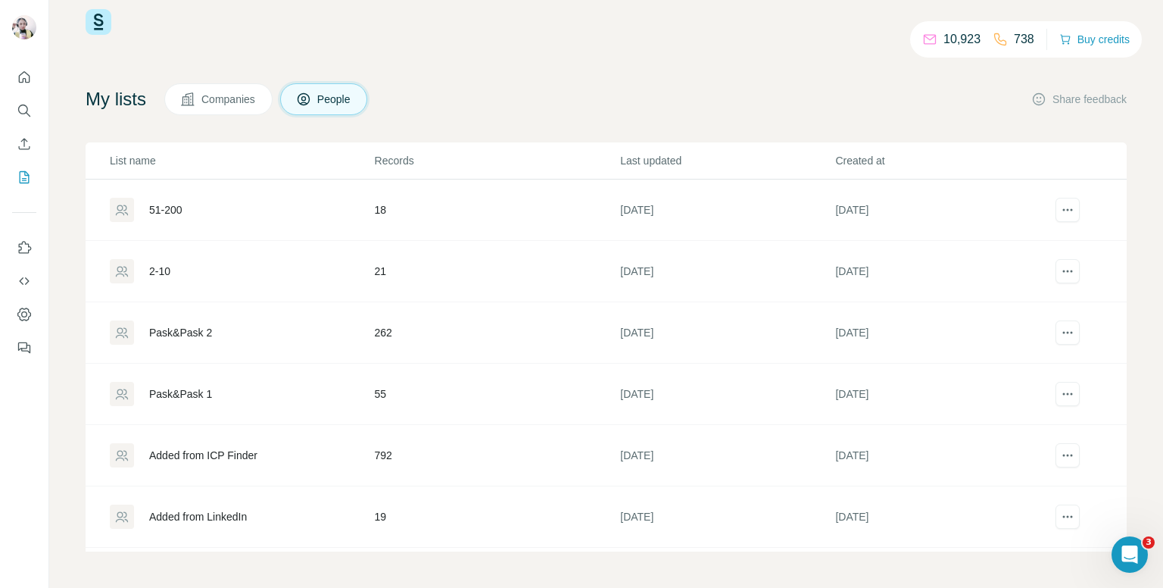
click at [389, 392] on td "55" at bounding box center [497, 394] width 246 height 61
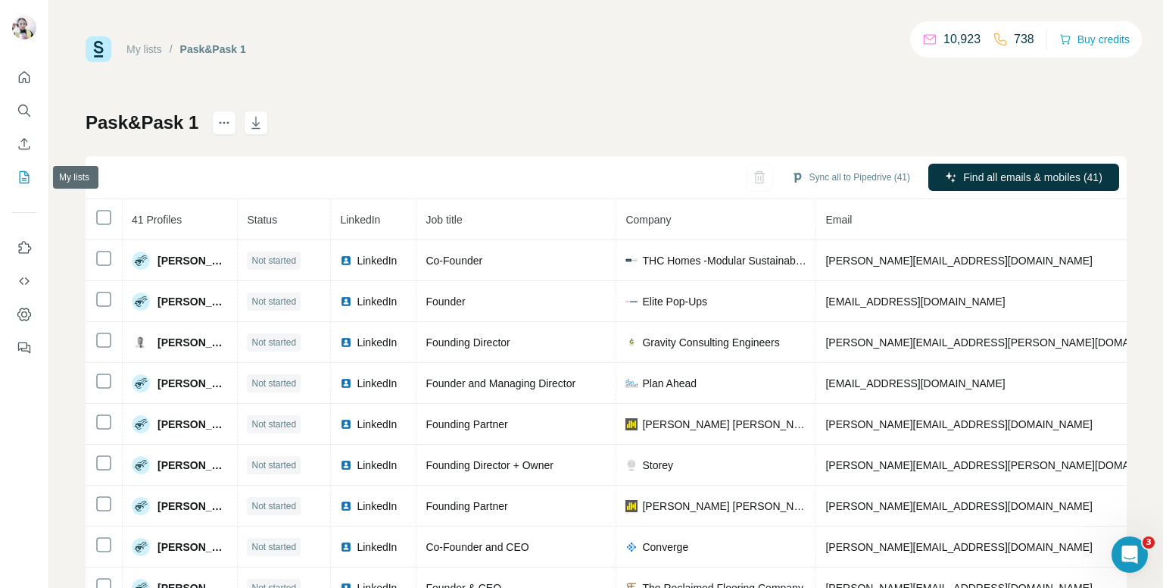
click at [31, 166] on button "My lists" at bounding box center [24, 177] width 24 height 27
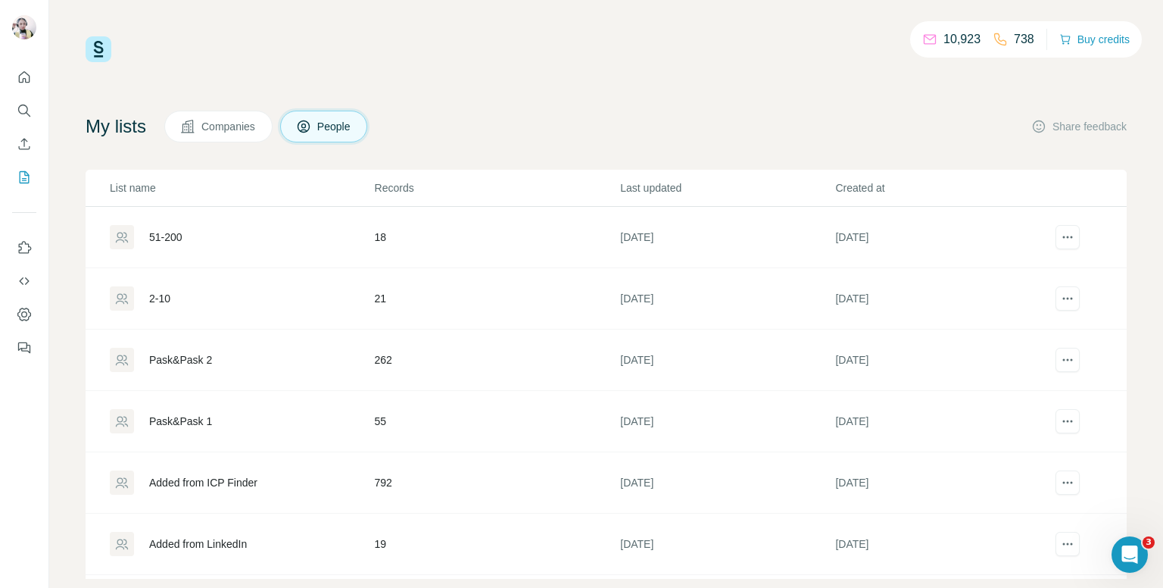
click at [264, 352] on div "Pask&Pask 2" at bounding box center [242, 360] width 264 height 24
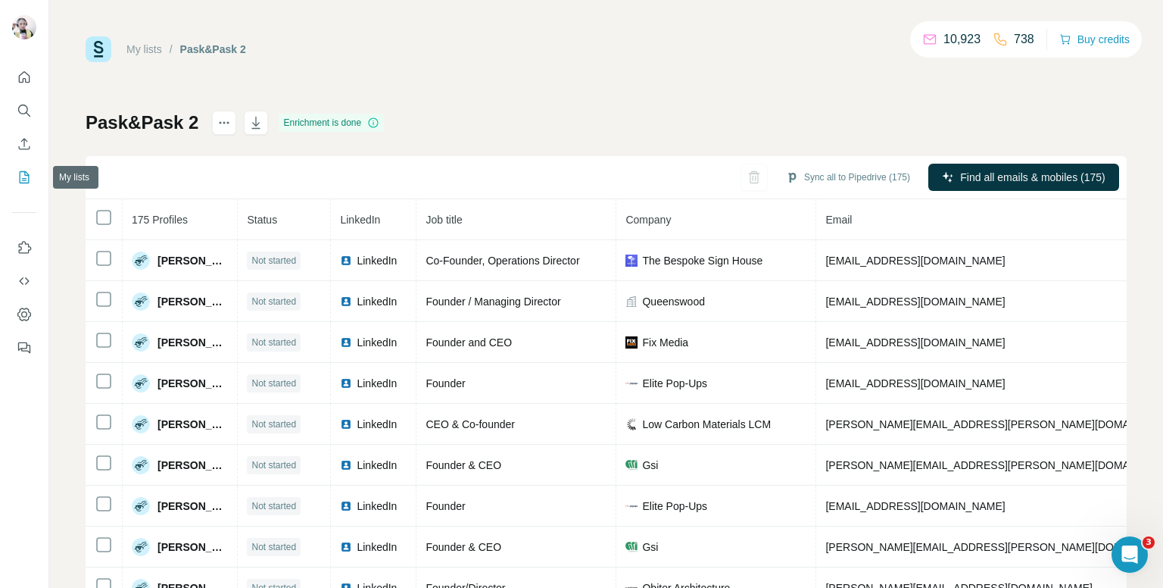
click at [15, 182] on button "My lists" at bounding box center [24, 177] width 24 height 27
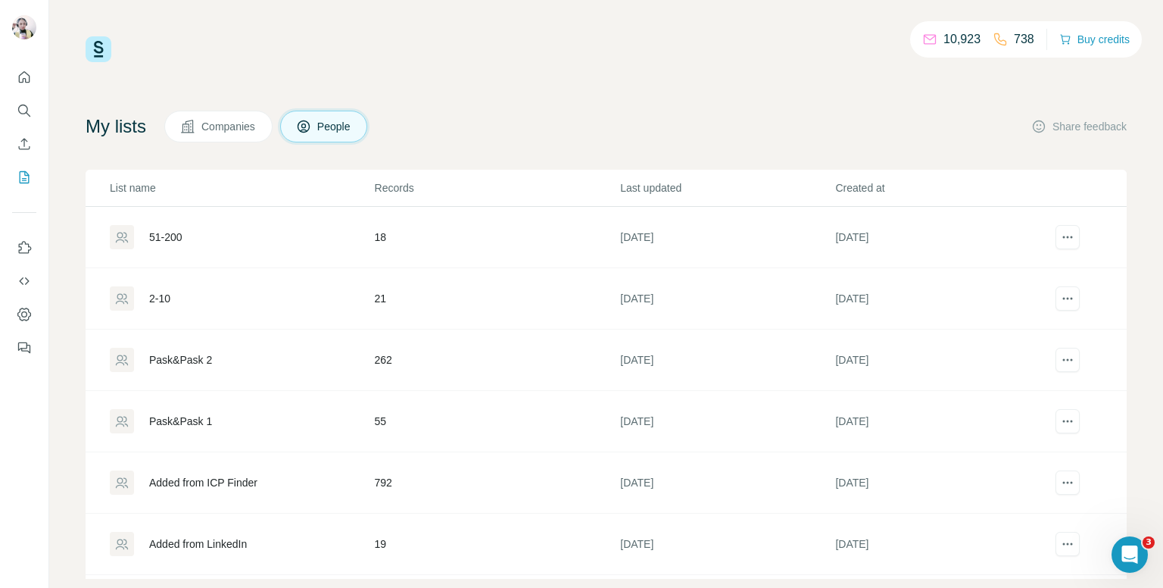
click at [164, 294] on div "2-10" at bounding box center [159, 298] width 21 height 15
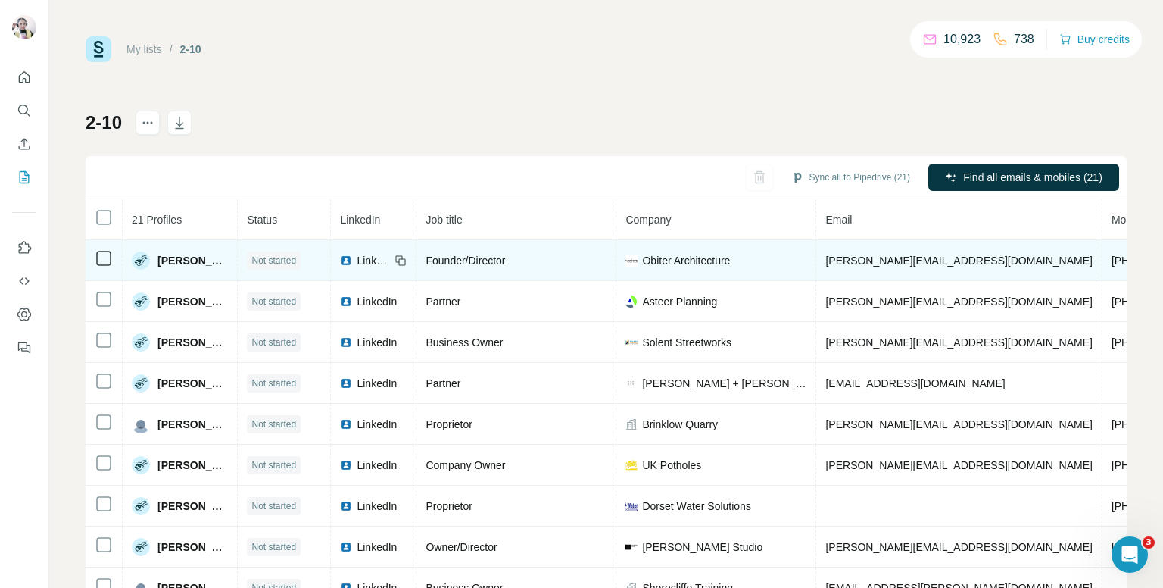
click at [1112, 261] on span "+447475051148" at bounding box center [1159, 260] width 95 height 12
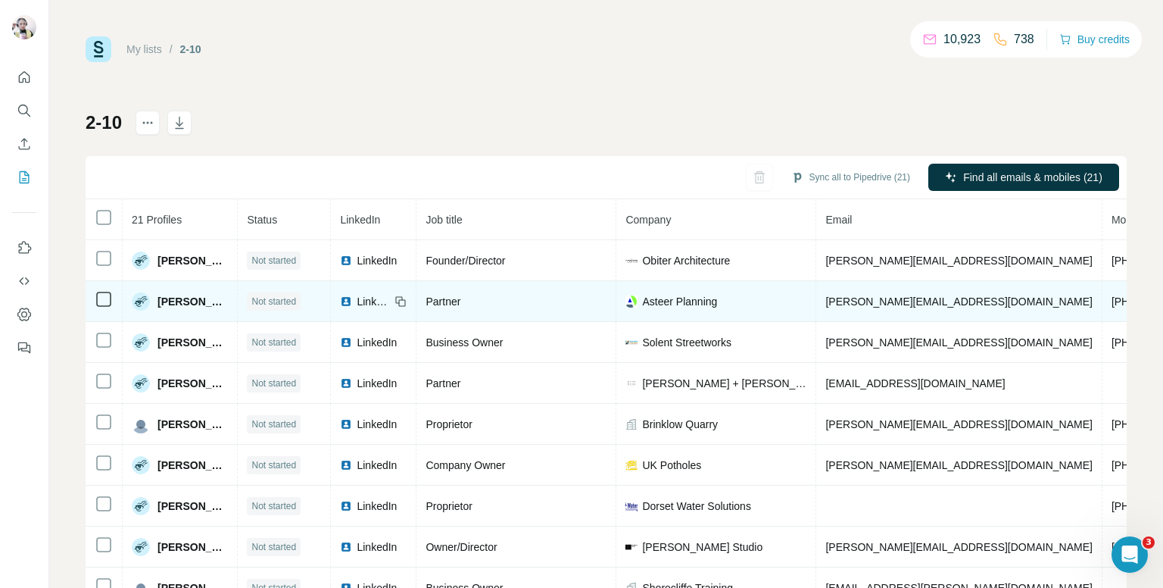
click at [1112, 303] on span "+447724240441" at bounding box center [1159, 301] width 95 height 12
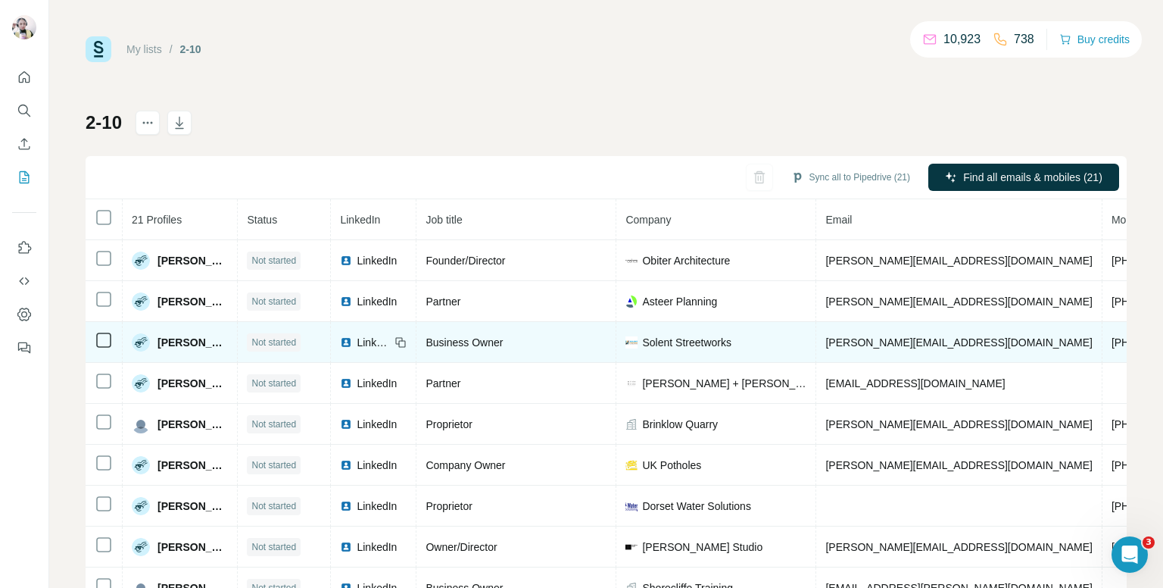
click at [1112, 336] on span "+447840052781" at bounding box center [1159, 342] width 95 height 12
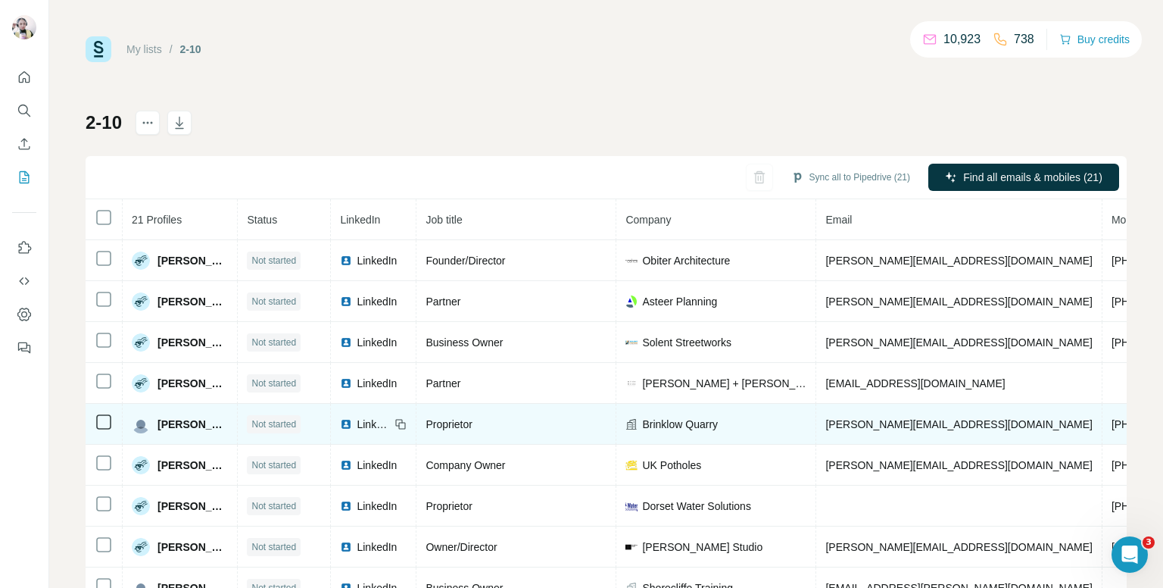
click at [1112, 421] on span "+447949698111" at bounding box center [1159, 424] width 95 height 12
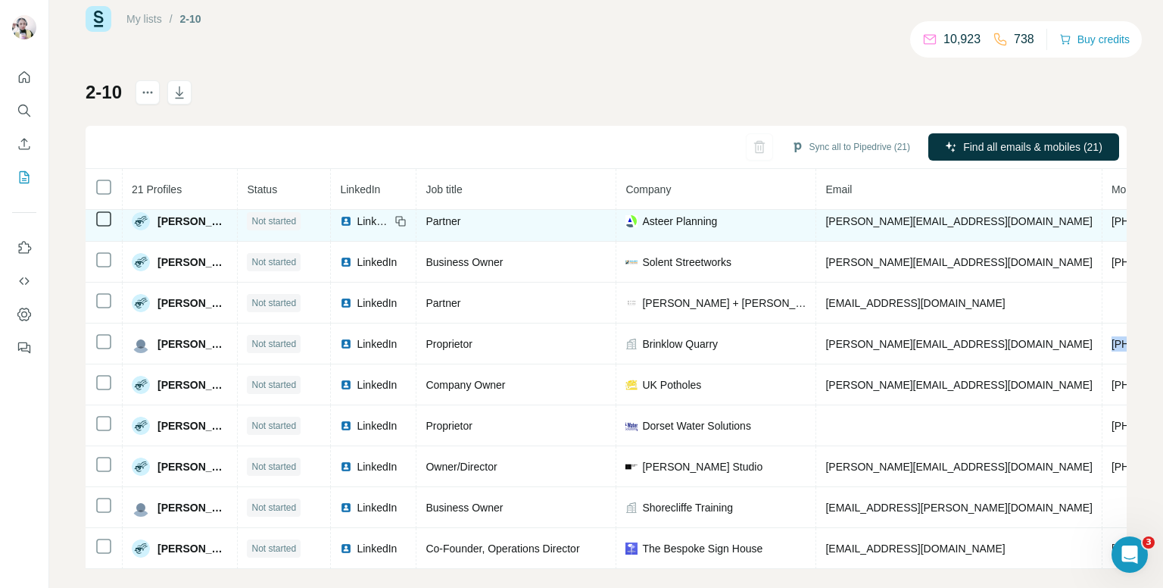
scroll to position [48, 0]
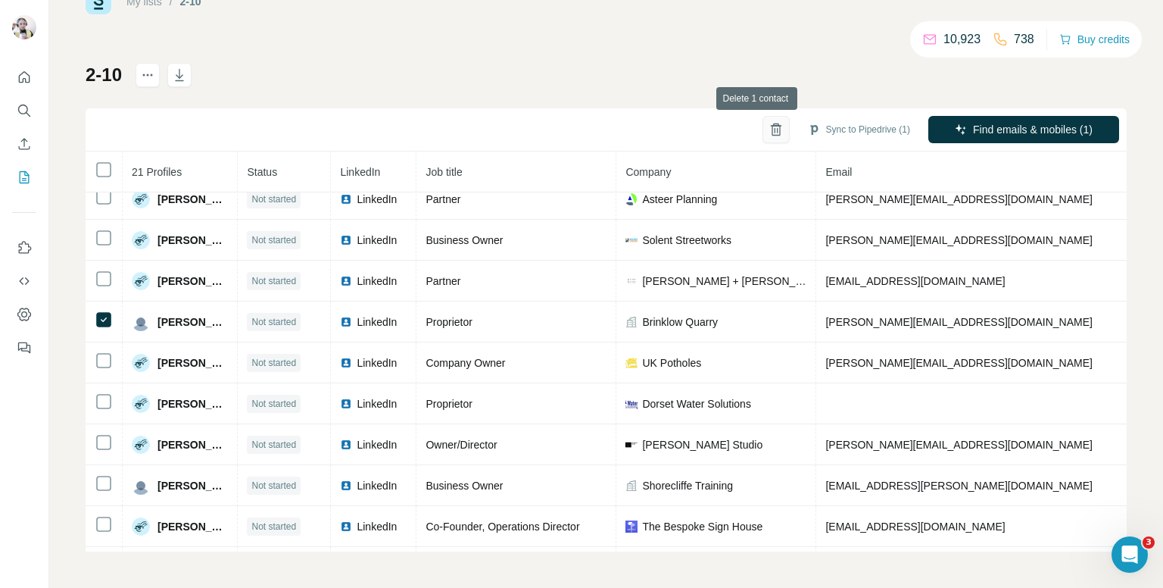
click at [769, 129] on icon "button" at bounding box center [776, 129] width 15 height 15
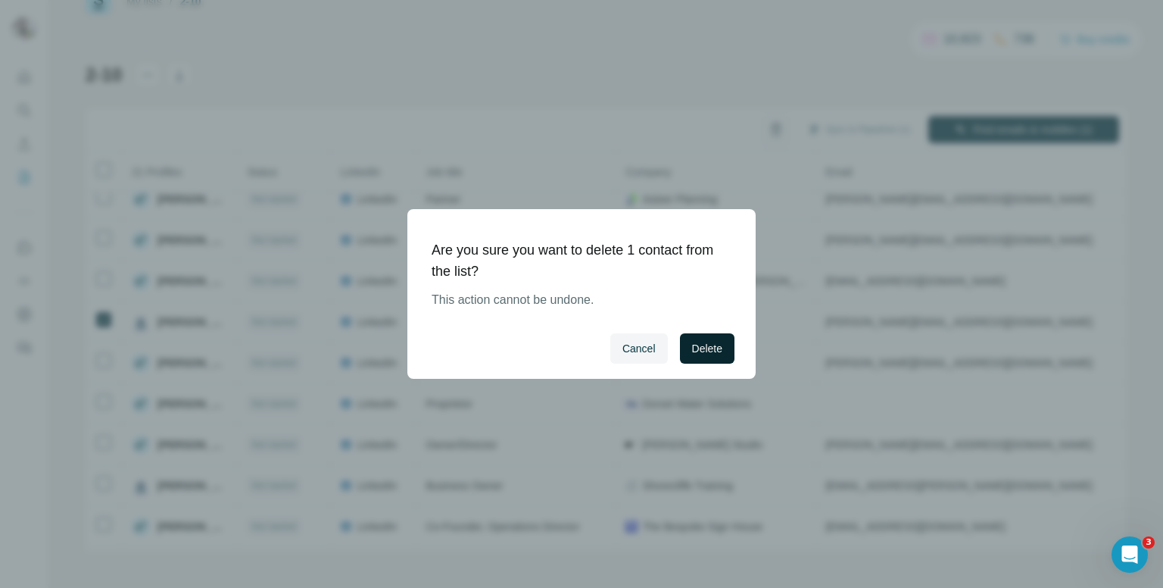
click at [700, 348] on span "Delete" at bounding box center [707, 348] width 30 height 15
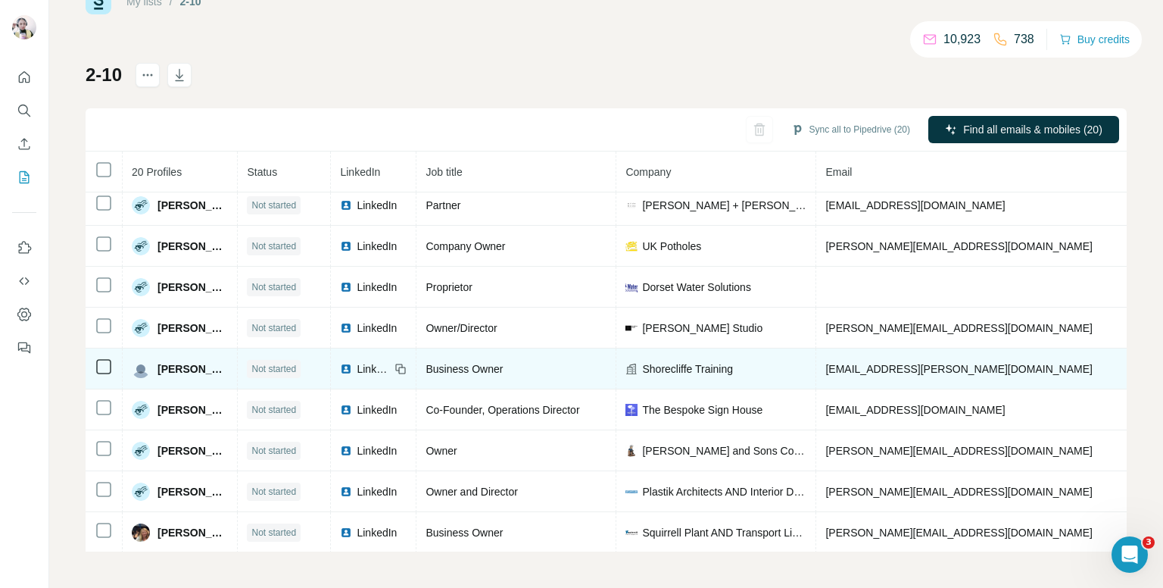
scroll to position [206, 0]
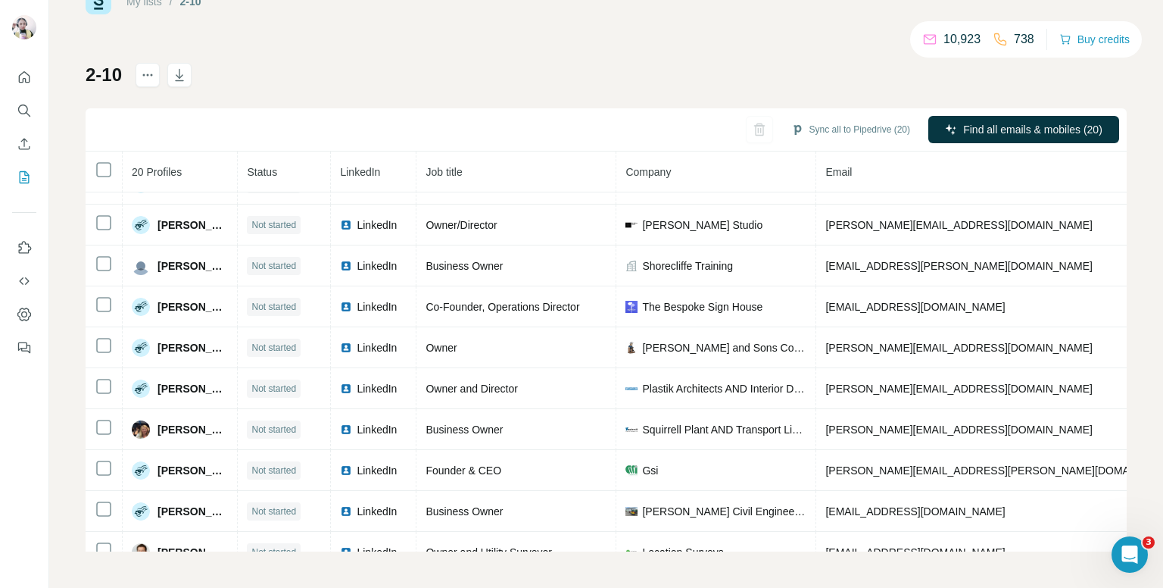
scroll to position [233, 0]
click at [769, 126] on icon "button" at bounding box center [776, 129] width 15 height 15
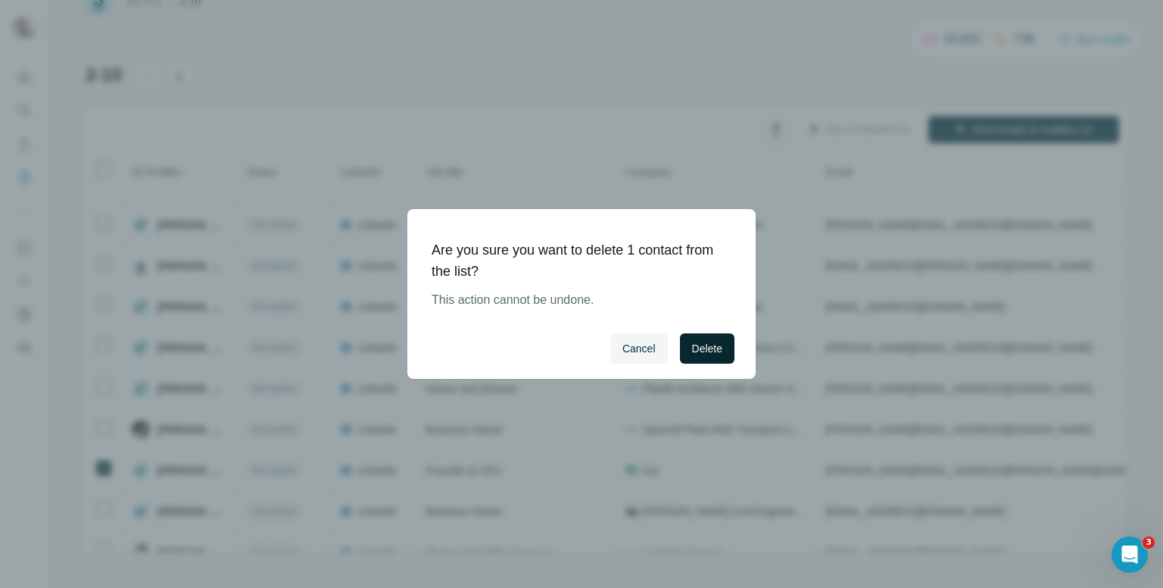
click at [708, 353] on span "Delete" at bounding box center [707, 348] width 30 height 15
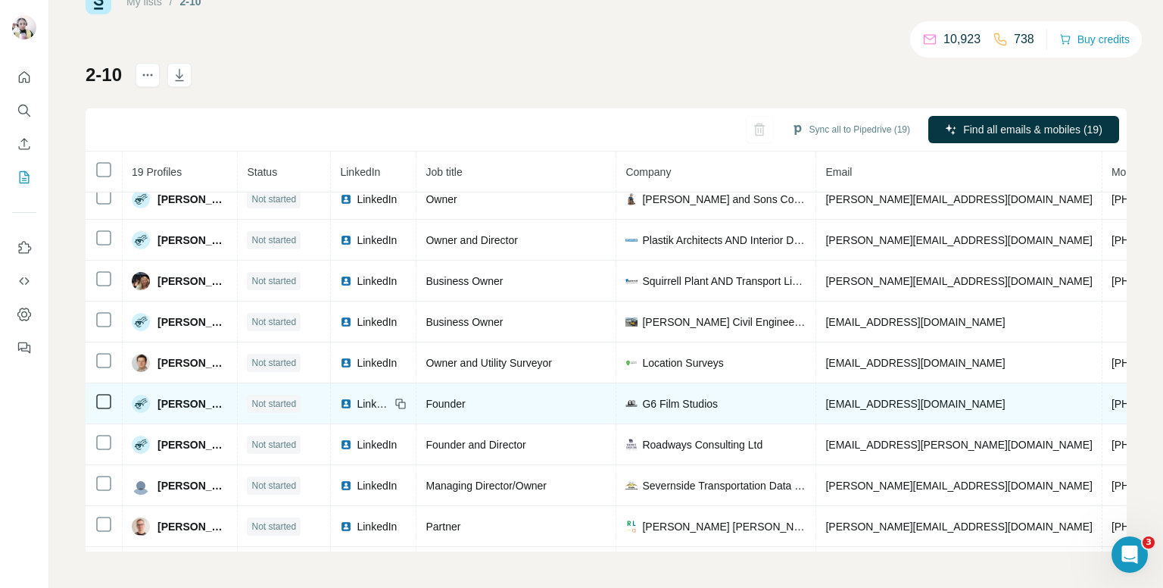
scroll to position [420, 0]
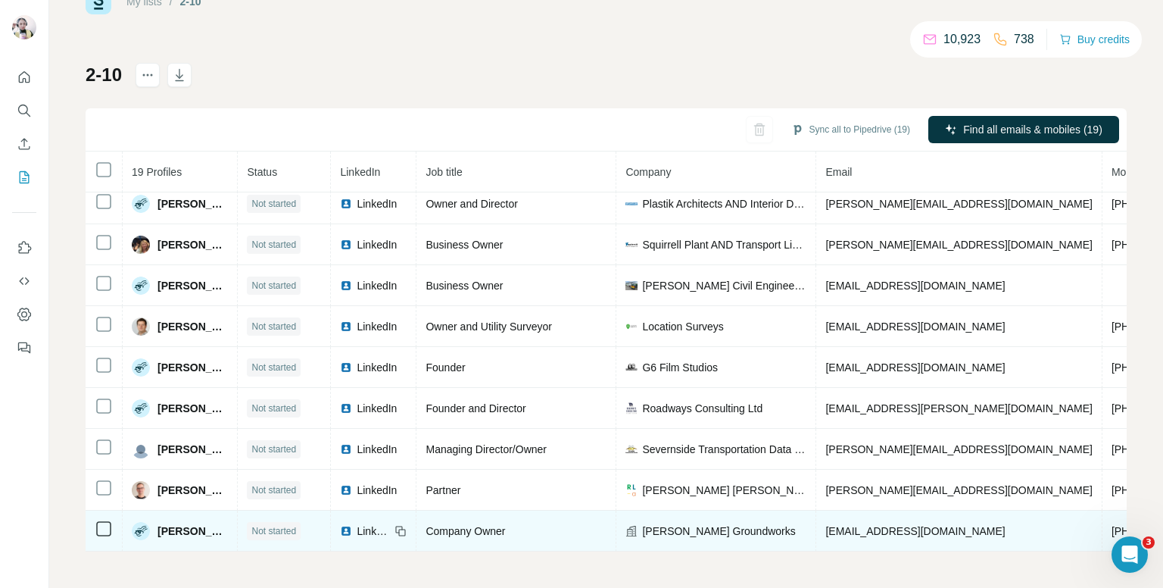
click at [1112, 525] on span "+447740476066" at bounding box center [1159, 531] width 95 height 12
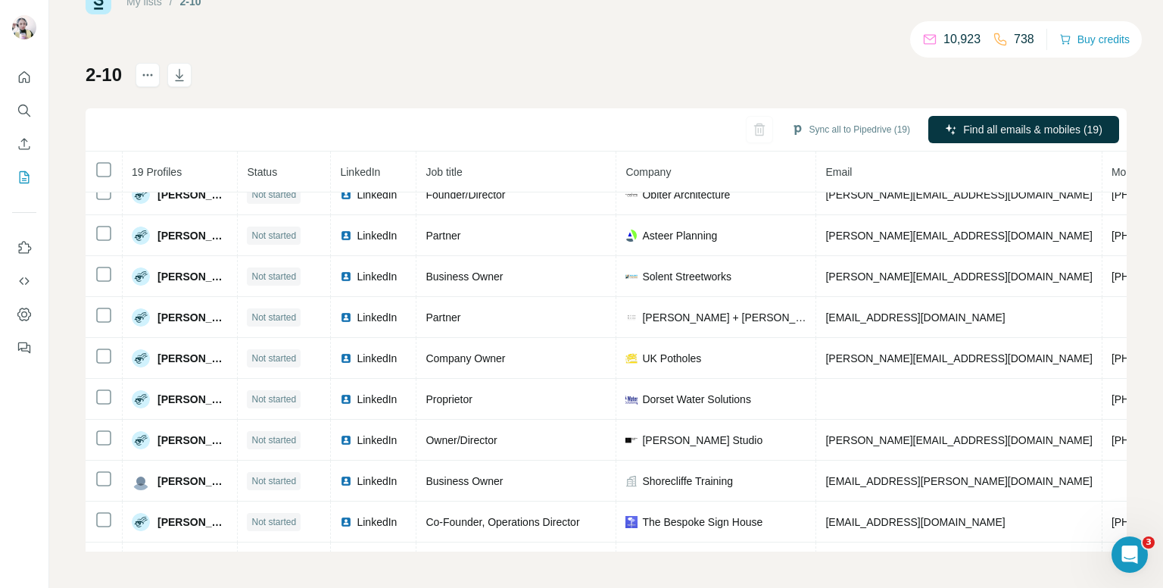
scroll to position [0, 0]
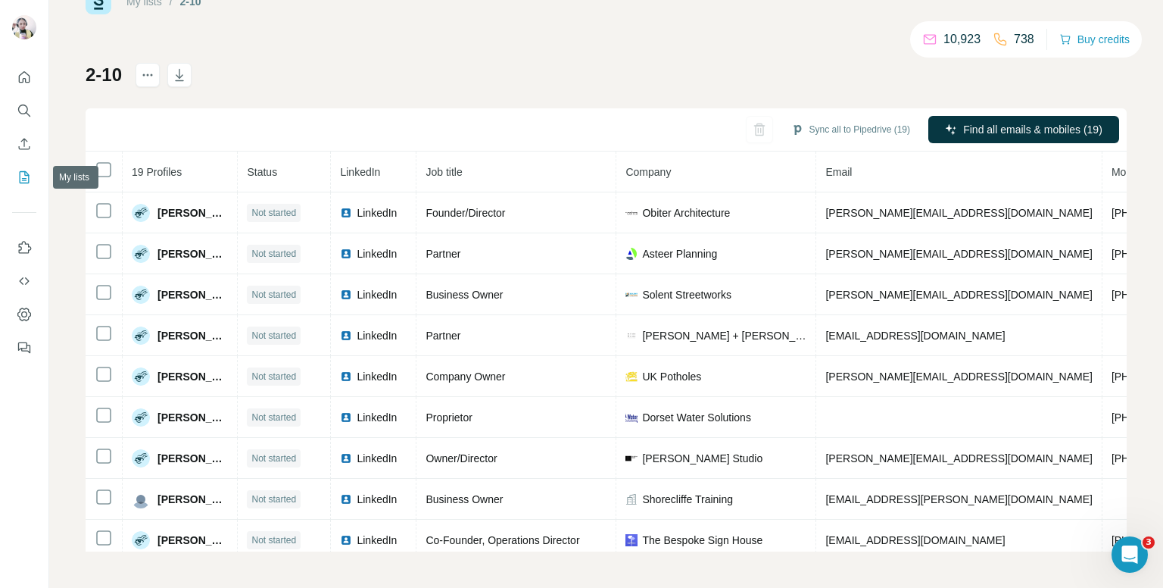
click at [25, 182] on icon "My lists" at bounding box center [24, 177] width 15 height 15
click at [26, 183] on icon "My lists" at bounding box center [25, 177] width 10 height 12
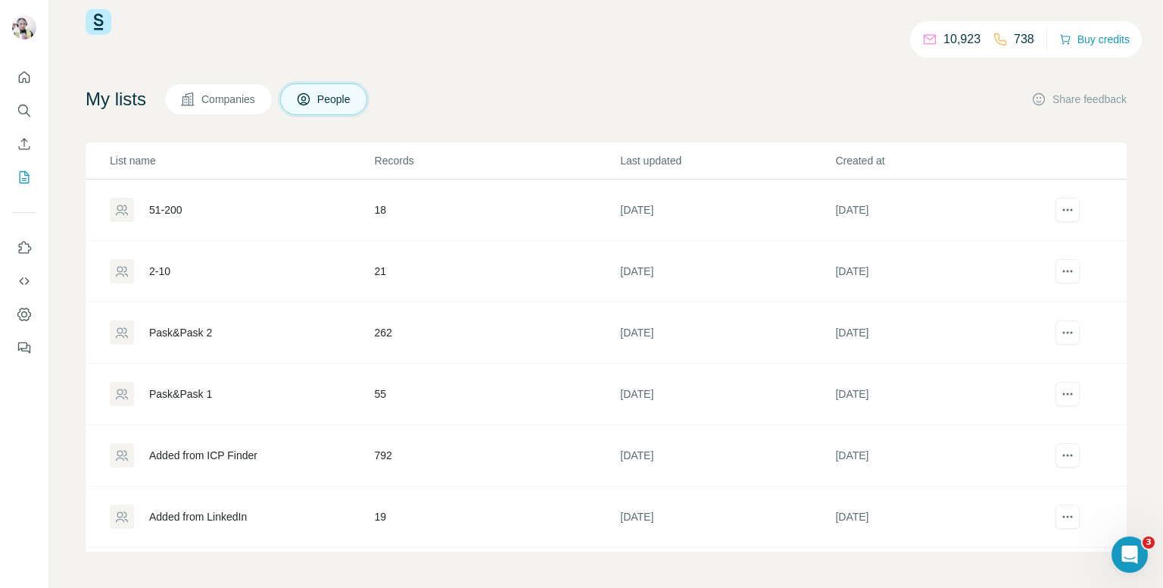
click at [209, 200] on div "51-200" at bounding box center [242, 210] width 264 height 24
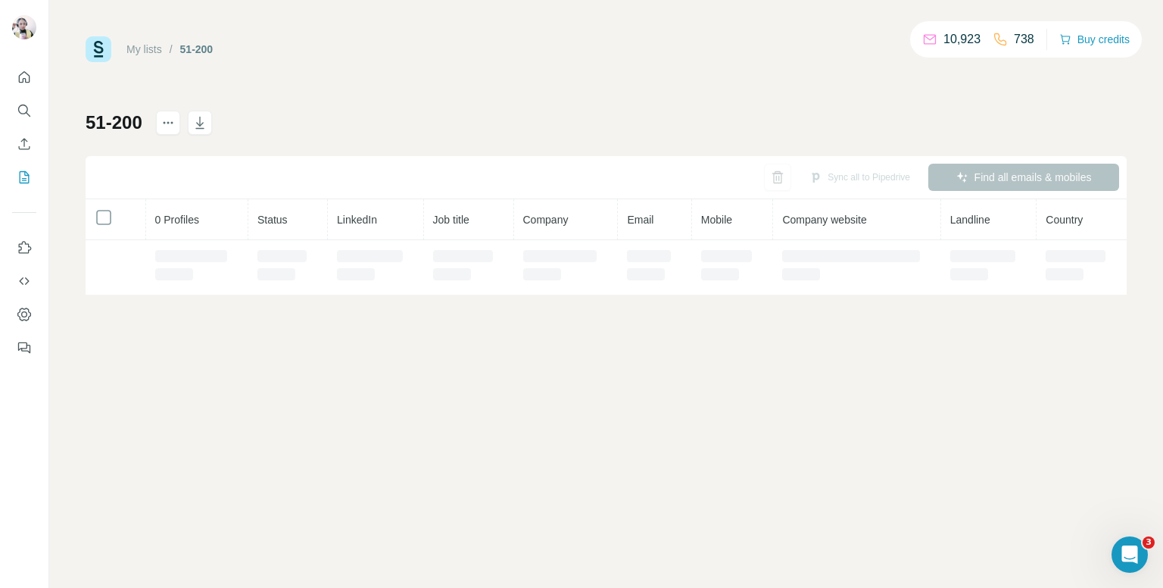
click at [242, 217] on th "0 Profiles" at bounding box center [197, 219] width 102 height 41
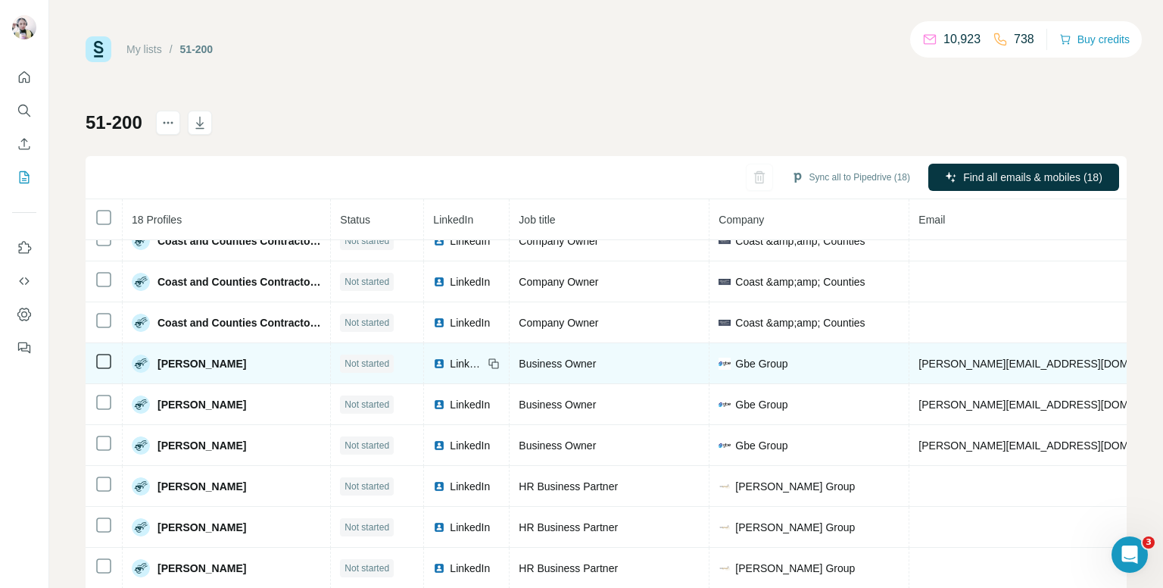
scroll to position [55, 0]
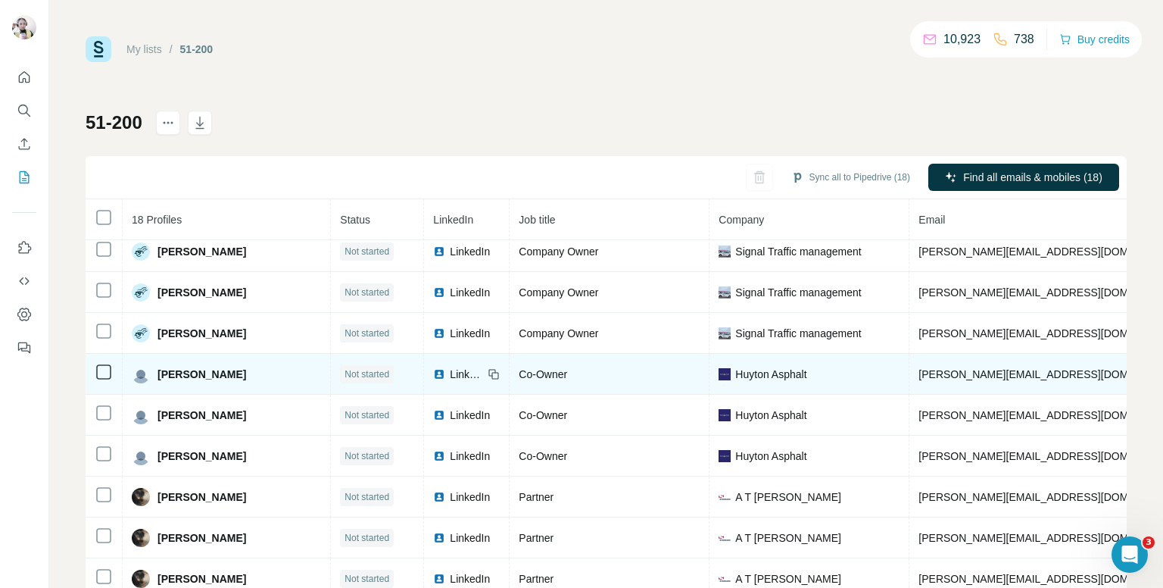
scroll to position [48, 0]
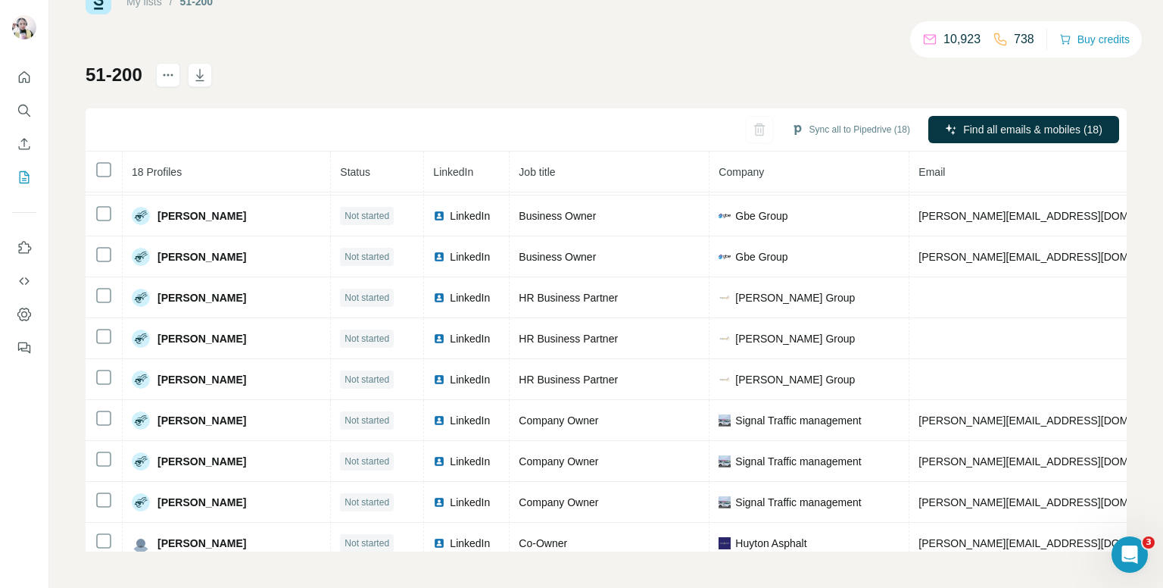
scroll to position [0, 0]
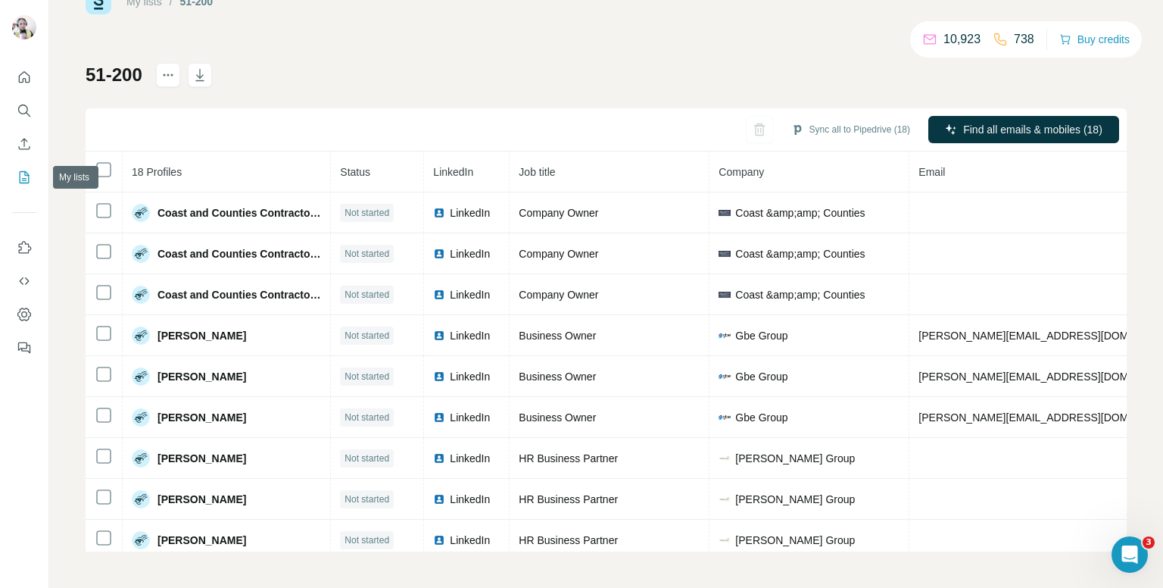
click at [21, 178] on icon "My lists" at bounding box center [24, 177] width 15 height 15
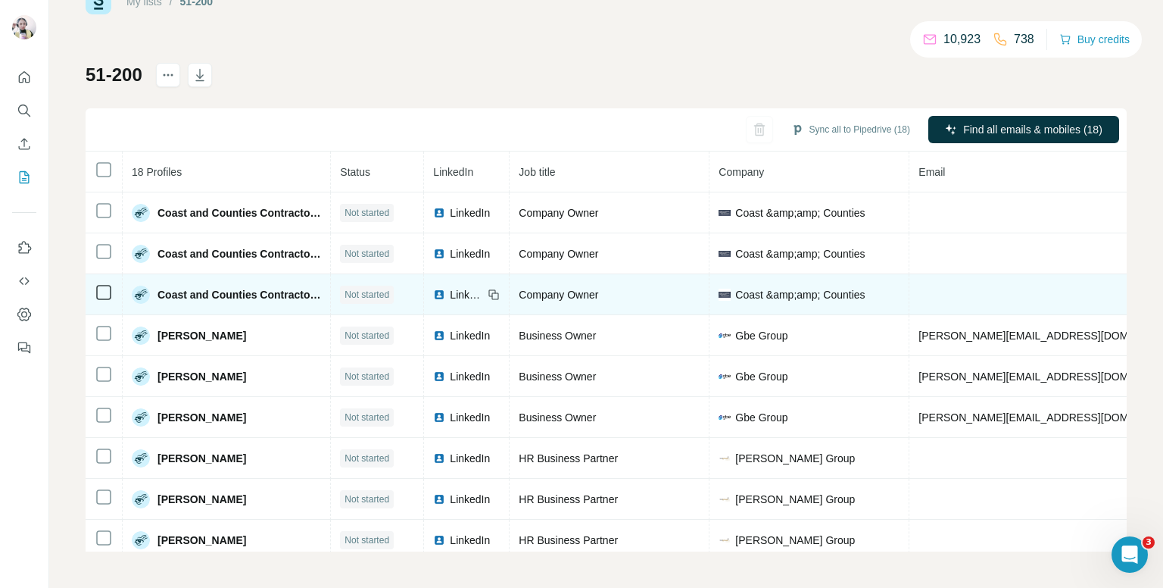
scroll to position [27, 0]
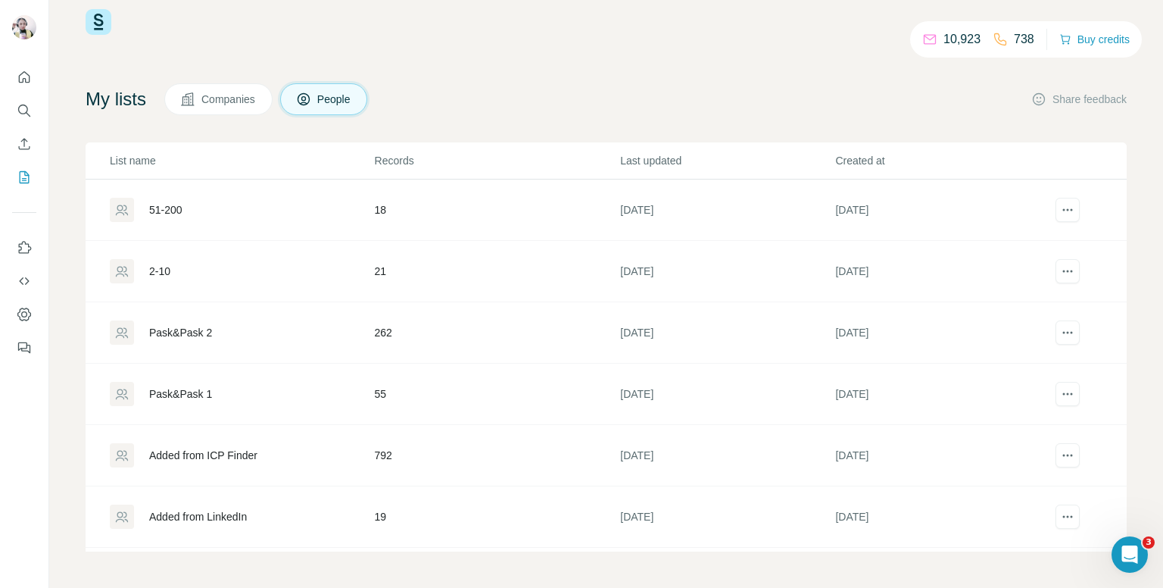
click at [405, 449] on td "792" at bounding box center [497, 455] width 246 height 61
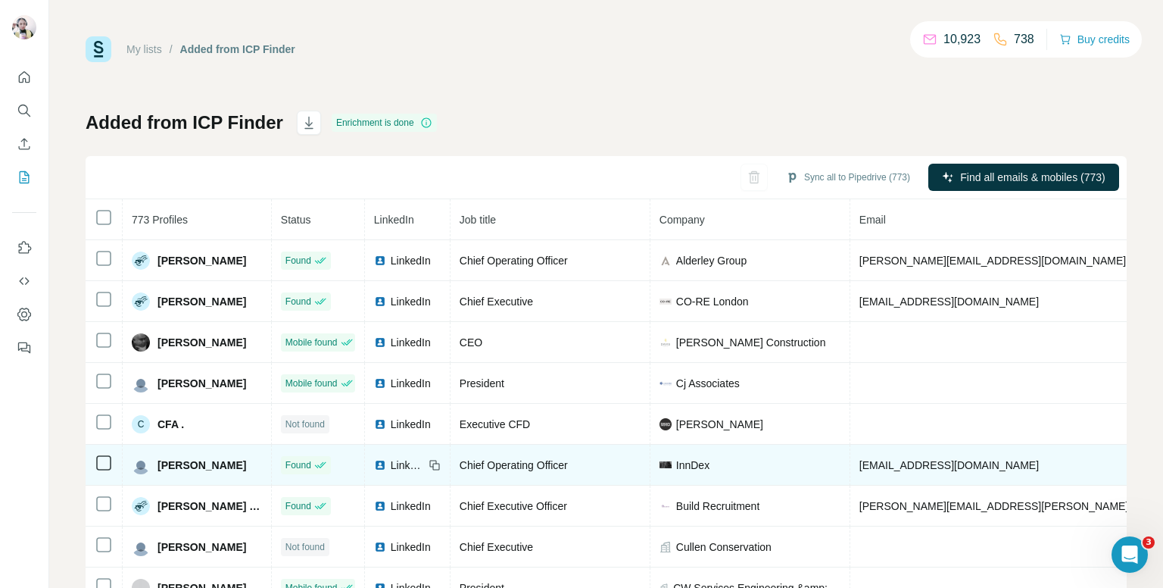
scroll to position [55, 0]
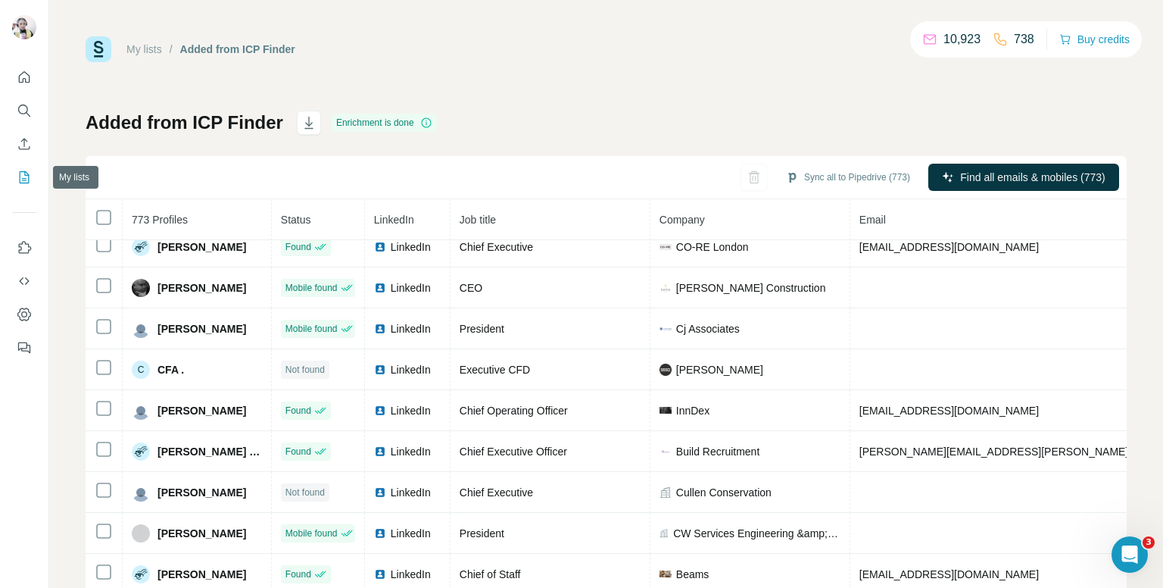
click at [25, 172] on icon "My lists" at bounding box center [25, 177] width 10 height 12
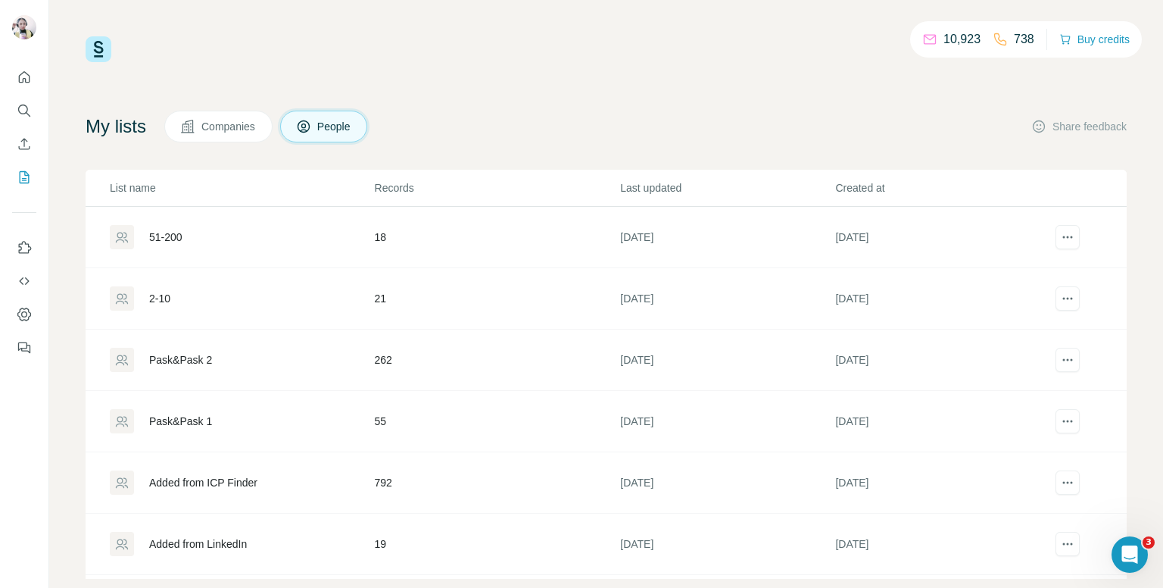
scroll to position [27, 0]
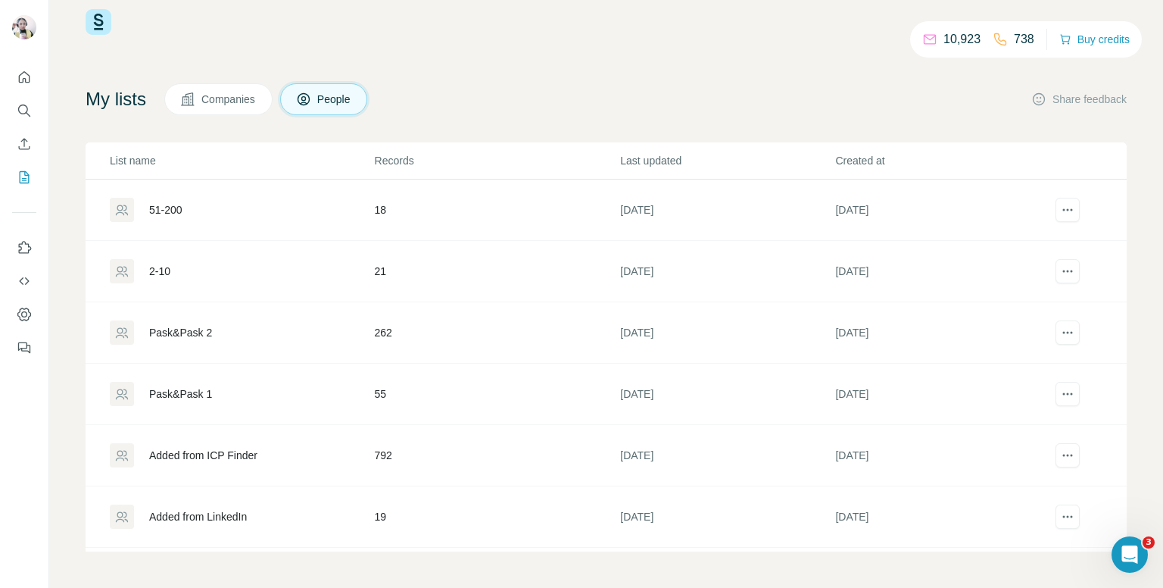
click at [411, 529] on td "19" at bounding box center [497, 516] width 246 height 61
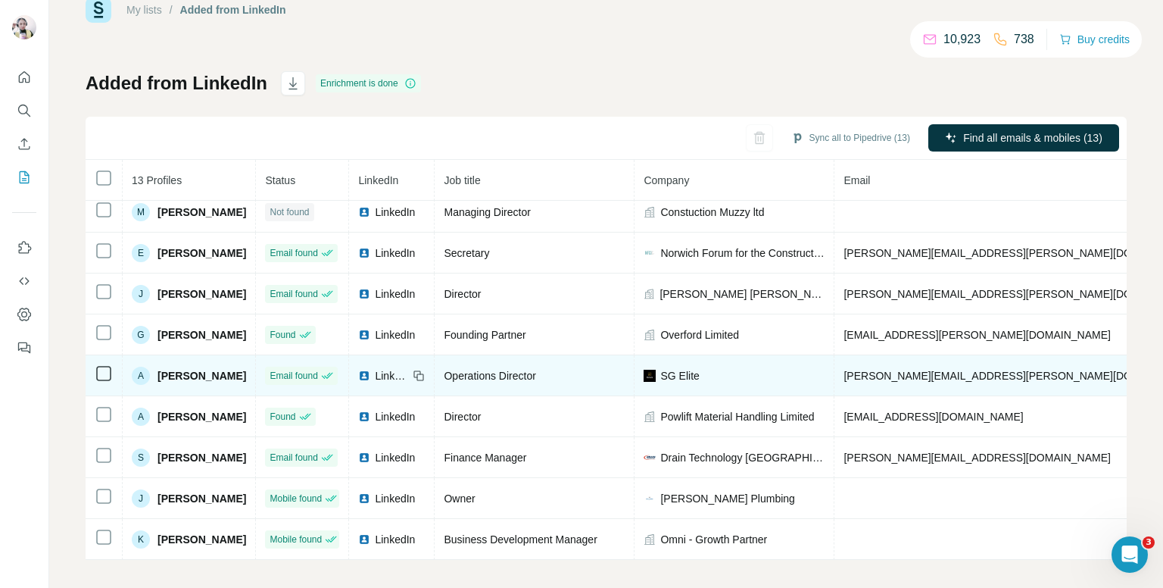
scroll to position [48, 0]
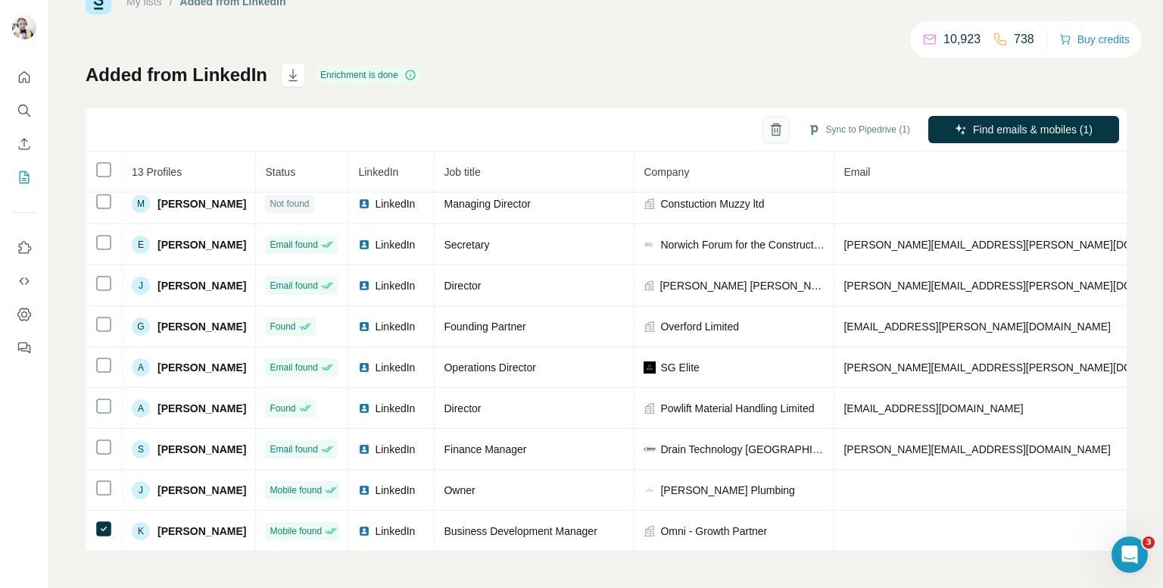
click at [773, 125] on icon "button" at bounding box center [776, 124] width 6 height 3
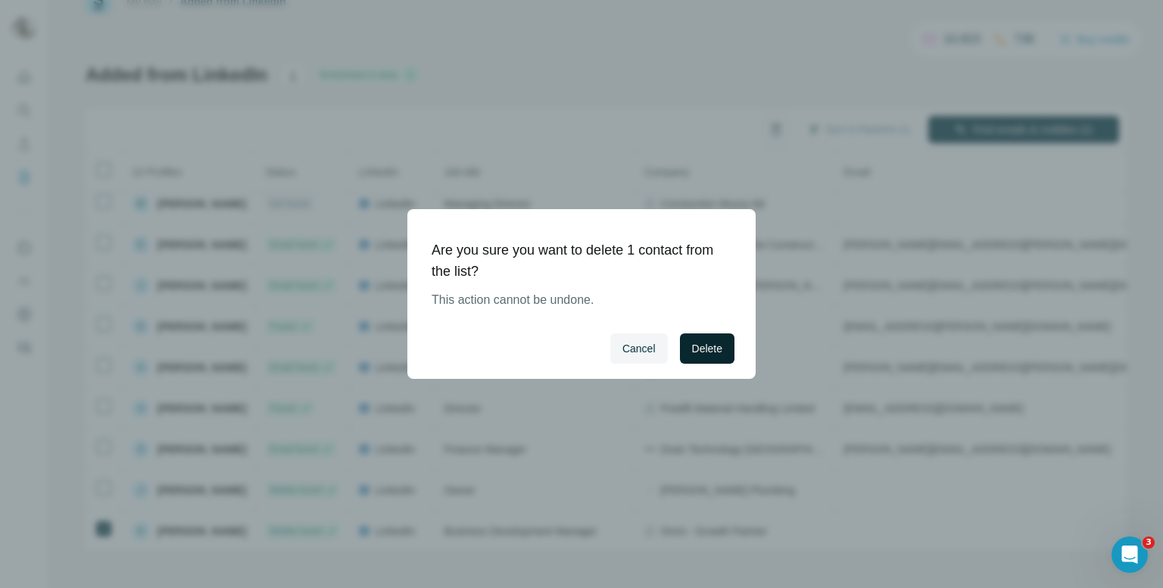
click at [686, 347] on button "Delete" at bounding box center [707, 348] width 55 height 30
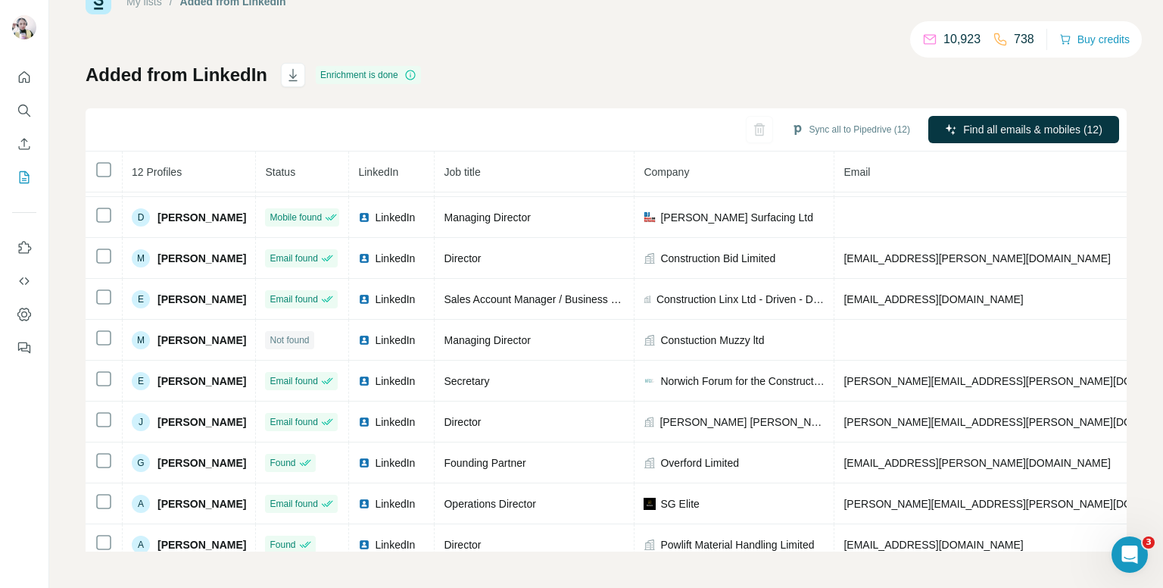
scroll to position [0, 0]
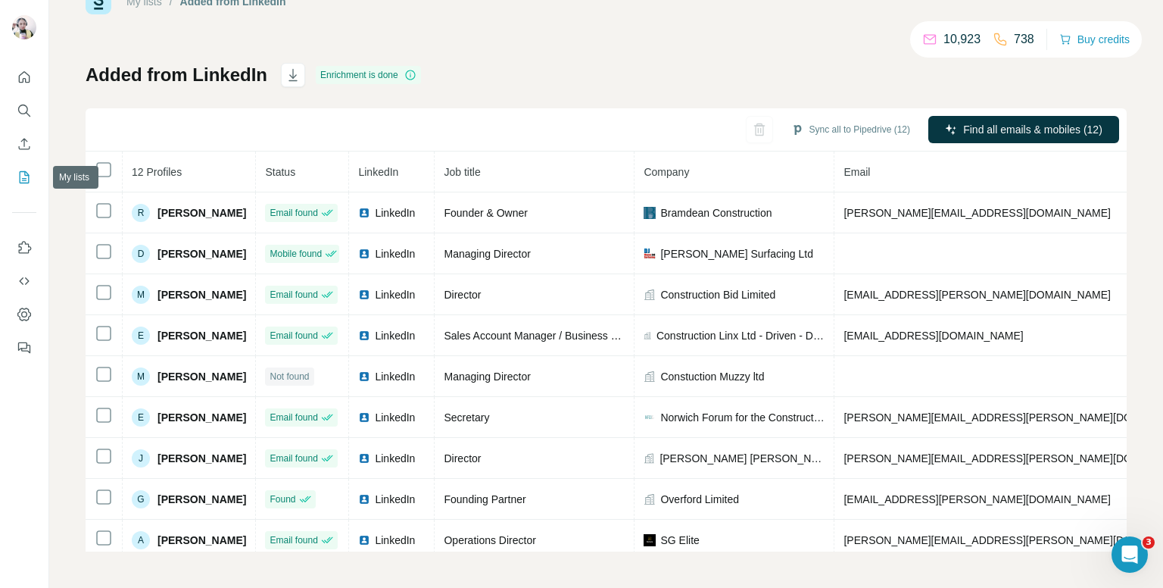
click at [21, 173] on icon "My lists" at bounding box center [24, 177] width 15 height 15
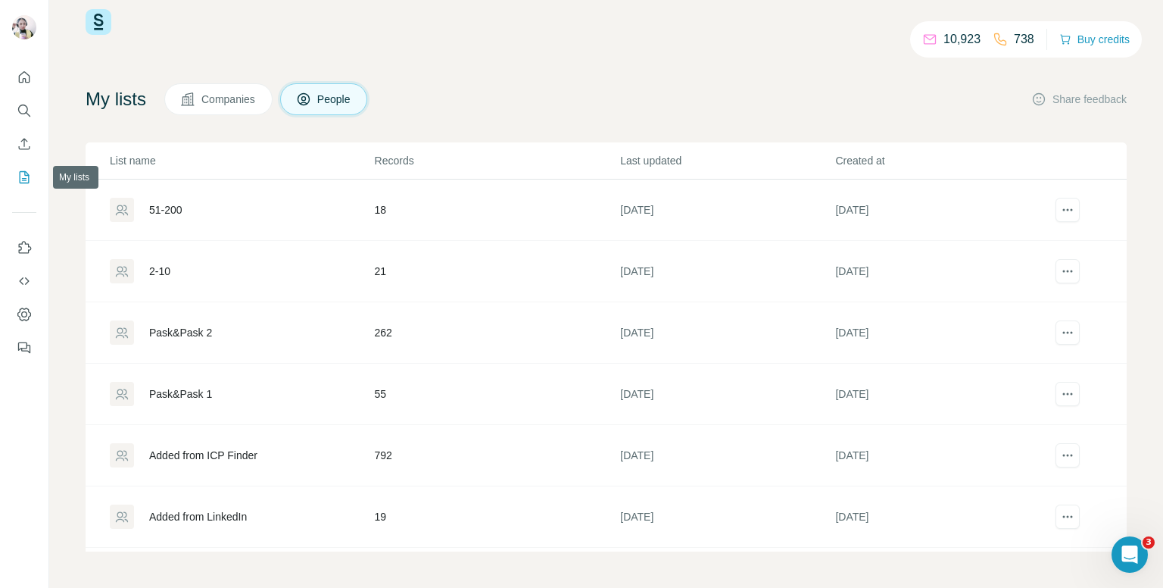
scroll to position [27, 0]
click at [385, 522] on td "19" at bounding box center [497, 516] width 246 height 61
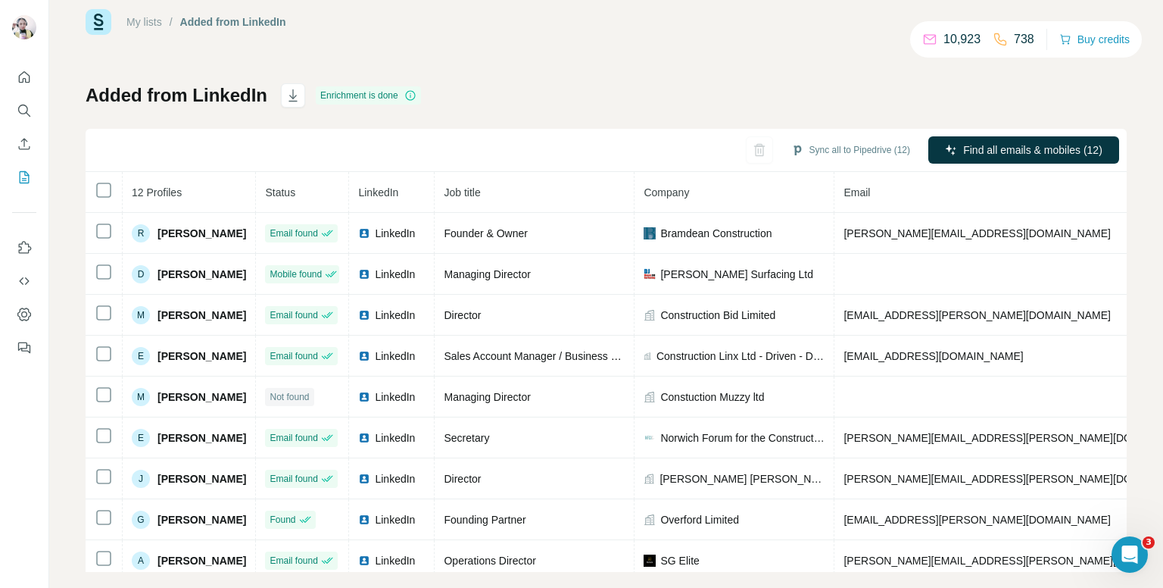
scroll to position [48, 0]
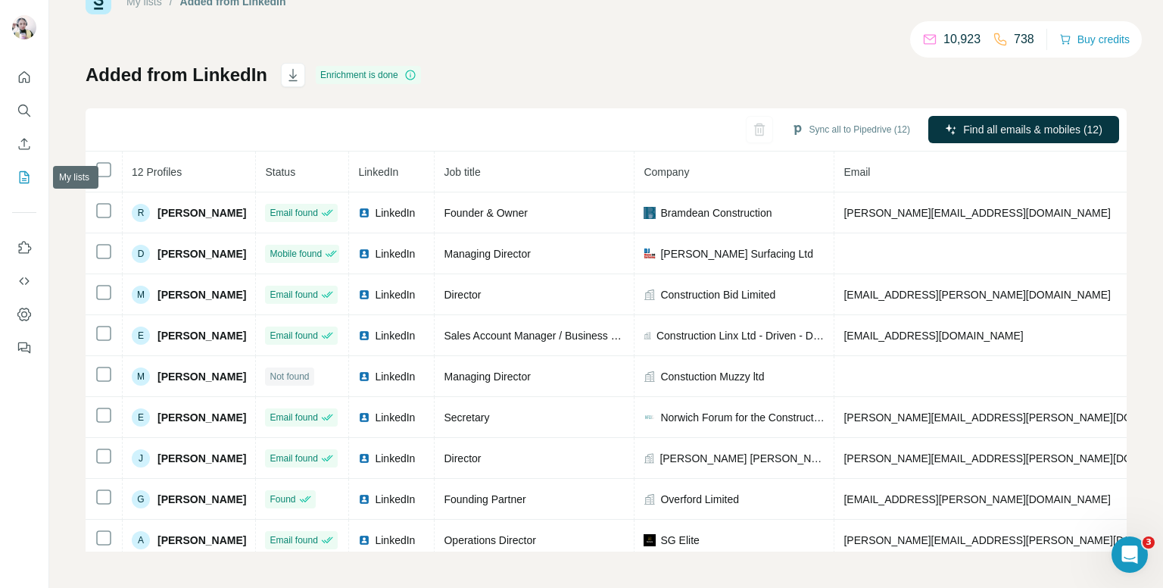
click at [27, 181] on icon "My lists" at bounding box center [24, 177] width 15 height 15
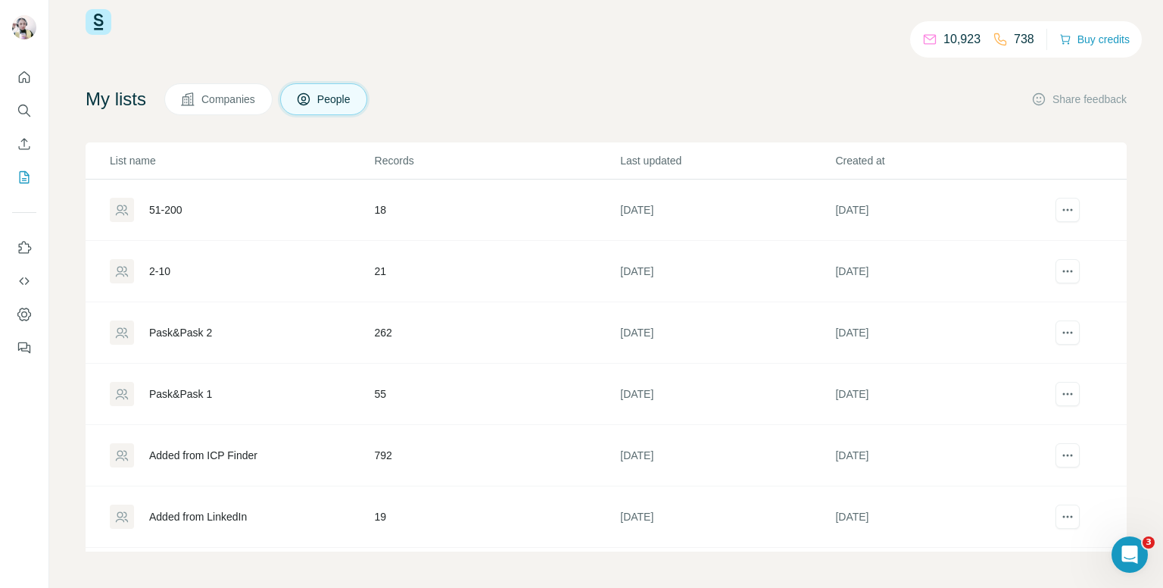
click at [283, 340] on div "Pask&Pask 2" at bounding box center [242, 332] width 264 height 24
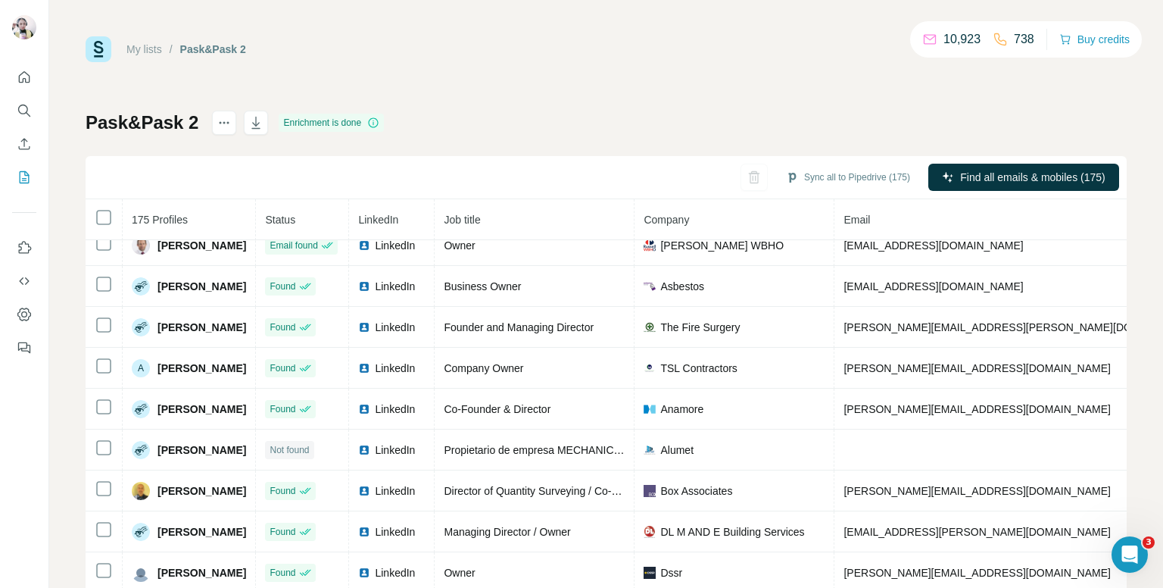
scroll to position [839, 0]
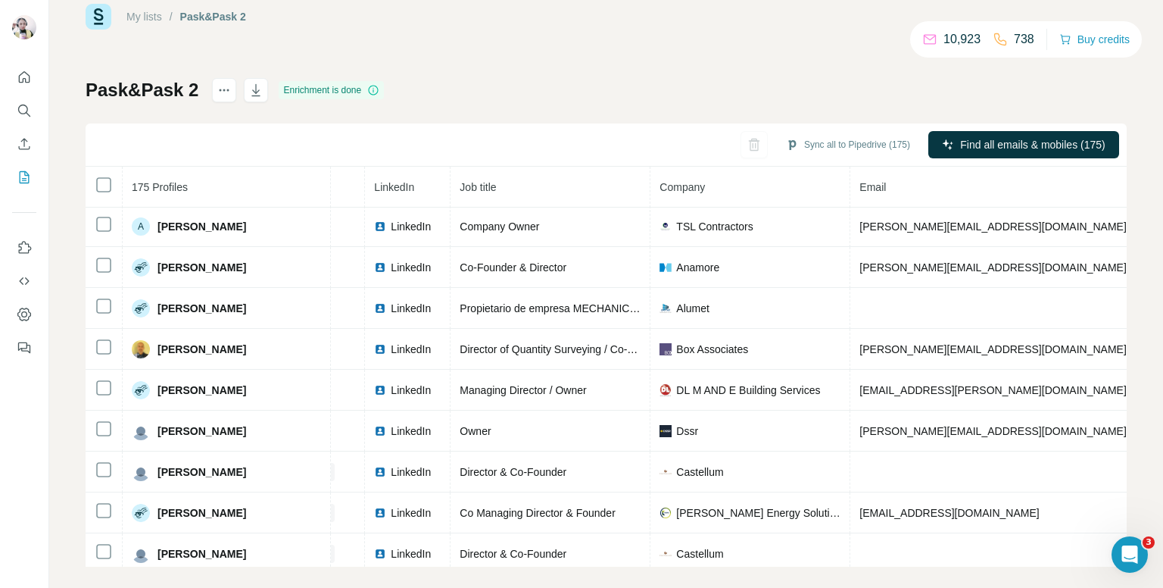
scroll to position [942, 173]
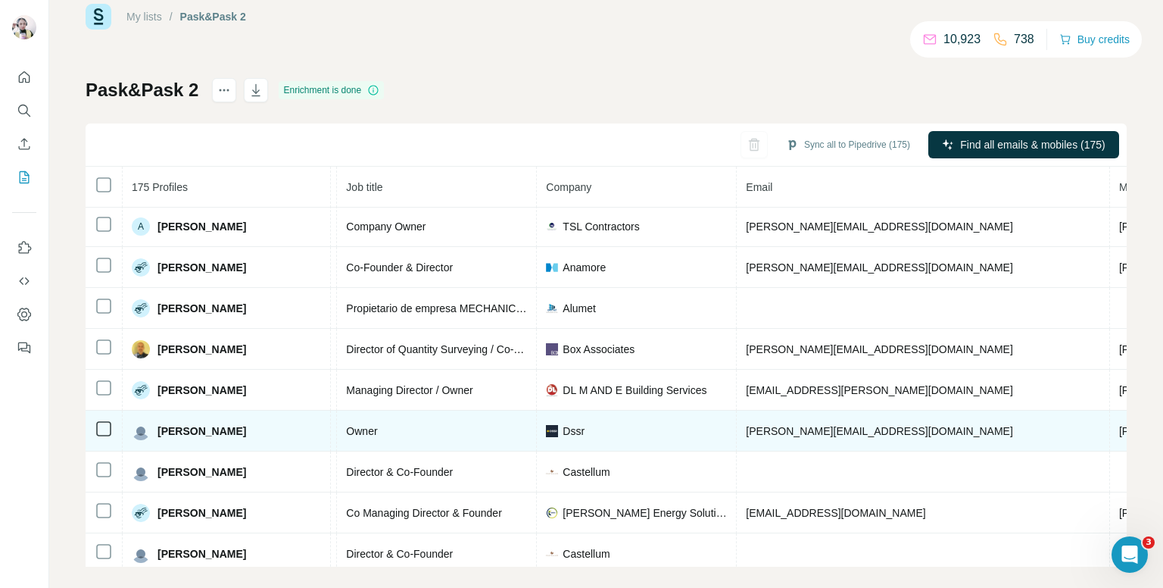
click at [1119, 426] on span "+447801020251" at bounding box center [1166, 431] width 95 height 12
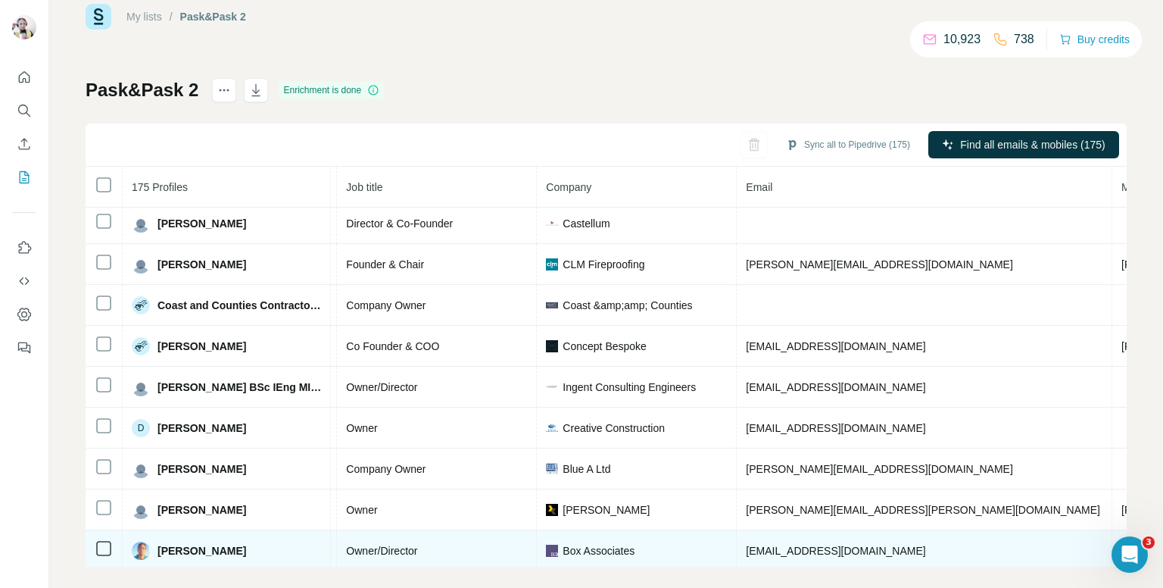
scroll to position [48, 0]
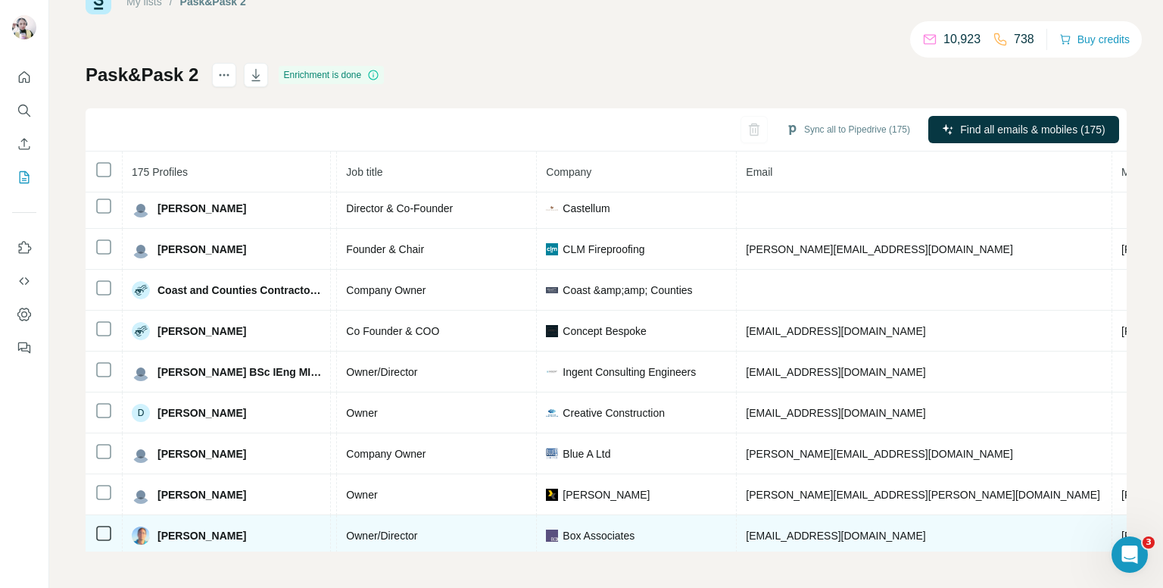
click at [1113, 515] on td "+442079283884" at bounding box center [1170, 535] width 114 height 41
